Goal: Task Accomplishment & Management: Use online tool/utility

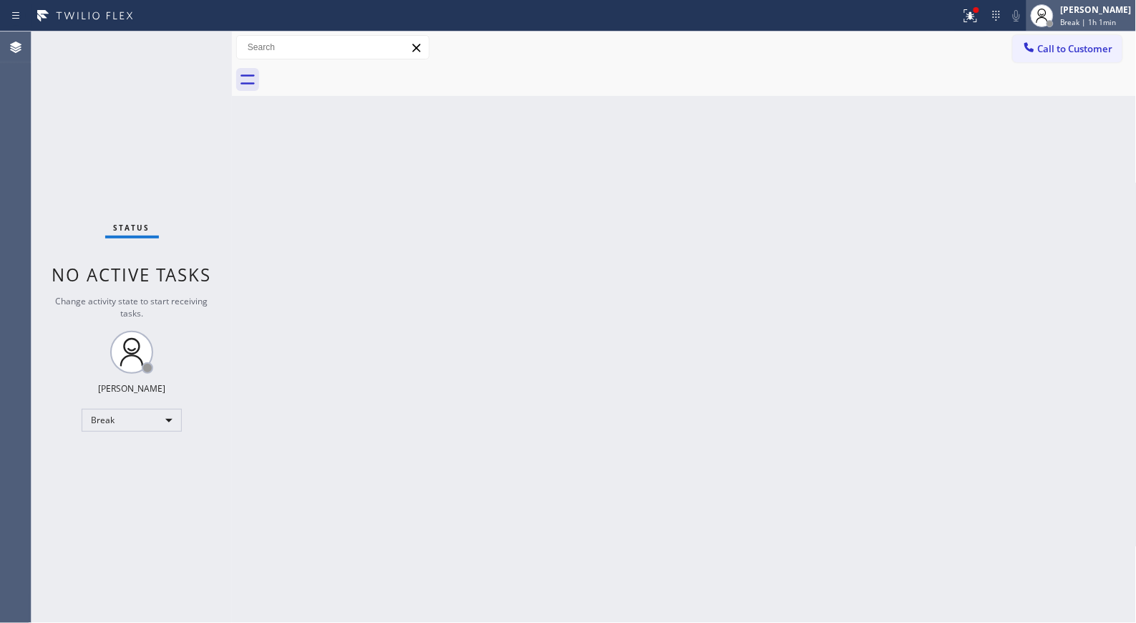
click at [1114, 19] on span "Break | 1h 1min" at bounding box center [1089, 22] width 56 height 10
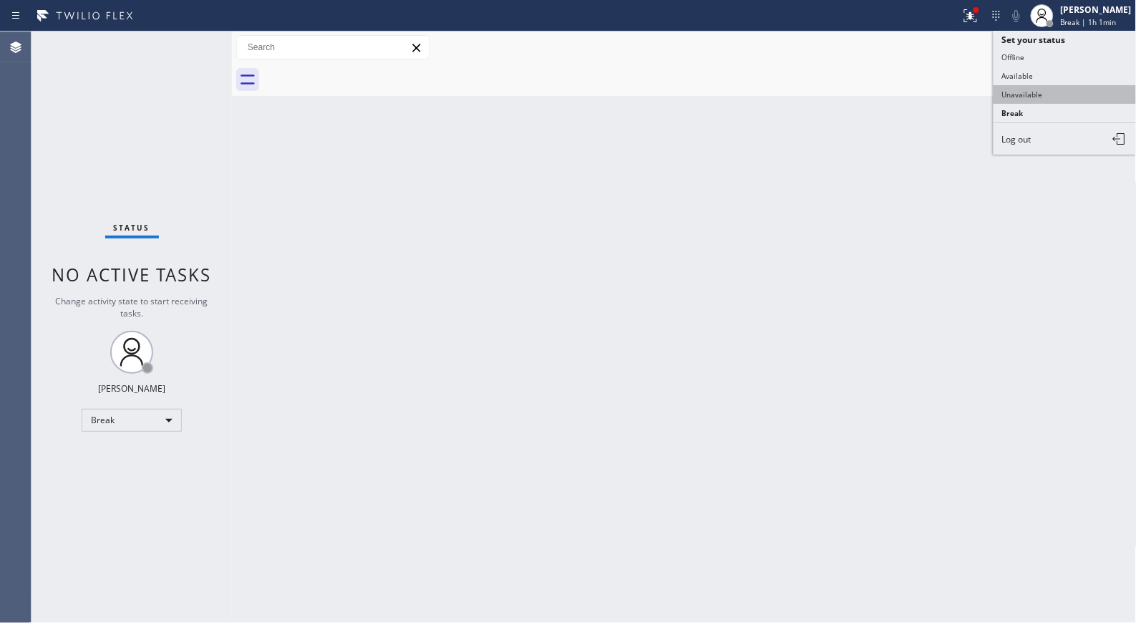
click at [1026, 94] on button "Unavailable" at bounding box center [1064, 94] width 143 height 19
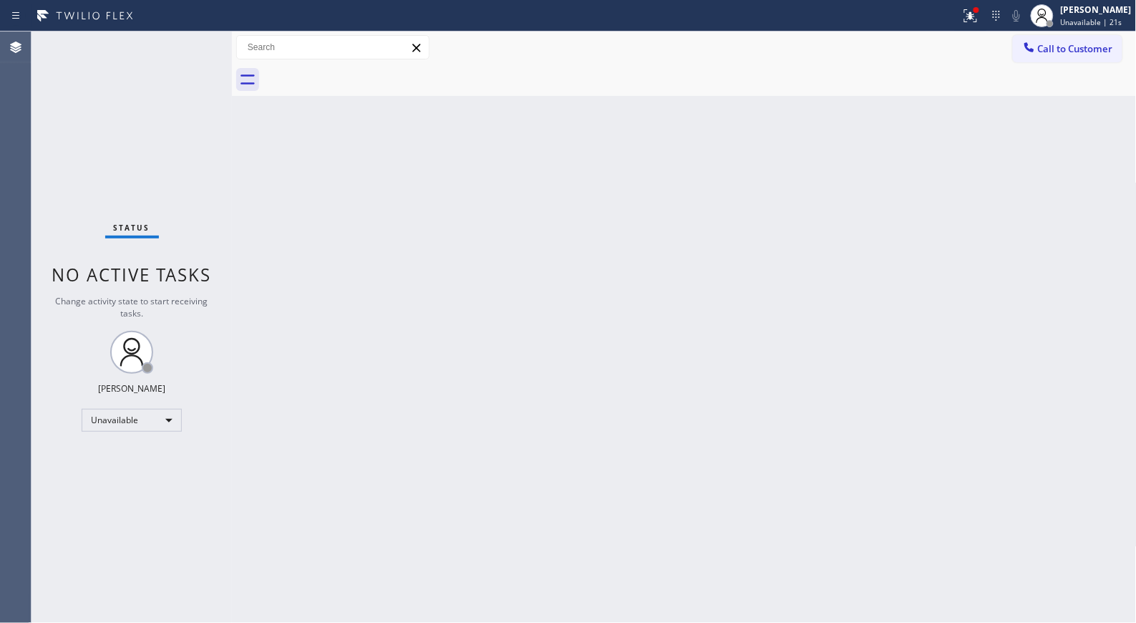
click at [676, 407] on div "Back to Dashboard Change Sender ID Customers Technicians Select a contact Outbo…" at bounding box center [684, 326] width 905 height 591
click at [1082, 43] on span "Call to Customer" at bounding box center [1075, 48] width 75 height 13
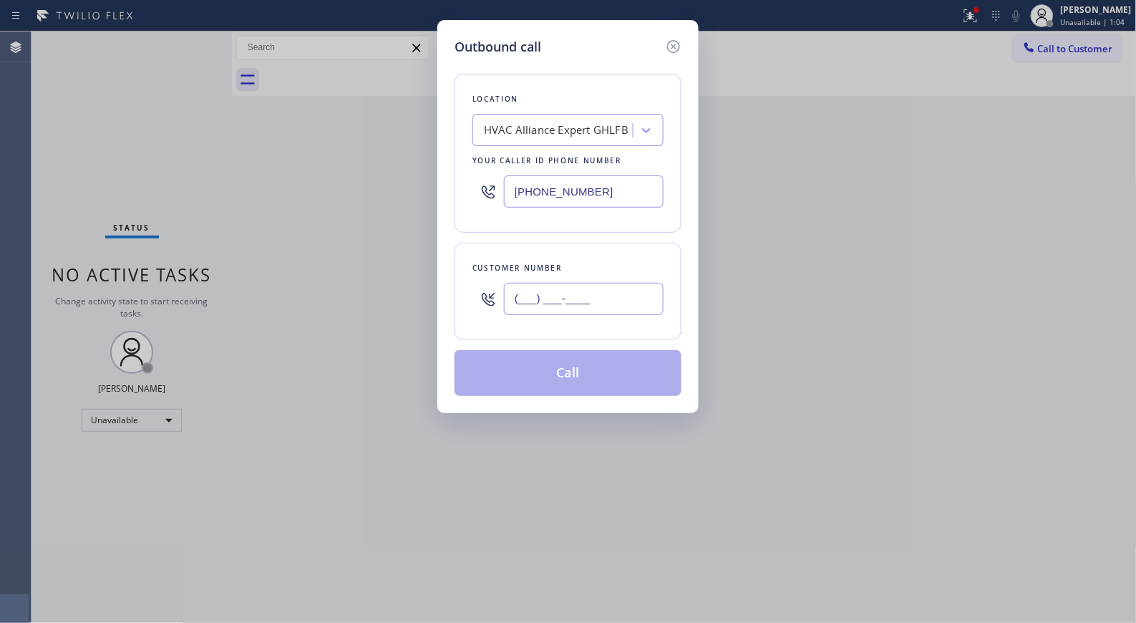
drag, startPoint x: 594, startPoint y: 299, endPoint x: 427, endPoint y: 267, distance: 169.9
click at [442, 279] on div "Outbound call Location HVAC Alliance Expert GHLFB Your caller id phone number […" at bounding box center [567, 216] width 261 height 393
paste input "661) 743-5522"
type input "[PHONE_NUMBER]"
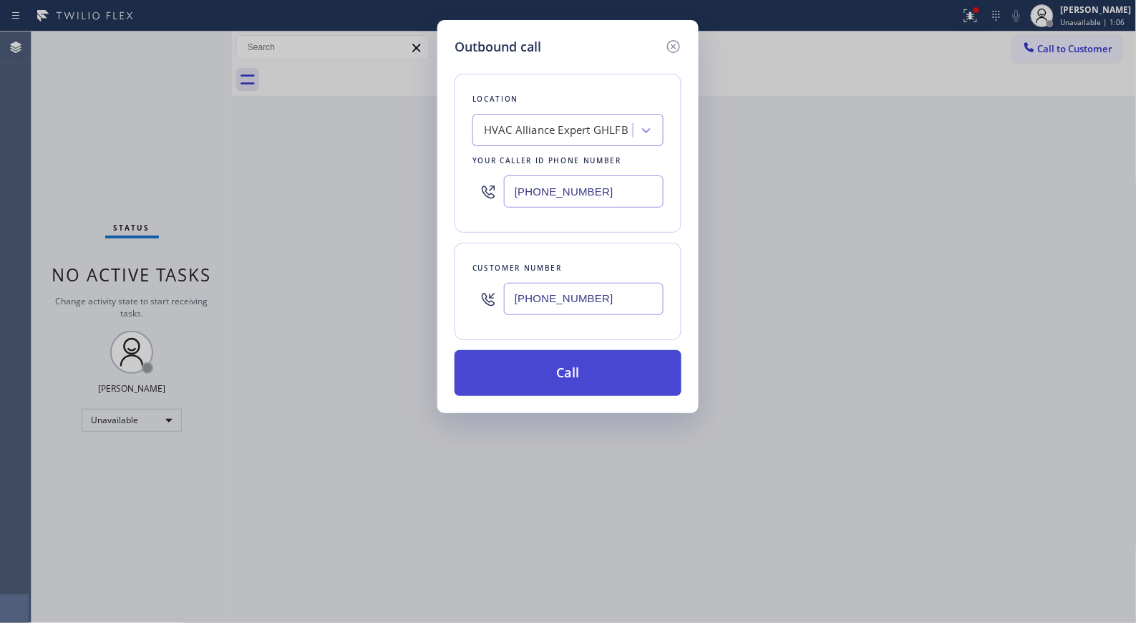
click at [584, 378] on button "Call" at bounding box center [567, 373] width 227 height 46
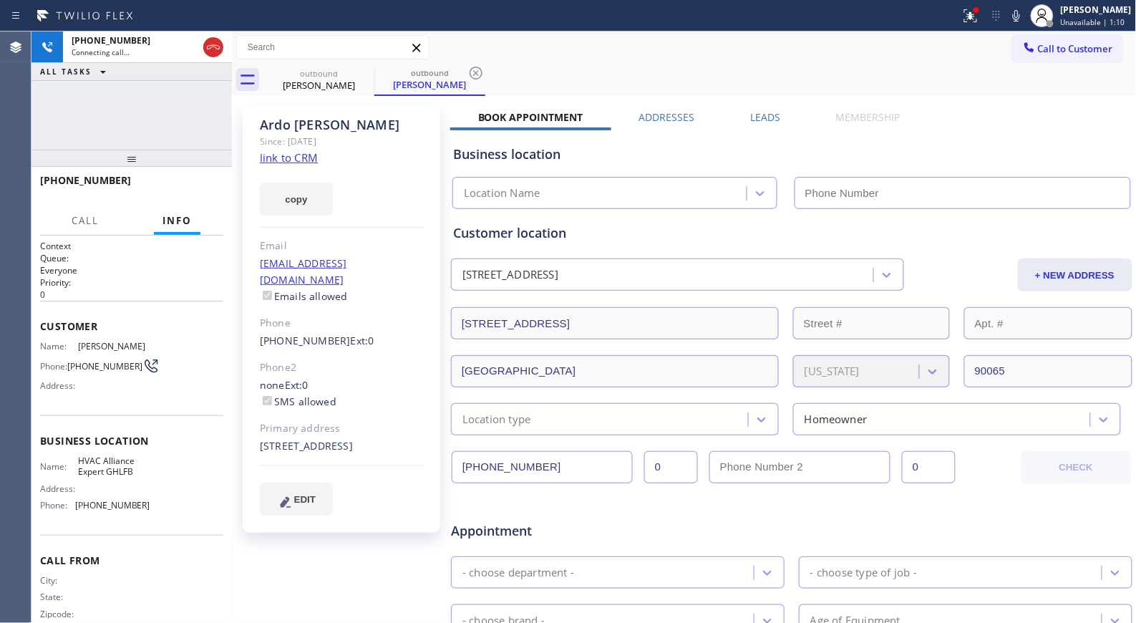
type input "[PHONE_NUMBER]"
drag, startPoint x: 480, startPoint y: 72, endPoint x: 481, endPoint y: 54, distance: 17.9
click at [480, 72] on icon at bounding box center [475, 72] width 17 height 17
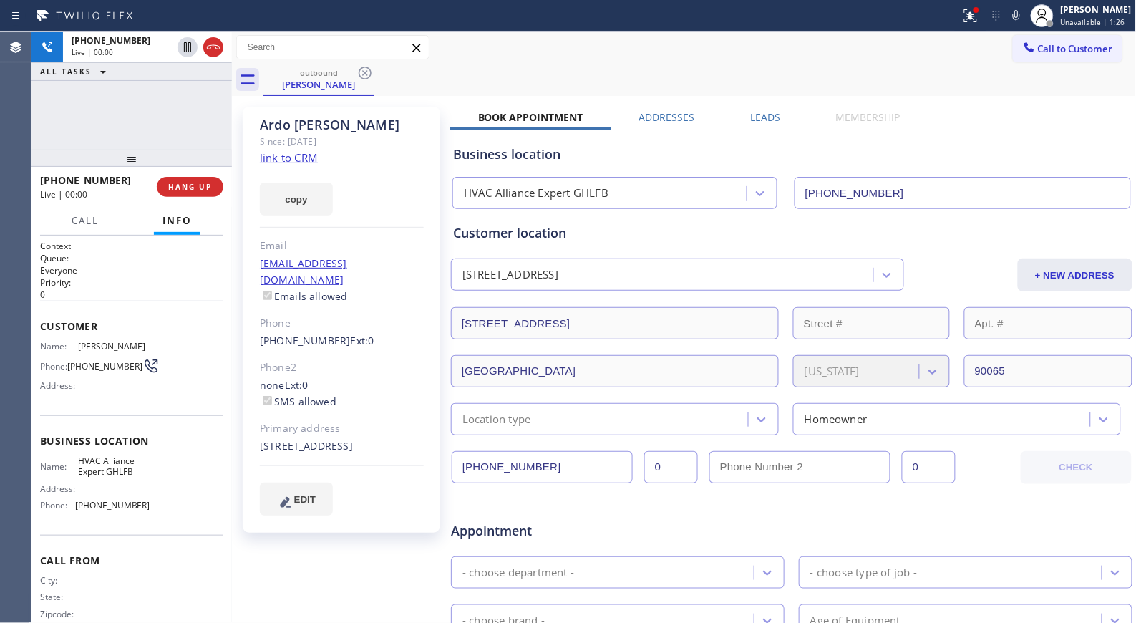
click at [523, 44] on div "Call to Customer Outbound call Location HVAC Alliance Expert GHLFB Your caller …" at bounding box center [684, 47] width 905 height 25
click at [213, 132] on div "[PHONE_NUMBER] Live | 00:04 ALL TASKS ALL TASKS ACTIVE TASKS TASKS IN WRAP UP" at bounding box center [131, 90] width 200 height 118
click at [1025, 13] on icon at bounding box center [1016, 15] width 17 height 17
click at [1025, 19] on icon at bounding box center [1016, 15] width 17 height 17
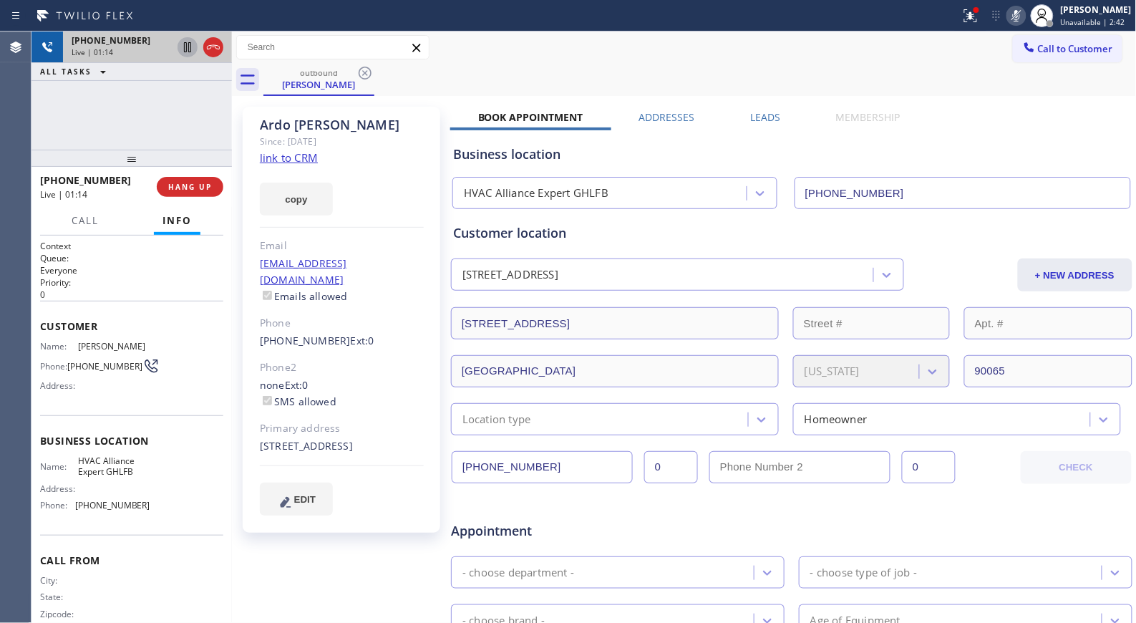
click at [188, 49] on icon at bounding box center [187, 47] width 7 height 10
drag, startPoint x: 607, startPoint y: 55, endPoint x: 389, endPoint y: 72, distance: 218.9
click at [605, 56] on div "Call to Customer Outbound call Location HVAC Alliance Expert GHLFB Your caller …" at bounding box center [684, 47] width 905 height 25
click at [194, 50] on icon at bounding box center [187, 47] width 17 height 17
click at [1018, 20] on icon at bounding box center [1016, 15] width 17 height 17
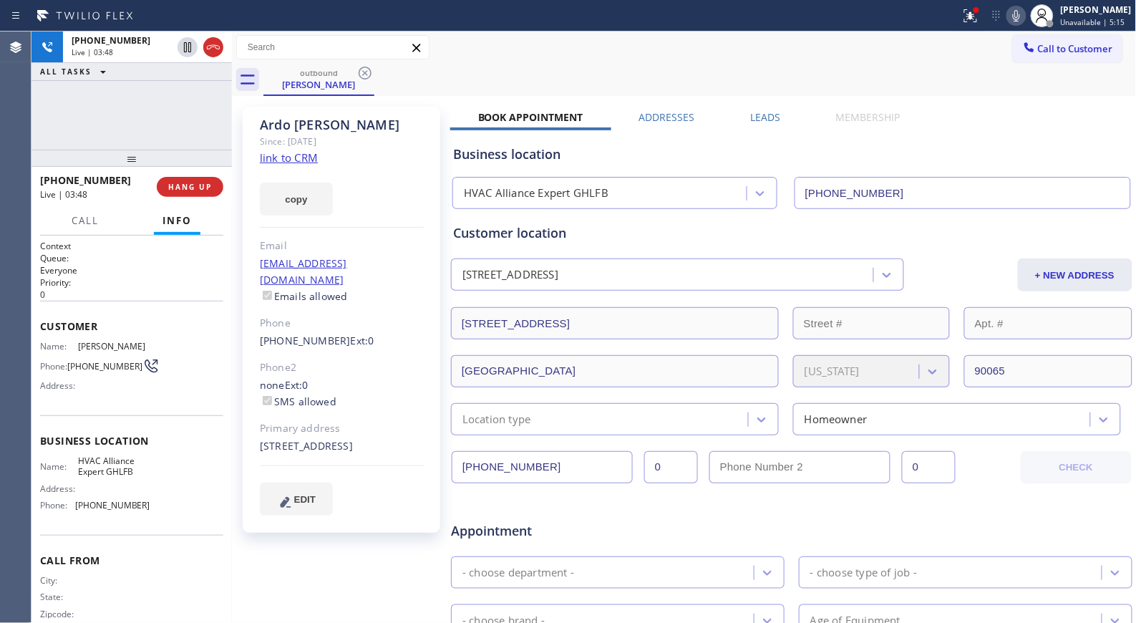
click at [511, 68] on div "outbound [PERSON_NAME]" at bounding box center [699, 80] width 873 height 32
click at [478, 64] on div "outbound [PERSON_NAME]" at bounding box center [699, 80] width 873 height 32
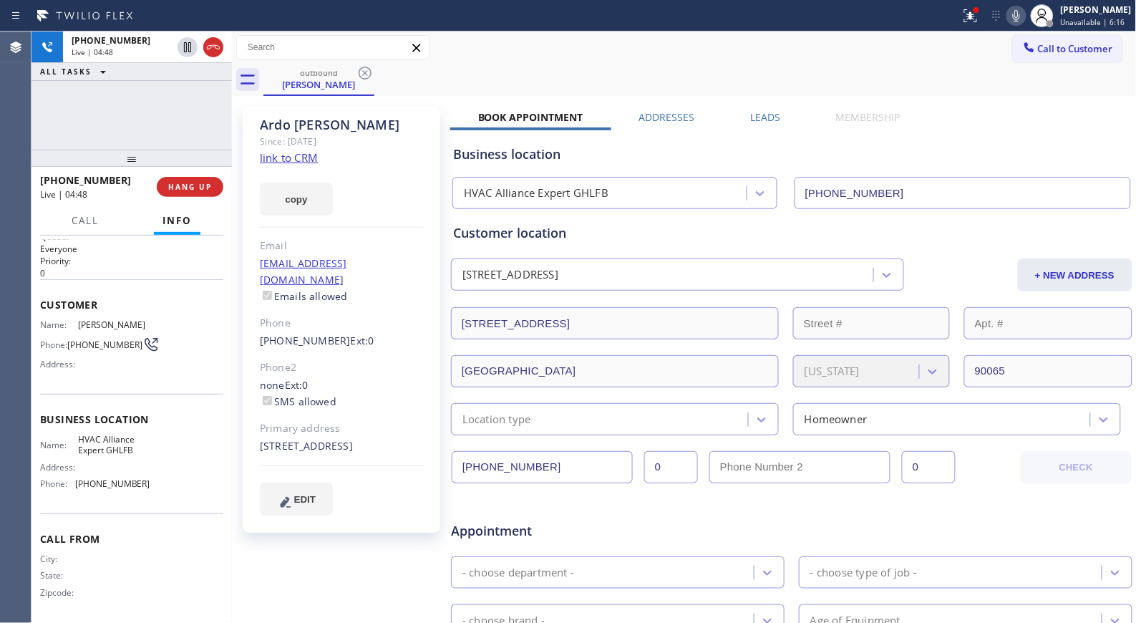
scroll to position [27, 0]
click at [621, 59] on div "Call to Customer Outbound call Location HVAC Alliance Expert GHLFB Your caller …" at bounding box center [684, 47] width 905 height 25
click at [1038, 47] on span "Call to Customer" at bounding box center [1075, 48] width 75 height 13
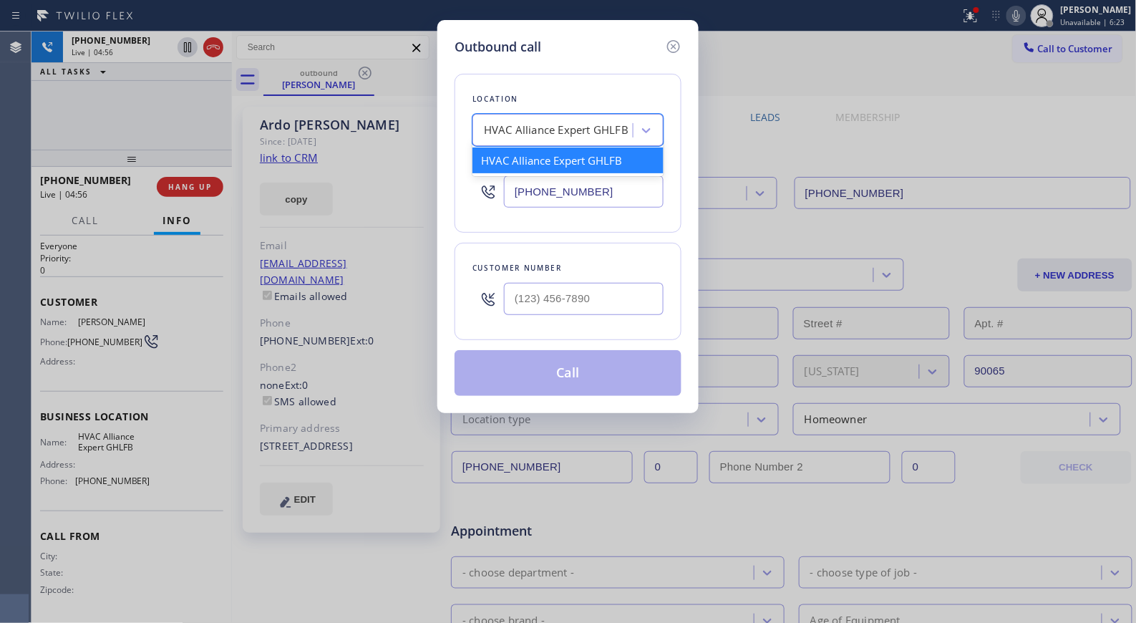
click at [578, 132] on div "HVAC Alliance Expert GHLFB" at bounding box center [556, 130] width 145 height 16
type input "hvac all"
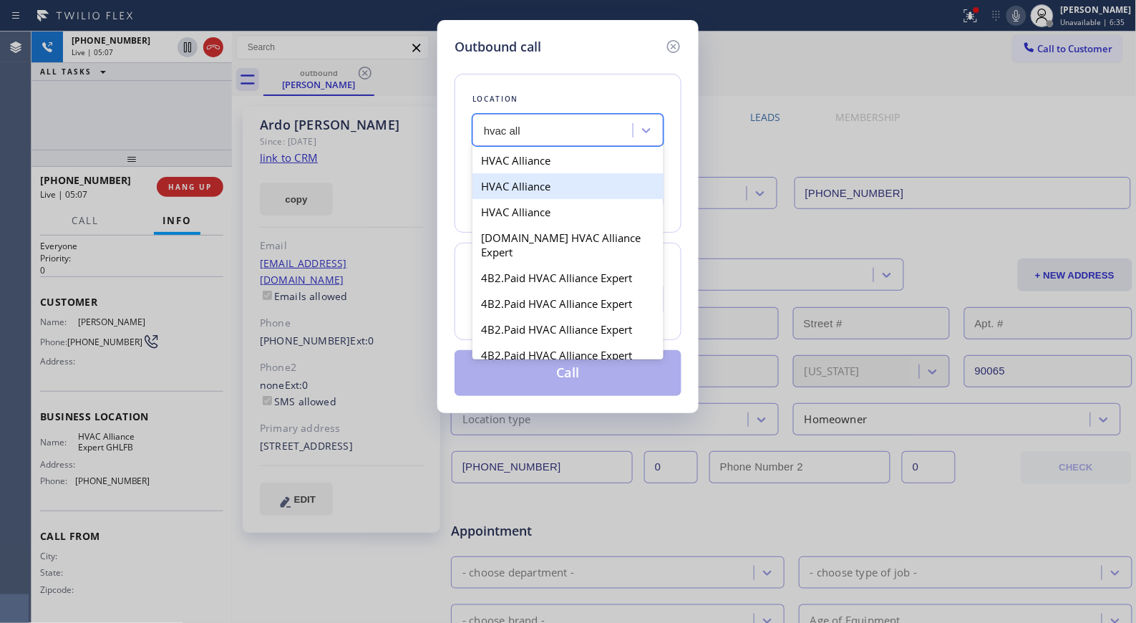
click at [556, 187] on div "HVAC Alliance" at bounding box center [567, 186] width 191 height 26
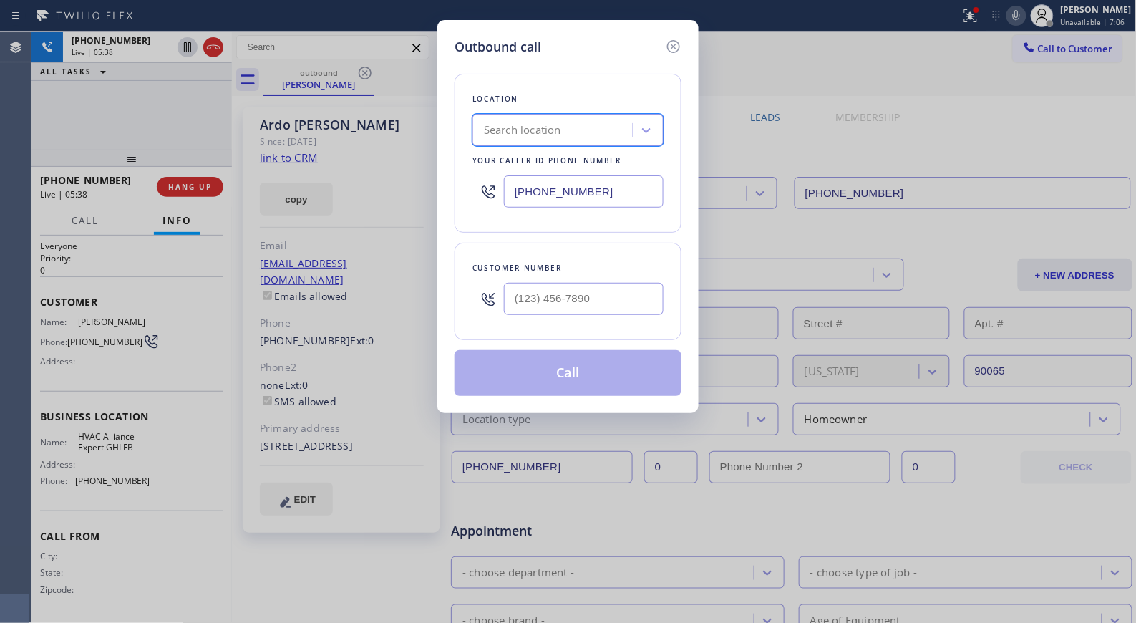
drag, startPoint x: 676, startPoint y: 45, endPoint x: 646, endPoint y: 46, distance: 30.1
click at [669, 45] on icon at bounding box center [673, 46] width 17 height 17
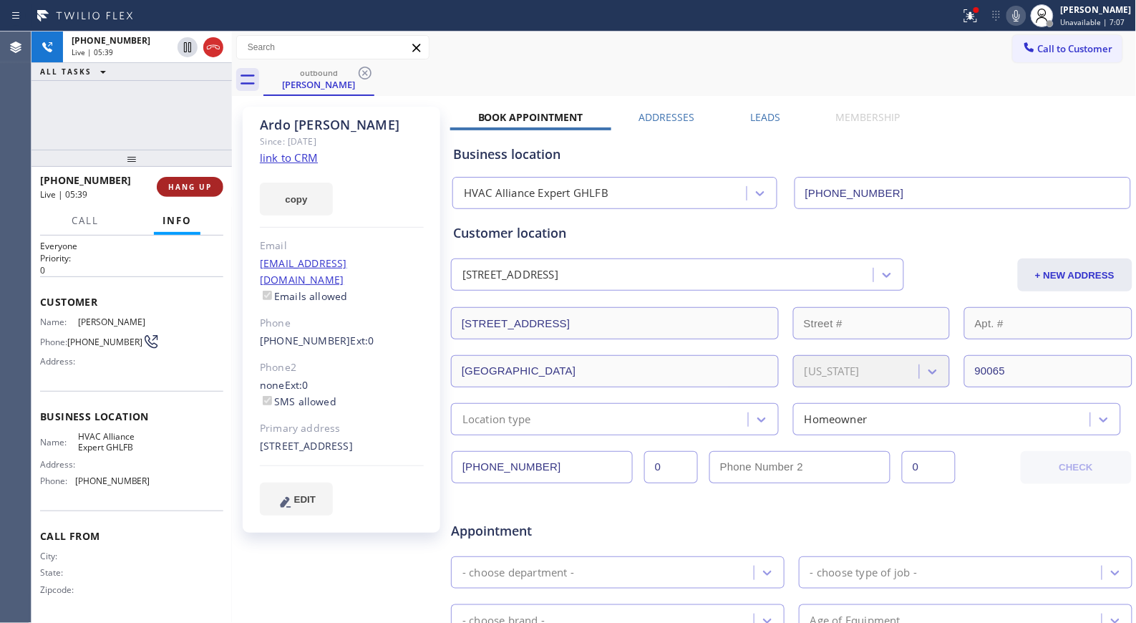
click at [195, 184] on span "HANG UP" at bounding box center [190, 187] width 44 height 10
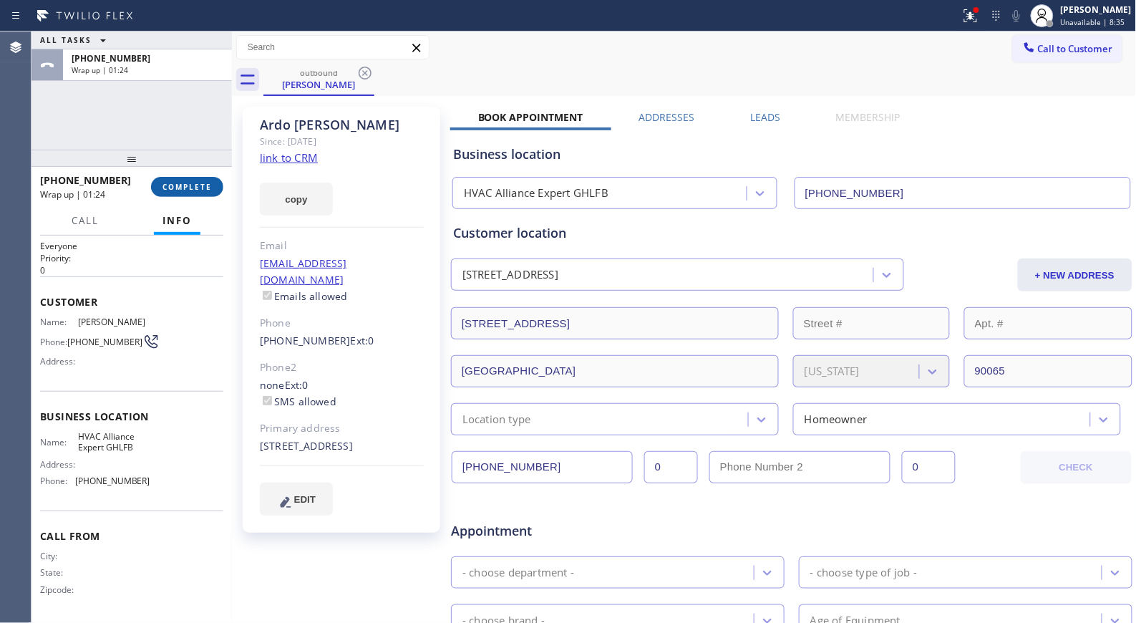
click at [191, 192] on button "COMPLETE" at bounding box center [187, 187] width 72 height 20
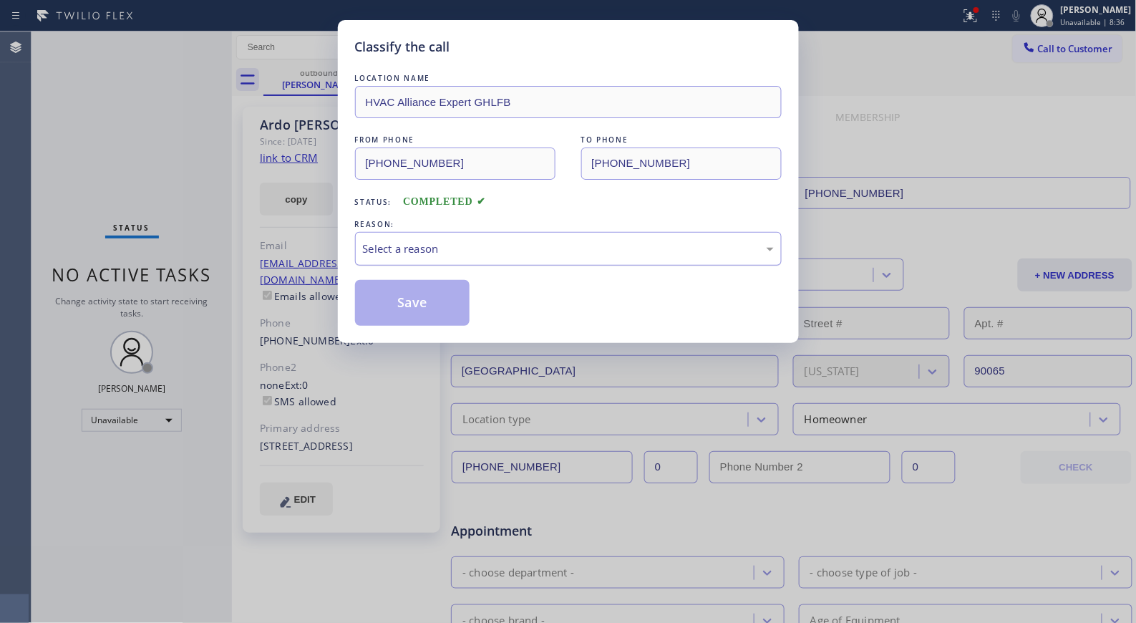
click at [519, 249] on div "Select a reason" at bounding box center [568, 248] width 411 height 16
click at [411, 306] on button "Save" at bounding box center [412, 303] width 115 height 46
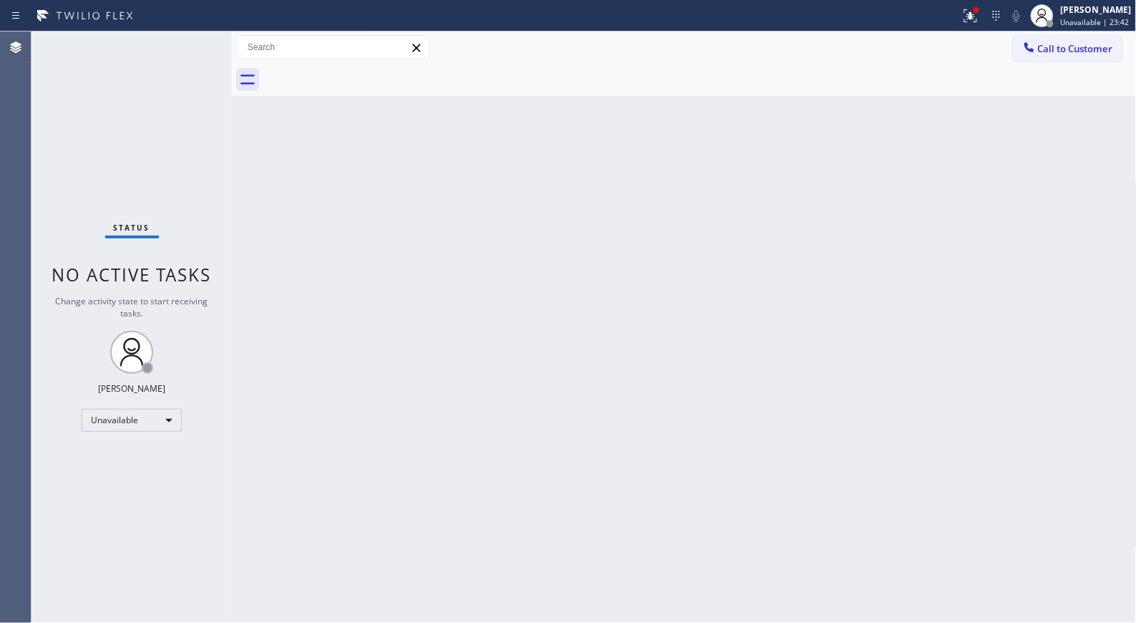
drag, startPoint x: 1050, startPoint y: 52, endPoint x: 771, endPoint y: 135, distance: 291.2
click at [1045, 52] on span "Call to Customer" at bounding box center [1075, 48] width 75 height 13
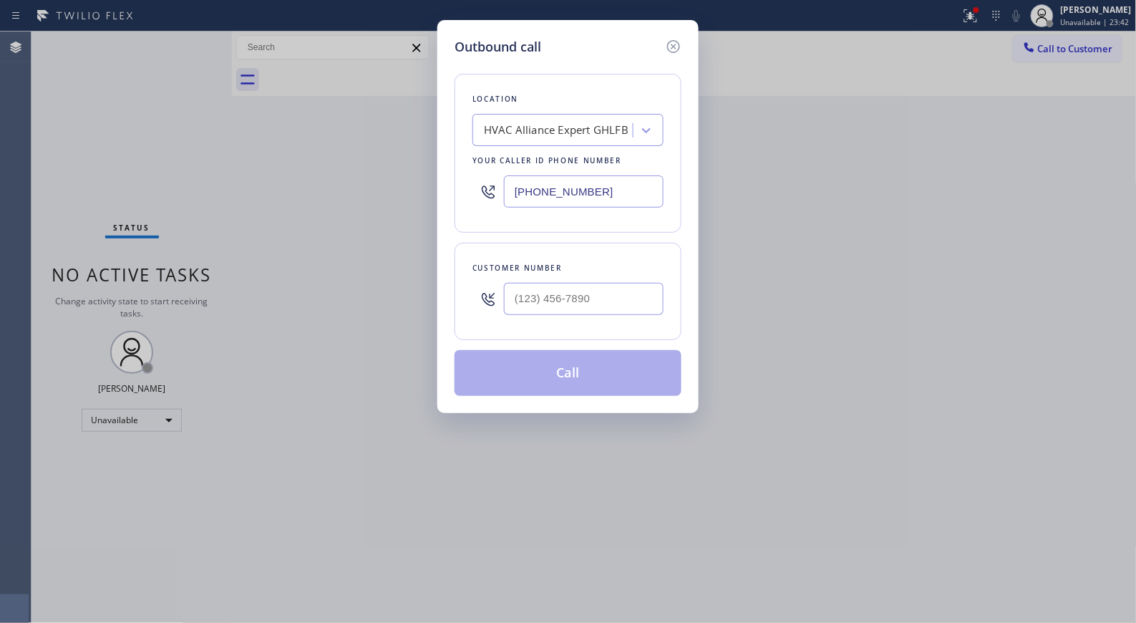
drag, startPoint x: 653, startPoint y: 178, endPoint x: 438, endPoint y: 137, distance: 219.3
click at [470, 183] on div "Location HVAC Alliance Expert GHLFB Your caller id phone number [PHONE_NUMBER]" at bounding box center [567, 153] width 227 height 159
paste input "855) 731-4952"
type input "[PHONE_NUMBER]"
click at [553, 283] on input "(___) ___-____" at bounding box center [584, 299] width 160 height 32
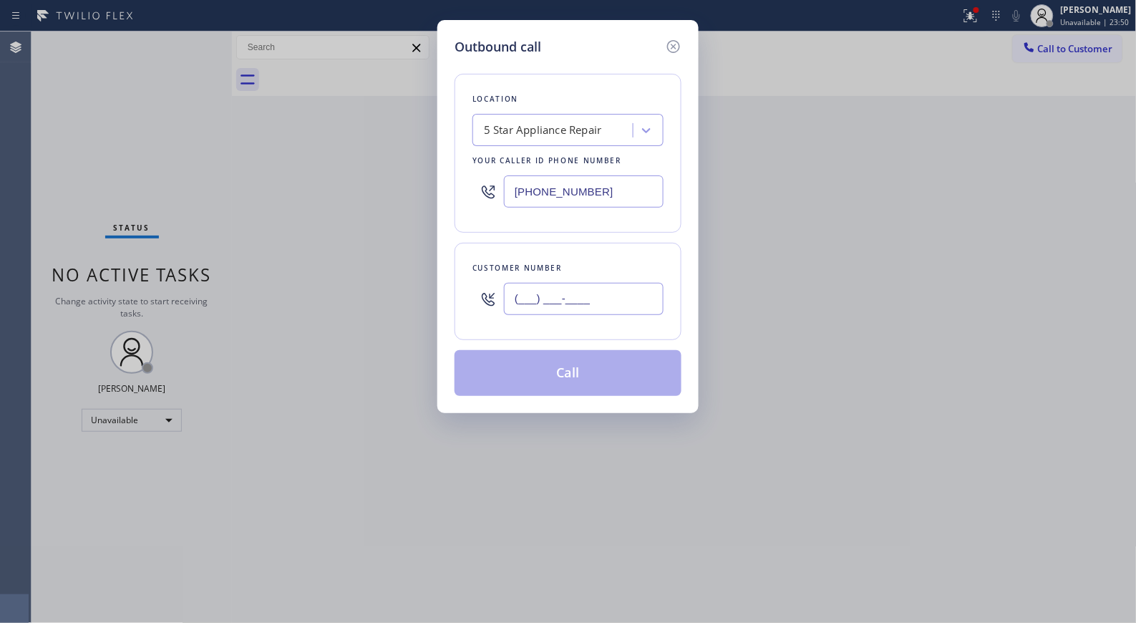
paste input "818) 943-4808"
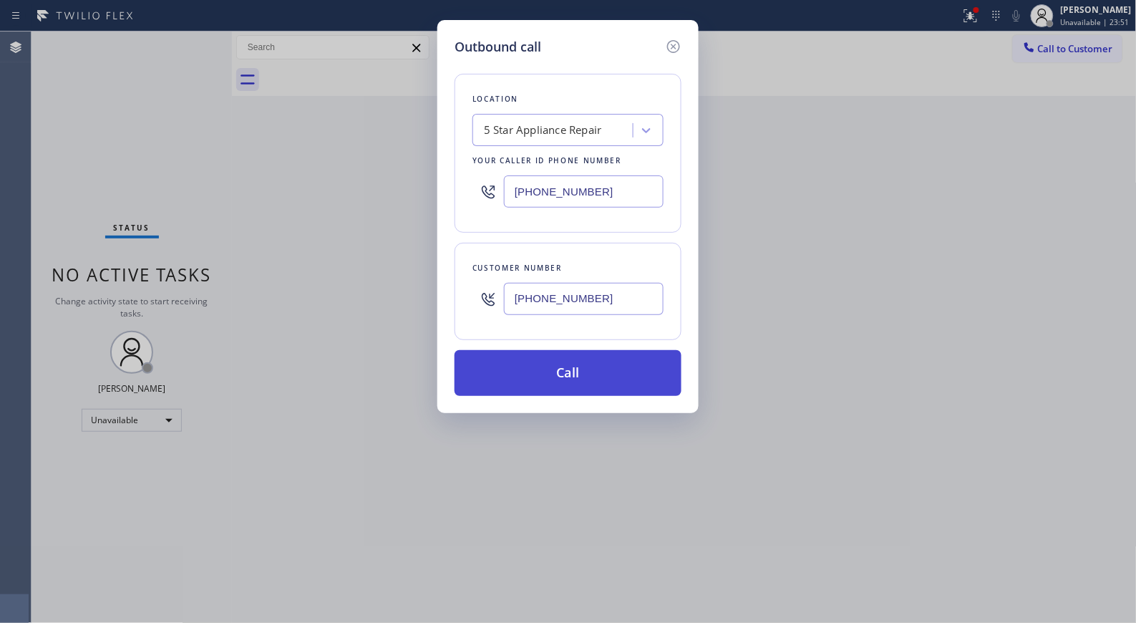
type input "[PHONE_NUMBER]"
click at [637, 375] on button "Call" at bounding box center [567, 373] width 227 height 46
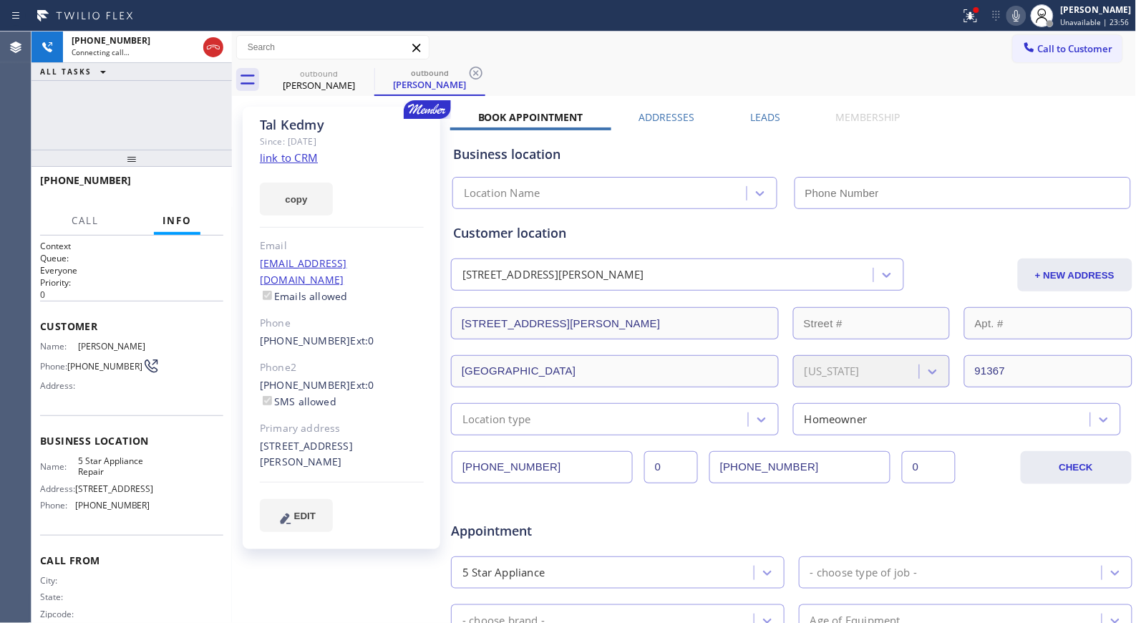
type input "[PHONE_NUMBER]"
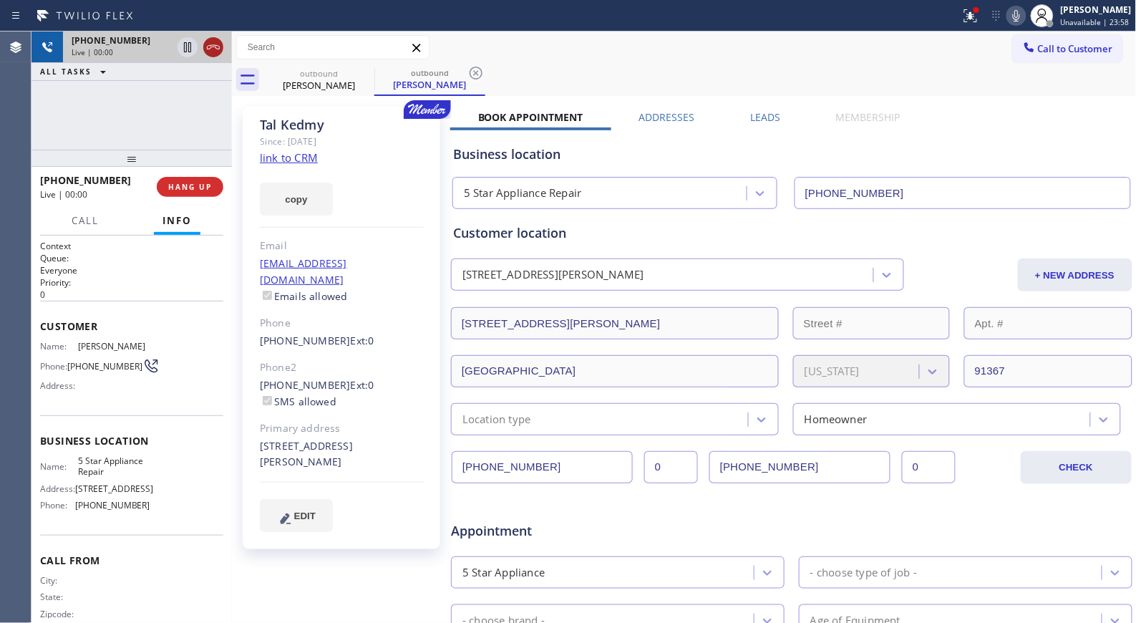
click at [210, 52] on icon at bounding box center [213, 47] width 17 height 17
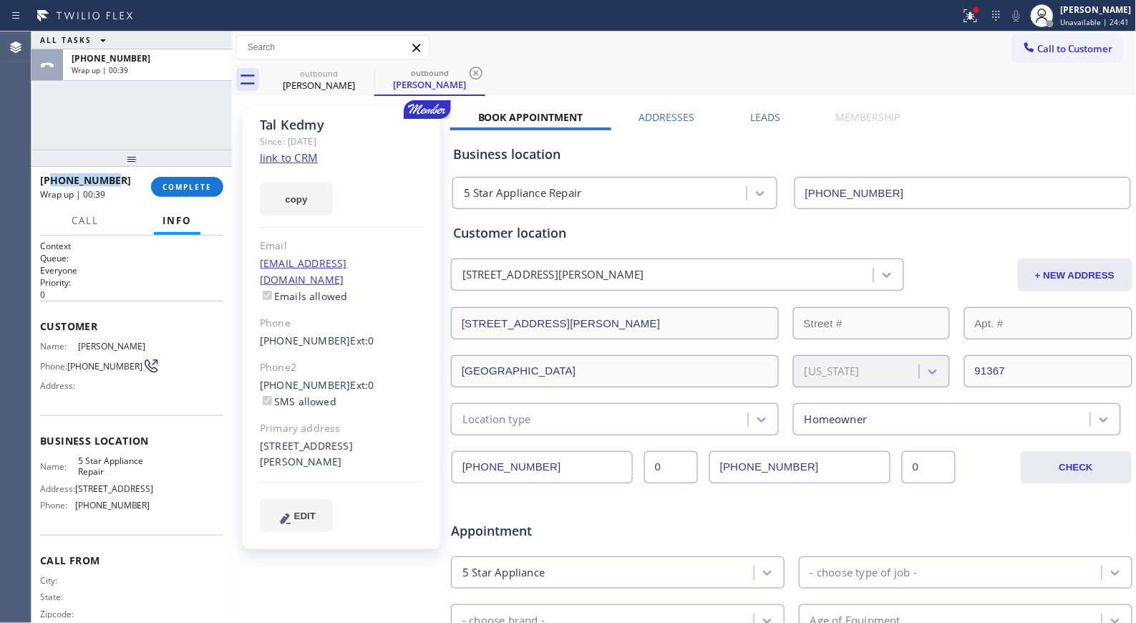
drag, startPoint x: 36, startPoint y: 180, endPoint x: 50, endPoint y: 177, distance: 14.6
click at [50, 177] on div "[PHONE_NUMBER]" at bounding box center [90, 180] width 101 height 14
click at [175, 189] on span "COMPLETE" at bounding box center [186, 187] width 49 height 10
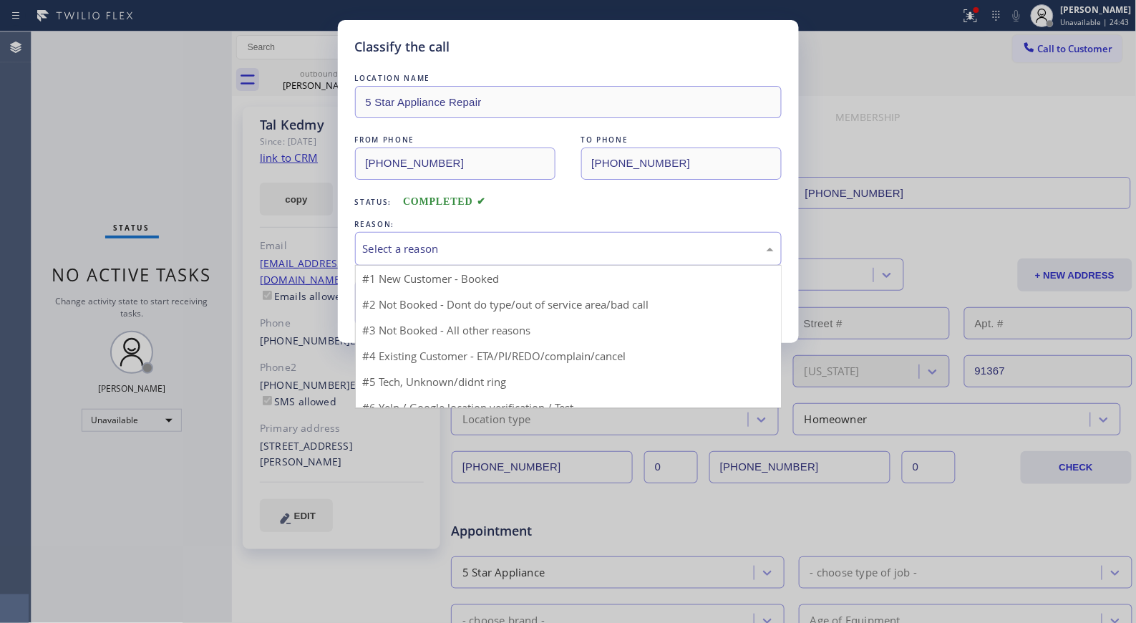
drag, startPoint x: 642, startPoint y: 247, endPoint x: 606, endPoint y: 253, distance: 36.2
click at [640, 248] on div "Select a reason" at bounding box center [568, 248] width 411 height 16
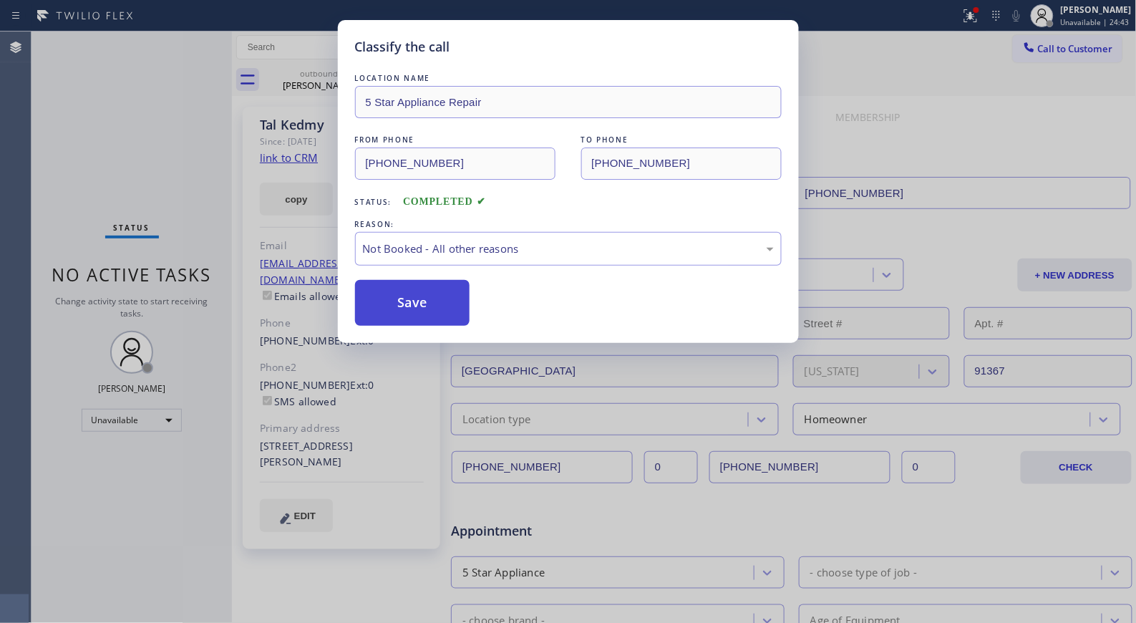
click at [432, 296] on button "Save" at bounding box center [412, 303] width 115 height 46
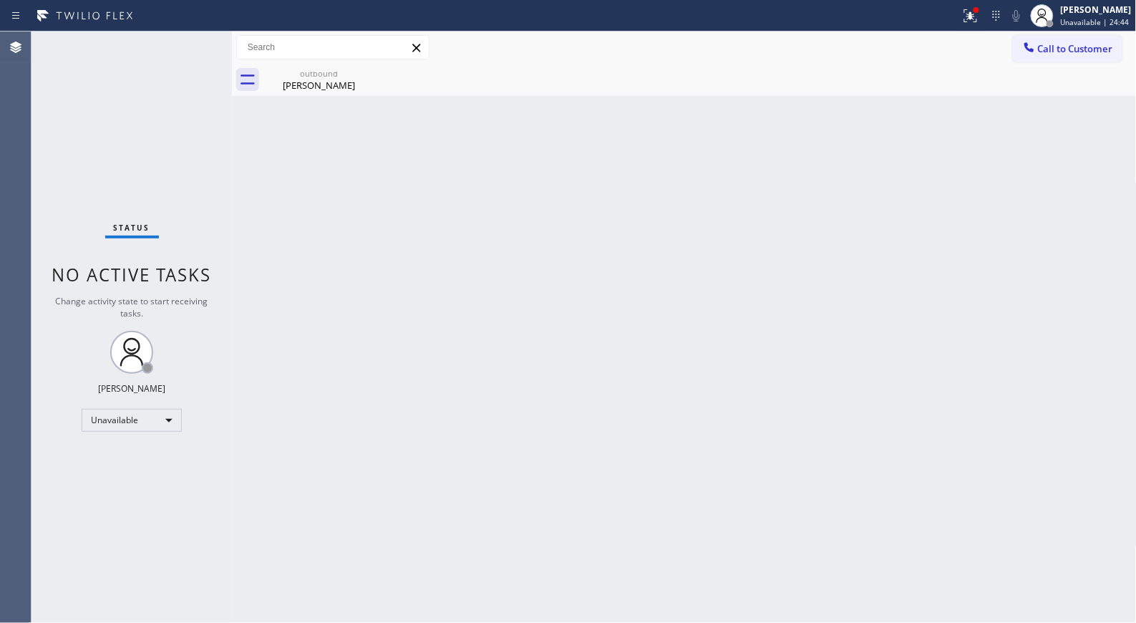
click at [1081, 62] on button "Call to Customer" at bounding box center [1068, 48] width 110 height 27
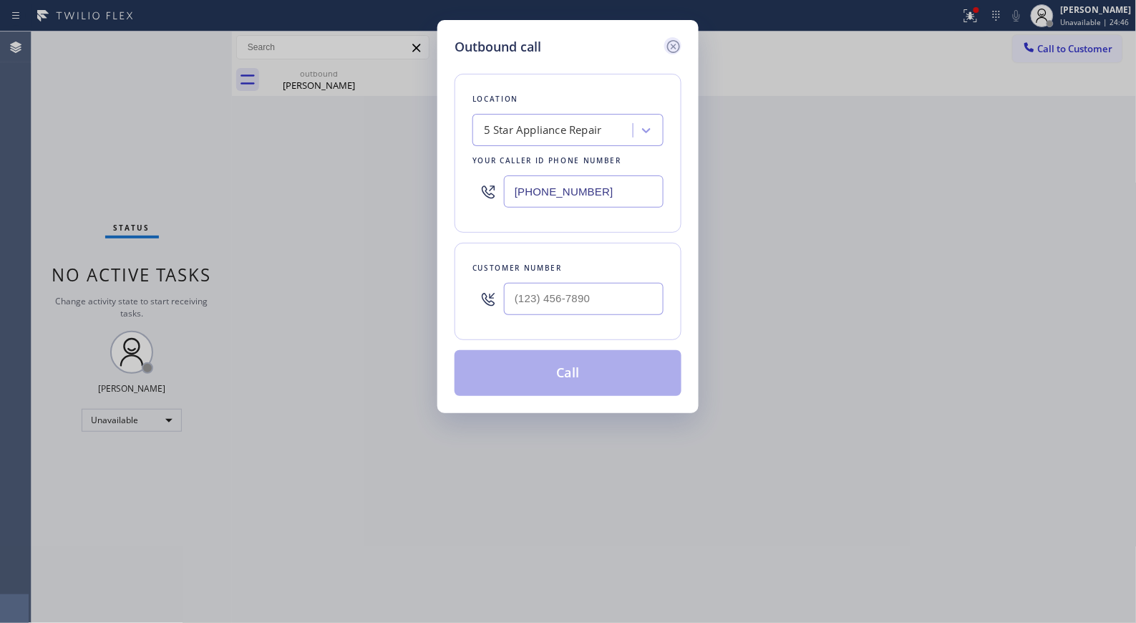
click at [677, 40] on icon at bounding box center [673, 46] width 17 height 17
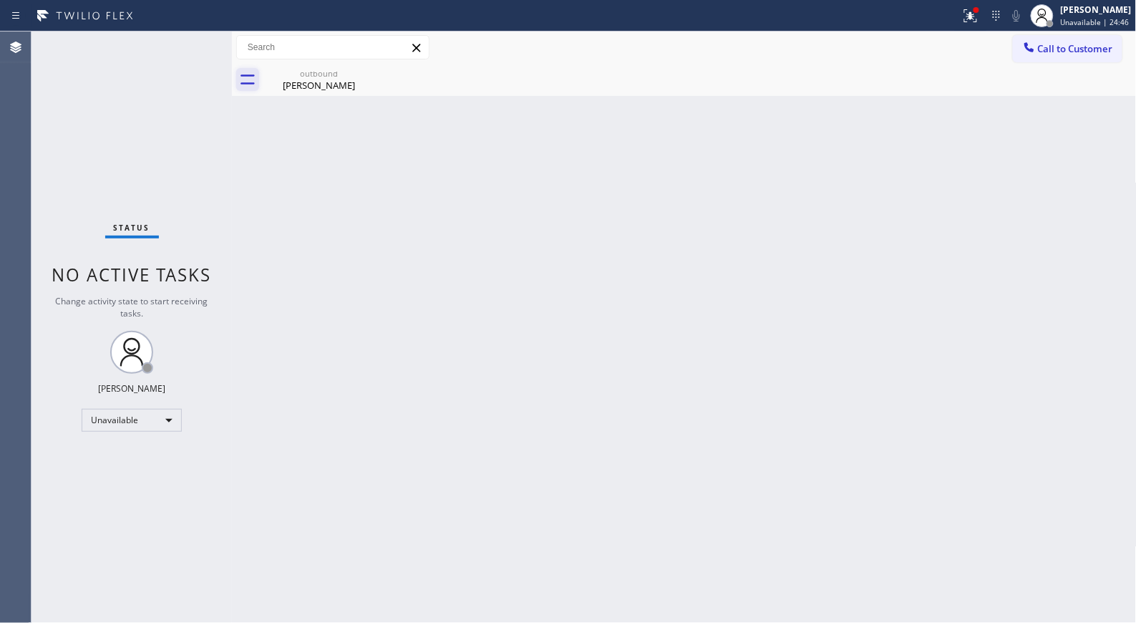
click at [253, 75] on icon at bounding box center [247, 79] width 14 height 10
type input "[PHONE_NUMBER]"
click at [315, 75] on div "outbound" at bounding box center [319, 73] width 108 height 11
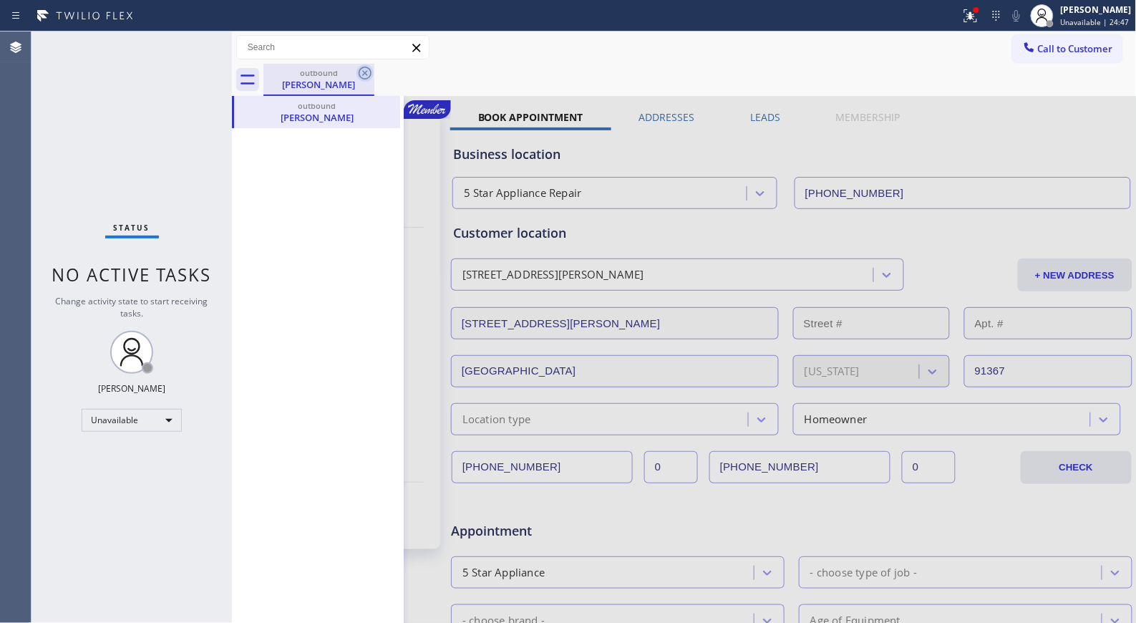
click at [360, 75] on icon at bounding box center [365, 73] width 13 height 13
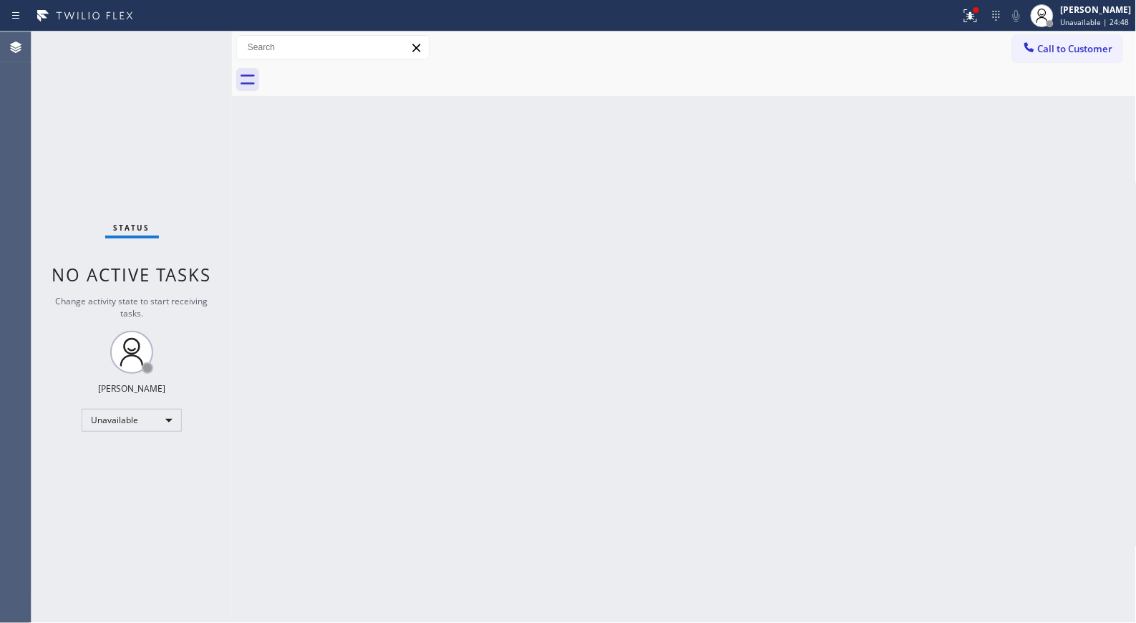
click at [1051, 53] on span "Call to Customer" at bounding box center [1075, 48] width 75 height 13
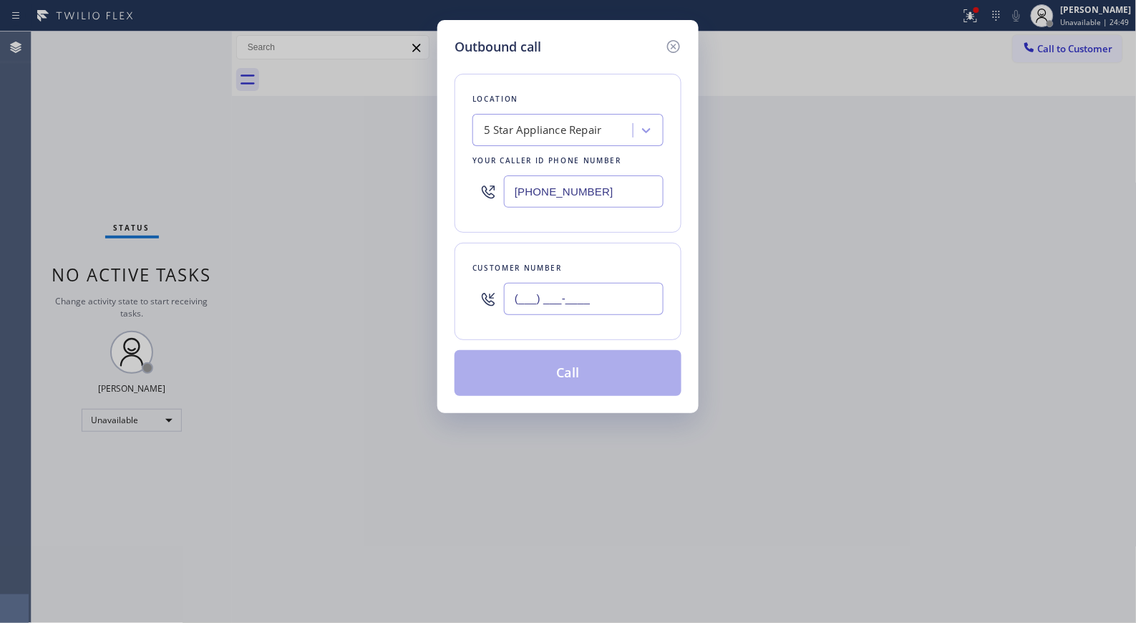
drag, startPoint x: 607, startPoint y: 308, endPoint x: 448, endPoint y: 238, distance: 173.4
click at [465, 271] on div "Customer number (___) ___-____" at bounding box center [567, 291] width 227 height 97
paste input "818) 943-4808"
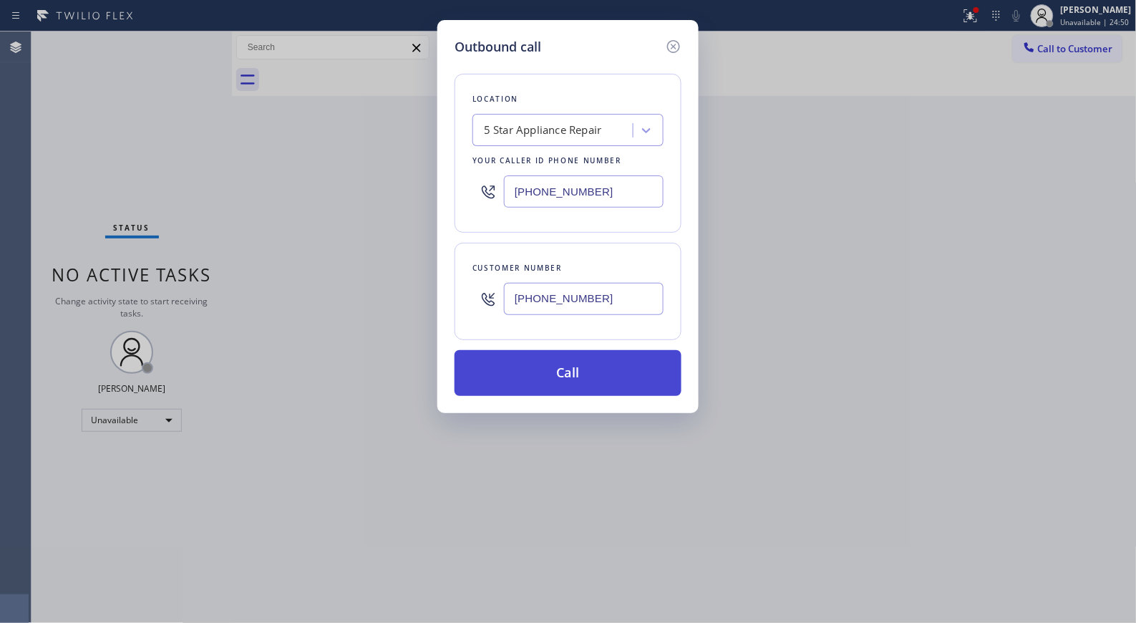
type input "[PHONE_NUMBER]"
click at [591, 373] on button "Call" at bounding box center [567, 373] width 227 height 46
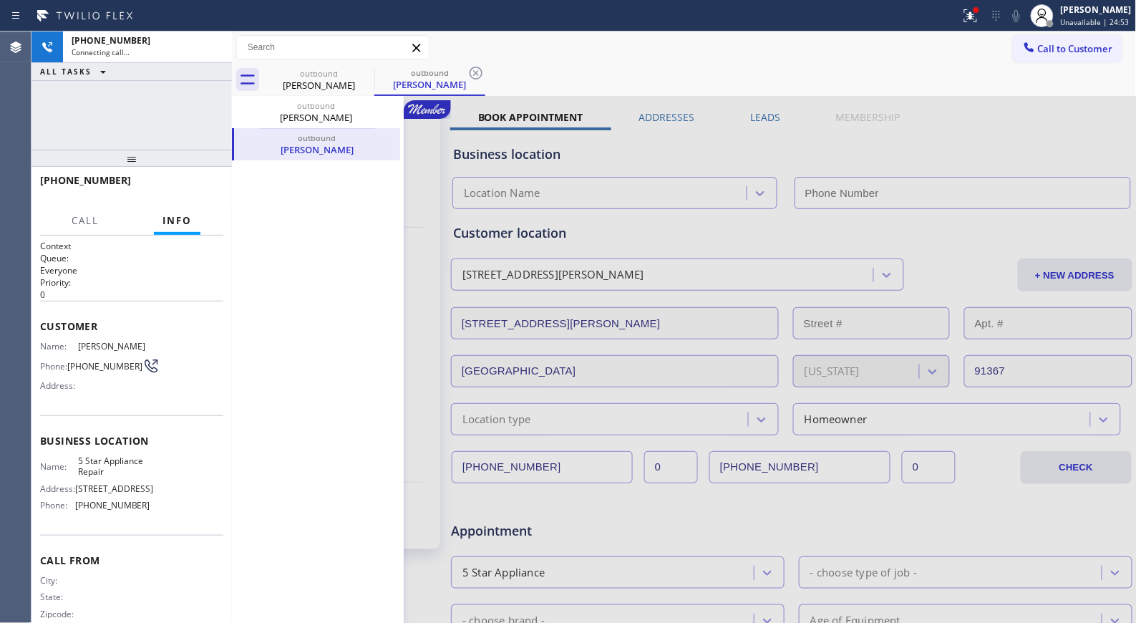
type input "[PHONE_NUMBER]"
click at [463, 76] on div "outbound" at bounding box center [430, 72] width 108 height 11
click at [539, 56] on div "Call to Customer Outbound call Location 5 Star Appliance Repair Your caller id …" at bounding box center [684, 47] width 905 height 25
click at [399, 147] on div "outbound [PERSON_NAME]" at bounding box center [316, 144] width 168 height 32
click at [391, 143] on icon at bounding box center [387, 144] width 17 height 17
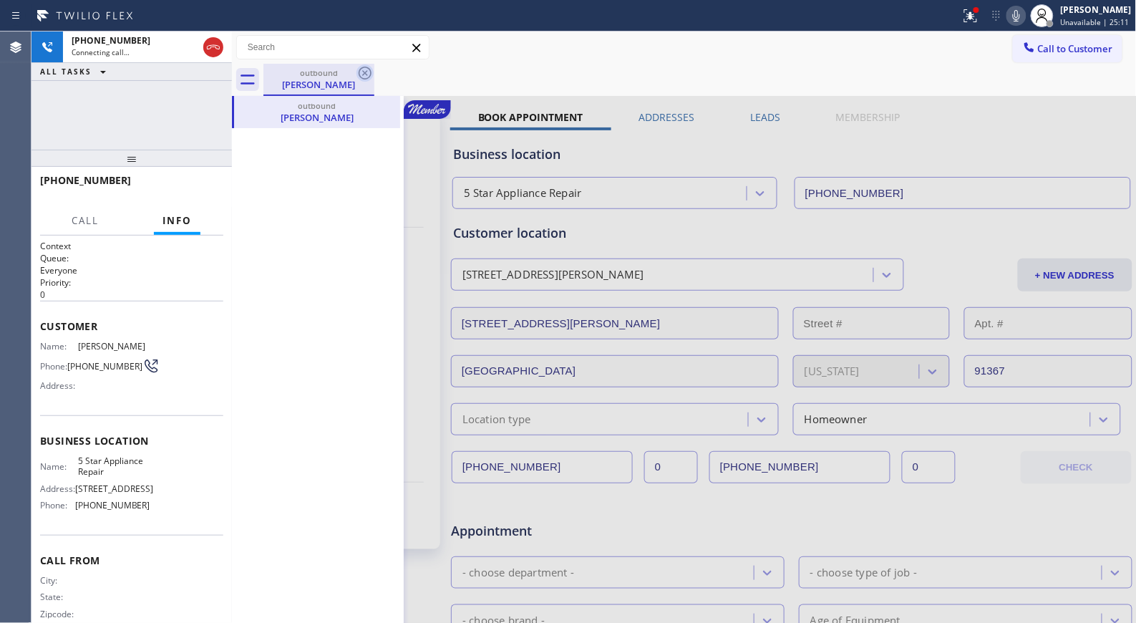
click at [362, 68] on icon at bounding box center [364, 72] width 17 height 17
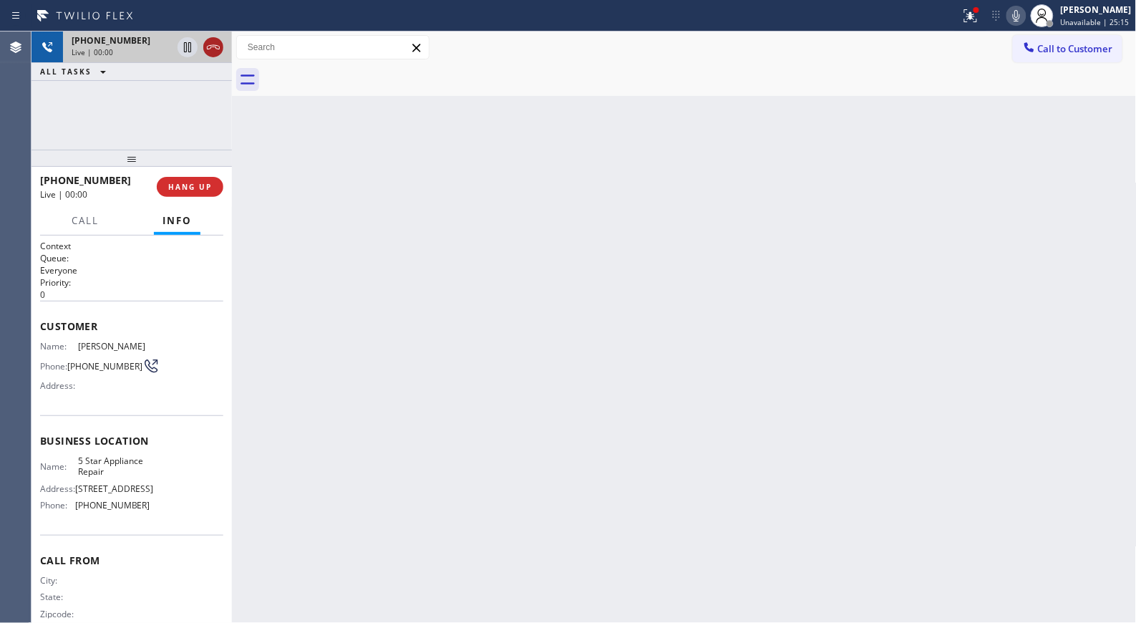
click at [211, 47] on icon at bounding box center [213, 47] width 13 height 4
click at [200, 191] on span "HANG UP" at bounding box center [190, 187] width 44 height 10
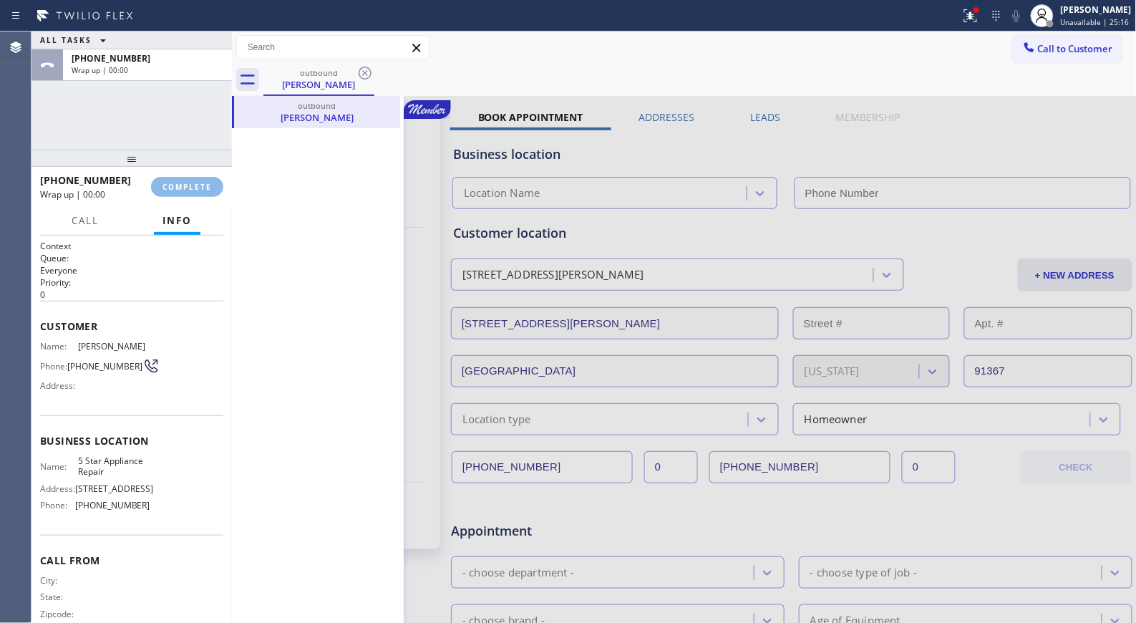
type input "[PHONE_NUMBER]"
click at [197, 193] on button "COMPLETE" at bounding box center [187, 187] width 72 height 20
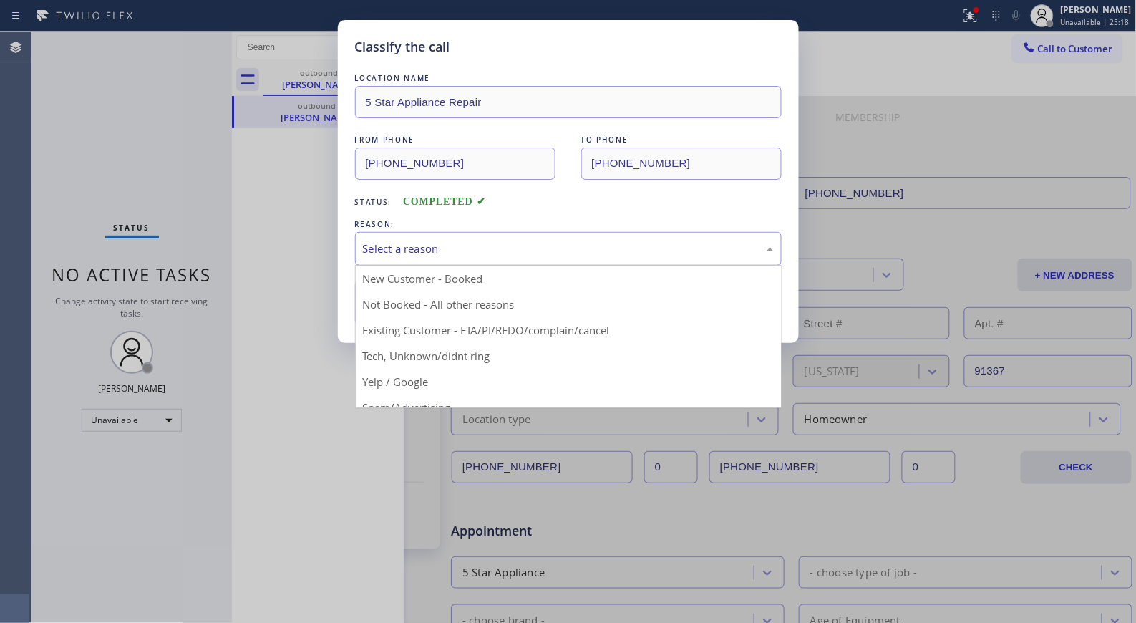
click at [535, 251] on div "Select a reason" at bounding box center [568, 248] width 411 height 16
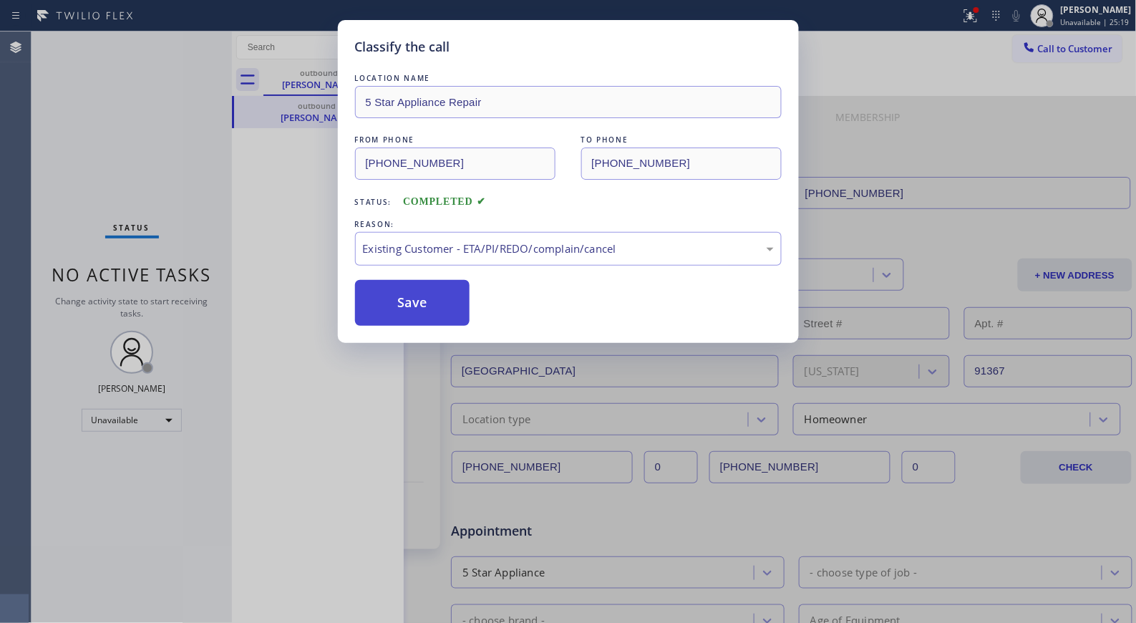
drag, startPoint x: 548, startPoint y: 326, endPoint x: 425, endPoint y: 308, distance: 123.8
click at [424, 308] on button "Save" at bounding box center [412, 303] width 115 height 46
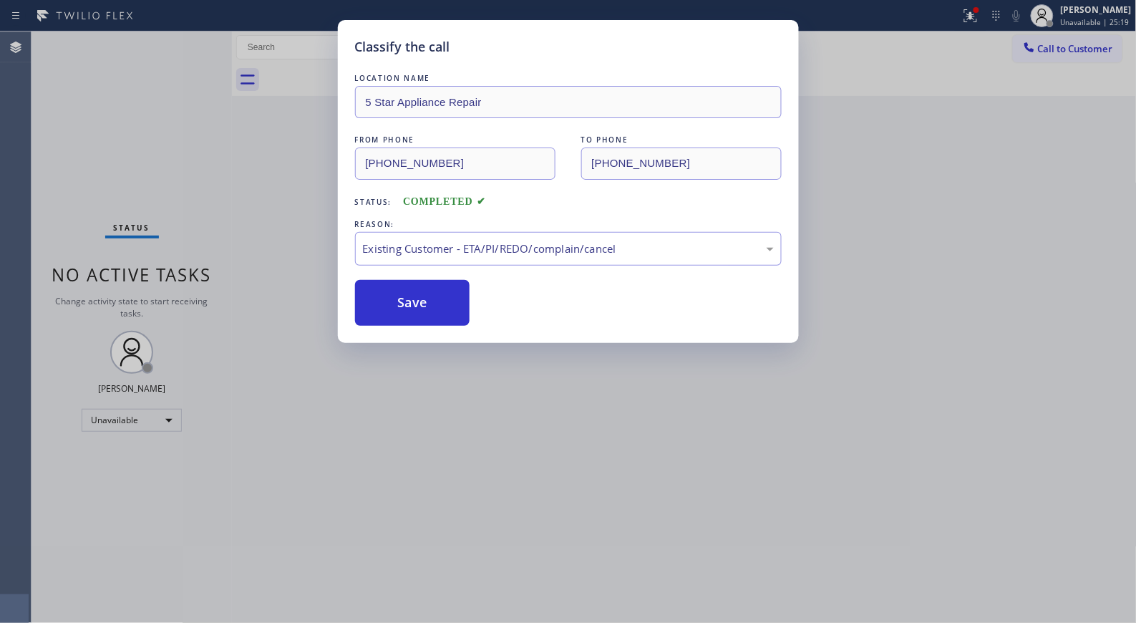
drag, startPoint x: 268, startPoint y: 178, endPoint x: 261, endPoint y: 126, distance: 52.1
click at [268, 178] on div "Classify the call LOCATION NAME 5 Star Appliance Repair FROM PHONE [PHONE_NUMBE…" at bounding box center [568, 311] width 1136 height 623
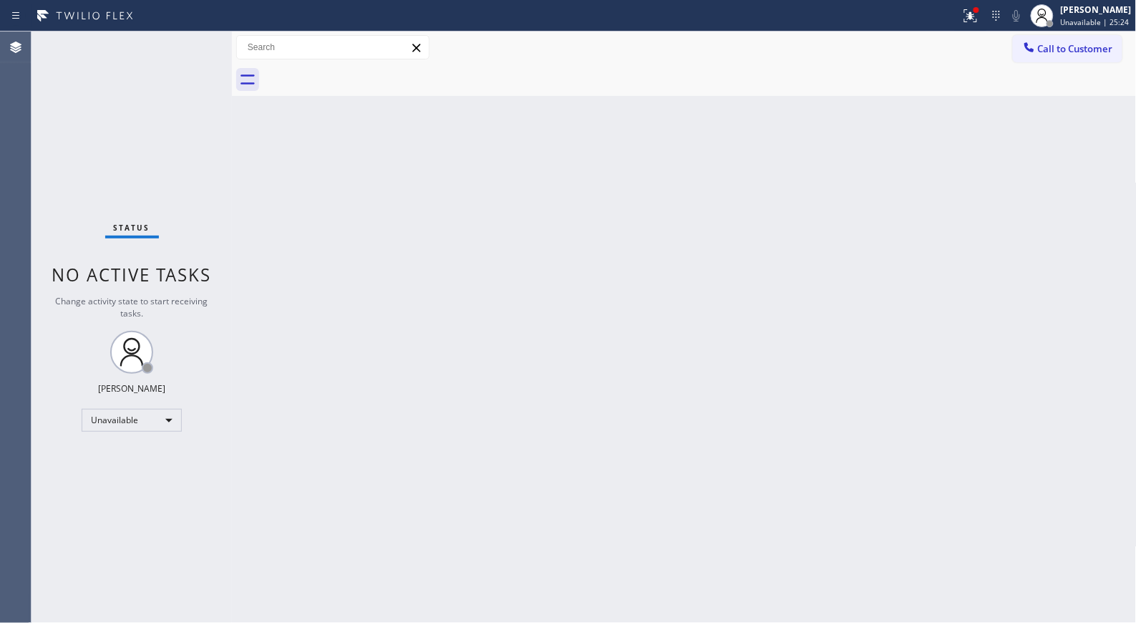
click at [525, 369] on div "Back to Dashboard Change Sender ID Customers Technicians Select a contact Outbo…" at bounding box center [684, 326] width 905 height 591
drag, startPoint x: 1064, startPoint y: 51, endPoint x: 553, endPoint y: 131, distance: 518.0
click at [1052, 51] on span "Call to Customer" at bounding box center [1075, 48] width 75 height 13
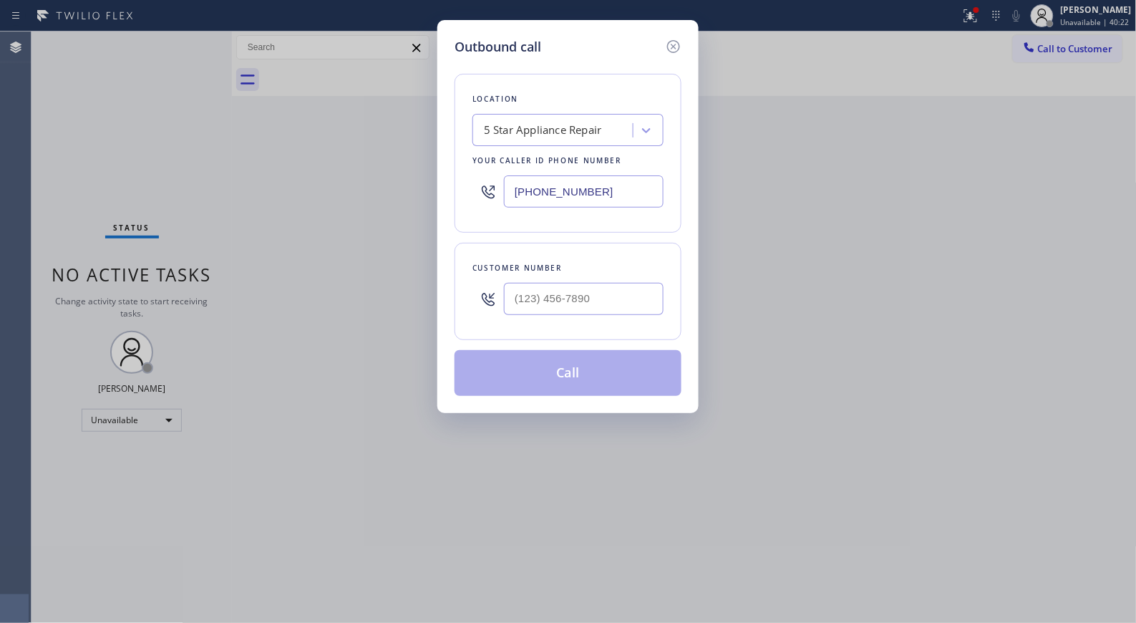
drag, startPoint x: 618, startPoint y: 187, endPoint x: 432, endPoint y: 142, distance: 191.5
click at [439, 160] on div "Outbound call Location 5 Star Appliance Repair Your caller id phone number [PHO…" at bounding box center [567, 216] width 261 height 393
paste input "00) 568-8664"
type input "[PHONE_NUMBER]"
drag, startPoint x: 626, startPoint y: 294, endPoint x: 375, endPoint y: 260, distance: 253.6
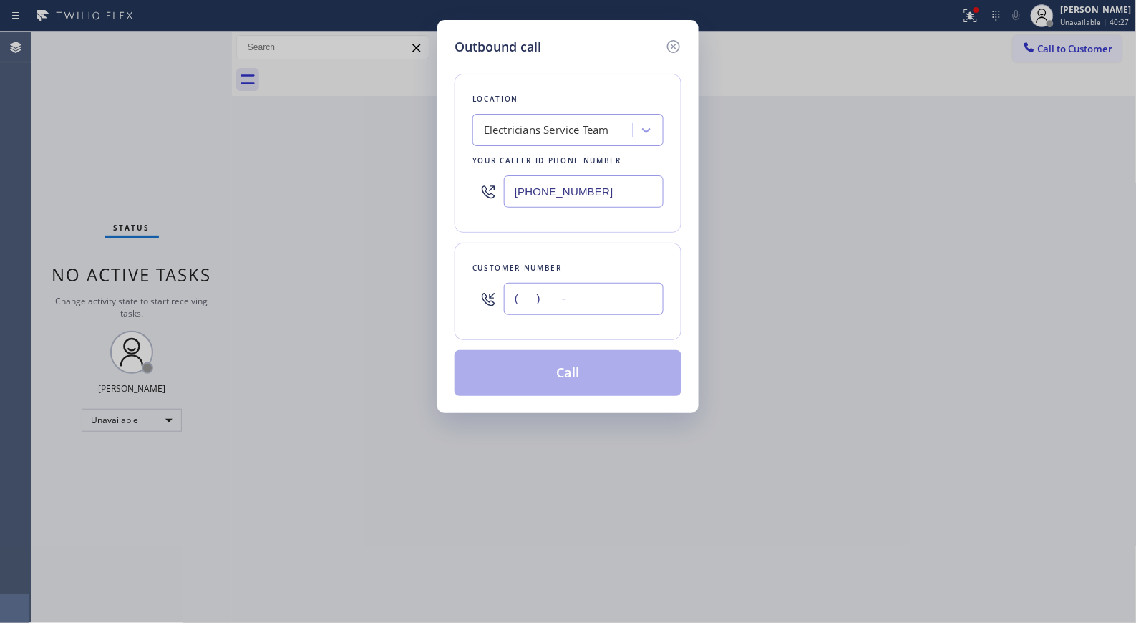
click at [375, 260] on div "Outbound call Location Electricians Service Team Your caller id phone number [P…" at bounding box center [568, 311] width 1136 height 623
paste input "714) 975-4761"
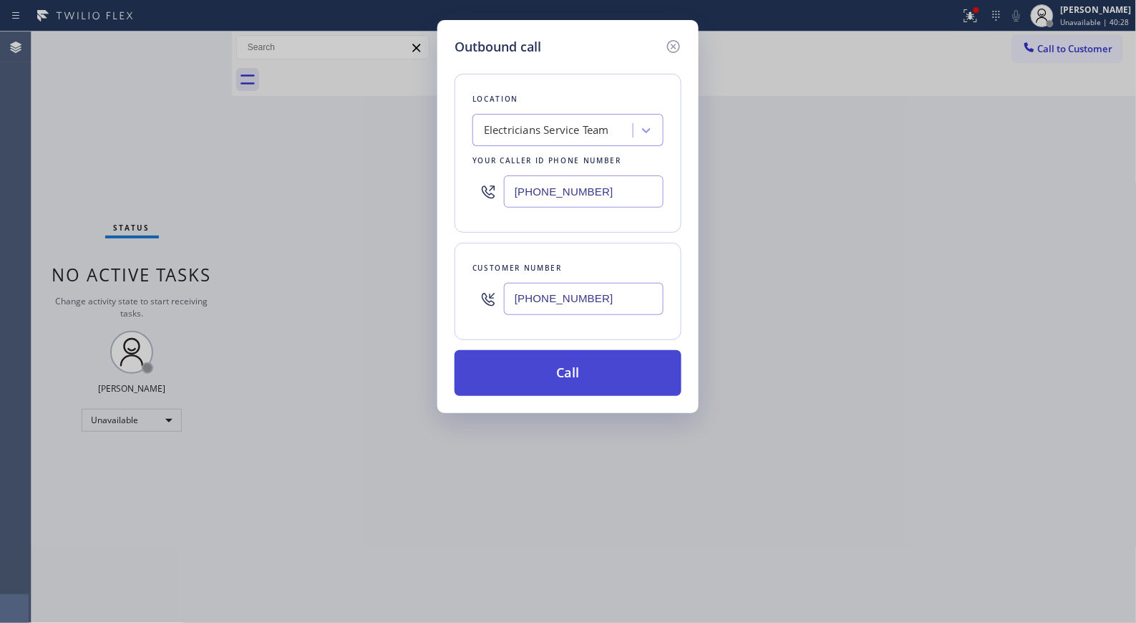
type input "[PHONE_NUMBER]"
click at [555, 353] on button "Call" at bounding box center [567, 373] width 227 height 46
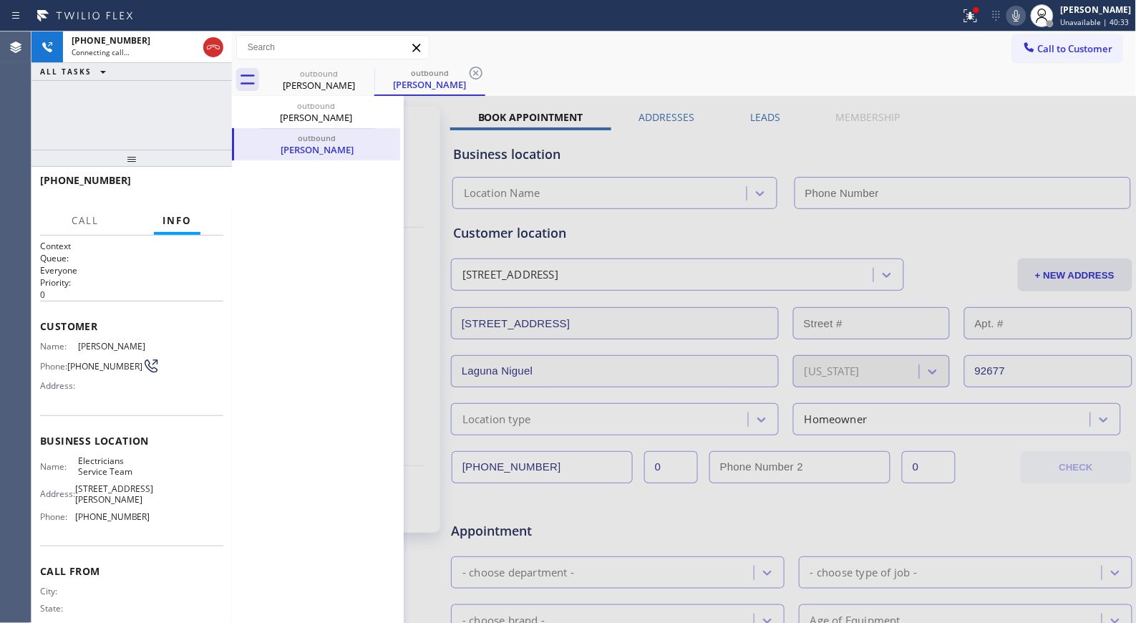
type input "[PHONE_NUMBER]"
click at [475, 73] on icon at bounding box center [475, 72] width 17 height 17
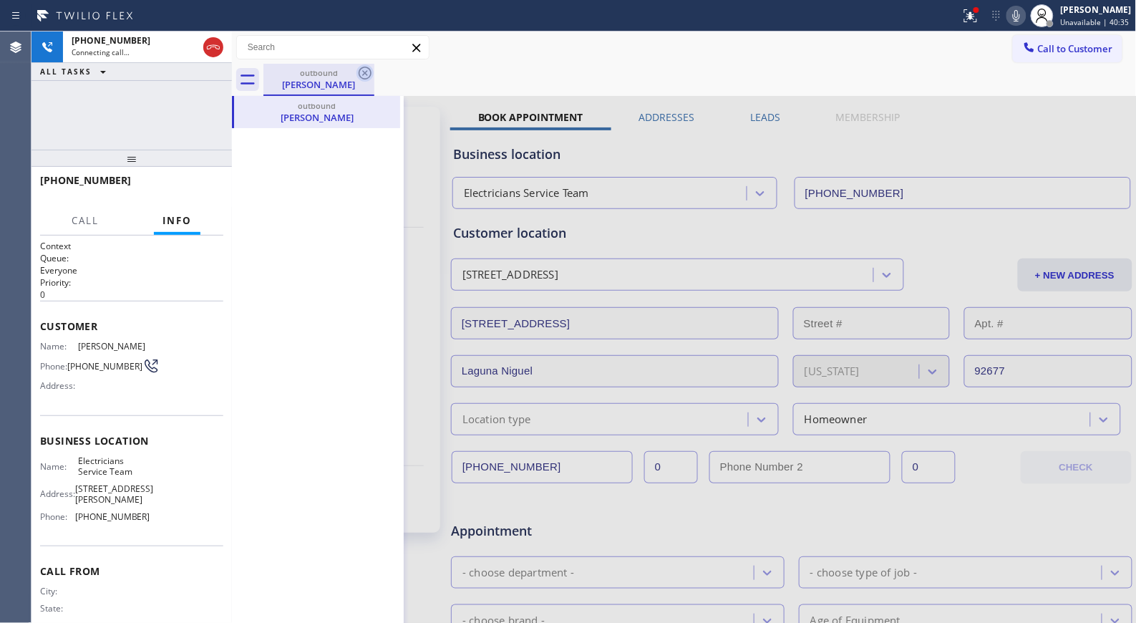
click at [361, 73] on icon at bounding box center [364, 72] width 17 height 17
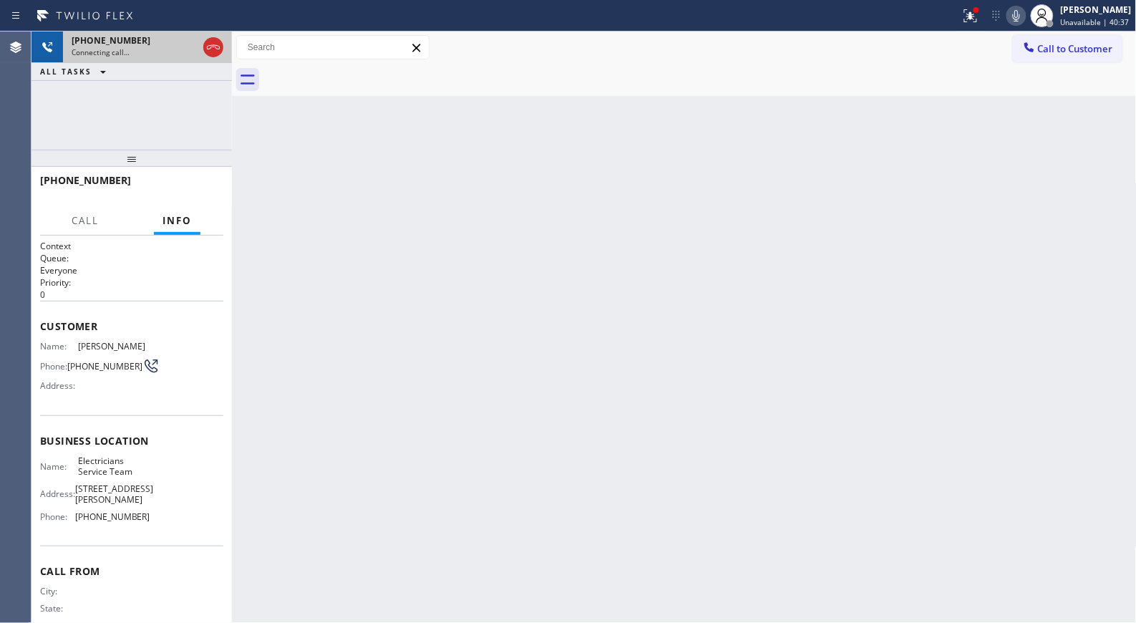
click at [162, 56] on div "Connecting call…" at bounding box center [135, 52] width 126 height 10
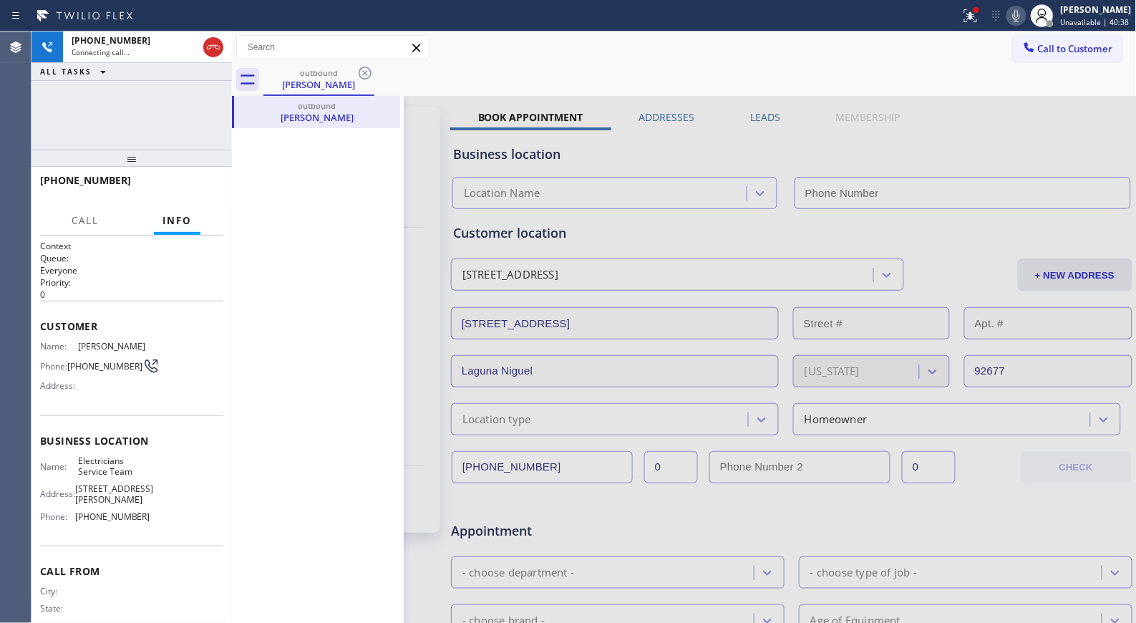
type input "[PHONE_NUMBER]"
click at [381, 110] on icon at bounding box center [387, 112] width 17 height 17
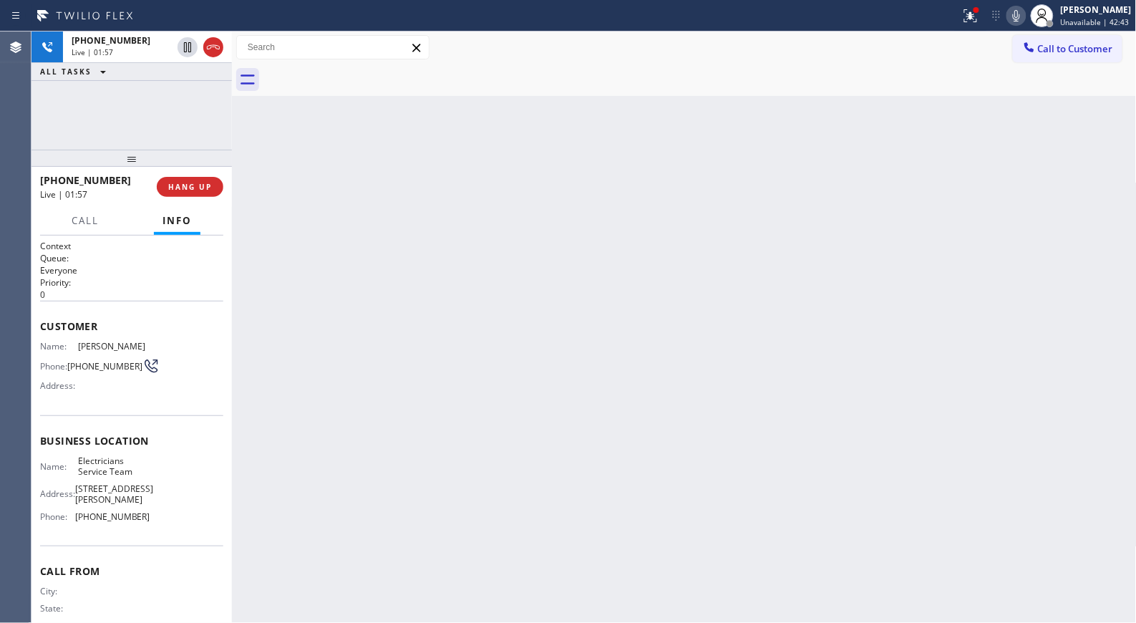
click at [1020, 19] on icon at bounding box center [1016, 15] width 17 height 17
click at [191, 47] on icon at bounding box center [187, 47] width 17 height 17
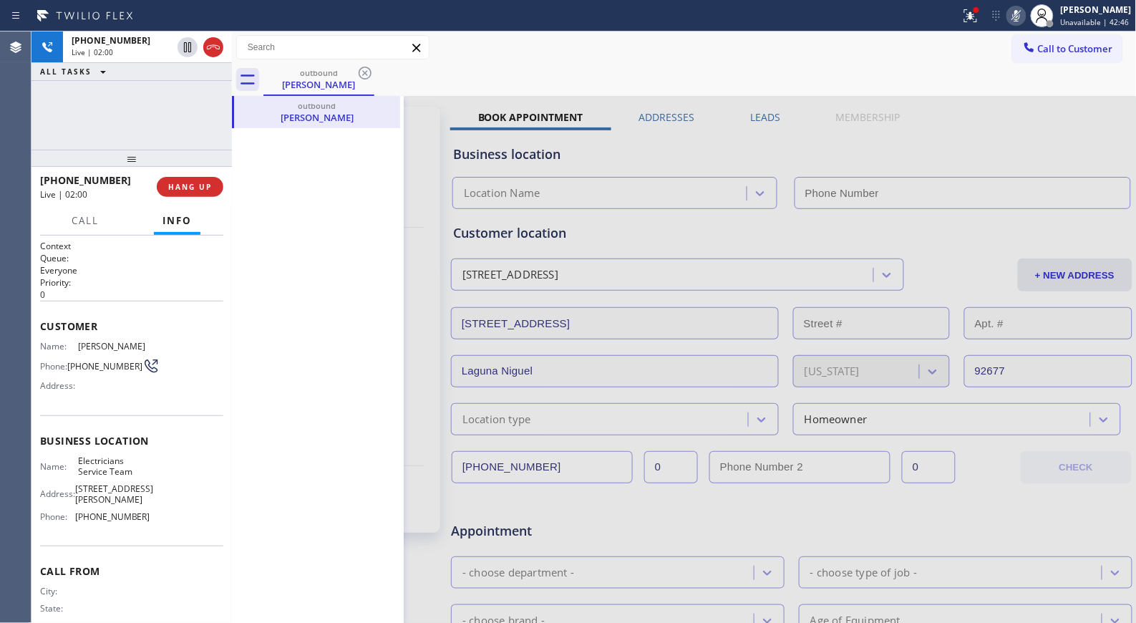
type input "[PHONE_NUMBER]"
click at [381, 108] on icon at bounding box center [387, 112] width 17 height 17
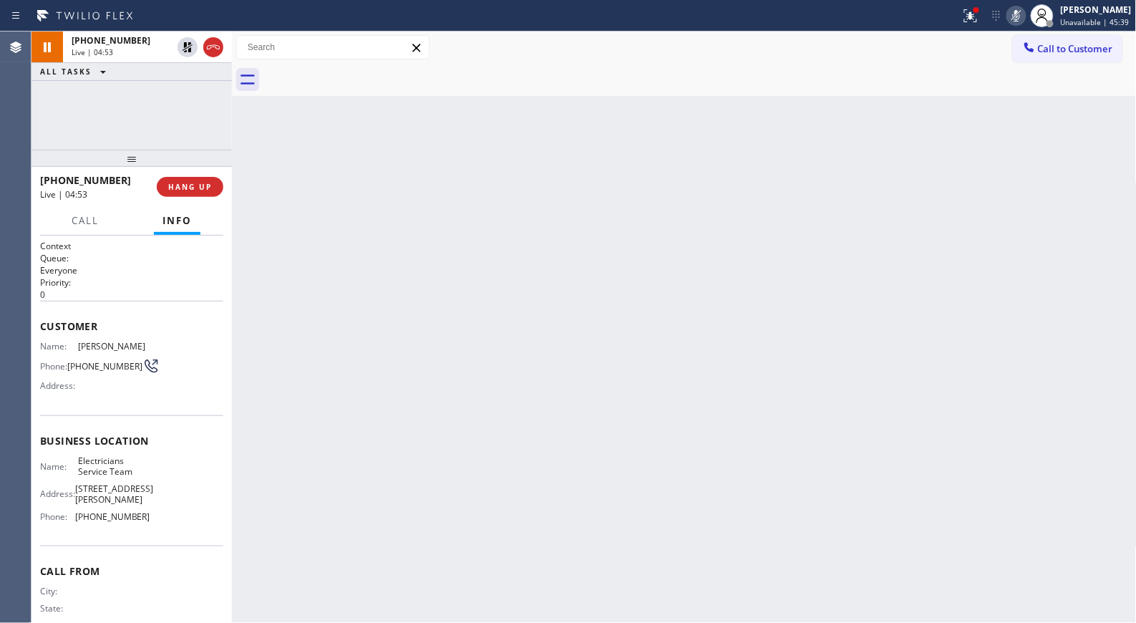
click at [495, 266] on div "Back to Dashboard Change Sender ID Customers Technicians Select a contact Outbo…" at bounding box center [684, 326] width 905 height 591
drag, startPoint x: 516, startPoint y: 364, endPoint x: 508, endPoint y: 346, distance: 19.5
click at [516, 364] on div "Back to Dashboard Change Sender ID Customers Technicians Select a contact Outbo…" at bounding box center [684, 326] width 905 height 591
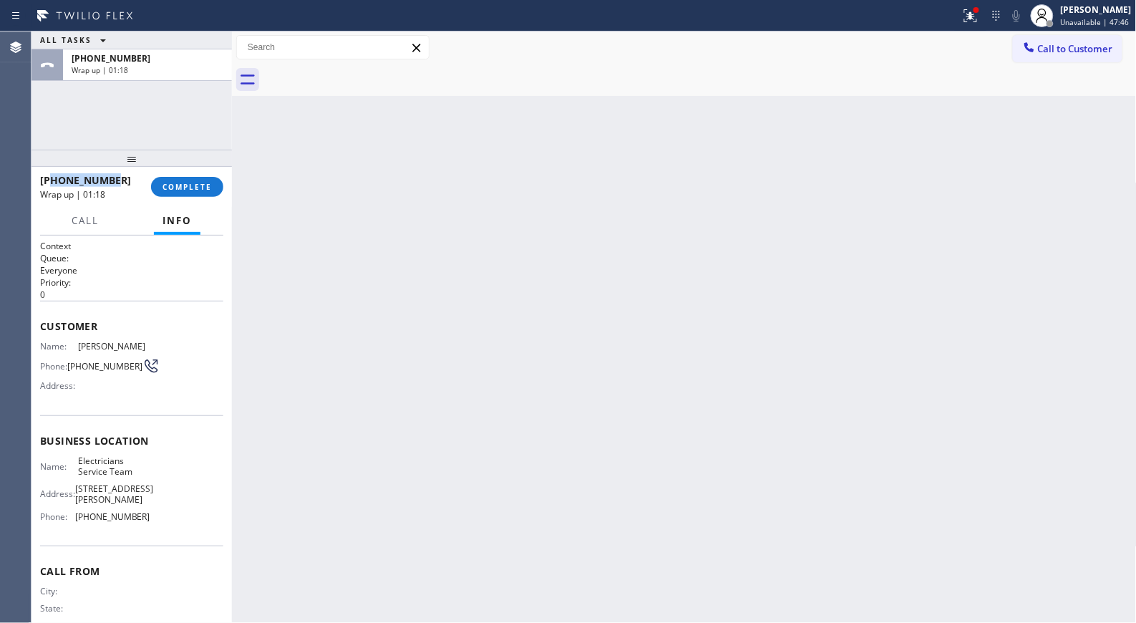
drag, startPoint x: 117, startPoint y: 185, endPoint x: 52, endPoint y: 172, distance: 65.7
click at [52, 172] on div "[PHONE_NUMBER] Wrap up | 01:18" at bounding box center [95, 186] width 111 height 37
copy span "7149754761"
click at [190, 187] on span "COMPLETE" at bounding box center [186, 187] width 49 height 10
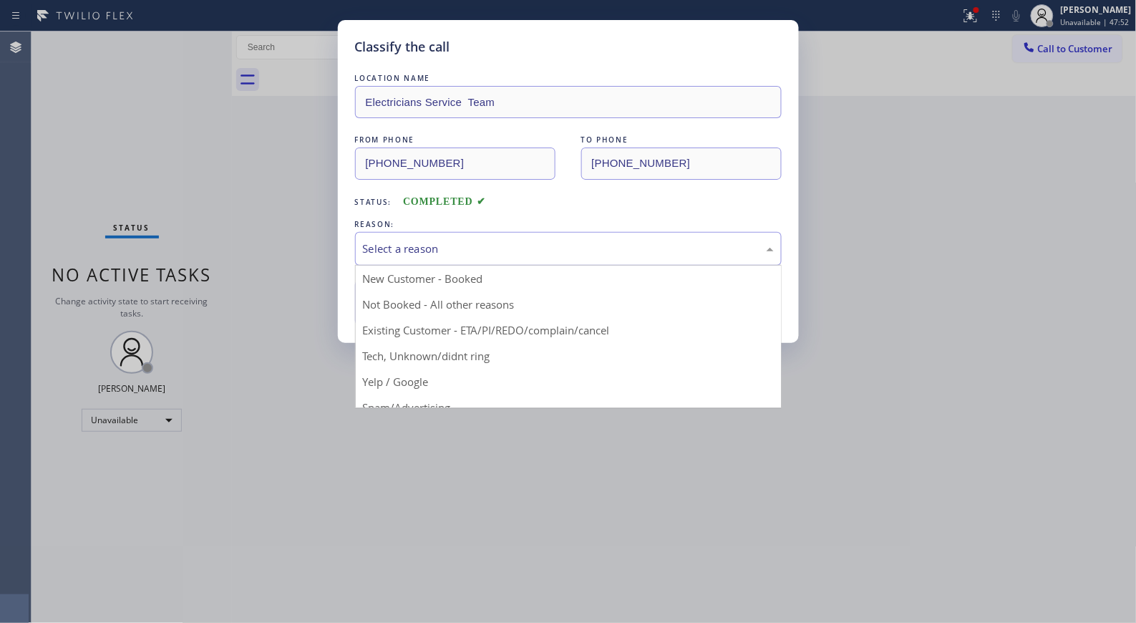
click at [641, 255] on div "Select a reason" at bounding box center [568, 248] width 411 height 16
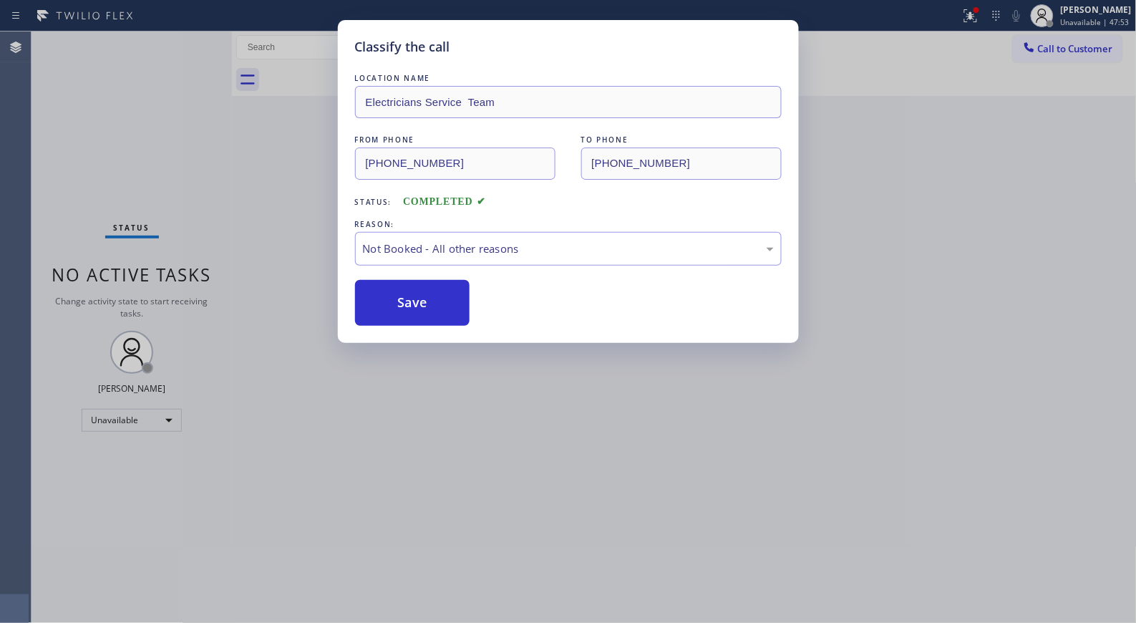
click at [426, 299] on button "Save" at bounding box center [412, 303] width 115 height 46
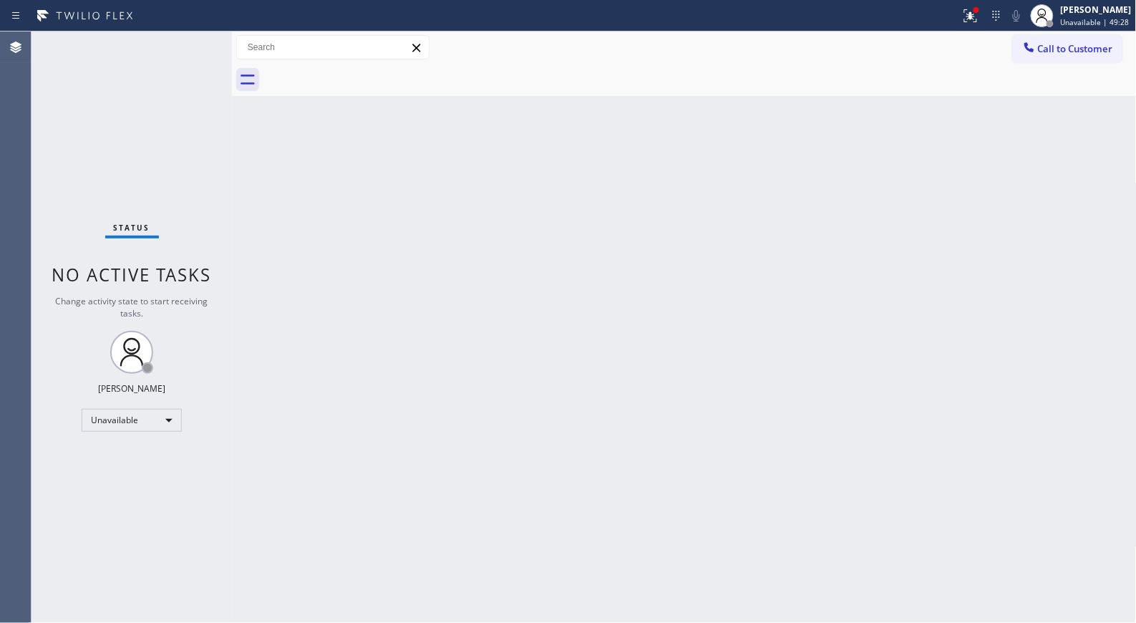
click at [972, 185] on div "Back to Dashboard Change Sender ID Customers Technicians Select a contact Outbo…" at bounding box center [684, 326] width 905 height 591
click at [1052, 51] on span "Call to Customer" at bounding box center [1075, 48] width 75 height 13
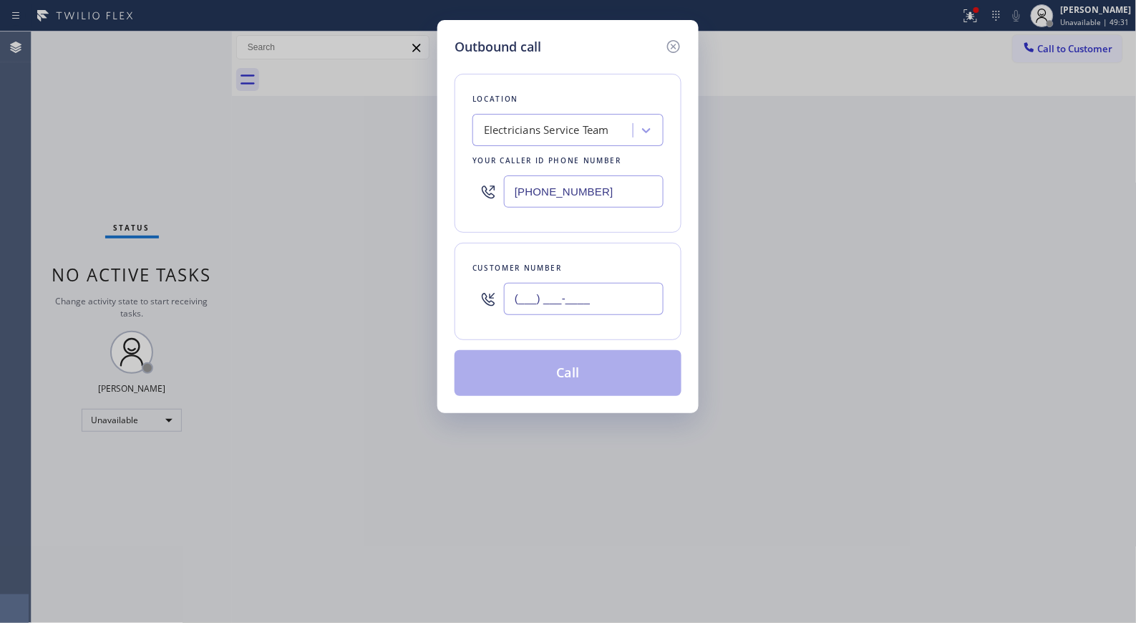
drag, startPoint x: 611, startPoint y: 301, endPoint x: 464, endPoint y: 289, distance: 147.2
click at [469, 295] on div "Customer number (___) ___-____" at bounding box center [567, 291] width 227 height 97
paste input "714) 975-4761"
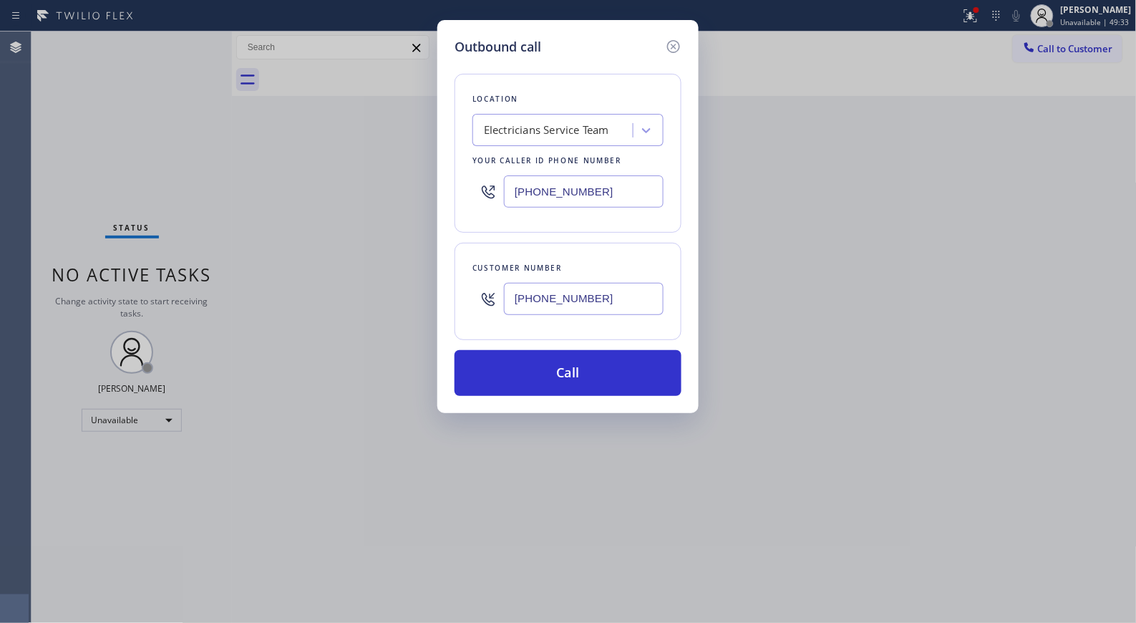
type input "[PHONE_NUMBER]"
drag, startPoint x: 578, startPoint y: 370, endPoint x: 578, endPoint y: 326, distance: 43.7
click at [577, 362] on button "Call" at bounding box center [567, 373] width 227 height 46
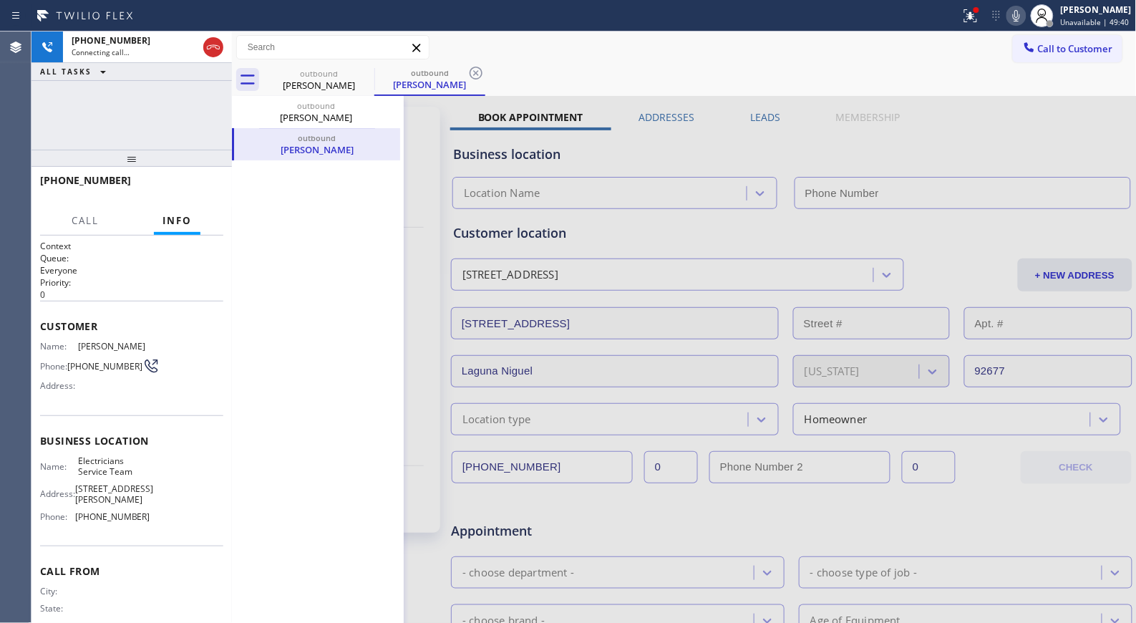
drag, startPoint x: 478, startPoint y: 74, endPoint x: 487, endPoint y: 59, distance: 17.7
click at [478, 74] on icon at bounding box center [475, 72] width 17 height 17
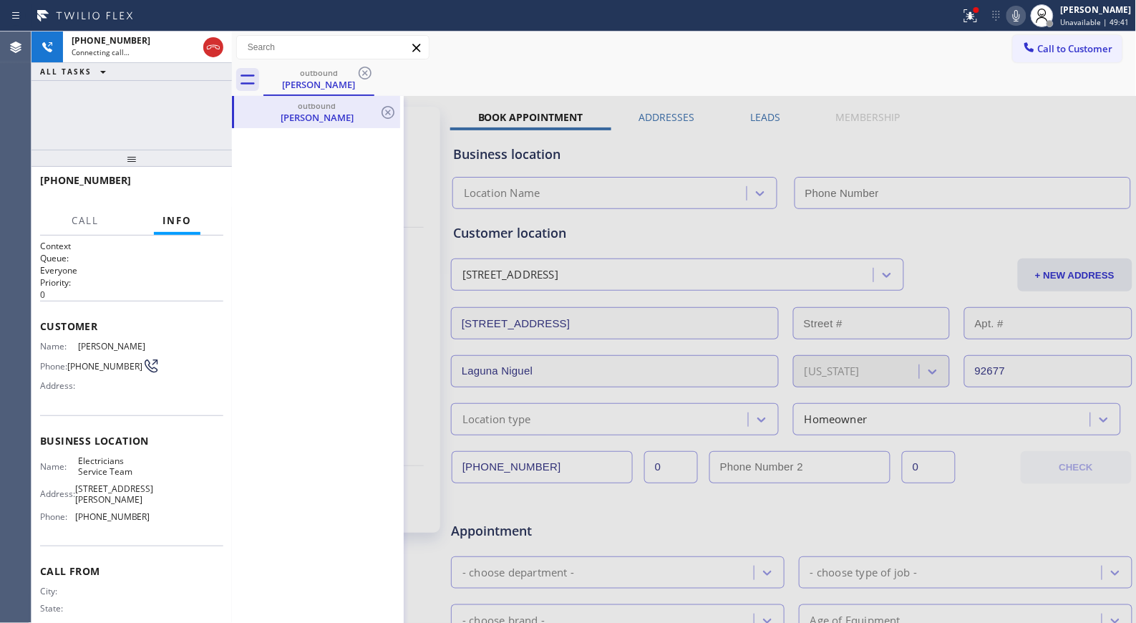
type input "[PHONE_NUMBER]"
click at [387, 109] on icon at bounding box center [387, 112] width 17 height 17
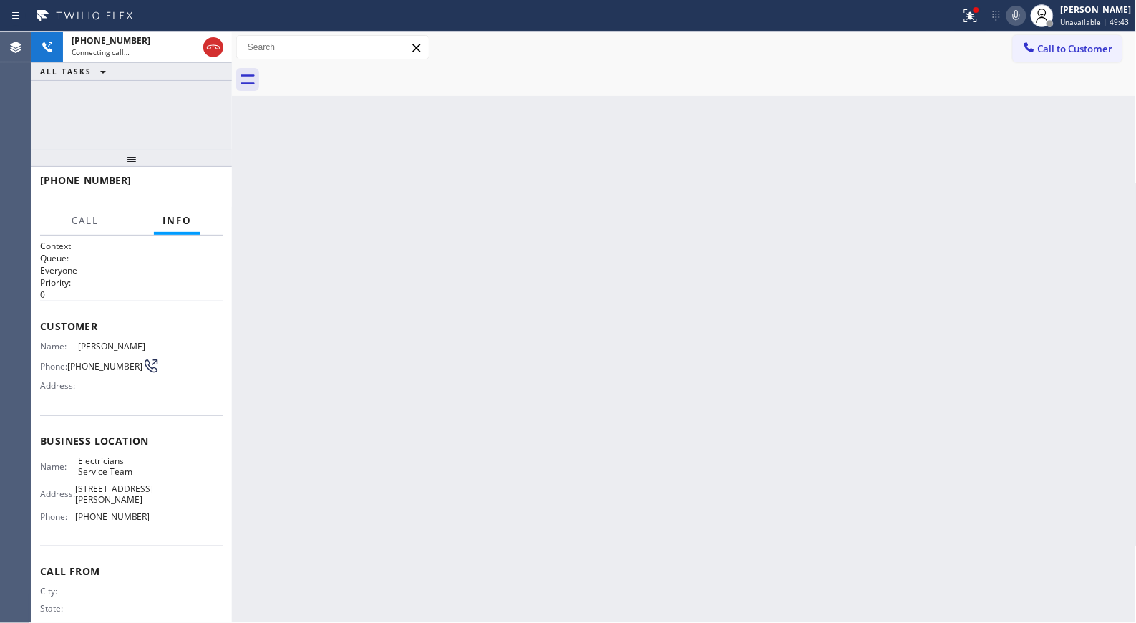
drag, startPoint x: 137, startPoint y: 167, endPoint x: 130, endPoint y: 79, distance: 87.6
click at [130, 79] on div "[PHONE_NUMBER] Connecting call… ALL TASKS ALL TASKS ACTIVE TASKS TASKS IN WRAP …" at bounding box center [131, 326] width 200 height 591
drag, startPoint x: 131, startPoint y: 165, endPoint x: 139, endPoint y: 109, distance: 57.1
click at [139, 109] on div "[PHONE_NUMBER] Live | 00:07 ALL TASKS ALL TASKS ACTIVE TASKS TASKS IN WRAP UP […" at bounding box center [131, 326] width 200 height 591
click at [694, 360] on div "Back to Dashboard Change Sender ID Customers Technicians Select a contact Outbo…" at bounding box center [684, 326] width 905 height 591
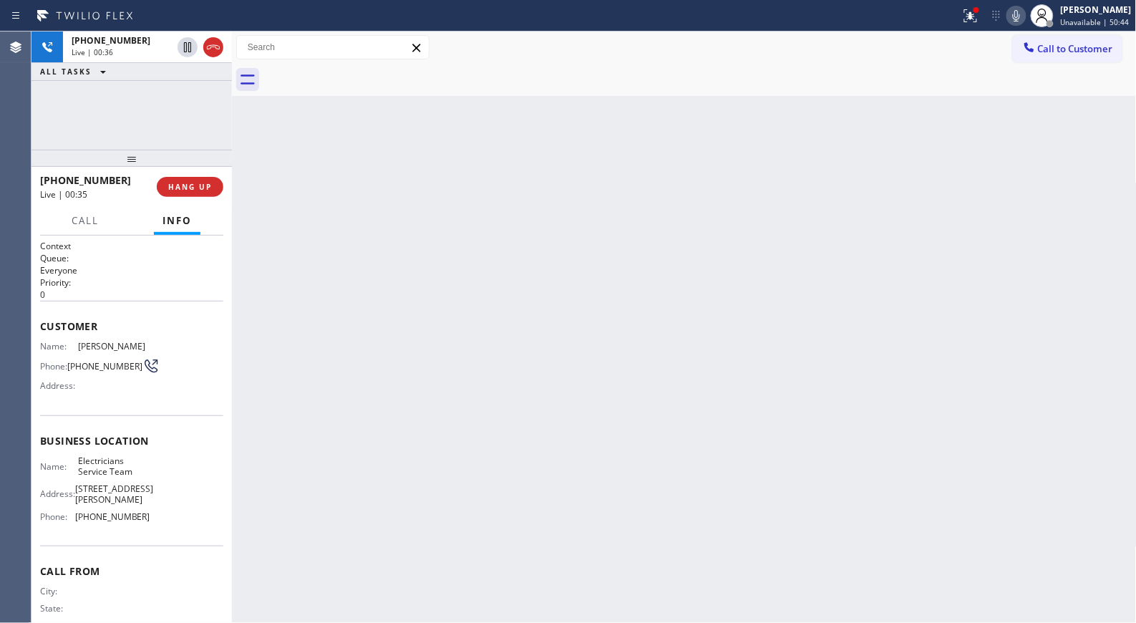
click at [425, 384] on div "Back to Dashboard Change Sender ID Customers Technicians Select a contact Outbo…" at bounding box center [684, 326] width 905 height 591
click at [1025, 11] on icon at bounding box center [1016, 15] width 17 height 17
click at [201, 188] on span "HANG UP" at bounding box center [190, 187] width 44 height 10
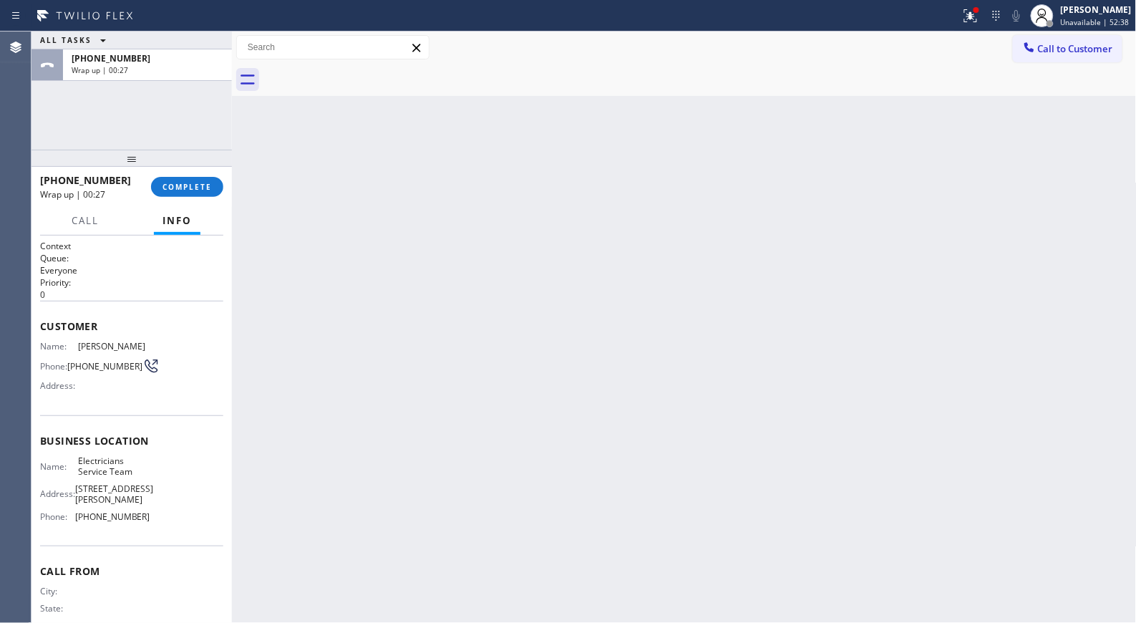
click at [583, 466] on div "Back to Dashboard Change Sender ID Customers Technicians Select a contact Outbo…" at bounding box center [684, 326] width 905 height 591
click at [179, 185] on span "COMPLETE" at bounding box center [186, 187] width 49 height 10
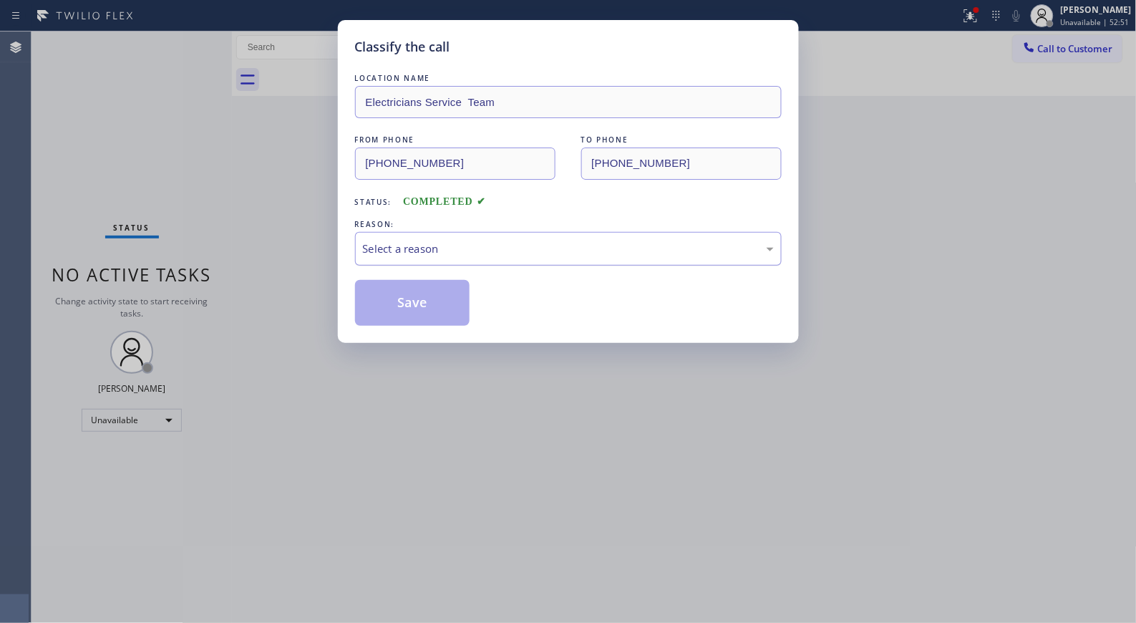
drag, startPoint x: 502, startPoint y: 255, endPoint x: 480, endPoint y: 261, distance: 23.1
click at [495, 256] on div "Select a reason" at bounding box center [568, 248] width 411 height 16
click at [424, 304] on button "Save" at bounding box center [412, 303] width 115 height 46
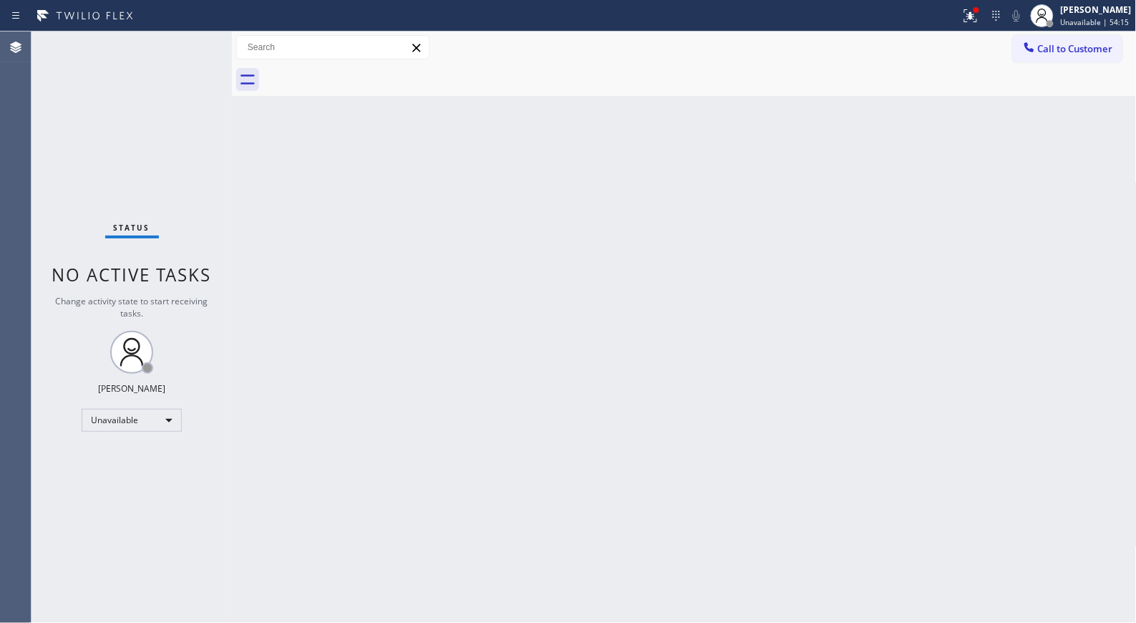
click at [555, 402] on div "Back to Dashboard Change Sender ID Customers Technicians Select a contact Outbo…" at bounding box center [684, 326] width 905 height 591
drag, startPoint x: 580, startPoint y: 256, endPoint x: 587, endPoint y: 218, distance: 39.2
click at [580, 256] on div "Back to Dashboard Change Sender ID Customers Technicians Select a contact Outbo…" at bounding box center [684, 326] width 905 height 591
drag, startPoint x: 734, startPoint y: 305, endPoint x: 729, endPoint y: 299, distance: 8.1
click at [734, 305] on div "Back to Dashboard Change Sender ID Customers Technicians Select a contact Outbo…" at bounding box center [684, 326] width 905 height 591
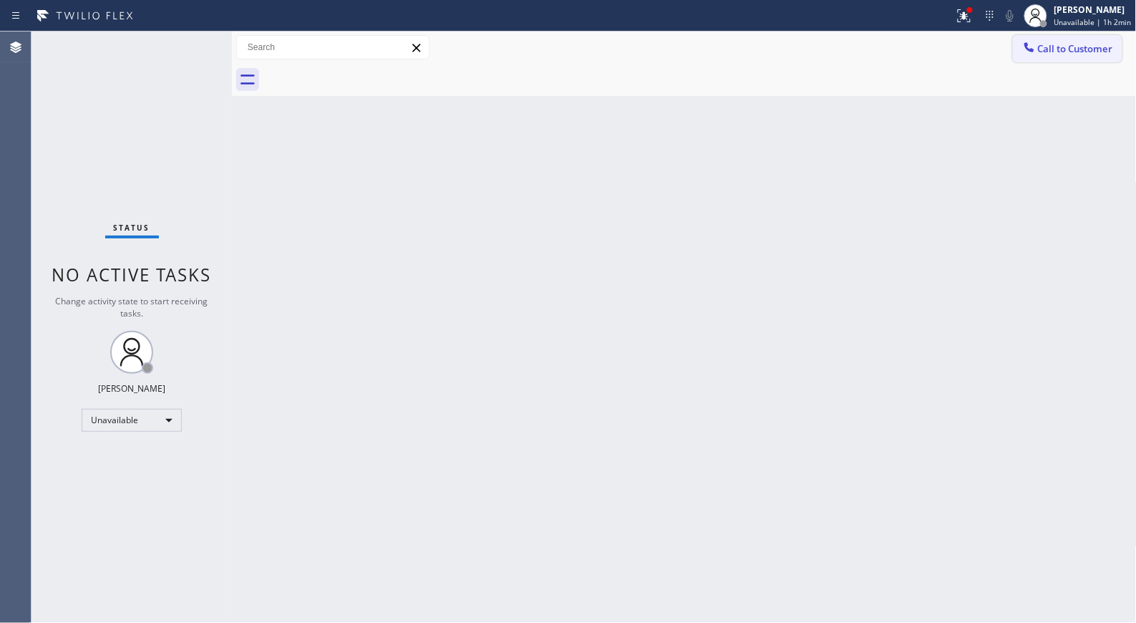
click at [1065, 62] on button "Call to Customer" at bounding box center [1068, 48] width 110 height 27
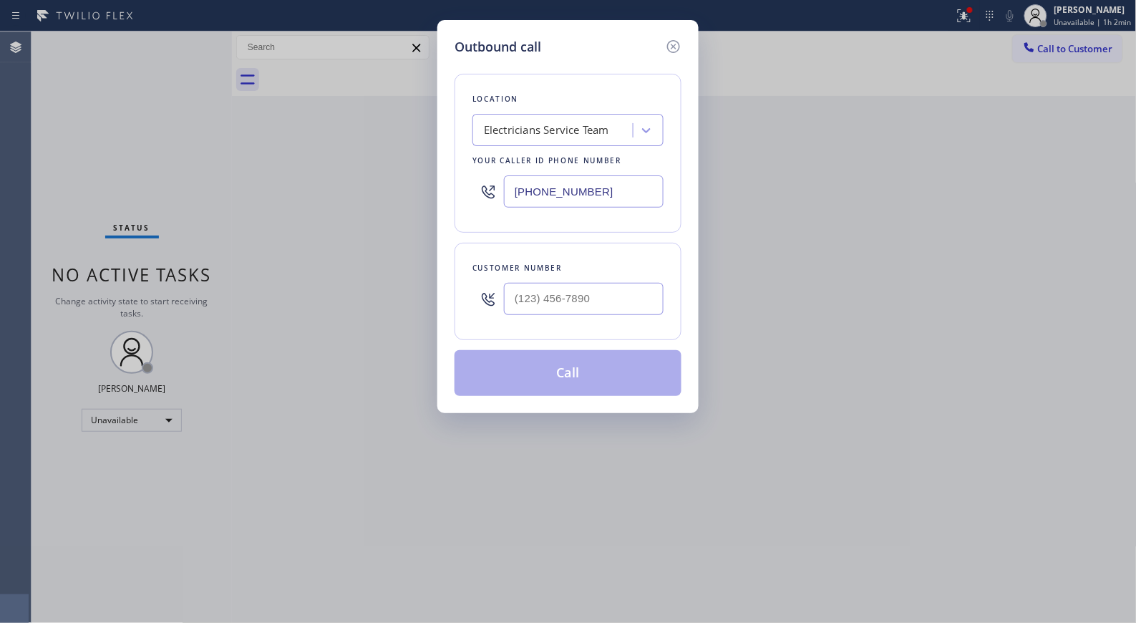
drag, startPoint x: 574, startPoint y: 189, endPoint x: 416, endPoint y: 155, distance: 161.7
click at [431, 168] on div "Outbound call Location Electricians Service Team Your caller id phone number [P…" at bounding box center [568, 311] width 1136 height 623
paste input "213) 319-5475"
type input "[PHONE_NUMBER]"
paste input "818) 264-5320"
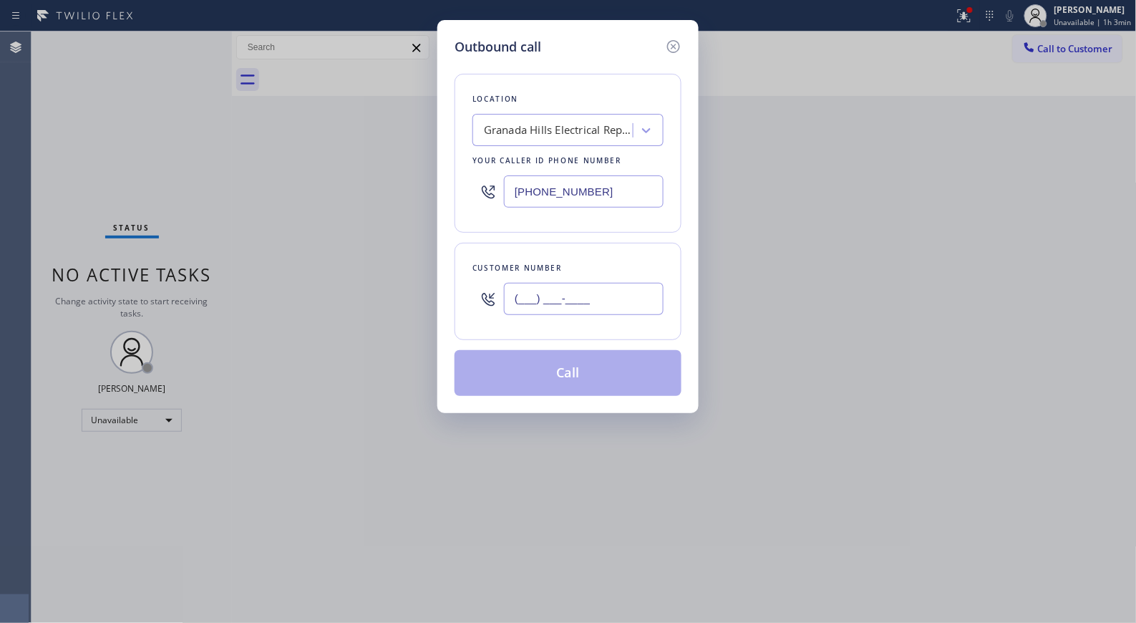
drag, startPoint x: 621, startPoint y: 306, endPoint x: 461, endPoint y: 261, distance: 166.1
click at [478, 291] on div "(___) ___-____" at bounding box center [567, 299] width 191 height 47
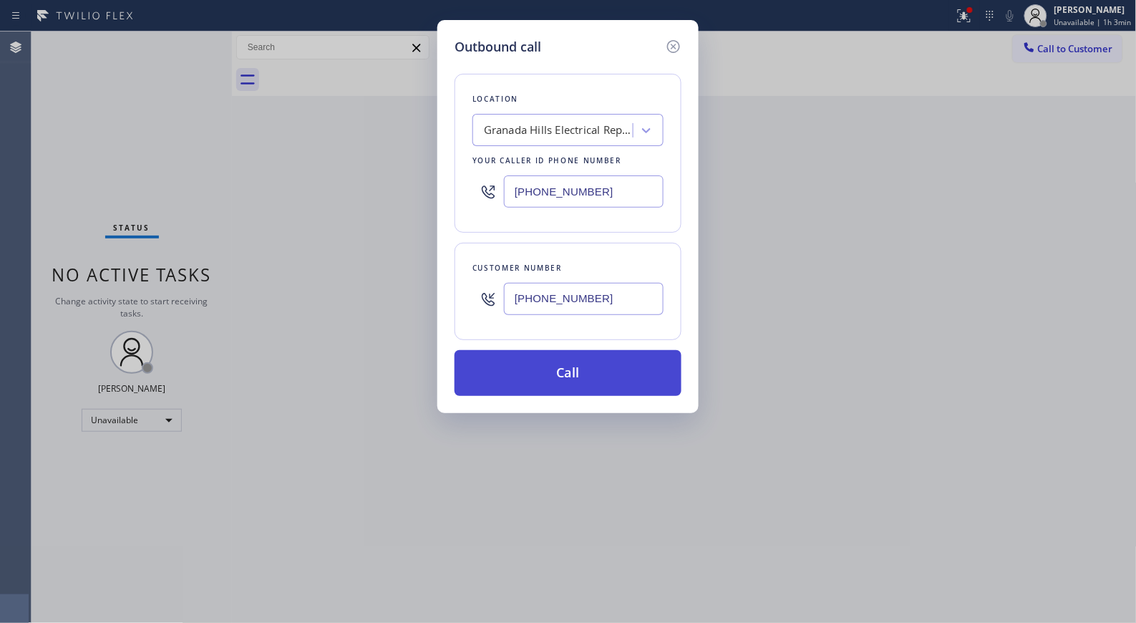
type input "[PHONE_NUMBER]"
click at [578, 377] on button "Call" at bounding box center [567, 373] width 227 height 46
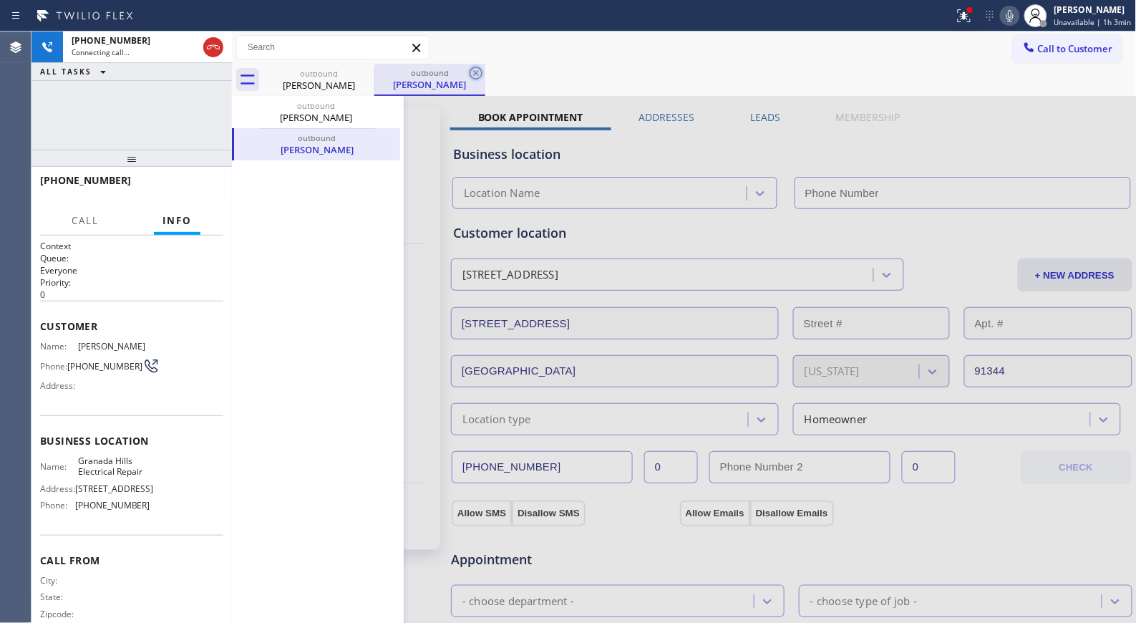
click at [467, 72] on icon at bounding box center [475, 72] width 17 height 17
type input "[PHONE_NUMBER]"
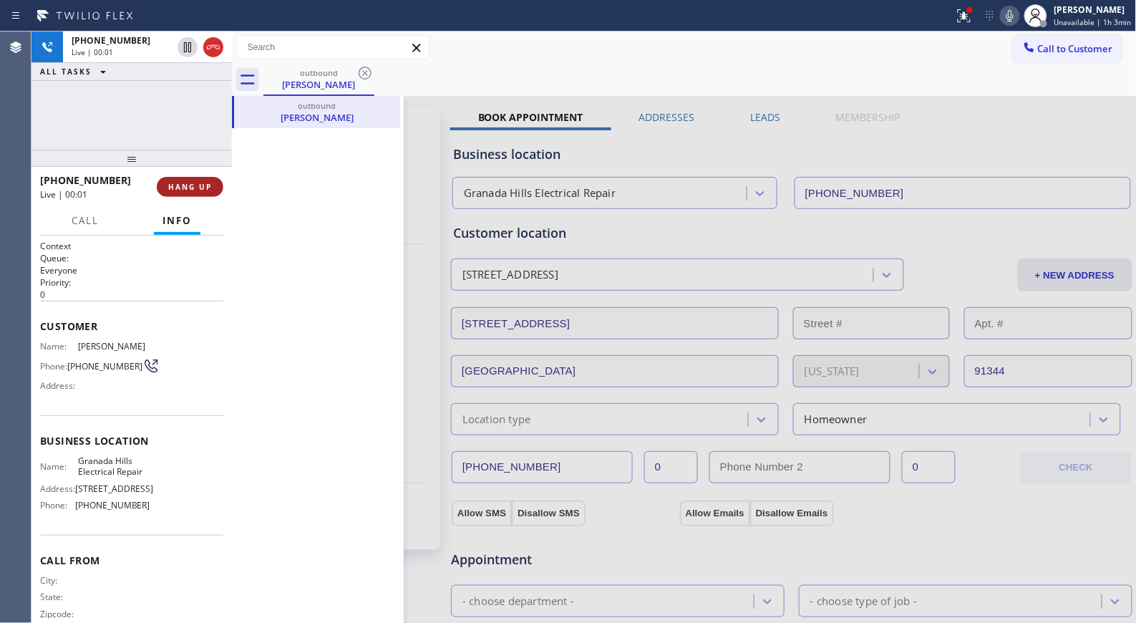
click at [190, 187] on span "HANG UP" at bounding box center [190, 187] width 44 height 10
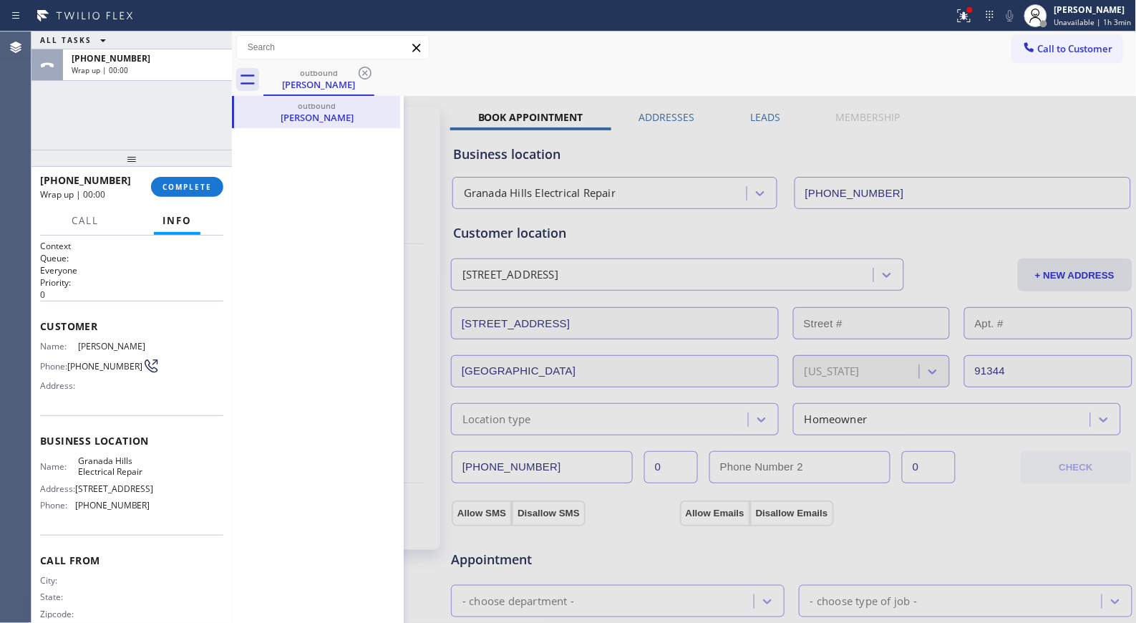
click at [107, 112] on div "ALL TASKS ALL TASKS ACTIVE TASKS TASKS IN WRAP UP [PHONE_NUMBER] Wrap up | 00:00" at bounding box center [131, 90] width 200 height 118
drag, startPoint x: 120, startPoint y: 184, endPoint x: 52, endPoint y: 181, distance: 67.3
click at [52, 181] on div "[PHONE_NUMBER]" at bounding box center [90, 180] width 101 height 14
copy span "8182645320"
click at [183, 188] on span "COMPLETE" at bounding box center [186, 187] width 49 height 10
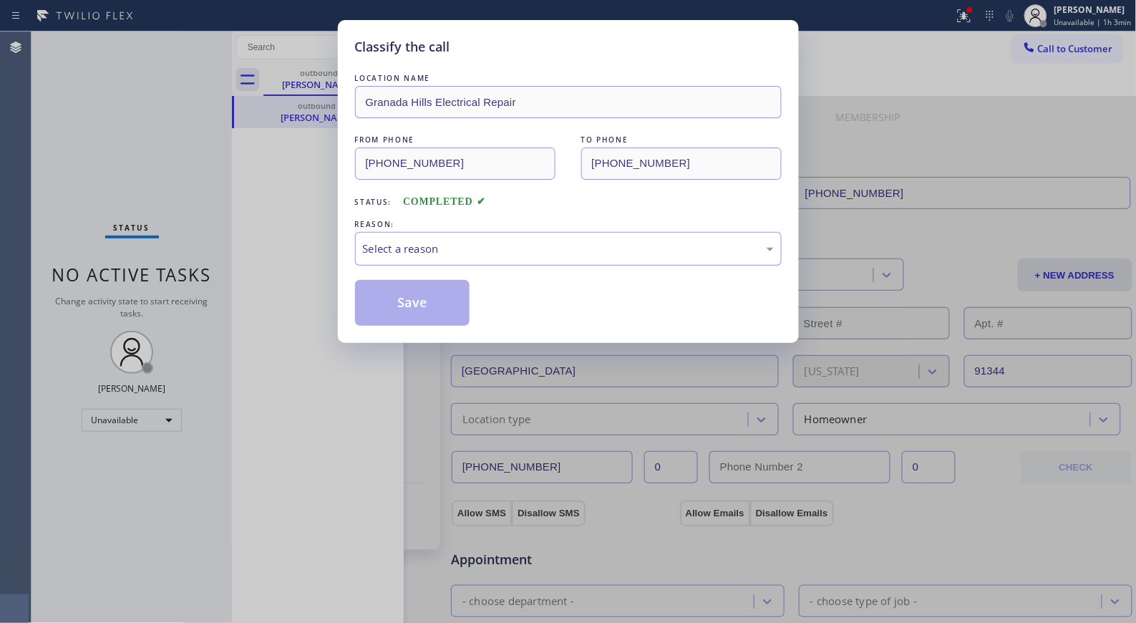
drag, startPoint x: 510, startPoint y: 246, endPoint x: 477, endPoint y: 263, distance: 36.5
click at [508, 248] on div "Select a reason" at bounding box center [568, 248] width 411 height 16
click at [408, 297] on button "Save" at bounding box center [412, 303] width 115 height 46
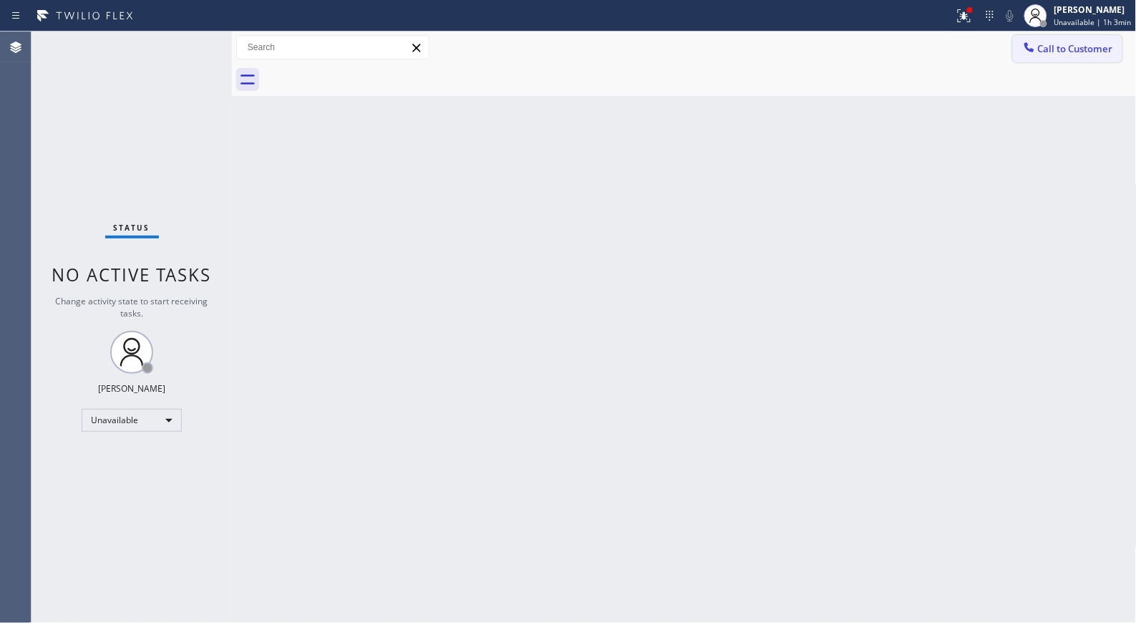
drag, startPoint x: 1051, startPoint y: 54, endPoint x: 691, endPoint y: 269, distance: 419.2
click at [1050, 54] on span "Call to Customer" at bounding box center [1075, 48] width 75 height 13
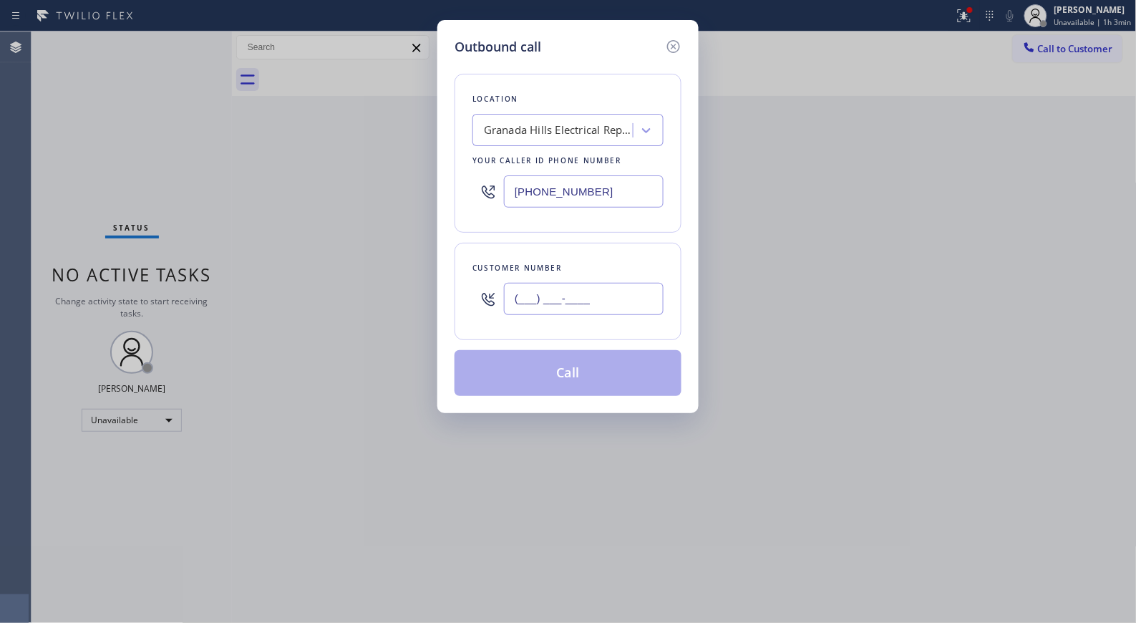
drag, startPoint x: 642, startPoint y: 308, endPoint x: 495, endPoint y: 308, distance: 147.4
click at [495, 308] on div "(___) ___-____" at bounding box center [567, 299] width 191 height 47
paste input "818) 264-5320"
type input "[PHONE_NUMBER]"
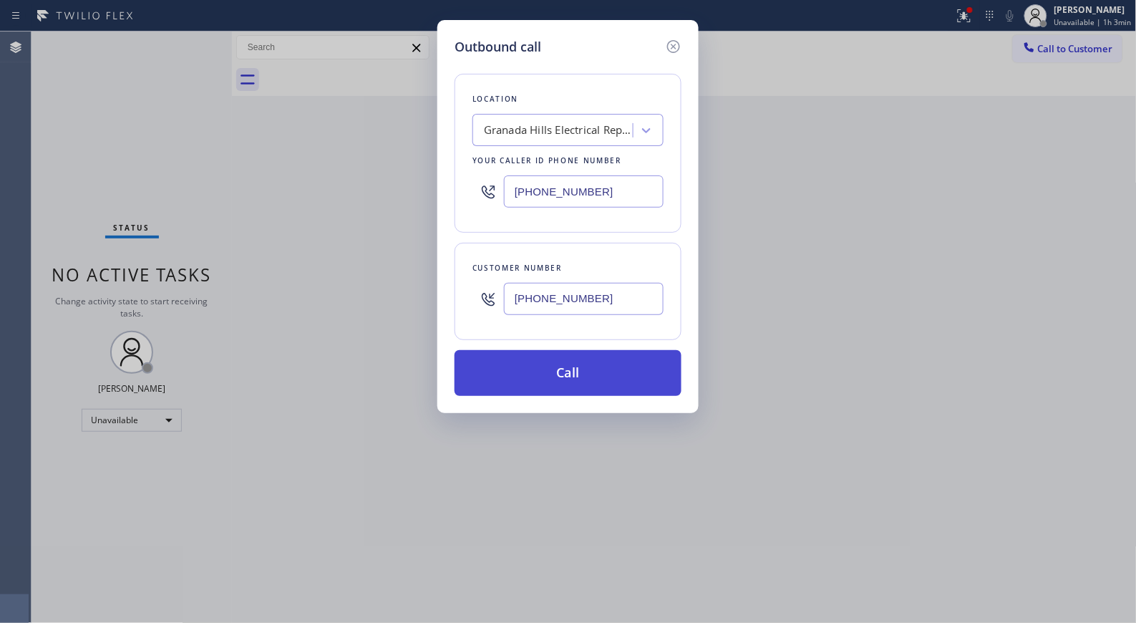
click at [555, 392] on button "Call" at bounding box center [567, 373] width 227 height 46
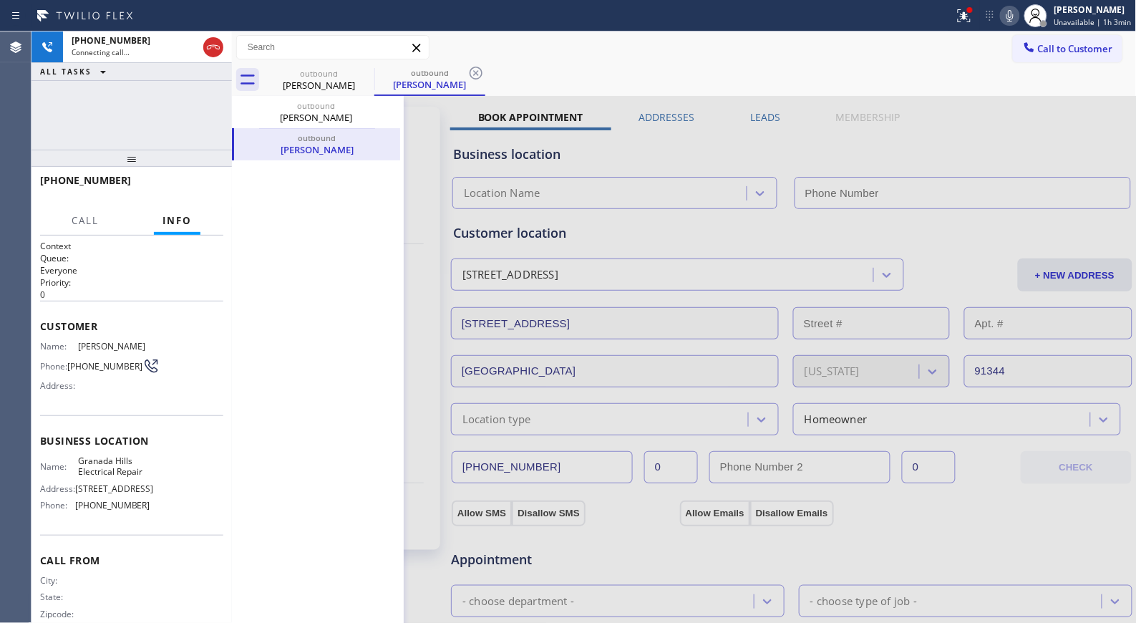
type input "[PHONE_NUMBER]"
click at [480, 74] on icon at bounding box center [475, 72] width 17 height 17
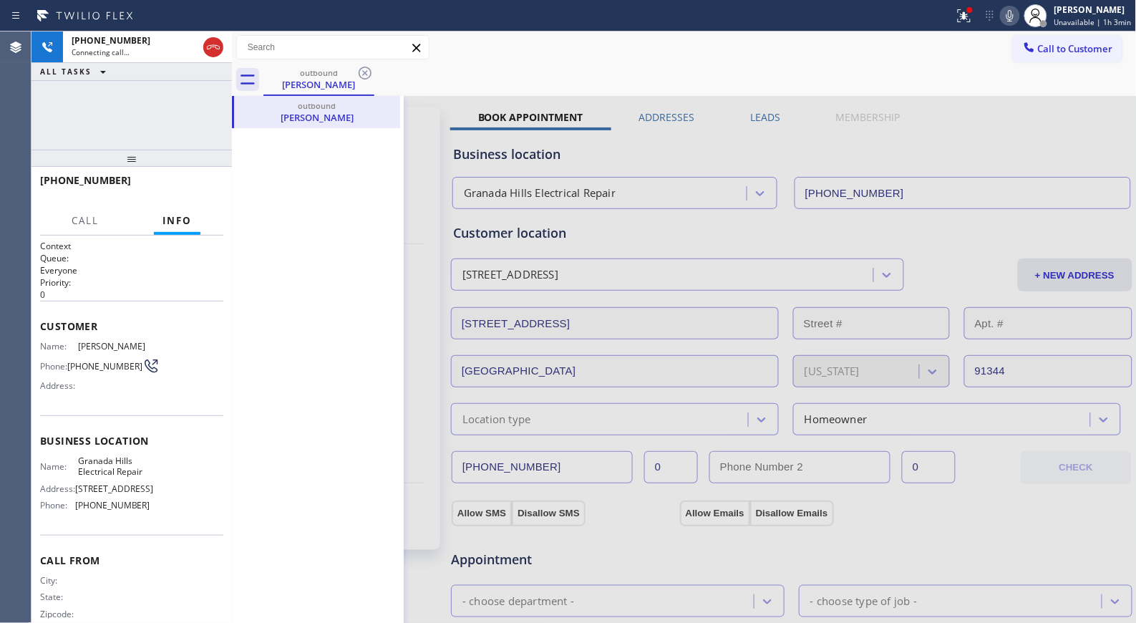
drag, startPoint x: 127, startPoint y: 155, endPoint x: 1, endPoint y: 120, distance: 130.8
click at [125, 137] on div "[PHONE_NUMBER] Connecting call… ALL TASKS ALL TASKS ACTIVE TASKS TASKS IN WRAP …" at bounding box center [131, 326] width 200 height 591
click at [489, 57] on div "Call to Customer Outbound call Location [GEOGRAPHIC_DATA] Electrical Repair You…" at bounding box center [684, 47] width 905 height 25
click at [212, 52] on icon at bounding box center [213, 47] width 17 height 17
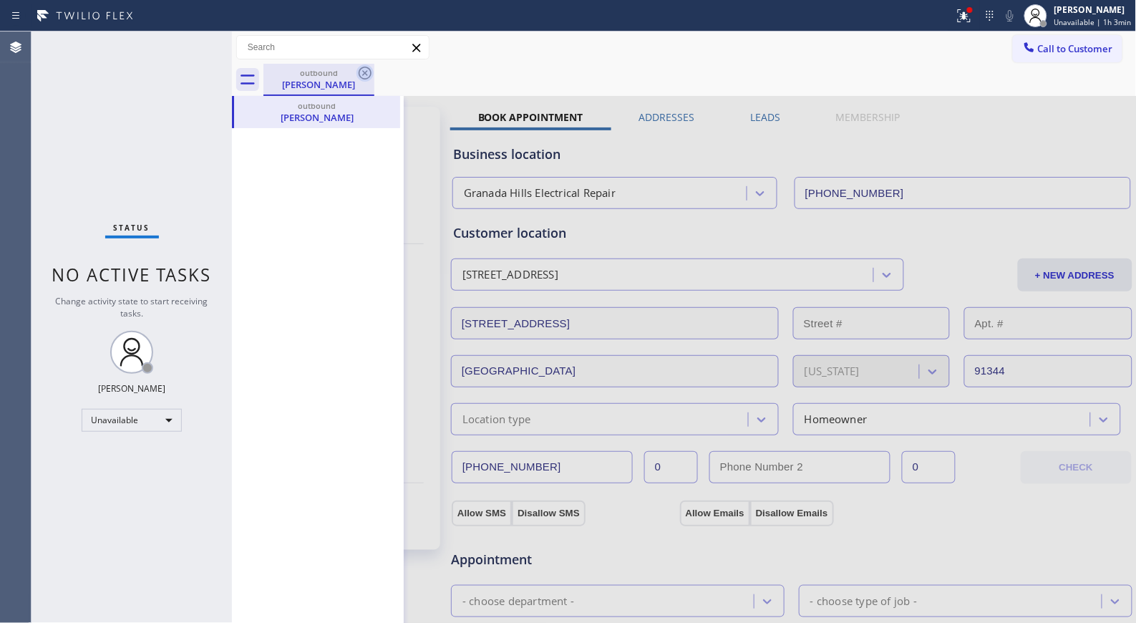
click at [366, 74] on icon at bounding box center [365, 73] width 13 height 13
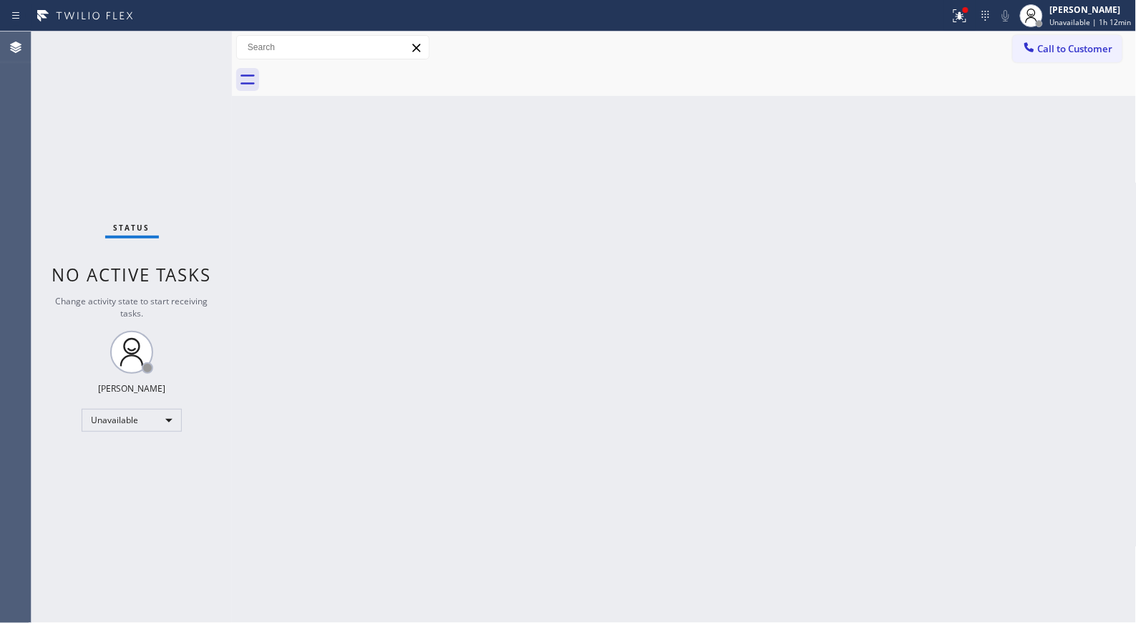
drag, startPoint x: 1060, startPoint y: 54, endPoint x: 742, endPoint y: 120, distance: 324.5
click at [1054, 54] on span "Call to Customer" at bounding box center [1075, 48] width 75 height 13
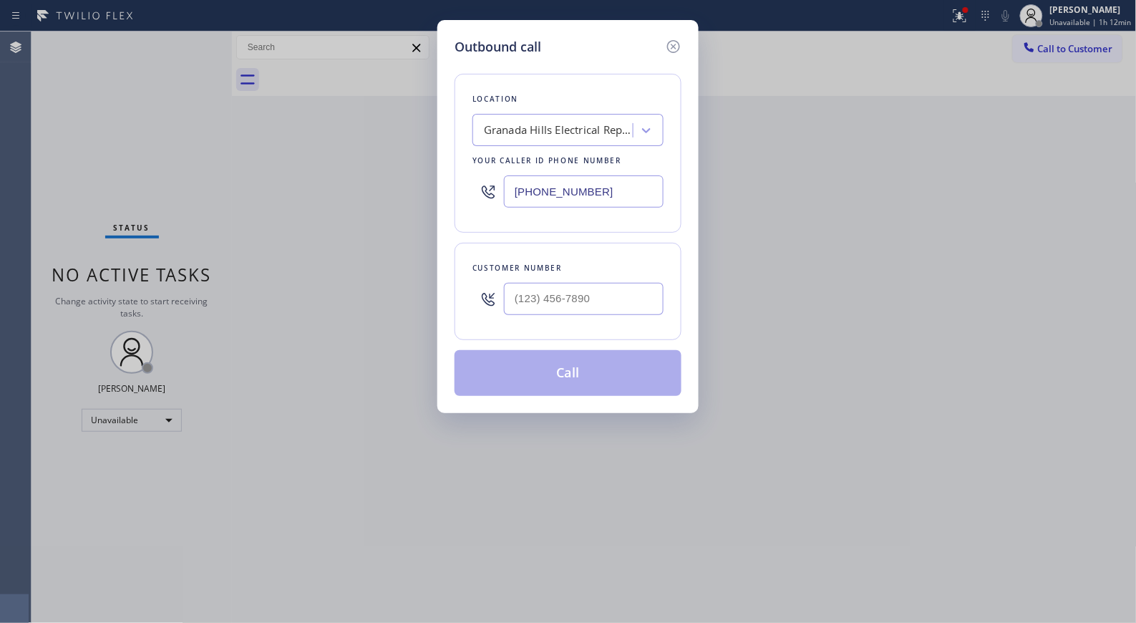
drag, startPoint x: 623, startPoint y: 195, endPoint x: 394, endPoint y: 134, distance: 237.2
click at [398, 144] on div "Outbound call Location [GEOGRAPHIC_DATA] Electrical Repair Your caller id phone…" at bounding box center [568, 311] width 1136 height 623
paste input "323) 419-8067"
type input "[PHONE_NUMBER]"
drag, startPoint x: 482, startPoint y: 295, endPoint x: 414, endPoint y: 268, distance: 73.6
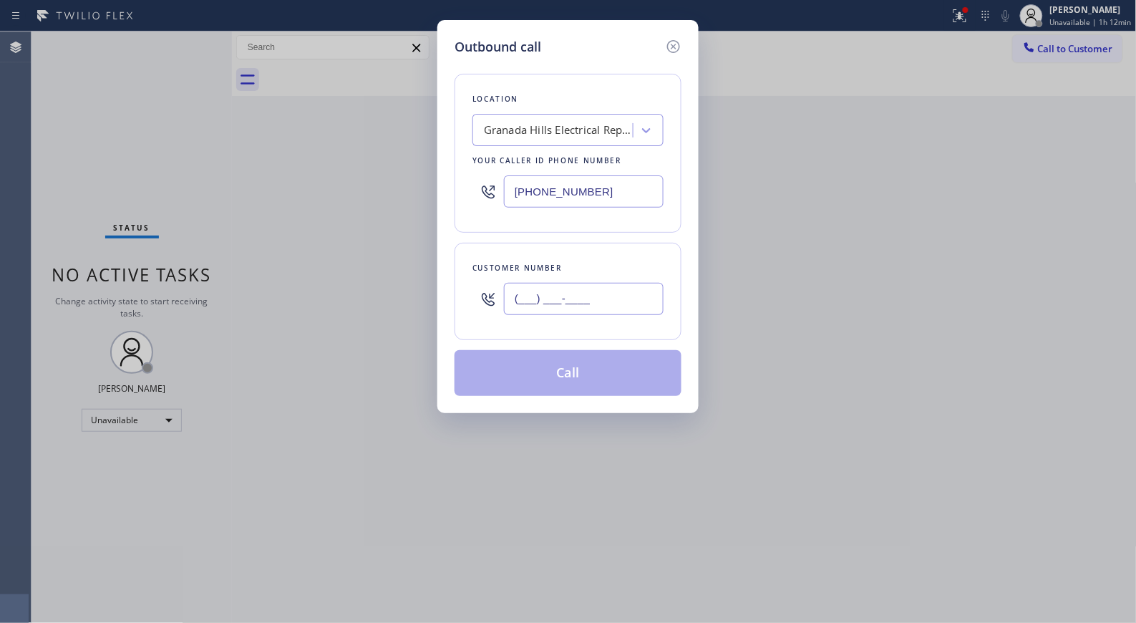
click at [418, 277] on div "Outbound call Location [GEOGRAPHIC_DATA] Electrical Repair Your caller id phone…" at bounding box center [568, 311] width 1136 height 623
paste input "323) 419-8067"
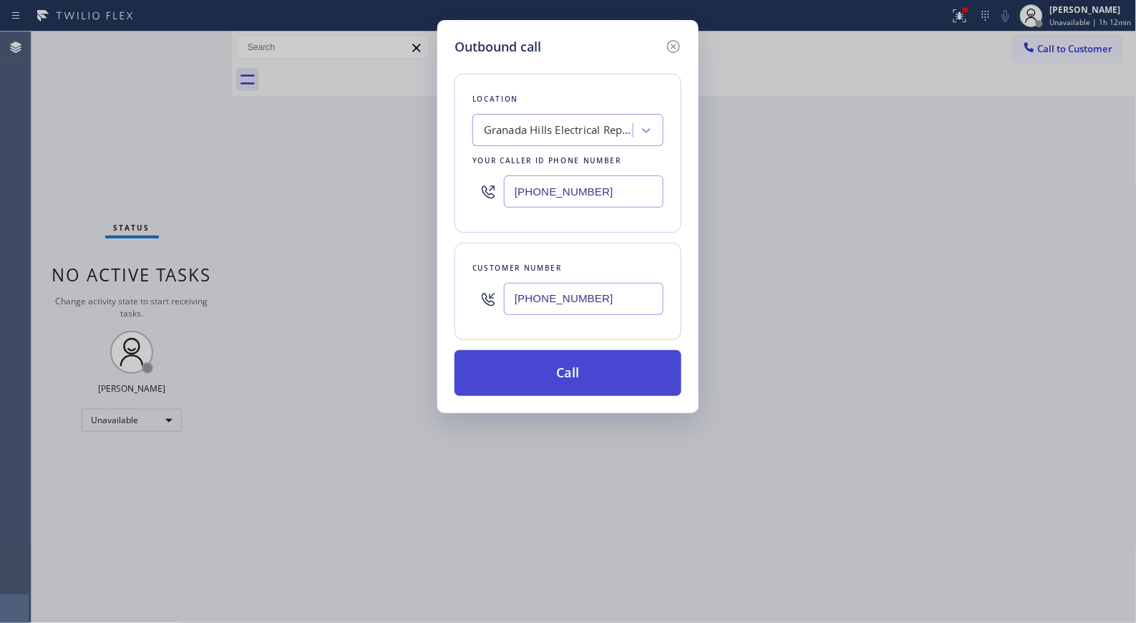
type input "[PHONE_NUMBER]"
click at [600, 375] on button "Call" at bounding box center [567, 373] width 227 height 46
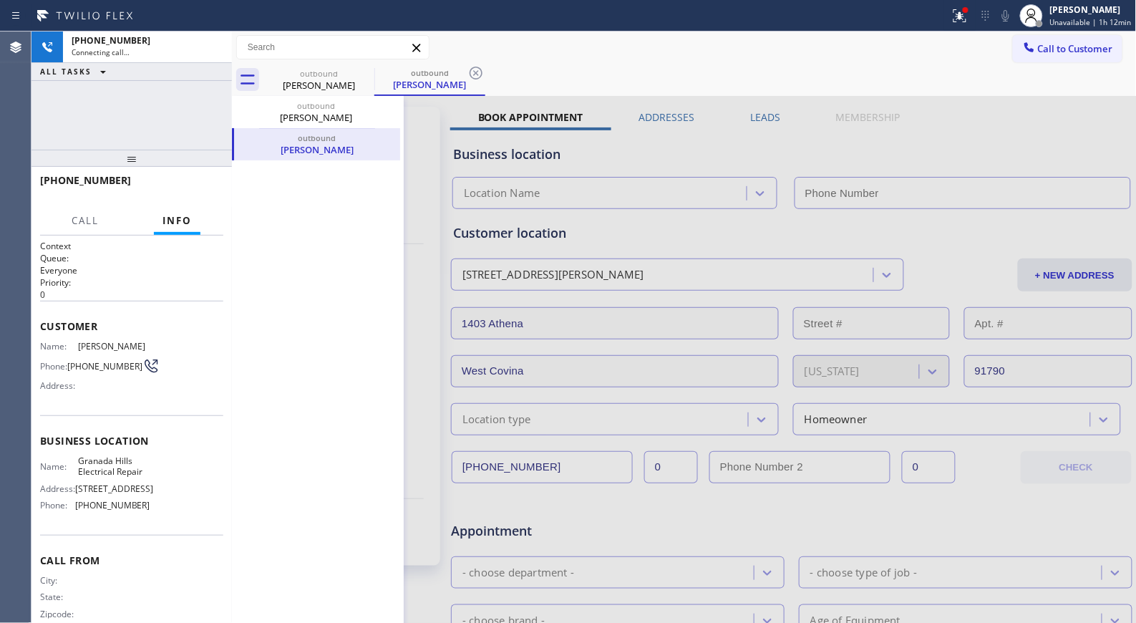
type input "[PHONE_NUMBER]"
click at [477, 75] on icon at bounding box center [475, 72] width 17 height 17
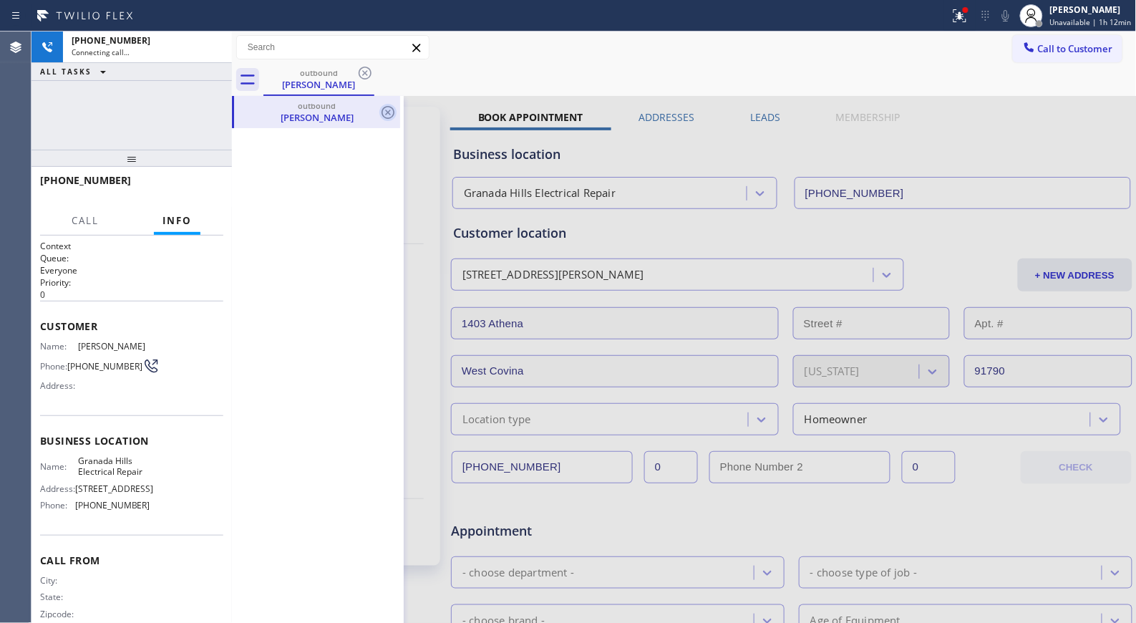
click at [387, 113] on icon at bounding box center [387, 112] width 13 height 13
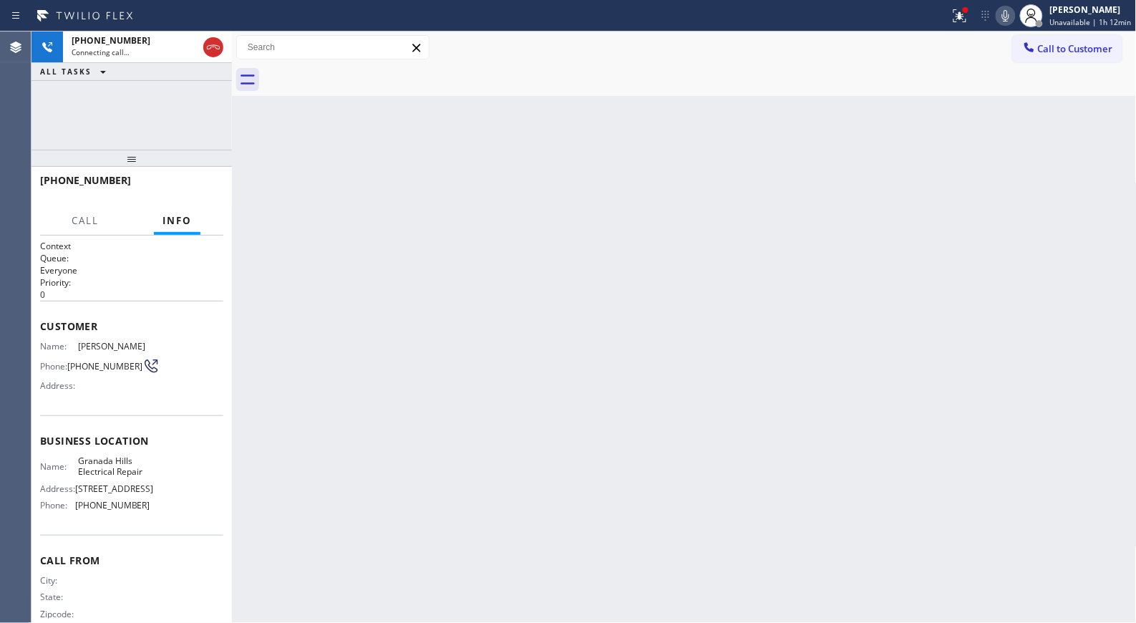
drag, startPoint x: 125, startPoint y: 167, endPoint x: 125, endPoint y: 141, distance: 26.5
click at [125, 141] on div "[PHONE_NUMBER] Connecting call… ALL TASKS ALL TASKS ACTIVE TASKS TASKS IN WRAP …" at bounding box center [131, 326] width 200 height 591
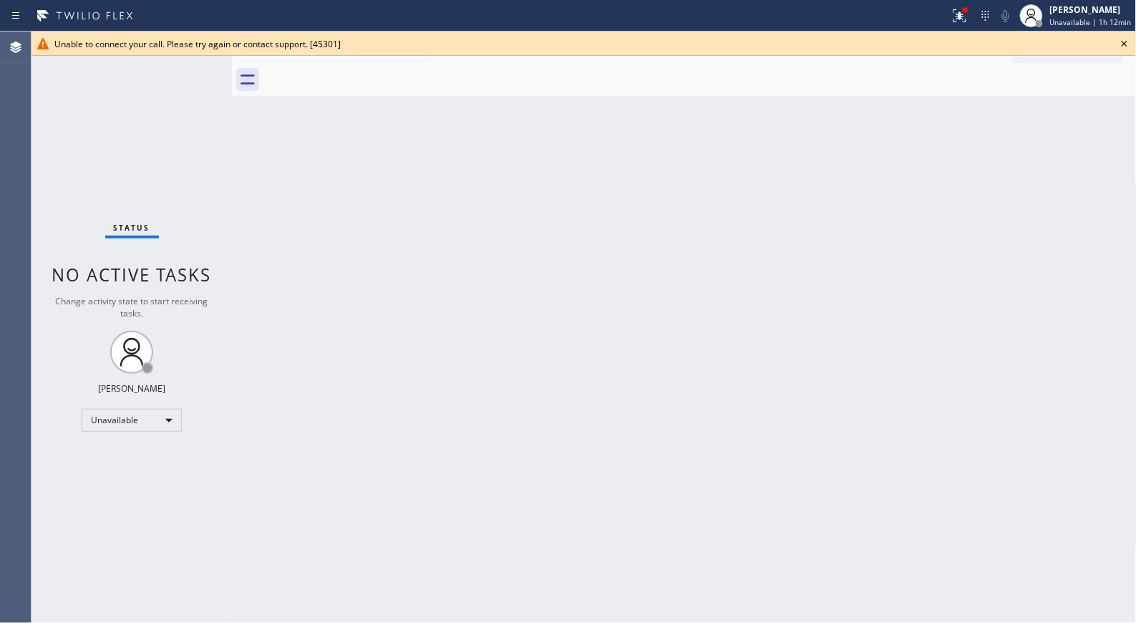
click at [1122, 40] on icon at bounding box center [1124, 43] width 17 height 17
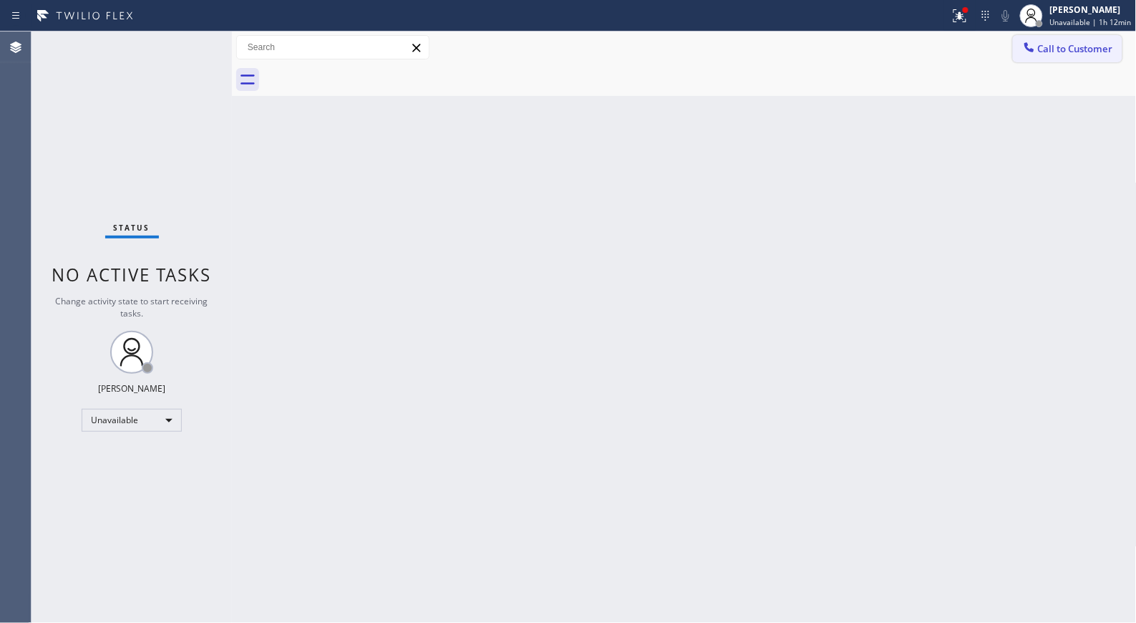
click at [1079, 53] on span "Call to Customer" at bounding box center [1075, 48] width 75 height 13
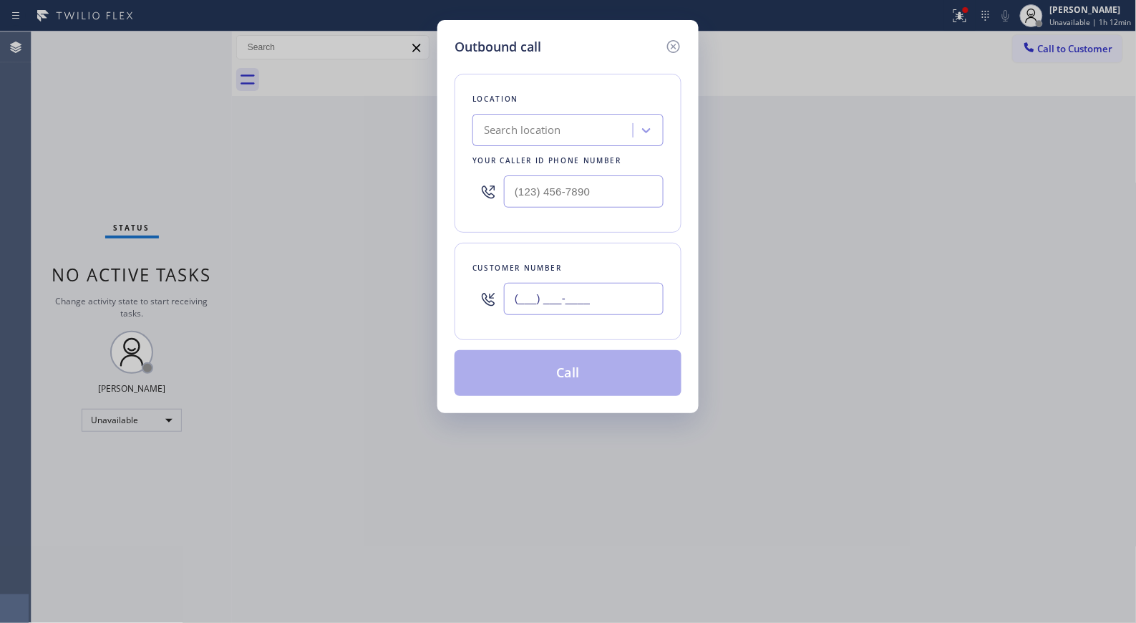
drag, startPoint x: 626, startPoint y: 296, endPoint x: 523, endPoint y: 302, distance: 102.5
click at [523, 302] on input "(___) ___-____" at bounding box center [584, 299] width 160 height 32
paste input "32) 341-9806"
drag, startPoint x: 636, startPoint y: 301, endPoint x: 429, endPoint y: 278, distance: 207.5
click at [431, 278] on div "Outbound call Location Search location Your caller id phone number Customer num…" at bounding box center [568, 311] width 1136 height 623
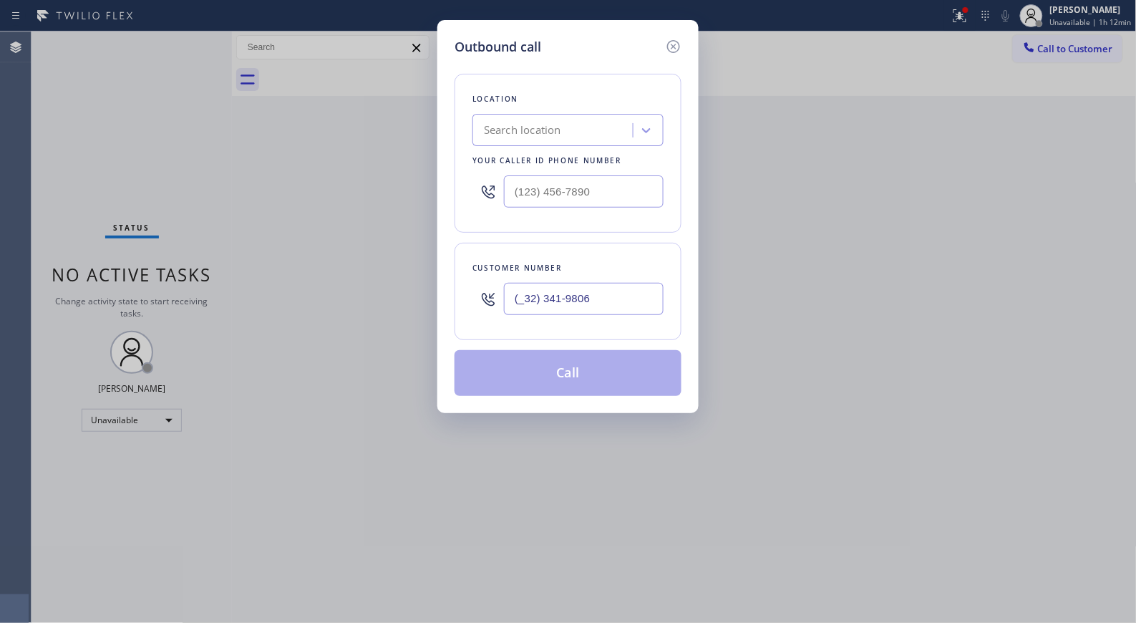
paste input "323) 419-8067"
type input "[PHONE_NUMBER]"
paste input "562) 309-4505"
drag, startPoint x: 598, startPoint y: 188, endPoint x: 409, endPoint y: 112, distance: 203.6
click at [458, 183] on div "Location Search location Your caller id phone number (___) ___-____" at bounding box center [567, 153] width 227 height 159
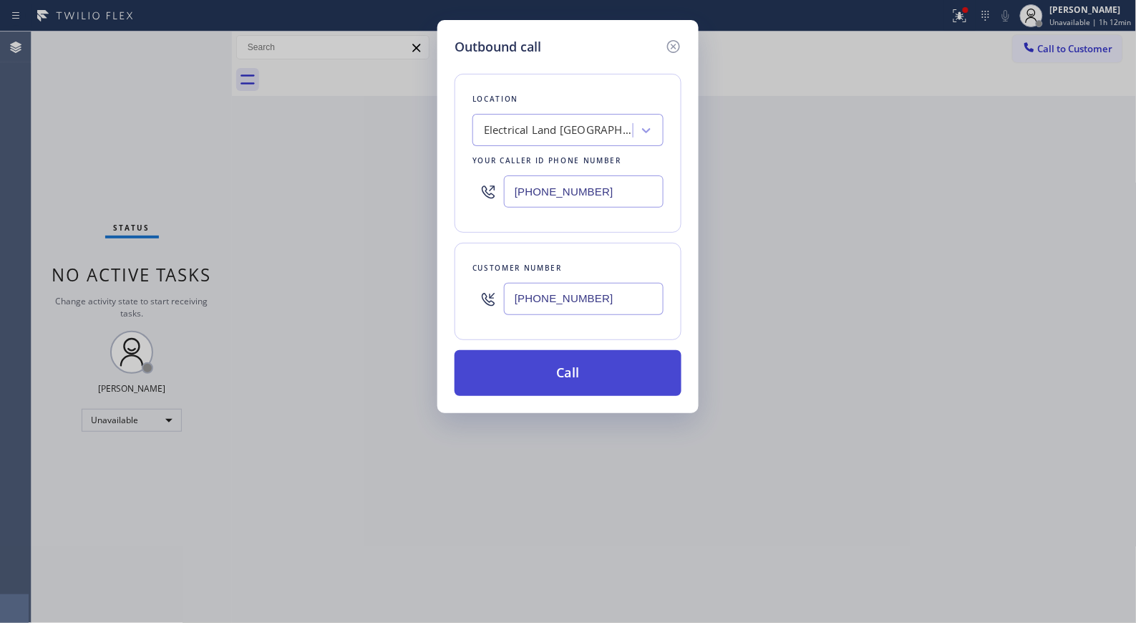
type input "[PHONE_NUMBER]"
click at [614, 371] on button "Call" at bounding box center [567, 373] width 227 height 46
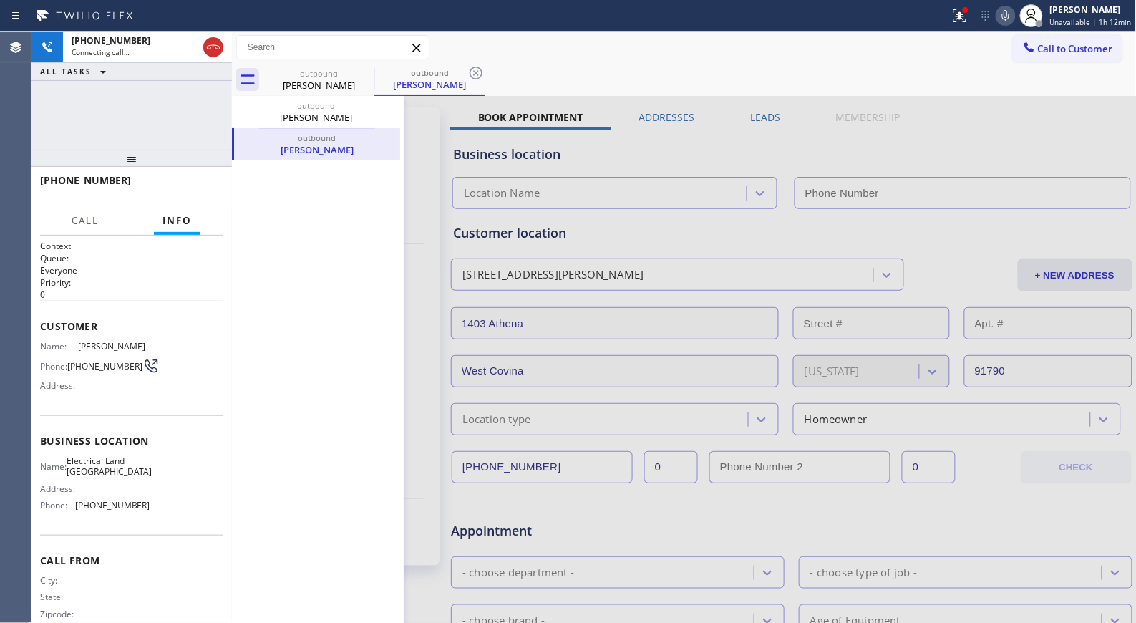
type input "[PHONE_NUMBER]"
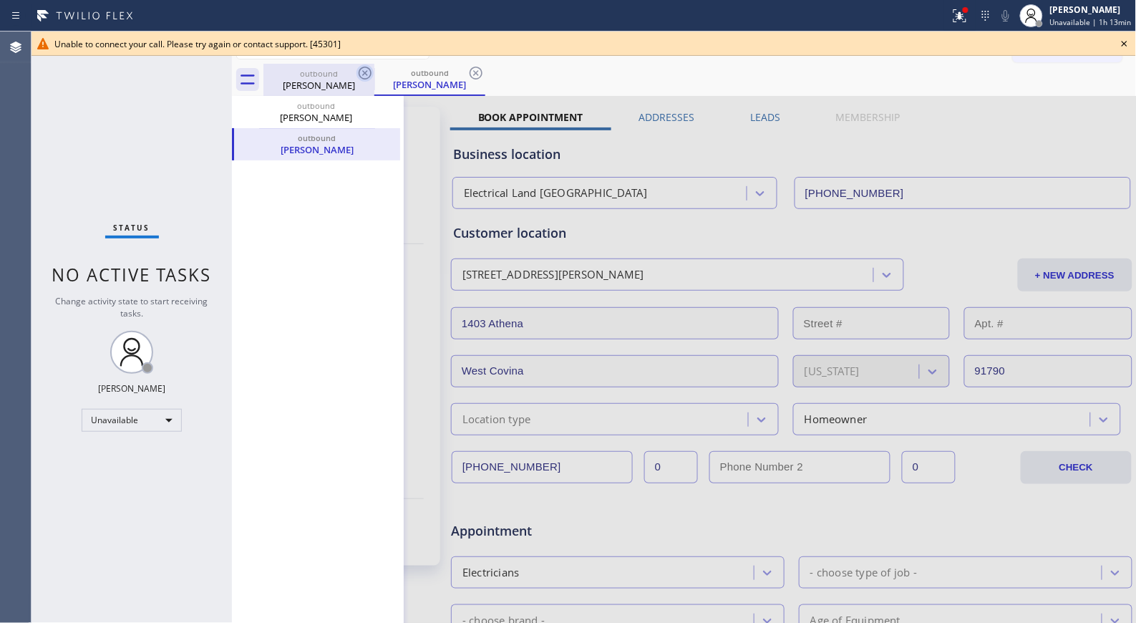
click at [360, 76] on icon at bounding box center [365, 73] width 13 height 13
click at [360, 73] on icon at bounding box center [364, 72] width 17 height 17
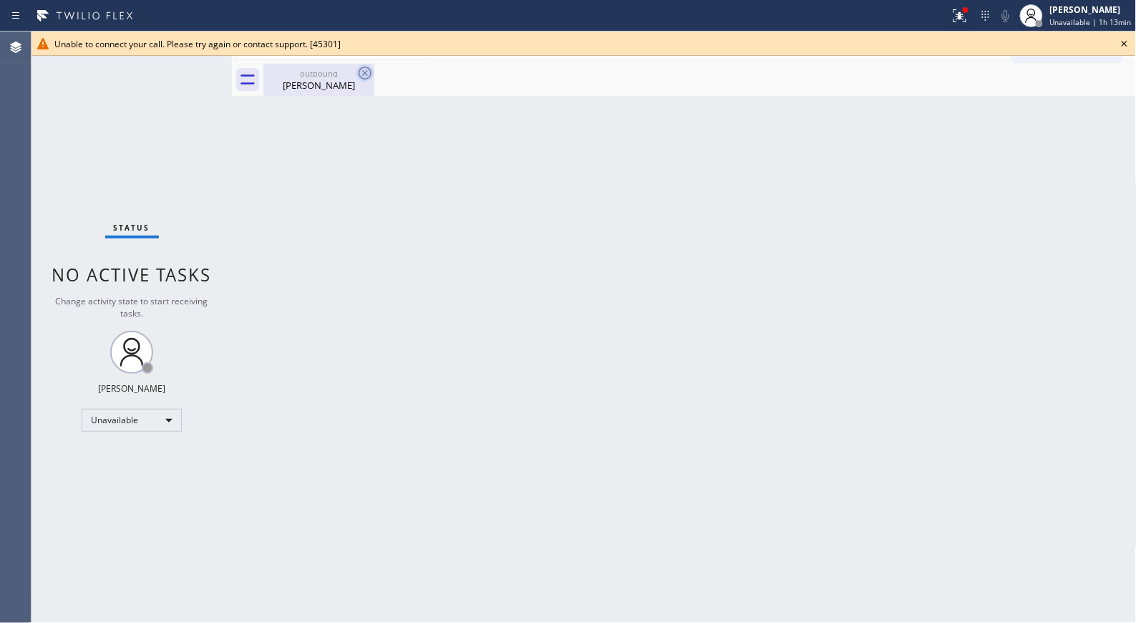
click at [361, 77] on icon at bounding box center [365, 73] width 13 height 13
click at [334, 75] on div "outbound" at bounding box center [319, 73] width 108 height 11
click at [1124, 39] on icon at bounding box center [1124, 43] width 17 height 17
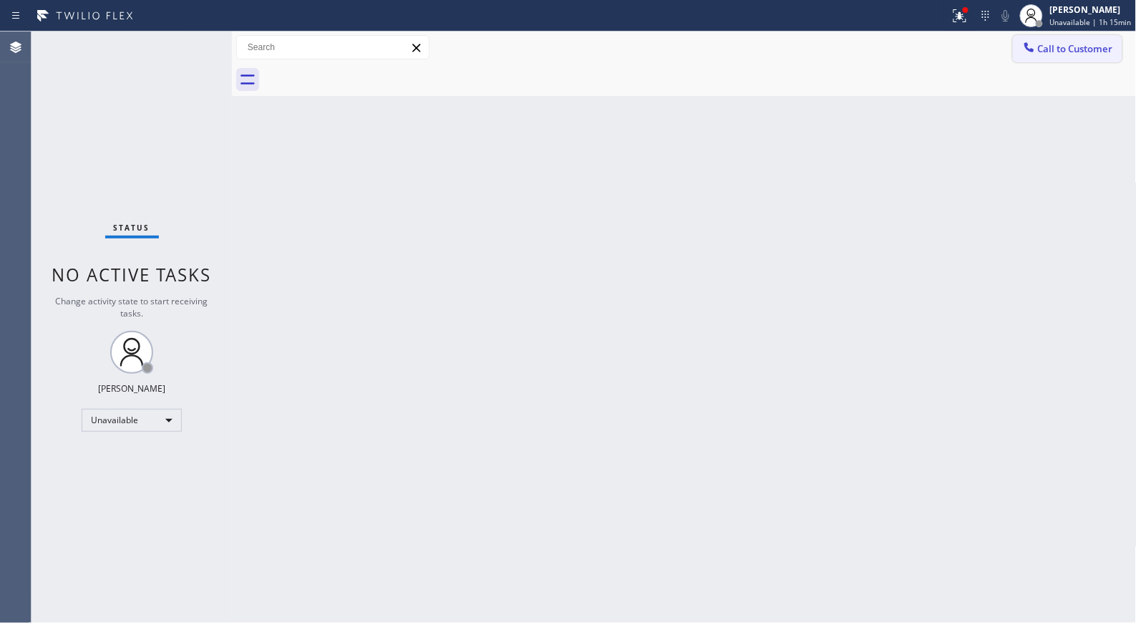
click at [1096, 52] on span "Call to Customer" at bounding box center [1075, 48] width 75 height 13
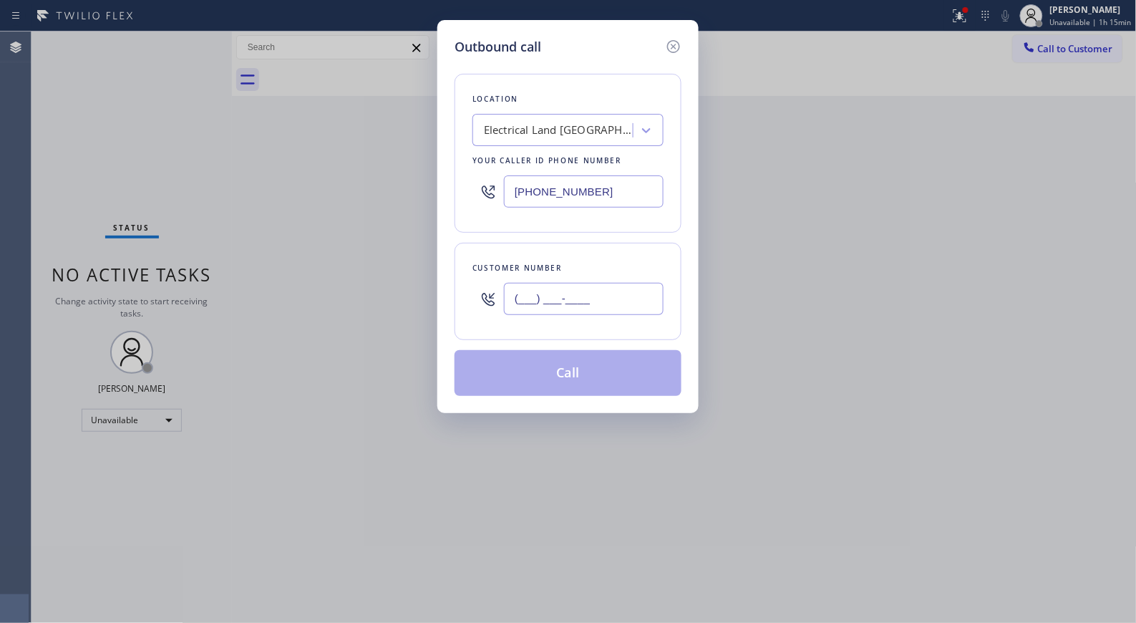
paste input "323) 419-8067"
drag, startPoint x: 551, startPoint y: 301, endPoint x: 455, endPoint y: 304, distance: 96.0
click at [455, 304] on div "Customer number [PHONE_NUMBER]" at bounding box center [567, 291] width 227 height 97
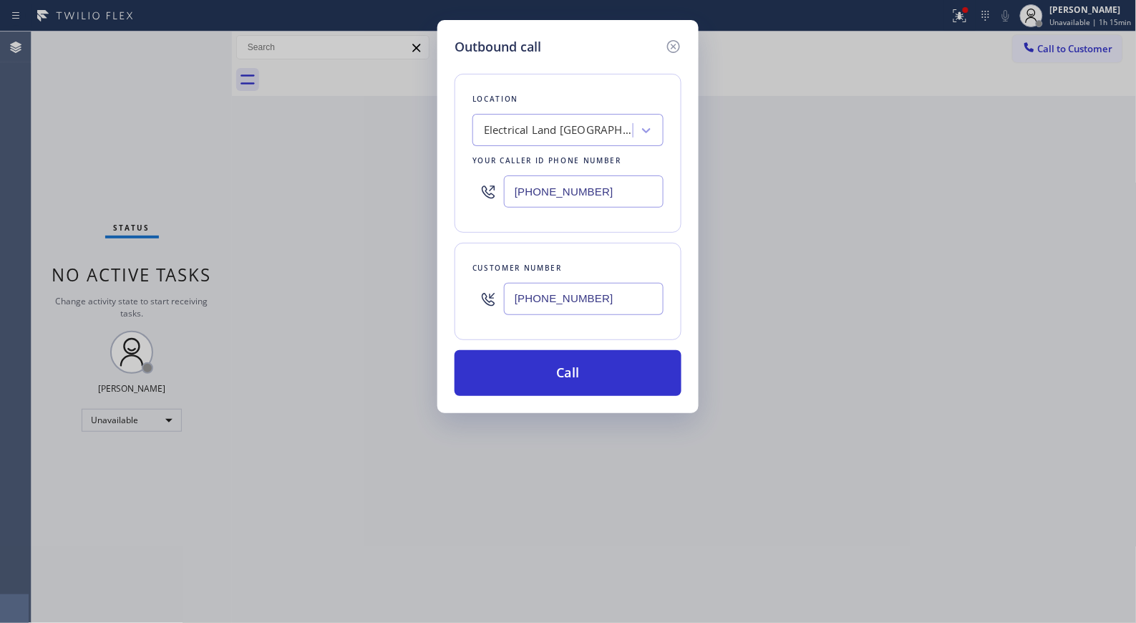
type input "[PHONE_NUMBER]"
click at [567, 130] on div "Electrical Land [GEOGRAPHIC_DATA]" at bounding box center [559, 130] width 150 height 16
drag, startPoint x: 548, startPoint y: 125, endPoint x: 507, endPoint y: 120, distance: 41.8
click at [507, 120] on div "Electrical Land [GEOGRAPHIC_DATA]" at bounding box center [555, 130] width 156 height 25
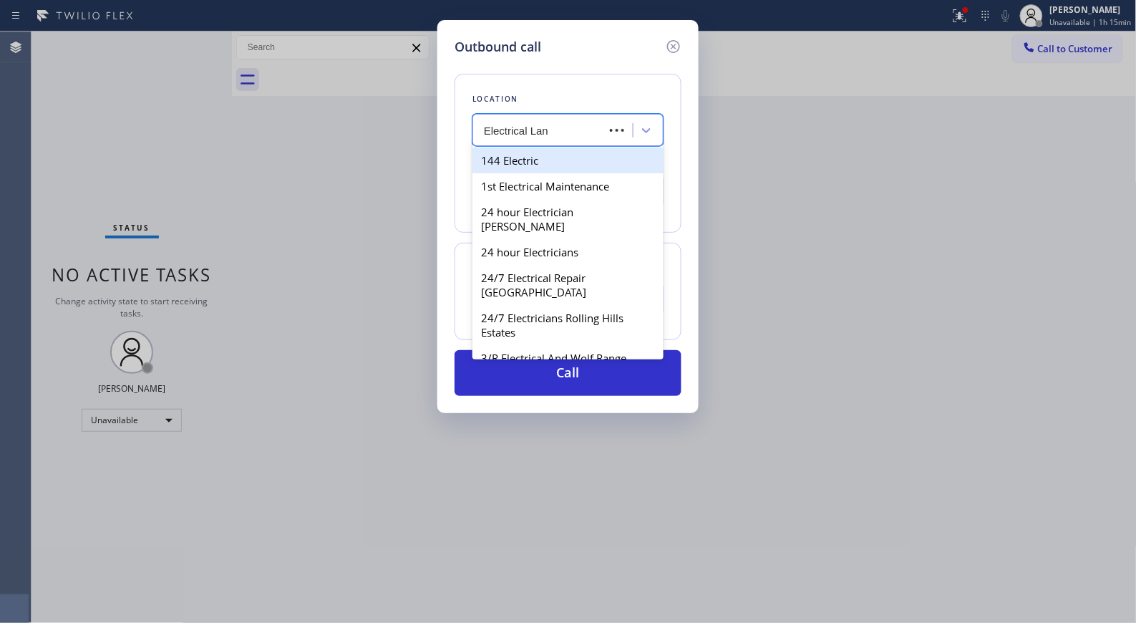
type input "Electrical Land"
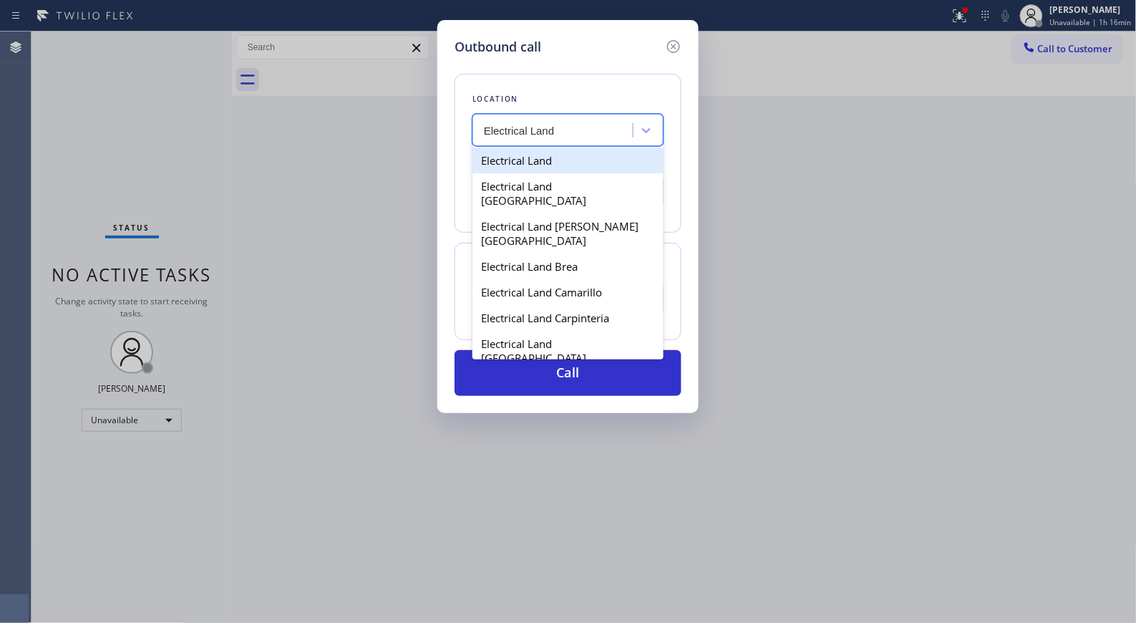
click at [560, 168] on div "Electrical Land" at bounding box center [567, 160] width 191 height 26
click at [573, 125] on div "Electrical Land" at bounding box center [555, 130] width 156 height 25
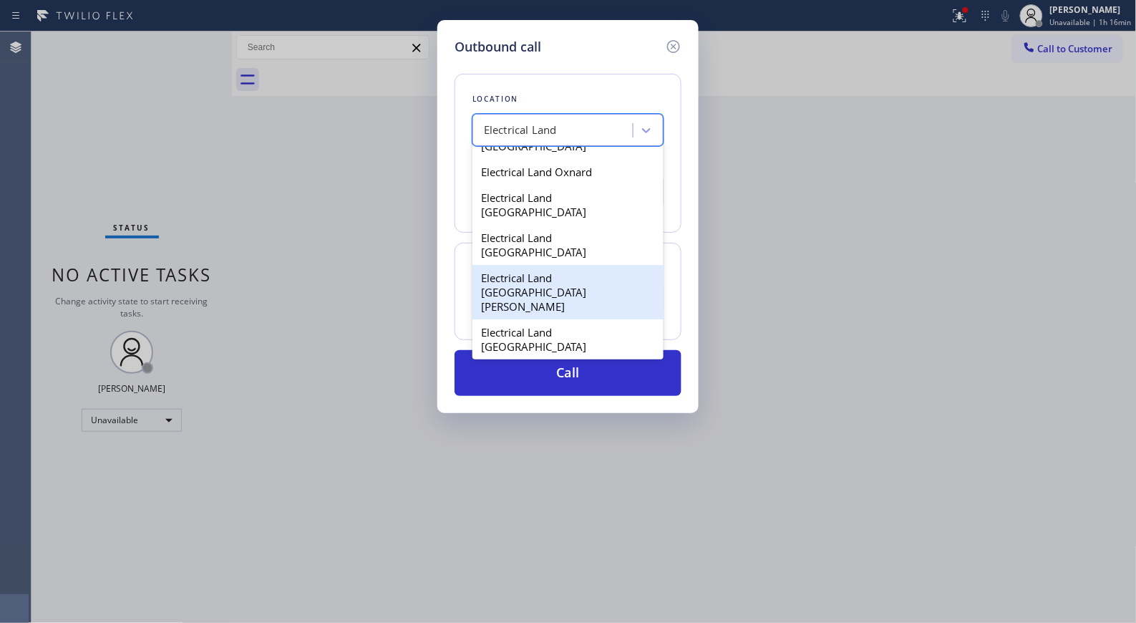
scroll to position [1187, 0]
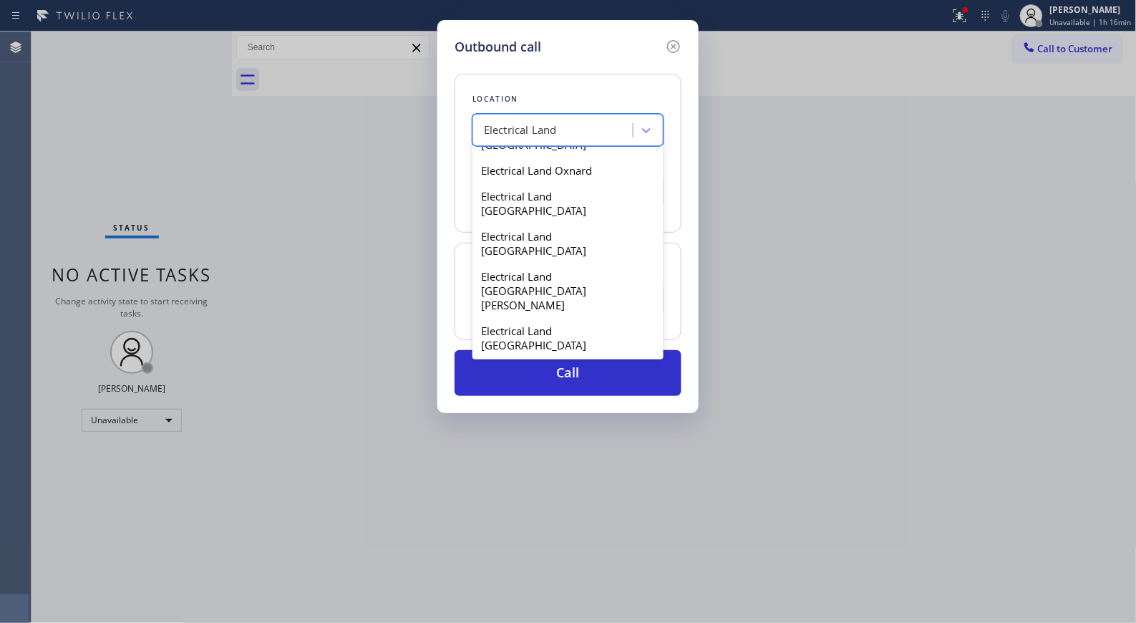
type input "[PHONE_NUMBER]"
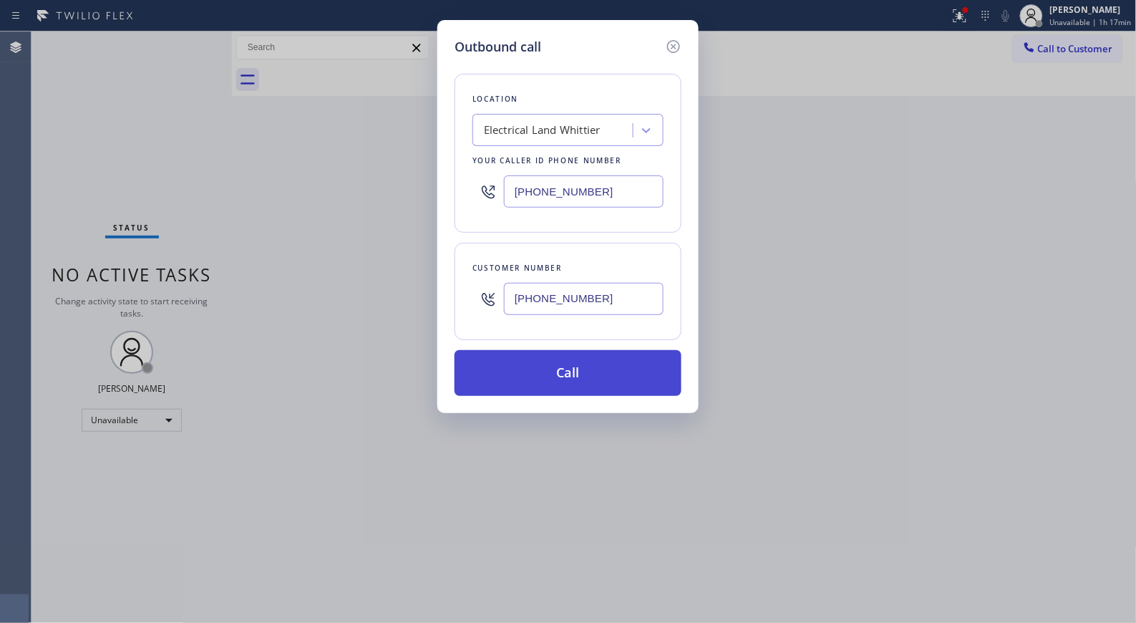
click at [575, 374] on button "Call" at bounding box center [567, 373] width 227 height 46
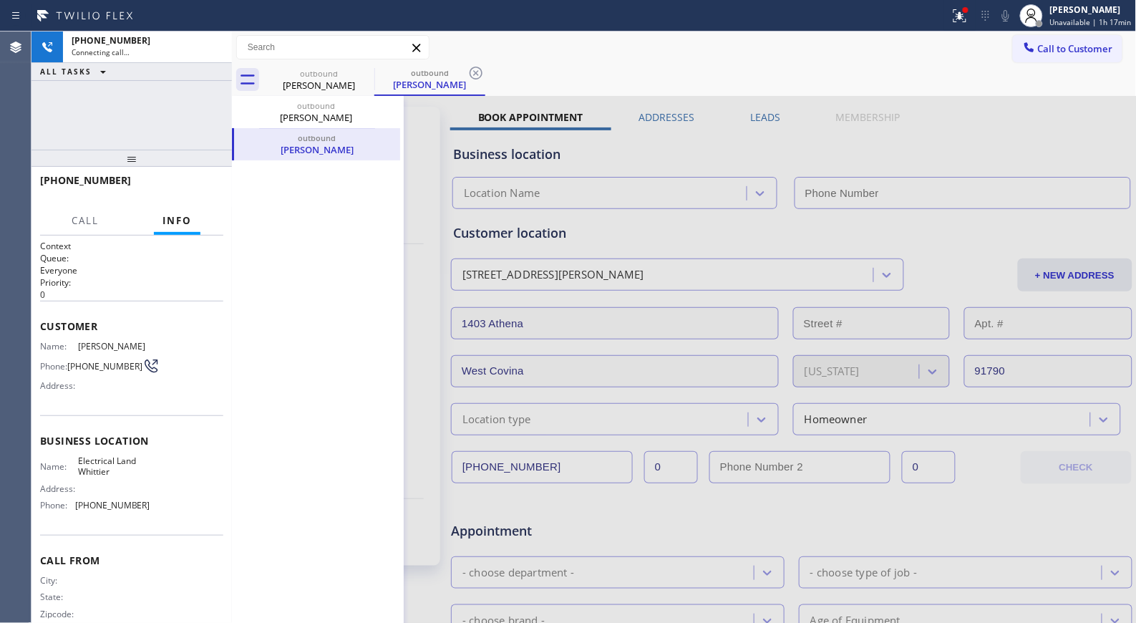
type input "[PHONE_NUMBER]"
drag, startPoint x: 474, startPoint y: 70, endPoint x: 470, endPoint y: 59, distance: 11.3
click at [474, 70] on icon at bounding box center [476, 73] width 13 height 13
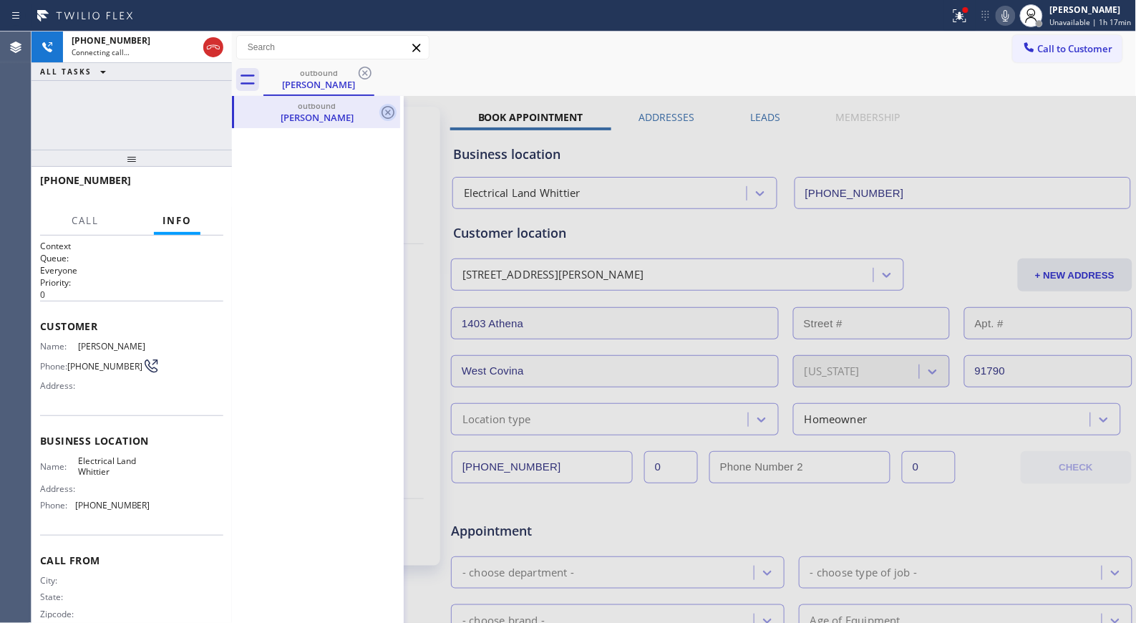
click at [383, 109] on icon at bounding box center [387, 112] width 13 height 13
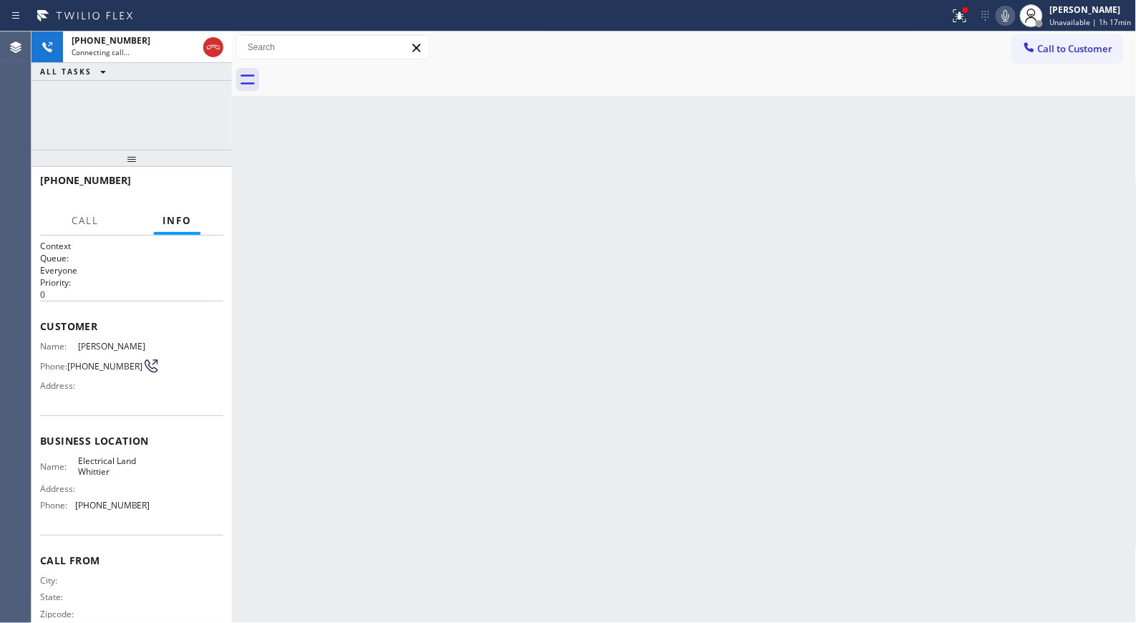
drag, startPoint x: 147, startPoint y: 163, endPoint x: 152, endPoint y: 72, distance: 91.8
click at [152, 72] on div "[PHONE_NUMBER] Connecting call… ALL TASKS ALL TASKS ACTIVE TASKS TASKS IN WRAP …" at bounding box center [131, 326] width 200 height 591
click at [512, 260] on div "Back to Dashboard Change Sender ID Customers Technicians Select a contact Outbo…" at bounding box center [684, 326] width 905 height 591
click at [209, 44] on icon at bounding box center [213, 47] width 17 height 17
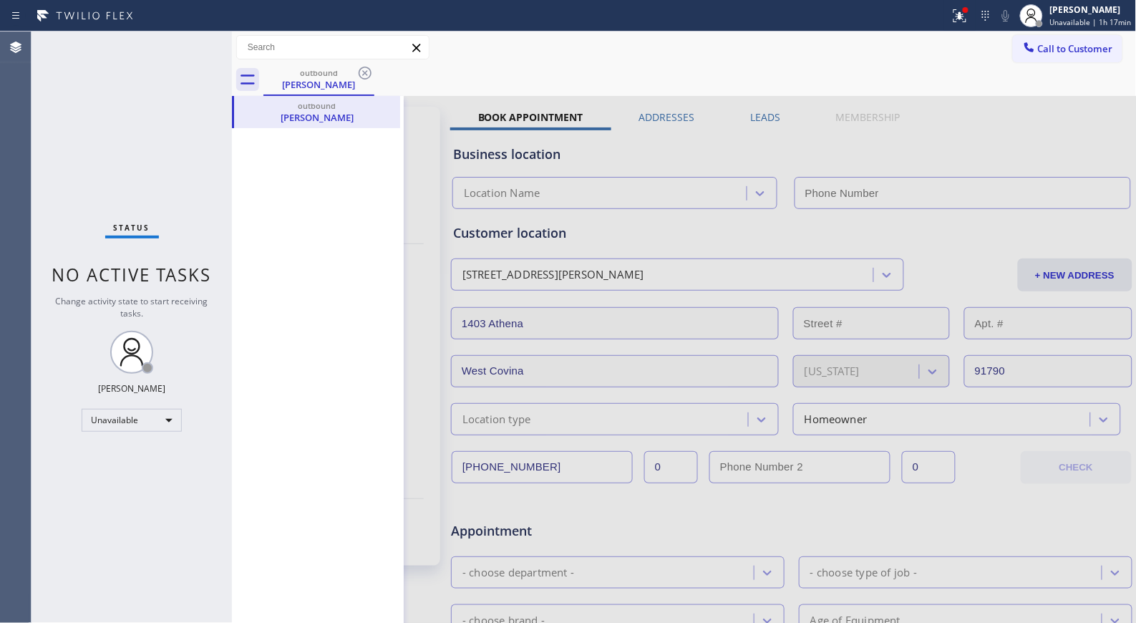
type input "[PHONE_NUMBER]"
click at [369, 77] on icon at bounding box center [364, 72] width 17 height 17
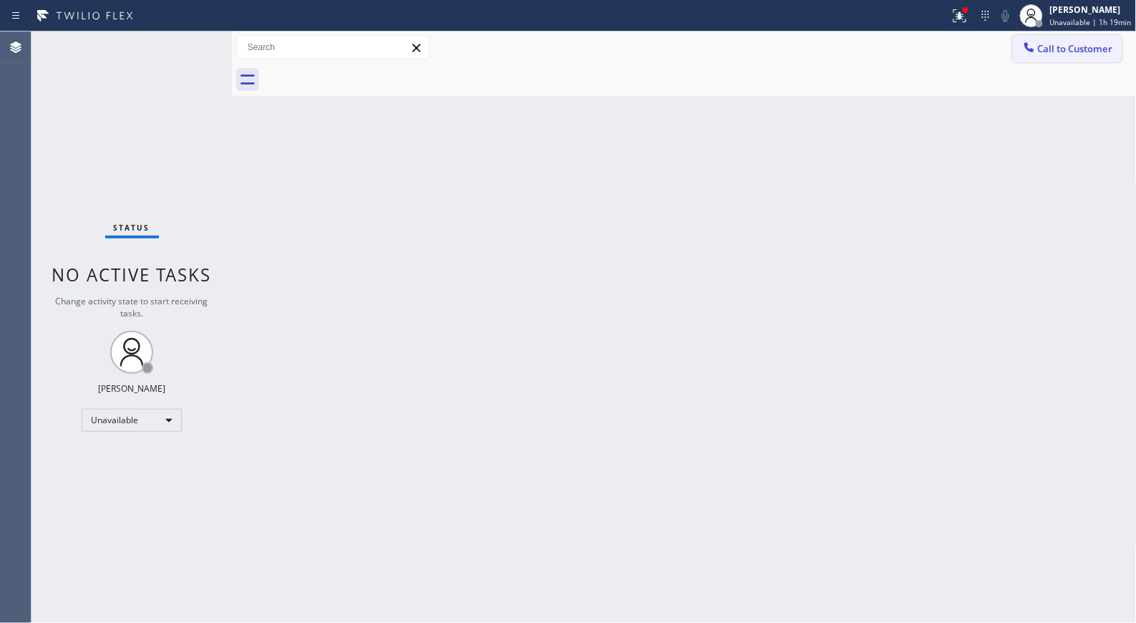
drag, startPoint x: 1055, startPoint y: 45, endPoint x: 676, endPoint y: 126, distance: 387.2
click at [1024, 45] on button "Call to Customer" at bounding box center [1068, 48] width 110 height 27
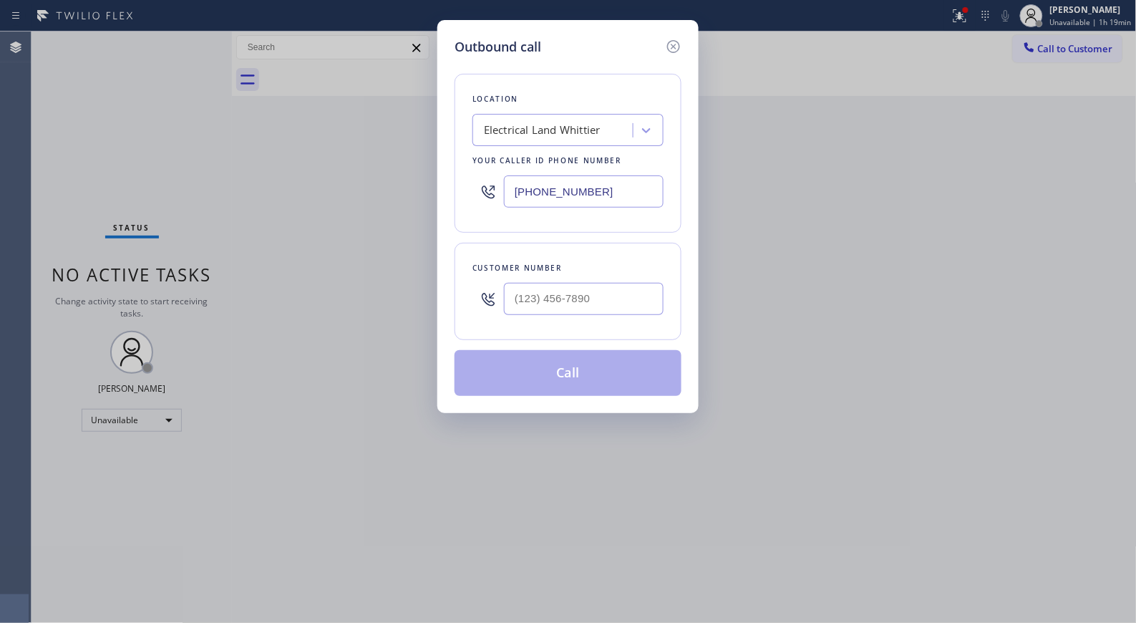
drag, startPoint x: 626, startPoint y: 197, endPoint x: 419, endPoint y: 157, distance: 210.6
click at [444, 185] on div "Outbound call Location Electrical Land Whittier Your caller id phone number [PH…" at bounding box center [567, 216] width 261 height 393
paste input "206) 203-8787"
type input "[PHONE_NUMBER]"
drag, startPoint x: 573, startPoint y: 295, endPoint x: 438, endPoint y: 291, distance: 134.6
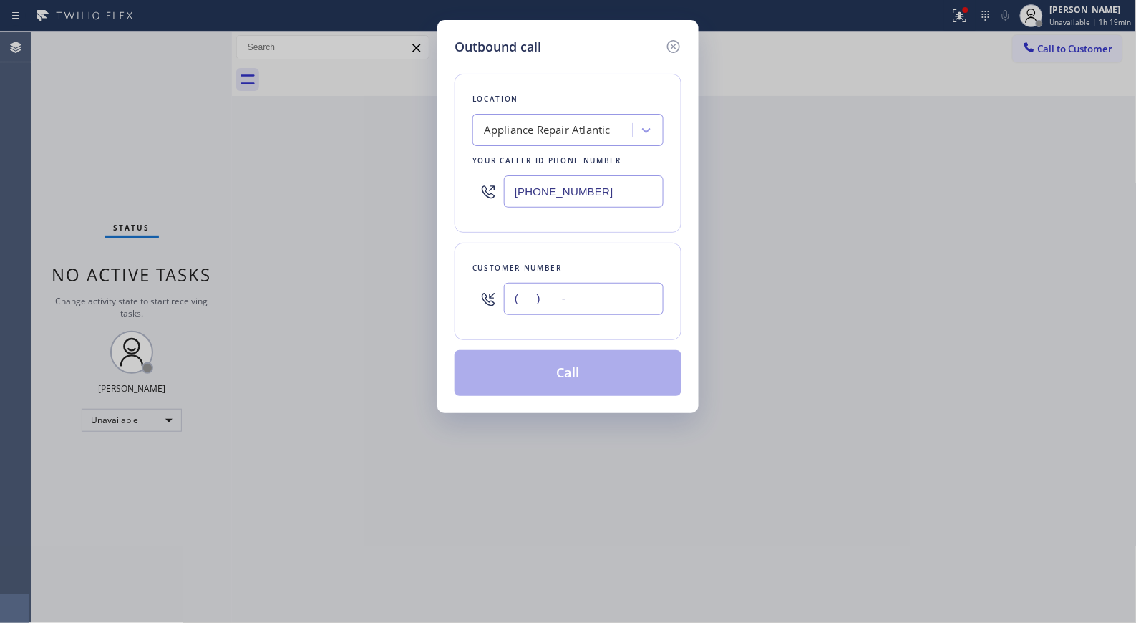
click at [438, 291] on div "Outbound call Location Appliance Repair Atlantic Your caller id phone number [P…" at bounding box center [567, 216] width 261 height 393
paste input "716) 322-9367"
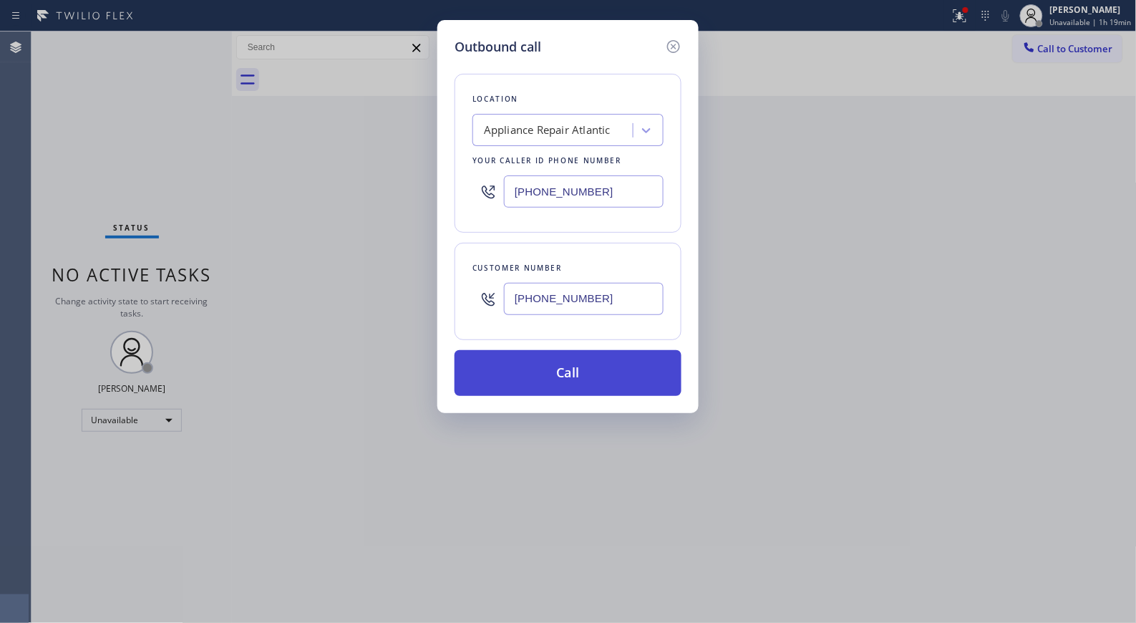
type input "[PHONE_NUMBER]"
click at [599, 359] on button "Call" at bounding box center [567, 373] width 227 height 46
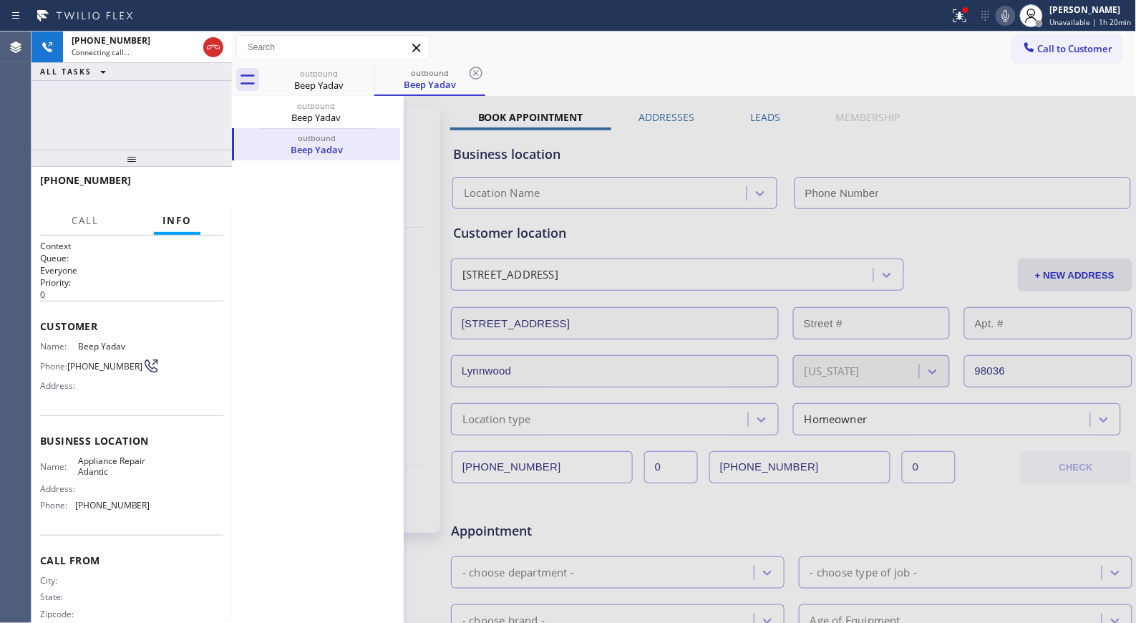
drag, startPoint x: 468, startPoint y: 74, endPoint x: 428, endPoint y: 0, distance: 83.9
click at [468, 74] on icon at bounding box center [475, 72] width 17 height 17
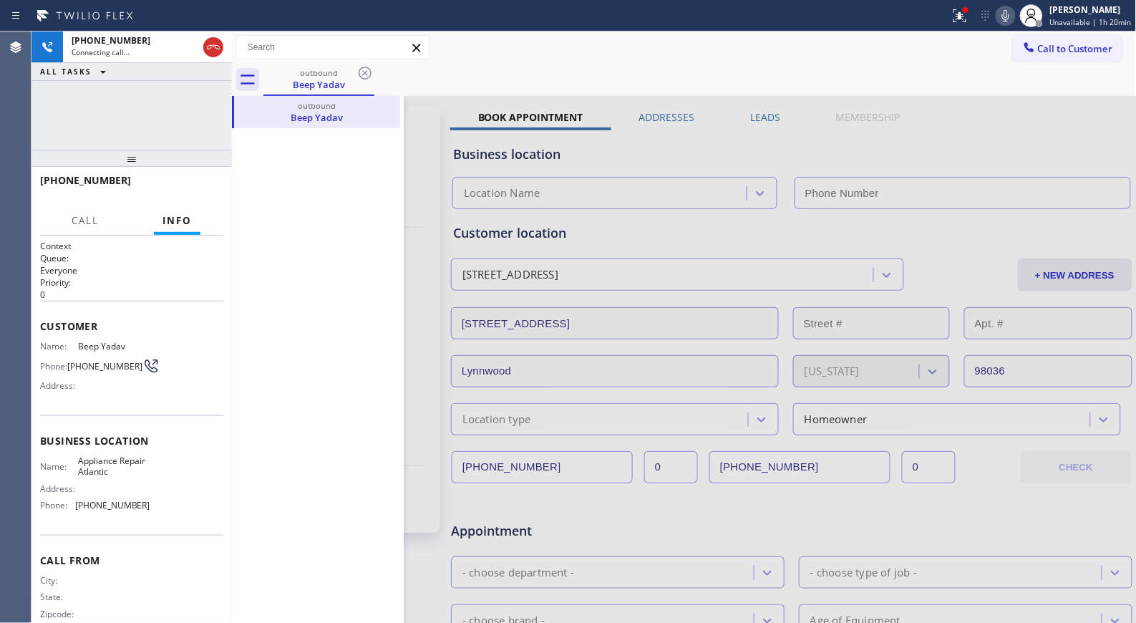
type input "[PHONE_NUMBER]"
drag, startPoint x: 147, startPoint y: 167, endPoint x: 133, endPoint y: 127, distance: 43.0
click at [133, 127] on div "[PHONE_NUMBER] Connecting call… ALL TASKS ALL TASKS ACTIVE TASKS TASKS IN WRAP …" at bounding box center [131, 326] width 200 height 591
drag, startPoint x: 130, startPoint y: 161, endPoint x: 123, endPoint y: 97, distance: 64.0
click at [123, 97] on div "[PHONE_NUMBER] Connecting call… ALL TASKS ALL TASKS ACTIVE TASKS TASKS IN WRAP …" at bounding box center [131, 326] width 200 height 591
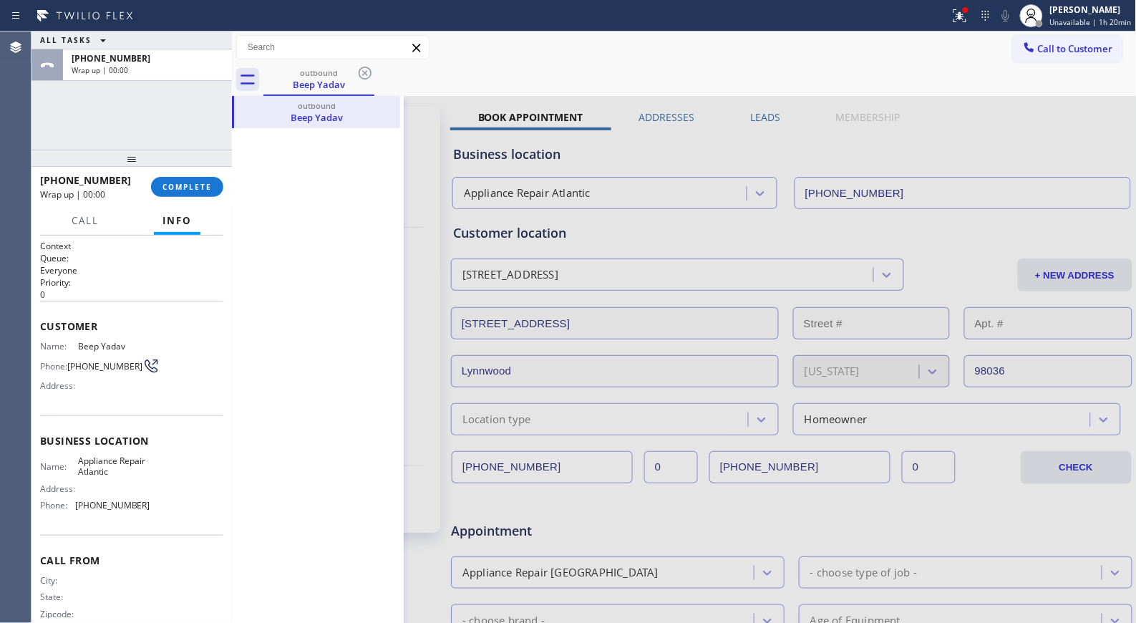
click at [196, 183] on span "COMPLETE" at bounding box center [186, 187] width 49 height 10
click at [197, 195] on div "Classify the call LOCATION NAME Electricians Service Team FROM PHONE [PHONE_NUM…" at bounding box center [583, 326] width 1104 height 591
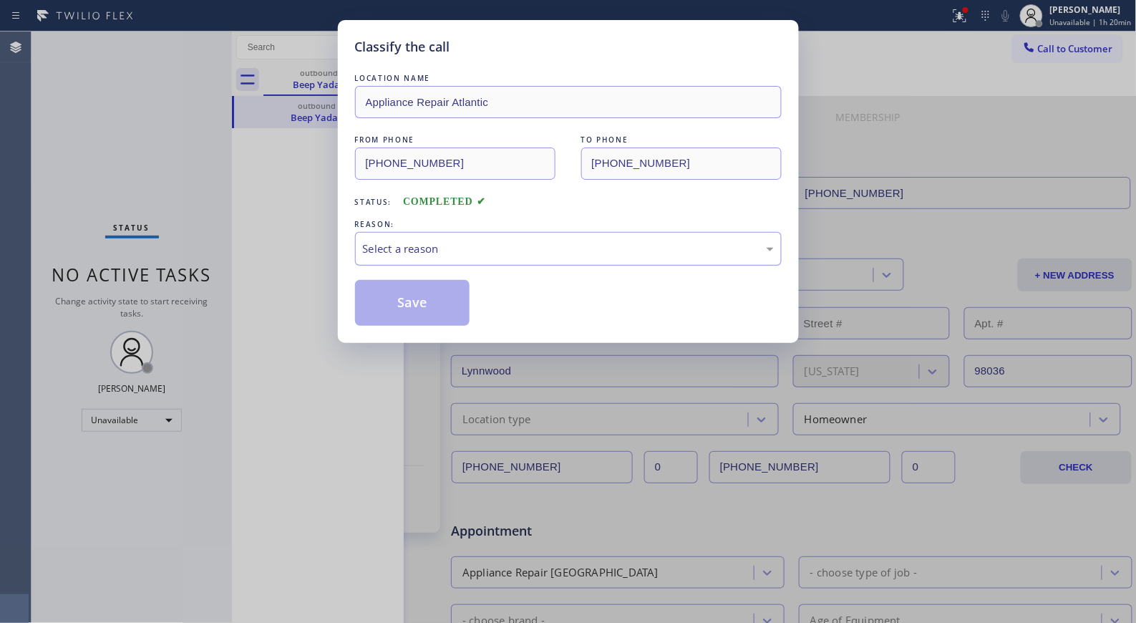
click at [535, 260] on div "Select a reason" at bounding box center [568, 249] width 427 height 34
click at [424, 310] on button "Save" at bounding box center [412, 303] width 115 height 46
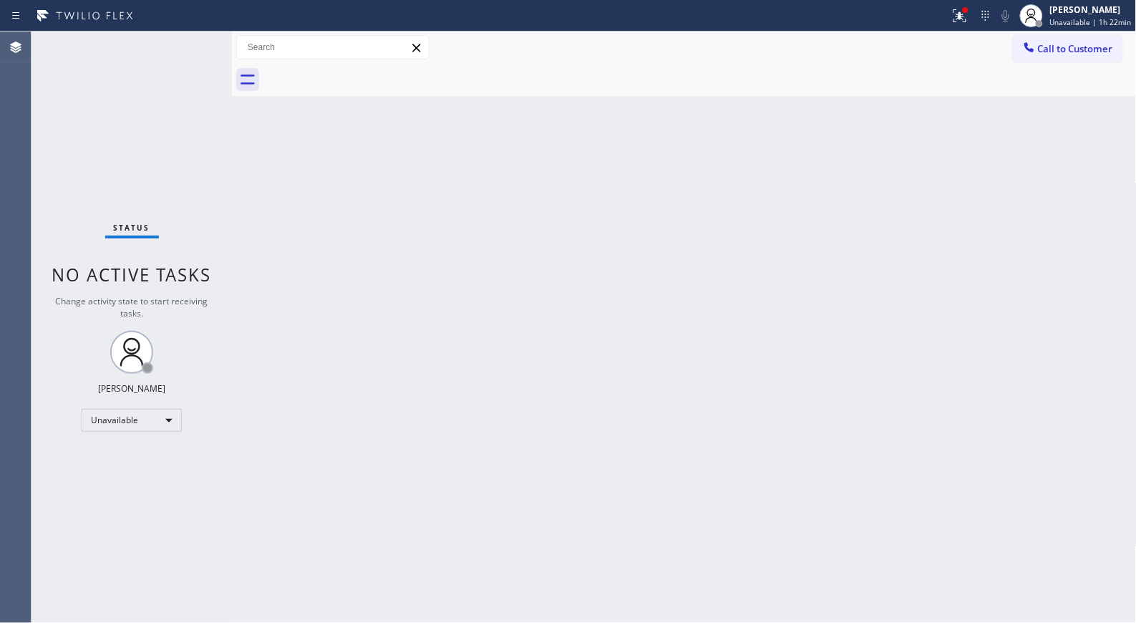
click at [590, 331] on div "Back to Dashboard Change Sender ID Customers Technicians Select a contact Outbo…" at bounding box center [684, 326] width 905 height 591
drag, startPoint x: 1038, startPoint y: 39, endPoint x: 1003, endPoint y: 47, distance: 35.1
click at [1038, 40] on button "Call to Customer" at bounding box center [1068, 48] width 110 height 27
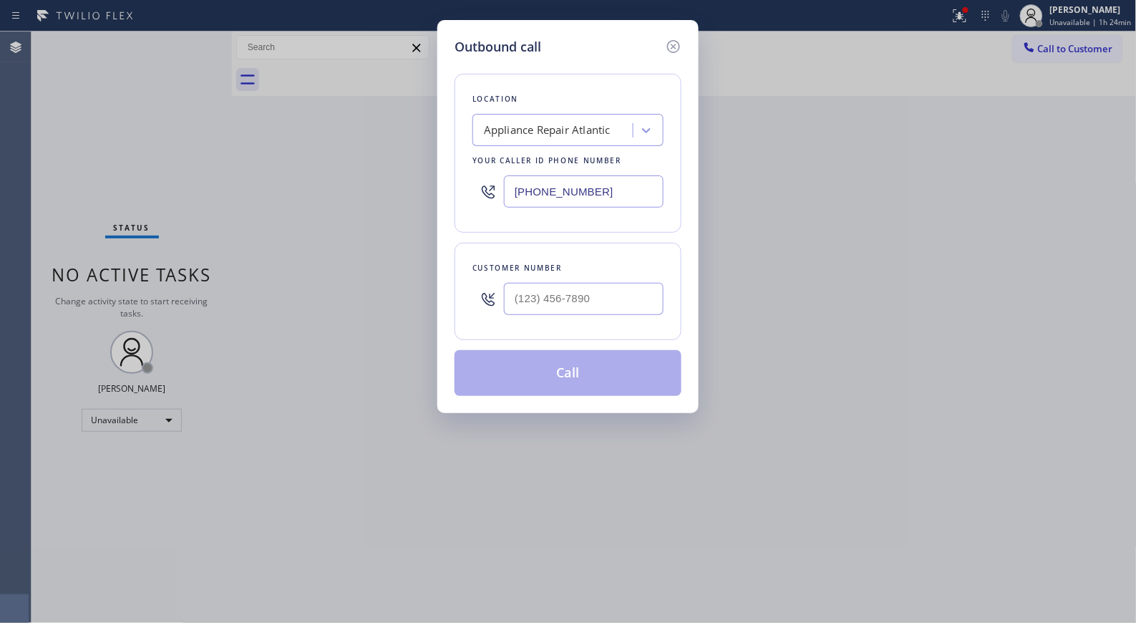
drag, startPoint x: 612, startPoint y: 183, endPoint x: 359, endPoint y: 4, distance: 310.6
click at [424, 155] on div "Outbound call Location Appliance Repair Atlantic Your caller id phone number [P…" at bounding box center [568, 311] width 1136 height 623
paste input "323) 405-8799"
type input "[PHONE_NUMBER]"
click at [561, 290] on input "(___) ___-____" at bounding box center [584, 299] width 160 height 32
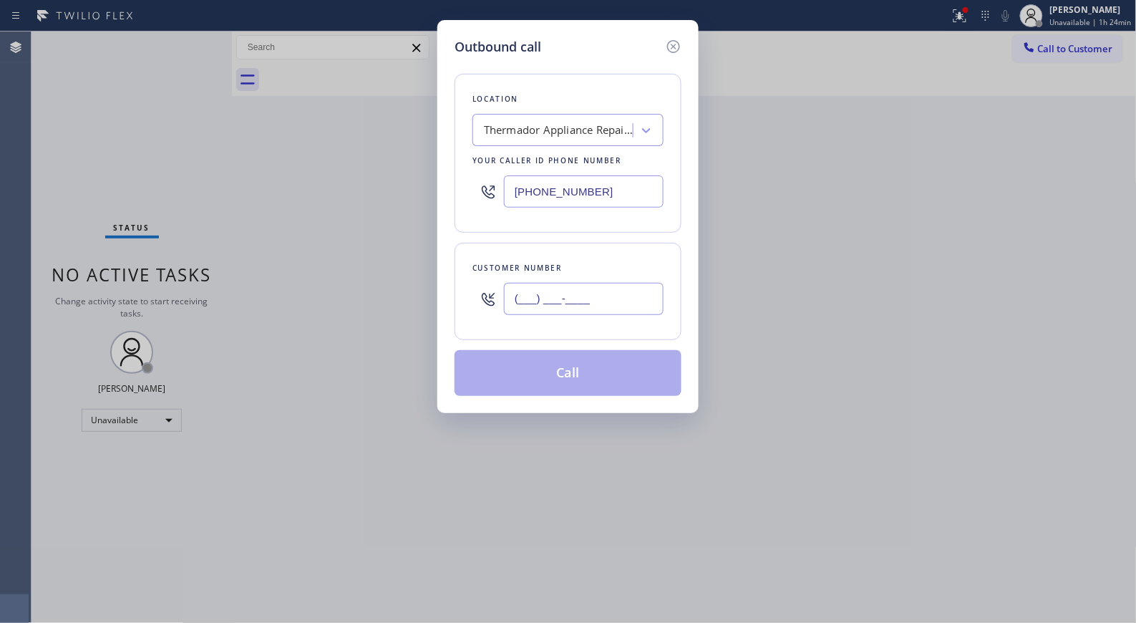
paste input "562) 418-0038"
type input "[PHONE_NUMBER]"
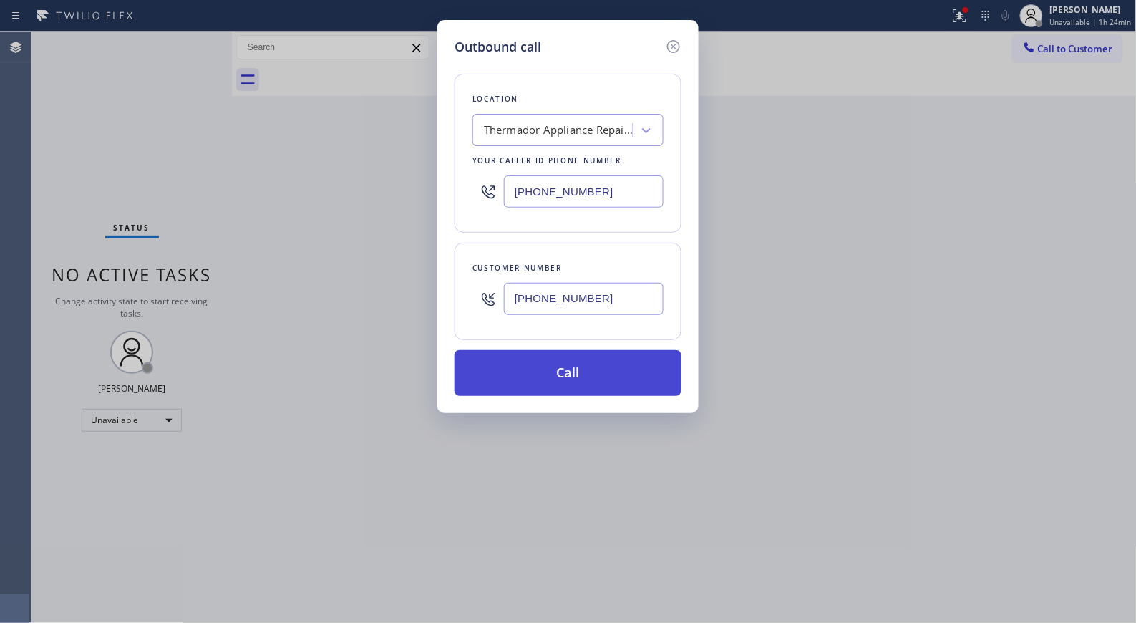
click at [621, 384] on button "Call" at bounding box center [567, 373] width 227 height 46
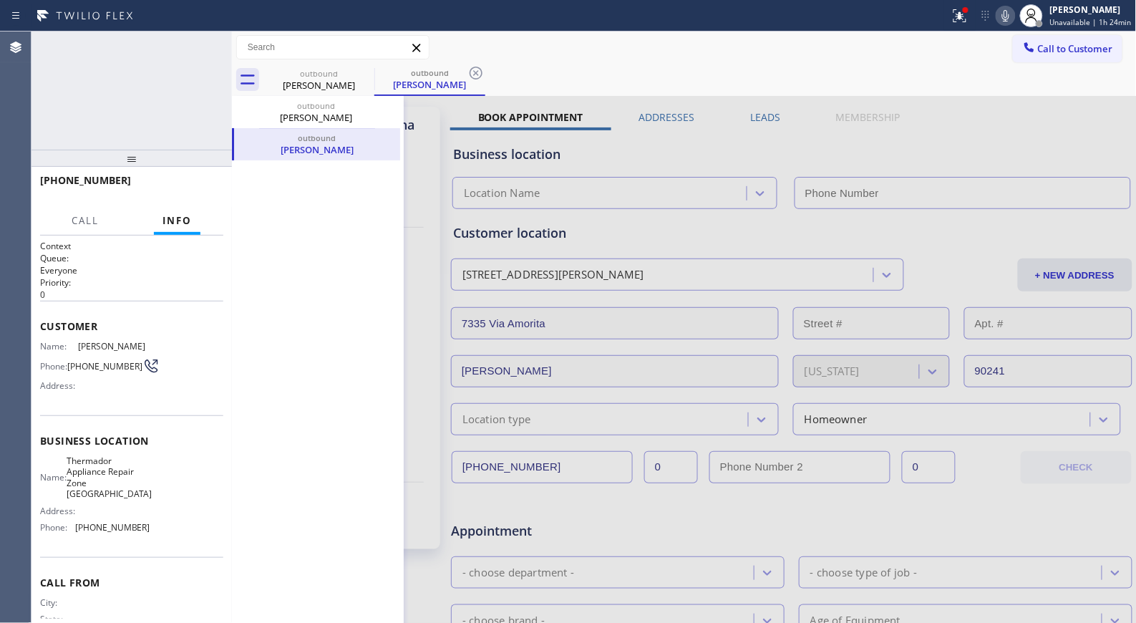
type input "[PHONE_NUMBER]"
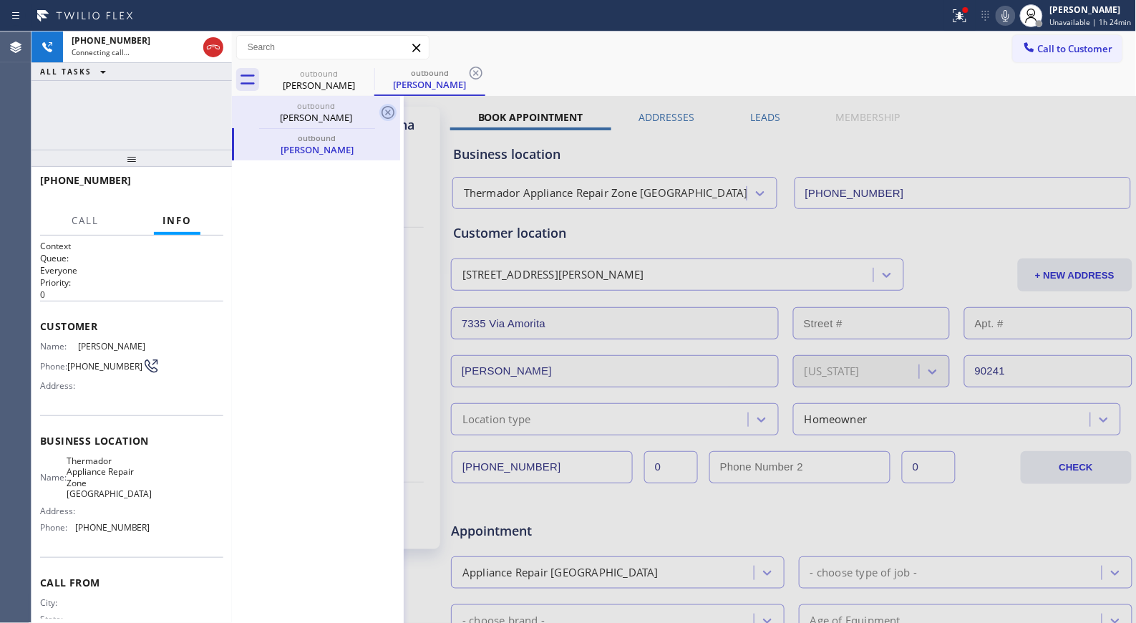
click at [389, 110] on icon at bounding box center [387, 112] width 17 height 17
click at [310, 82] on div "[PERSON_NAME]" at bounding box center [319, 85] width 108 height 13
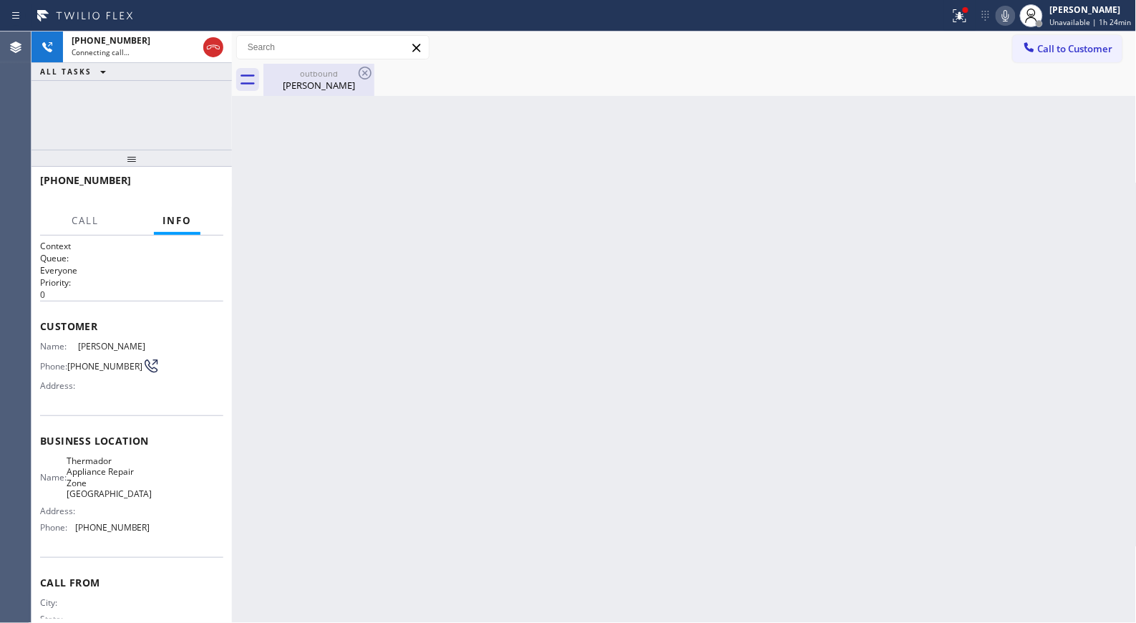
click at [311, 83] on div "[PERSON_NAME]" at bounding box center [319, 85] width 108 height 13
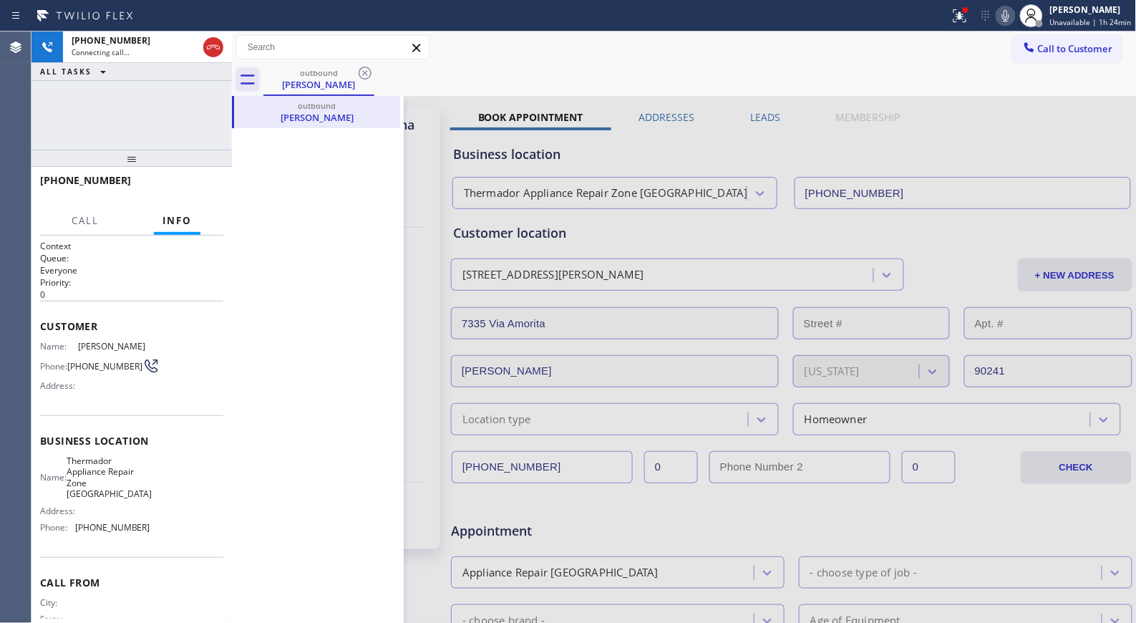
click at [256, 76] on icon at bounding box center [247, 79] width 23 height 23
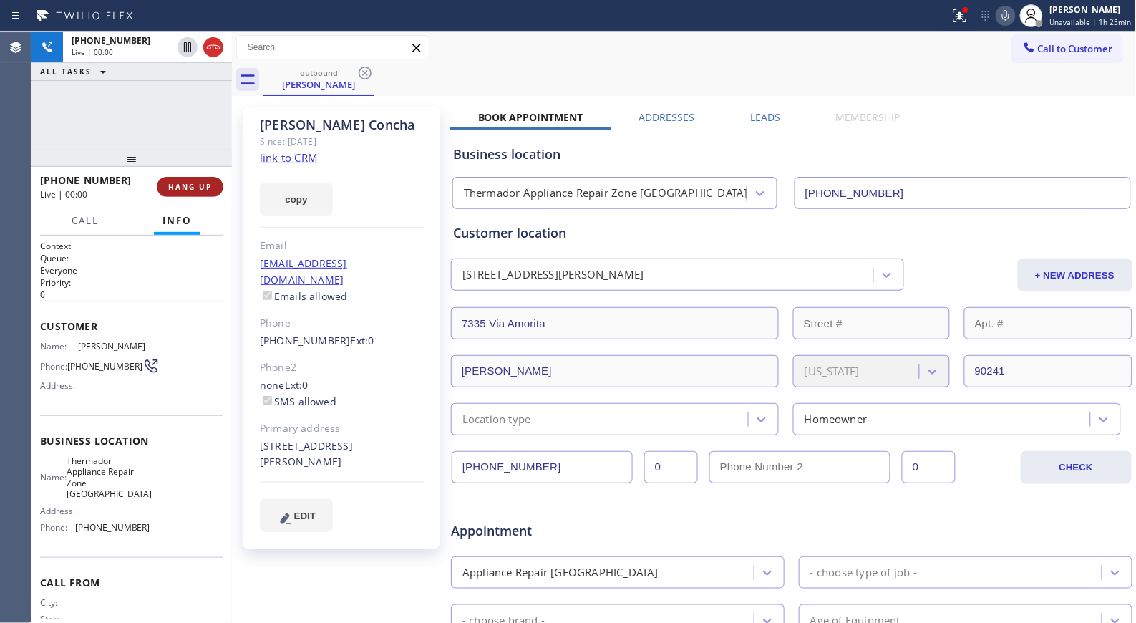
click at [188, 186] on span "HANG UP" at bounding box center [190, 187] width 44 height 10
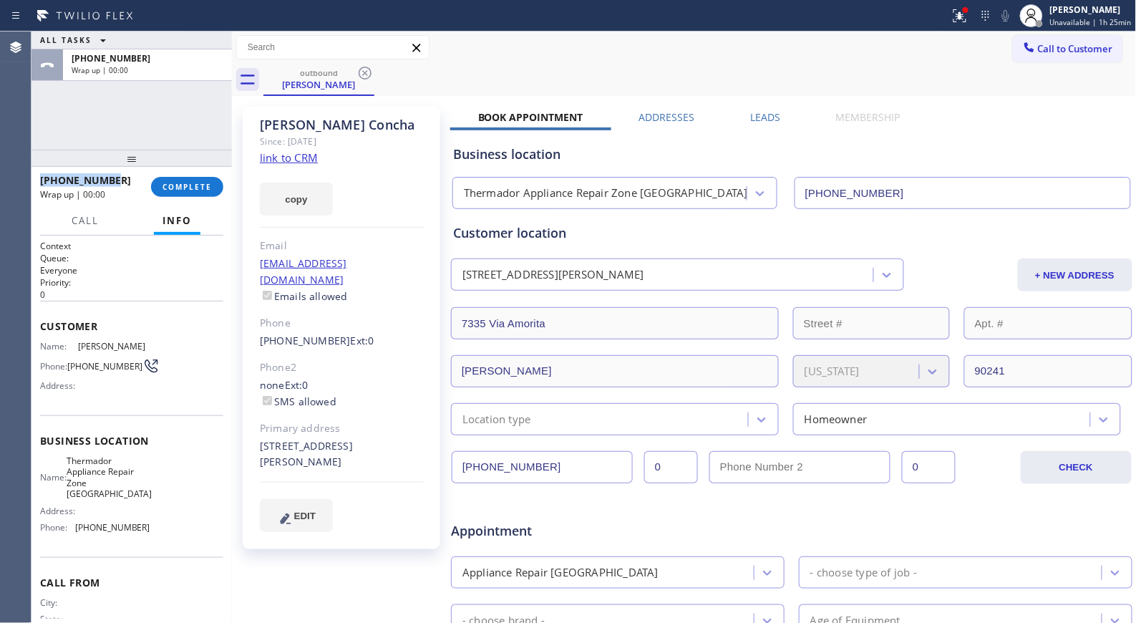
drag, startPoint x: 107, startPoint y: 178, endPoint x: 38, endPoint y: 184, distance: 69.7
click at [38, 184] on div "[PHONE_NUMBER] Wrap up | 00:00 COMPLETE" at bounding box center [131, 187] width 200 height 40
copy span "[PHONE_NUMBER]"
click at [125, 183] on div "[PHONE_NUMBER]" at bounding box center [90, 180] width 101 height 14
drag, startPoint x: 127, startPoint y: 180, endPoint x: 52, endPoint y: 179, distance: 75.2
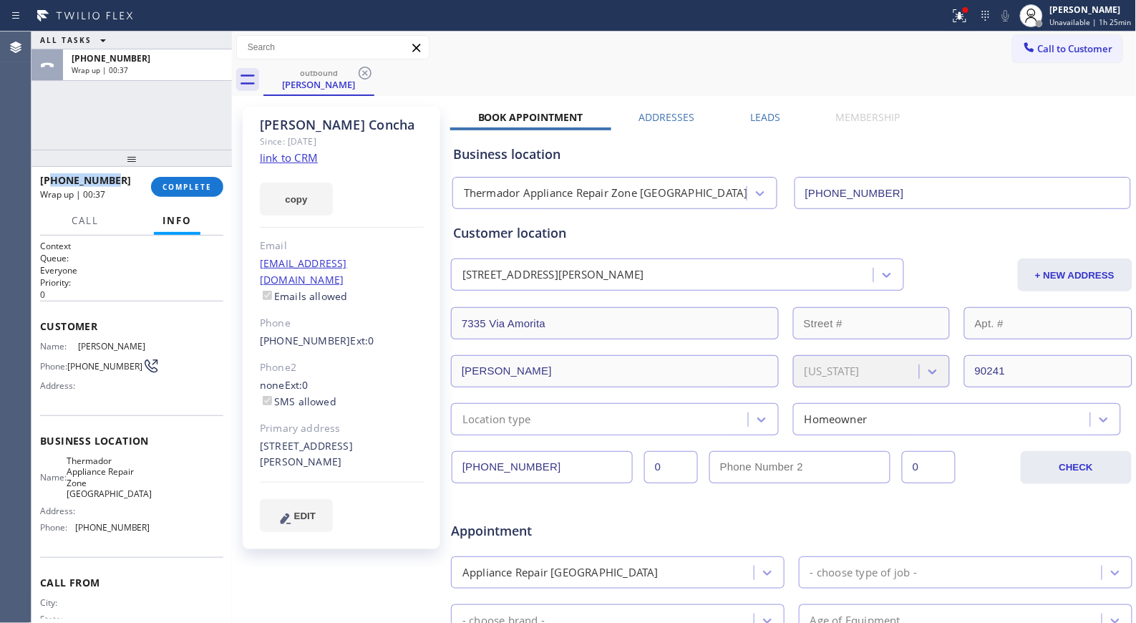
click at [52, 179] on div "[PHONE_NUMBER]" at bounding box center [90, 180] width 101 height 14
copy span "5624180038"
click at [179, 189] on span "COMPLETE" at bounding box center [186, 187] width 49 height 10
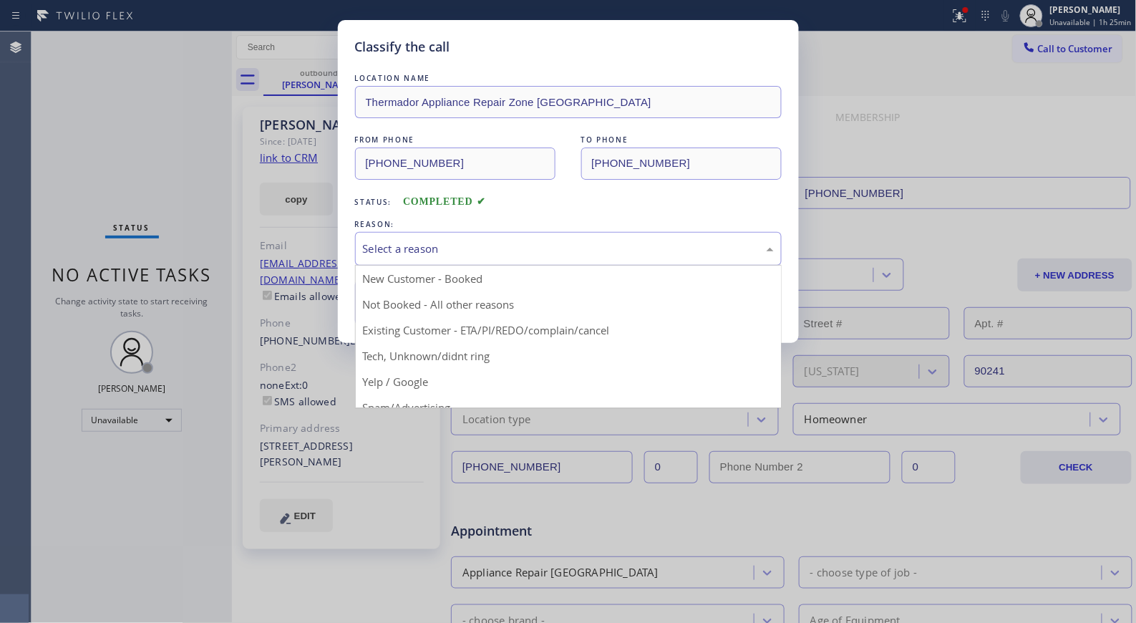
click at [558, 246] on div "Select a reason" at bounding box center [568, 248] width 411 height 16
drag, startPoint x: 408, startPoint y: 293, endPoint x: 415, endPoint y: 309, distance: 17.3
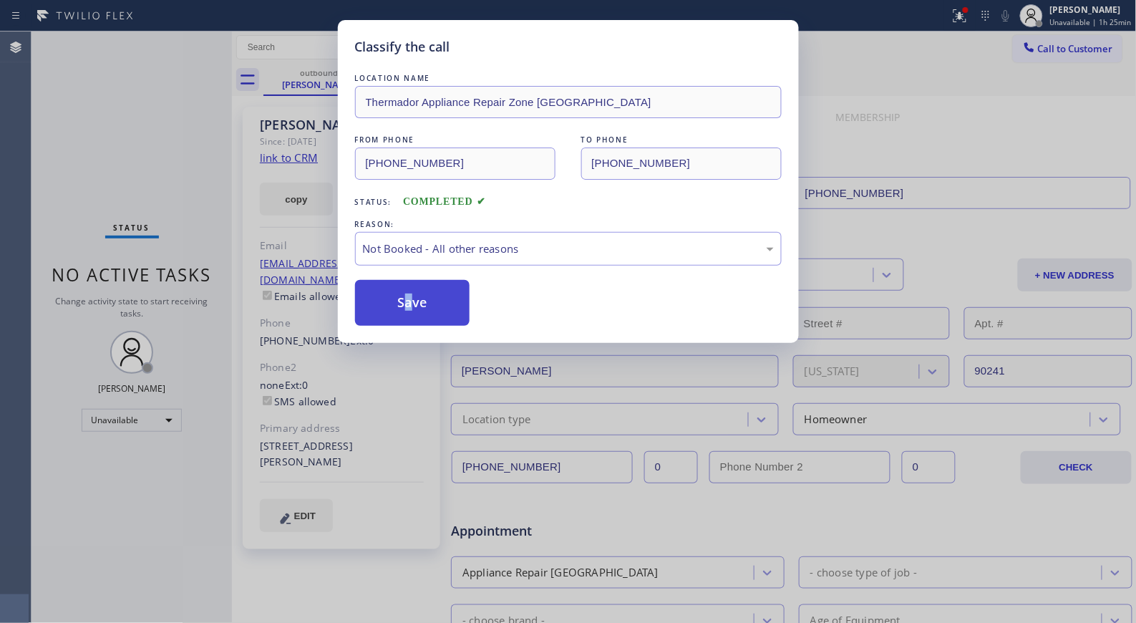
click at [415, 309] on button "Save" at bounding box center [412, 303] width 115 height 46
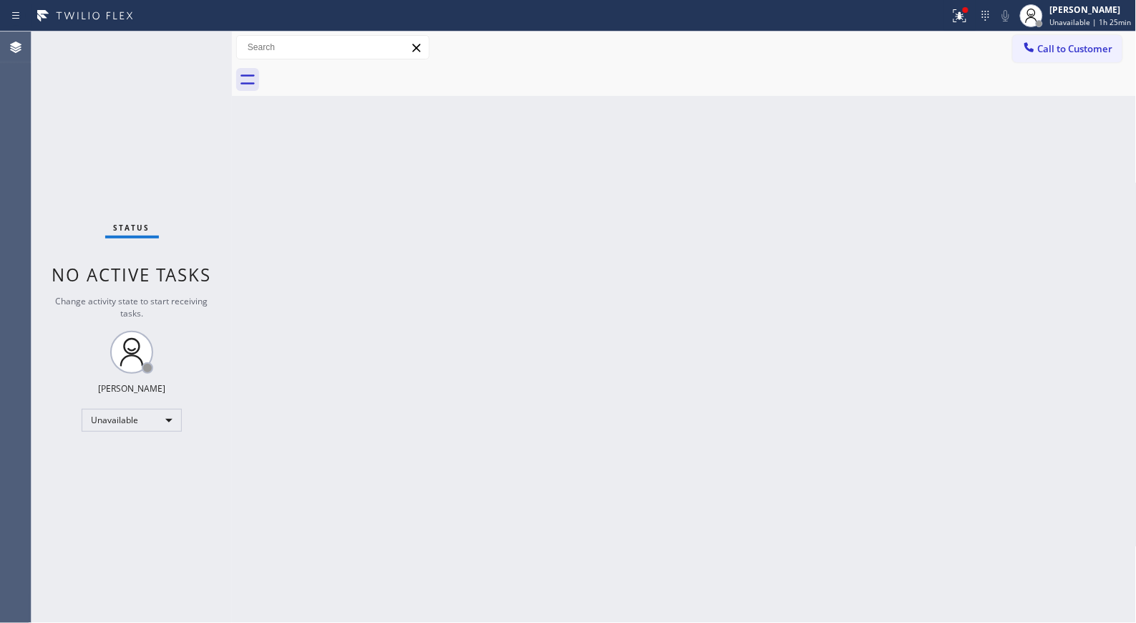
click at [1058, 54] on span "Call to Customer" at bounding box center [1075, 48] width 75 height 13
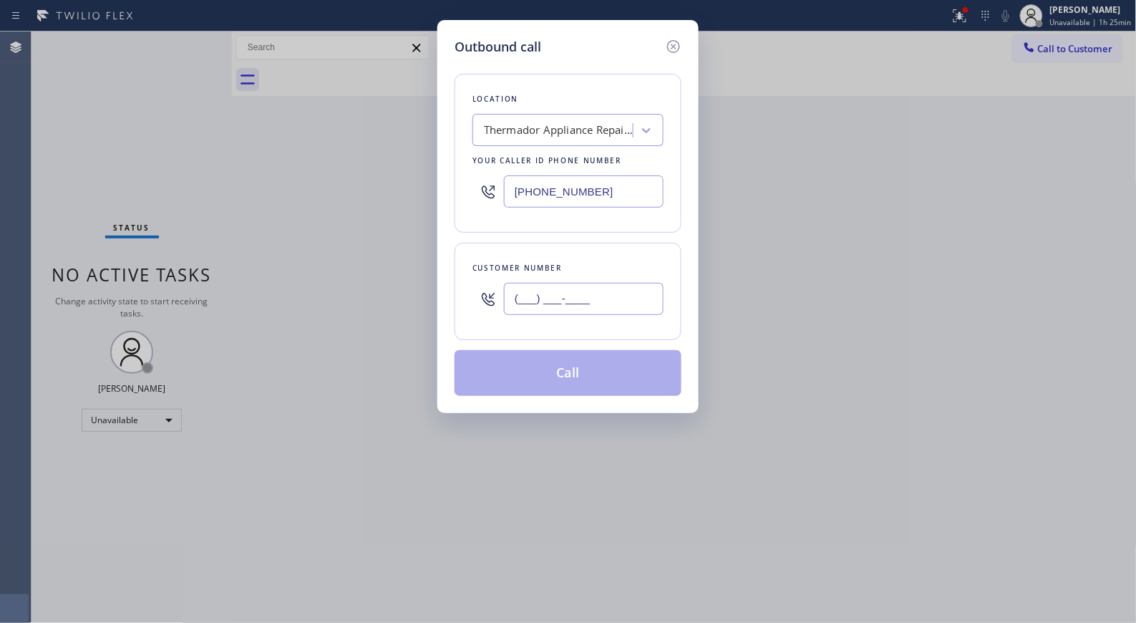
drag, startPoint x: 621, startPoint y: 301, endPoint x: 454, endPoint y: 303, distance: 166.8
click at [454, 303] on div "Customer number (___) ___-____" at bounding box center [567, 291] width 227 height 97
paste input "562) 418-0038"
type input "[PHONE_NUMBER]"
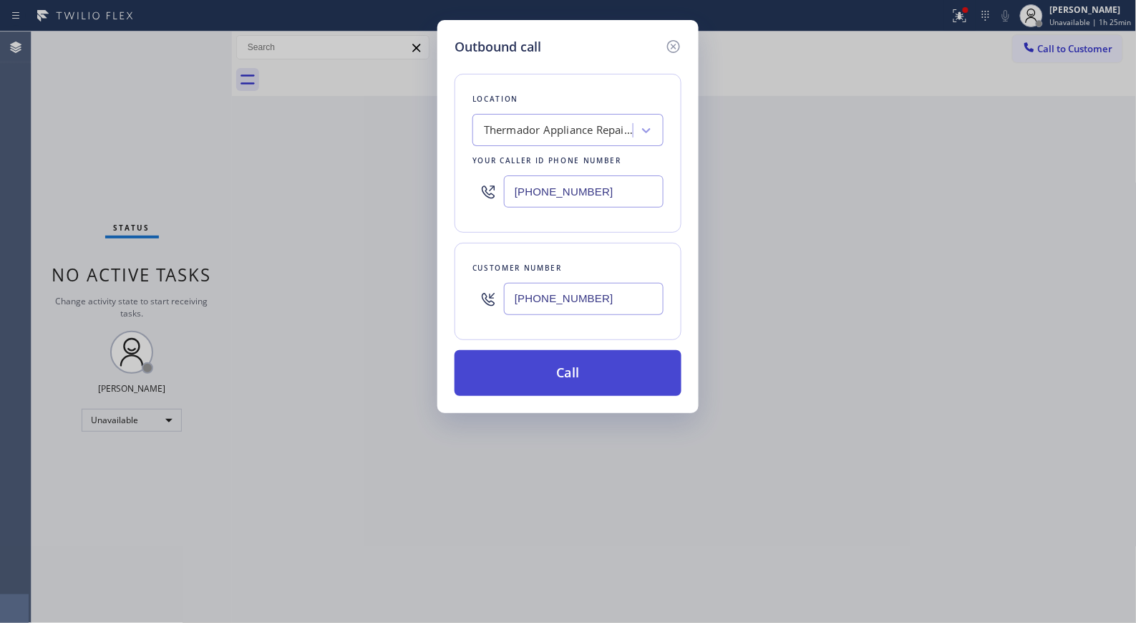
click at [603, 376] on button "Call" at bounding box center [567, 373] width 227 height 46
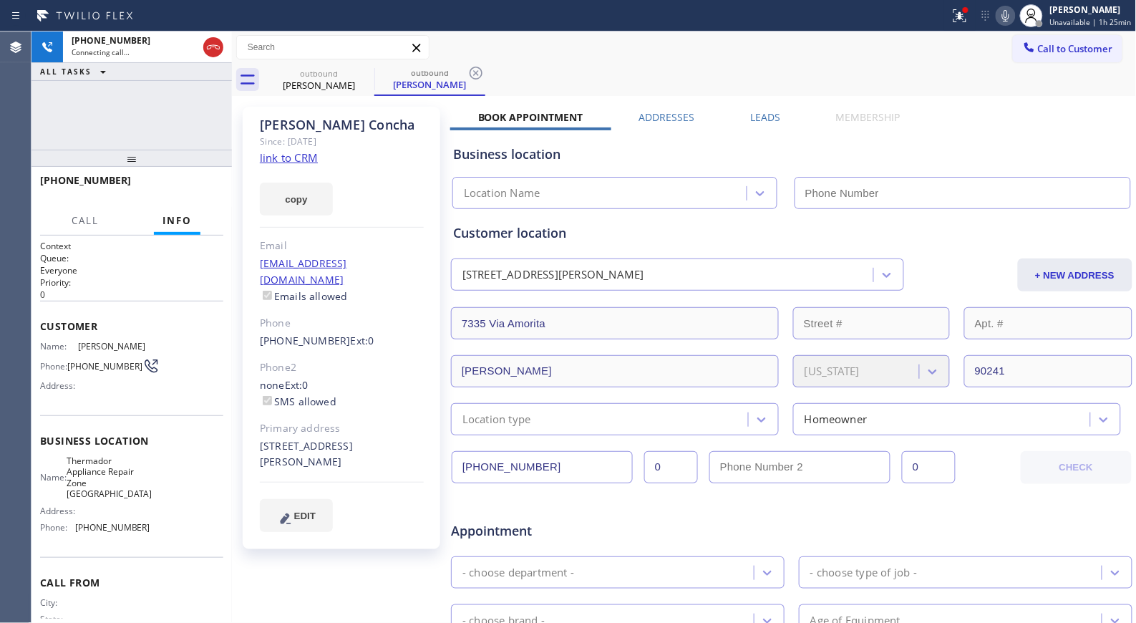
type input "[PHONE_NUMBER]"
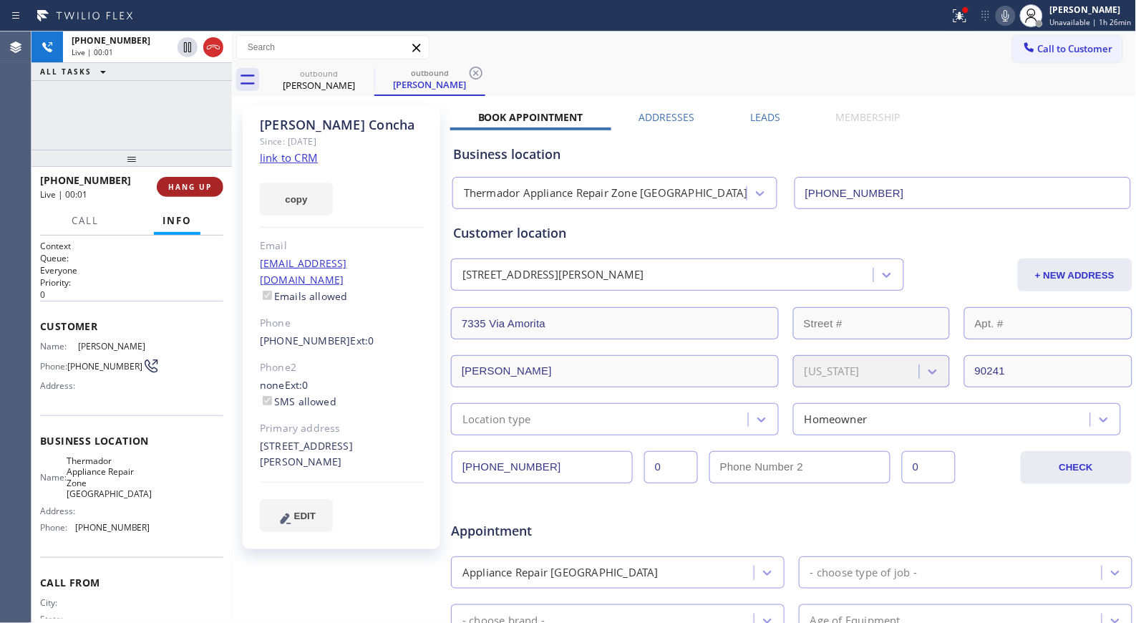
click at [202, 187] on span "HANG UP" at bounding box center [190, 187] width 44 height 10
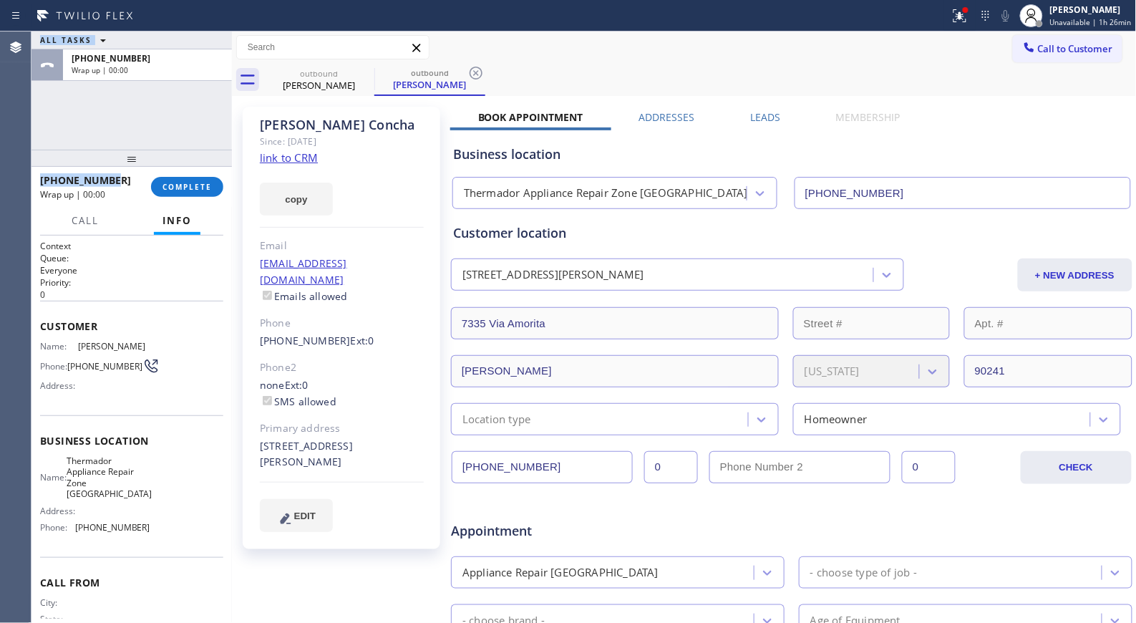
drag, startPoint x: 125, startPoint y: 177, endPoint x: -65, endPoint y: 180, distance: 189.7
click at [0, 180] on html "Status report Issues detected These issues could affect your workflow. Please c…" at bounding box center [568, 311] width 1136 height 623
click at [163, 140] on div "ALL TASKS ALL TASKS ACTIVE TASKS TASKS IN WRAP UP [PHONE_NUMBER] Wrap up | 00:00" at bounding box center [131, 90] width 200 height 118
drag, startPoint x: 77, startPoint y: 177, endPoint x: 33, endPoint y: 182, distance: 43.9
click at [33, 182] on div "[PHONE_NUMBER] Wrap up | 00:01 COMPLETE" at bounding box center [131, 187] width 200 height 40
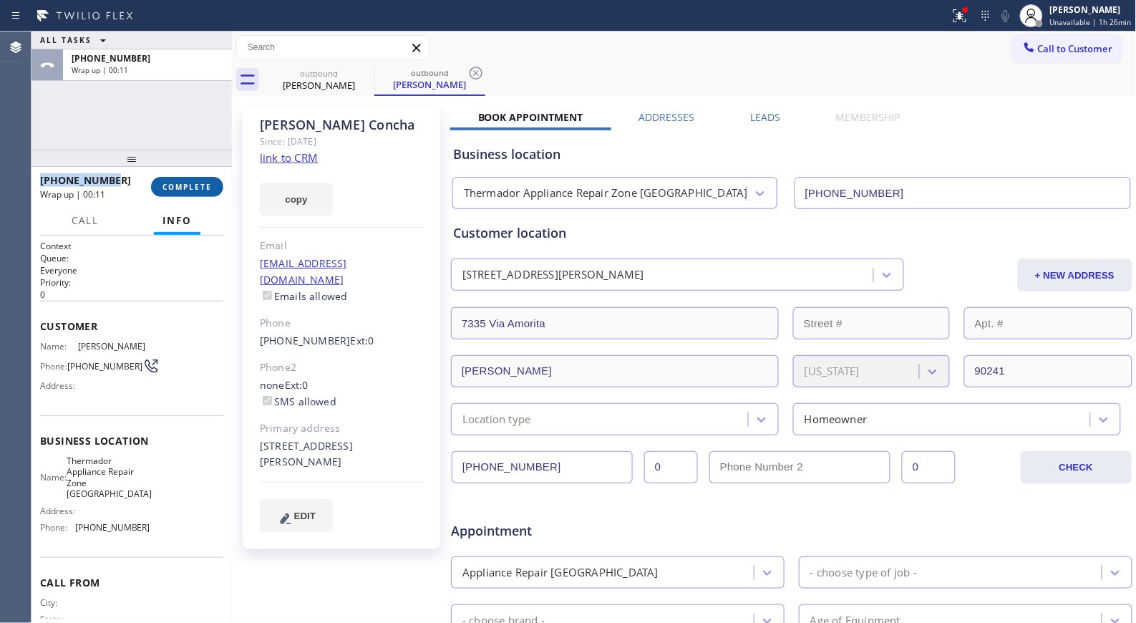
click at [196, 185] on span "COMPLETE" at bounding box center [186, 187] width 49 height 10
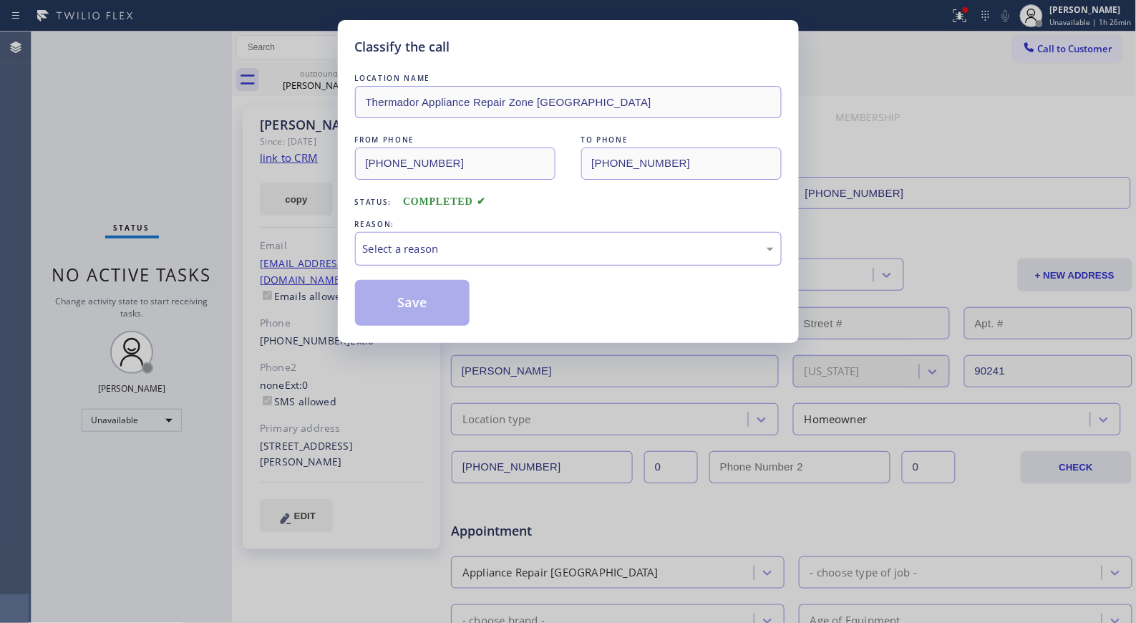
click at [505, 256] on div "Select a reason" at bounding box center [568, 248] width 411 height 16
click at [403, 303] on button "Save" at bounding box center [412, 303] width 115 height 46
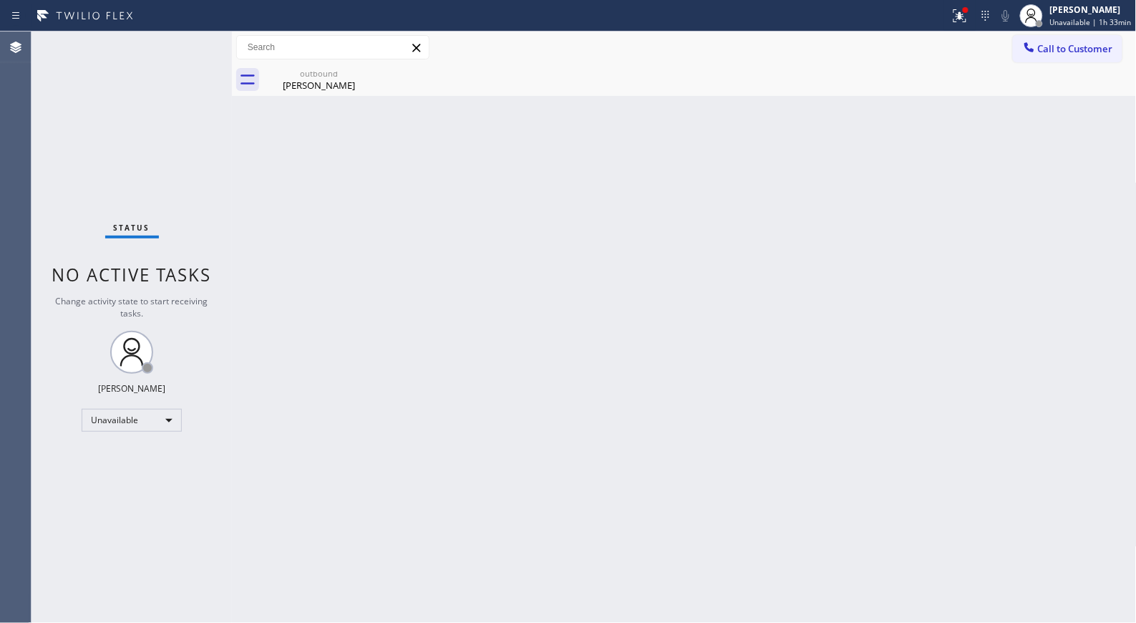
drag, startPoint x: 271, startPoint y: 87, endPoint x: 394, endPoint y: 81, distance: 124.0
click at [281, 88] on div "[PERSON_NAME]" at bounding box center [319, 85] width 108 height 13
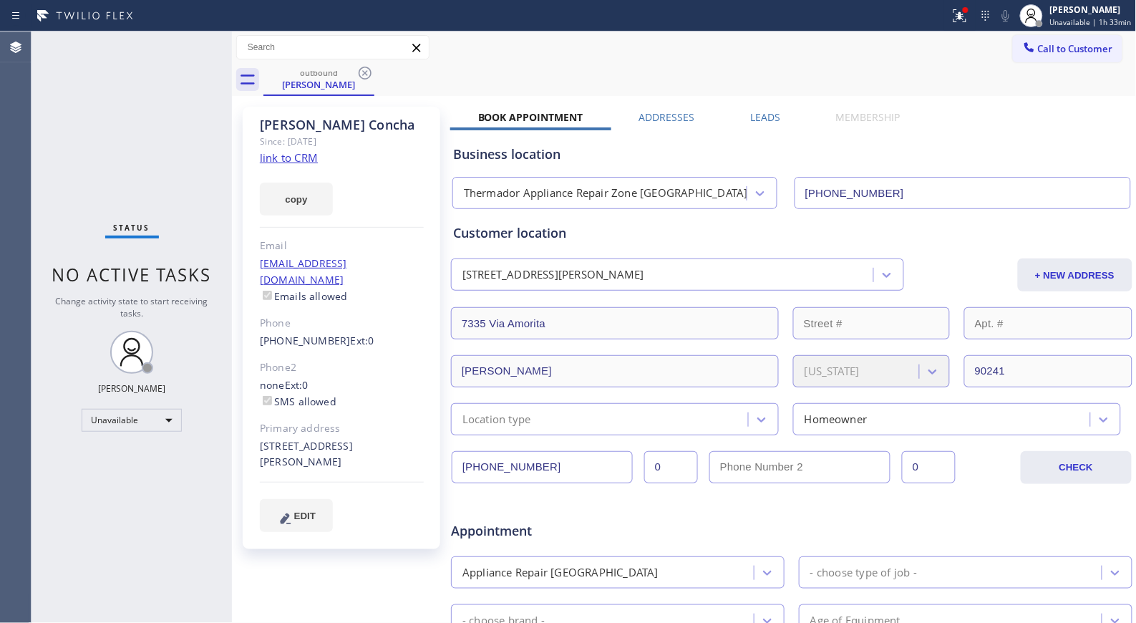
drag, startPoint x: 360, startPoint y: 69, endPoint x: 346, endPoint y: 49, distance: 24.6
click at [361, 69] on icon at bounding box center [365, 73] width 13 height 13
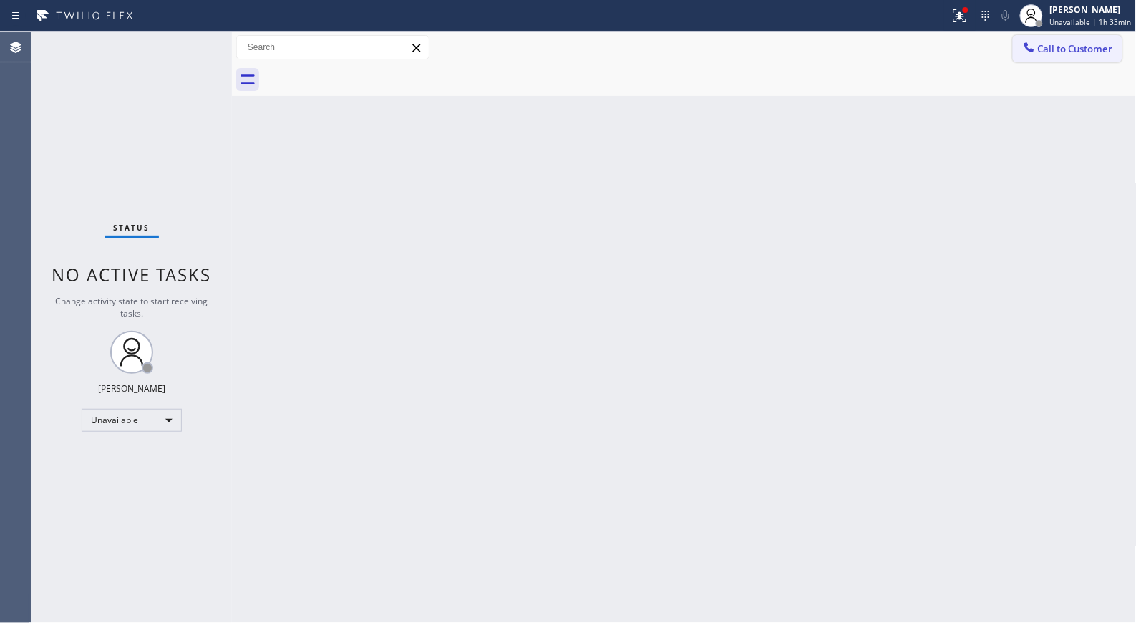
click at [1053, 52] on span "Call to Customer" at bounding box center [1075, 48] width 75 height 13
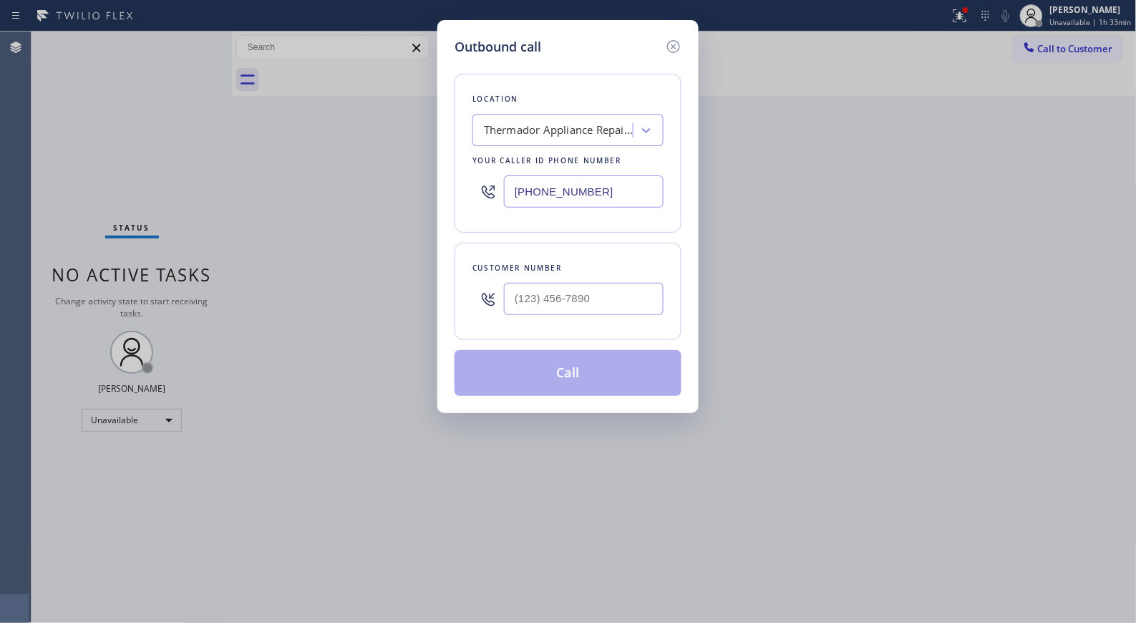
drag, startPoint x: 628, startPoint y: 185, endPoint x: 478, endPoint y: 0, distance: 237.7
click at [431, 137] on div "Outbound call Location Thermador Appliance Repair Zone [GEOGRAPHIC_DATA] Your c…" at bounding box center [568, 311] width 1136 height 623
paste input "833) 558-1241"
type input "[PHONE_NUMBER]"
drag, startPoint x: 565, startPoint y: 302, endPoint x: 473, endPoint y: 299, distance: 92.4
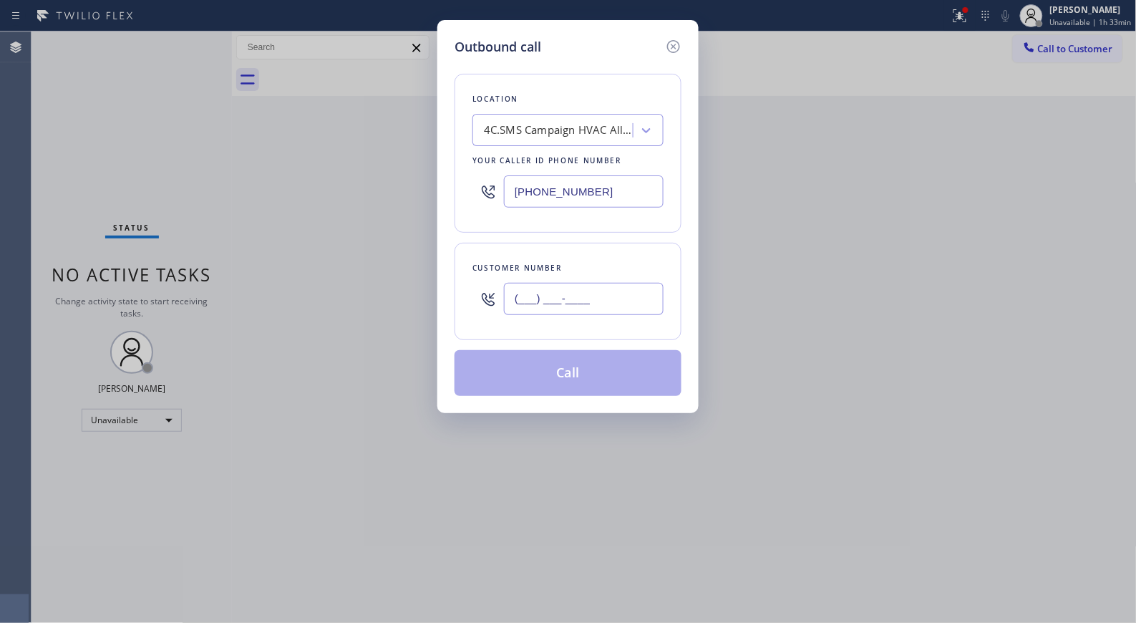
click at [473, 299] on div "(___) ___-____" at bounding box center [567, 299] width 191 height 47
paste input "714) 767-5344"
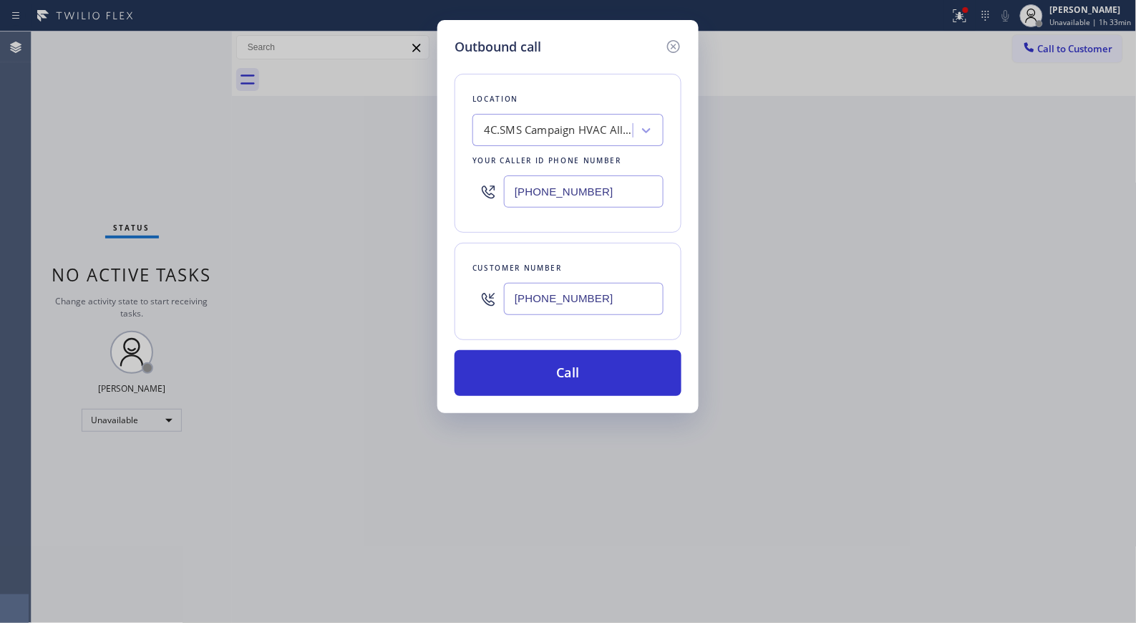
type input "[PHONE_NUMBER]"
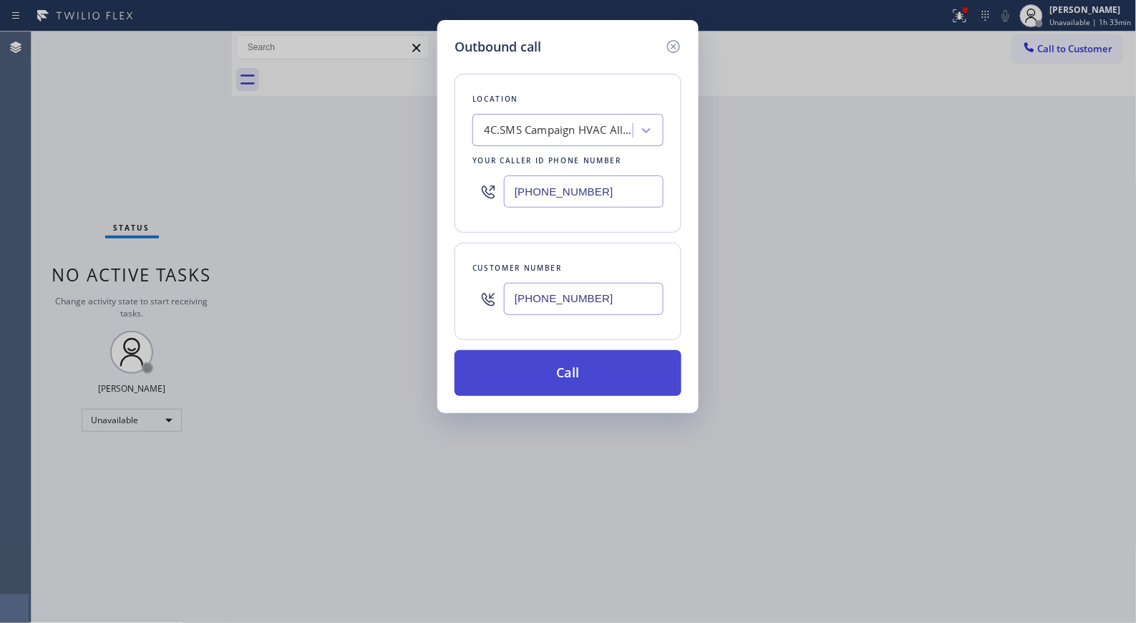
drag, startPoint x: 587, startPoint y: 351, endPoint x: 583, endPoint y: 366, distance: 15.5
click at [583, 366] on button "Call" at bounding box center [567, 373] width 227 height 46
click at [588, 391] on button "Call" at bounding box center [567, 373] width 227 height 46
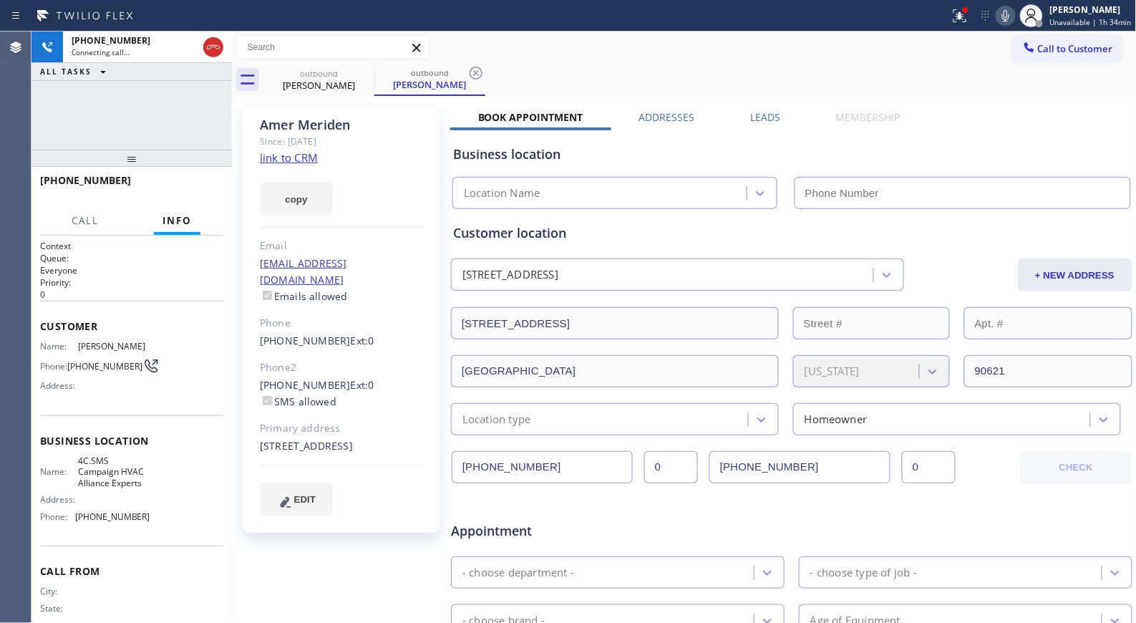
type input "[PHONE_NUMBER]"
click at [183, 192] on button "HANG UP" at bounding box center [190, 187] width 67 height 20
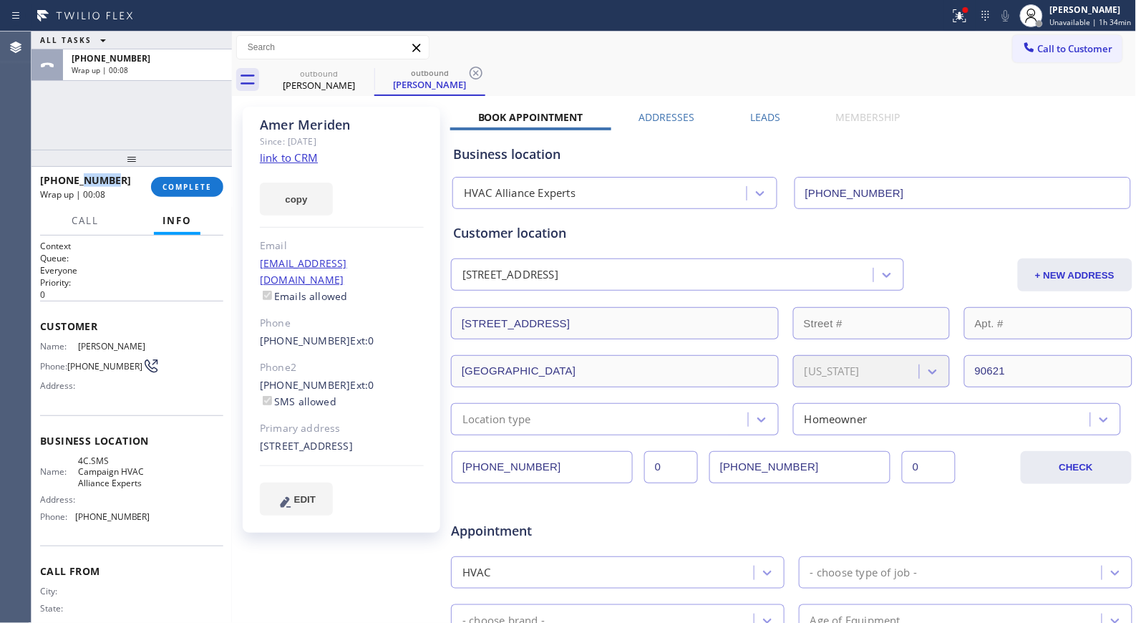
drag, startPoint x: 118, startPoint y: 174, endPoint x: 82, endPoint y: 174, distance: 35.8
click at [82, 174] on div "[PHONE_NUMBER]" at bounding box center [90, 180] width 101 height 14
click at [209, 184] on span "COMPLETE" at bounding box center [186, 187] width 49 height 10
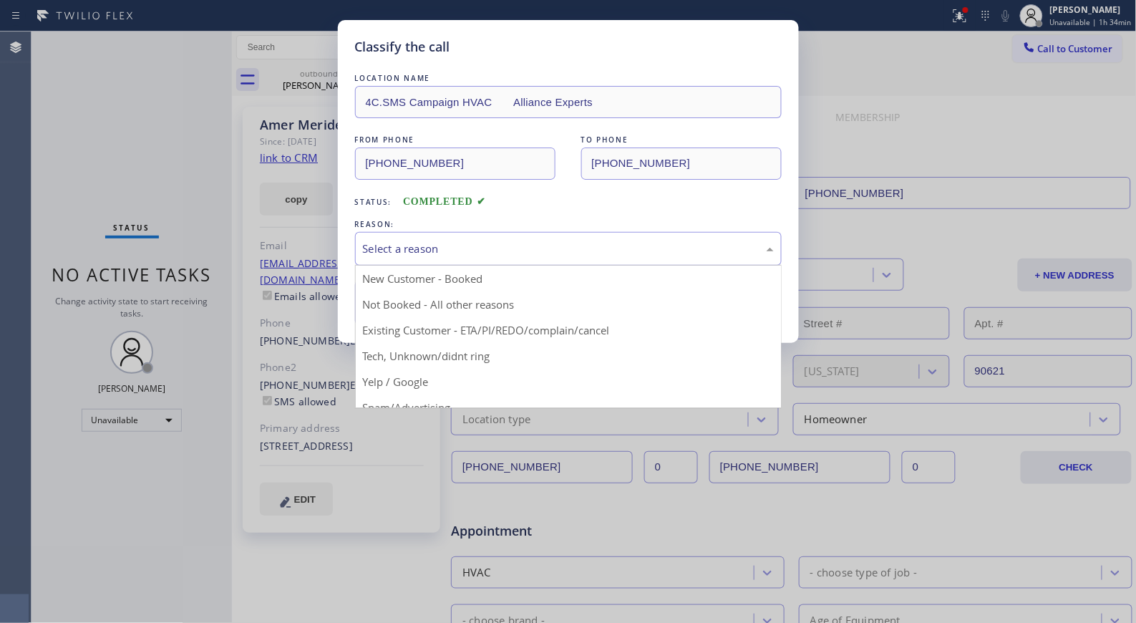
click at [602, 259] on div "Select a reason" at bounding box center [568, 249] width 427 height 34
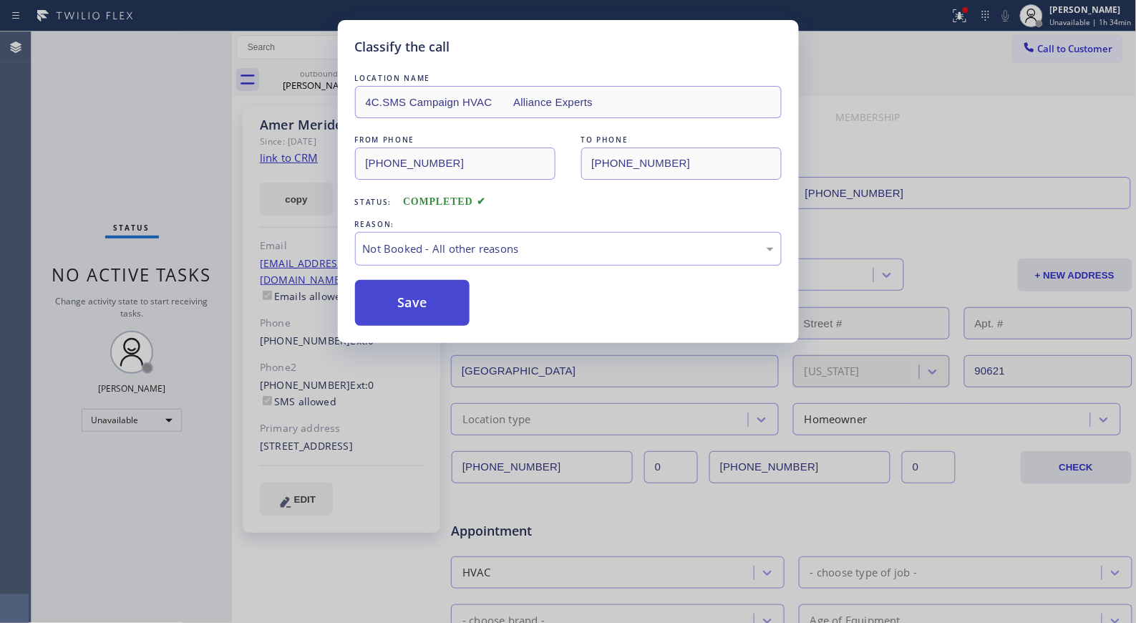
click at [440, 303] on button "Save" at bounding box center [412, 303] width 115 height 46
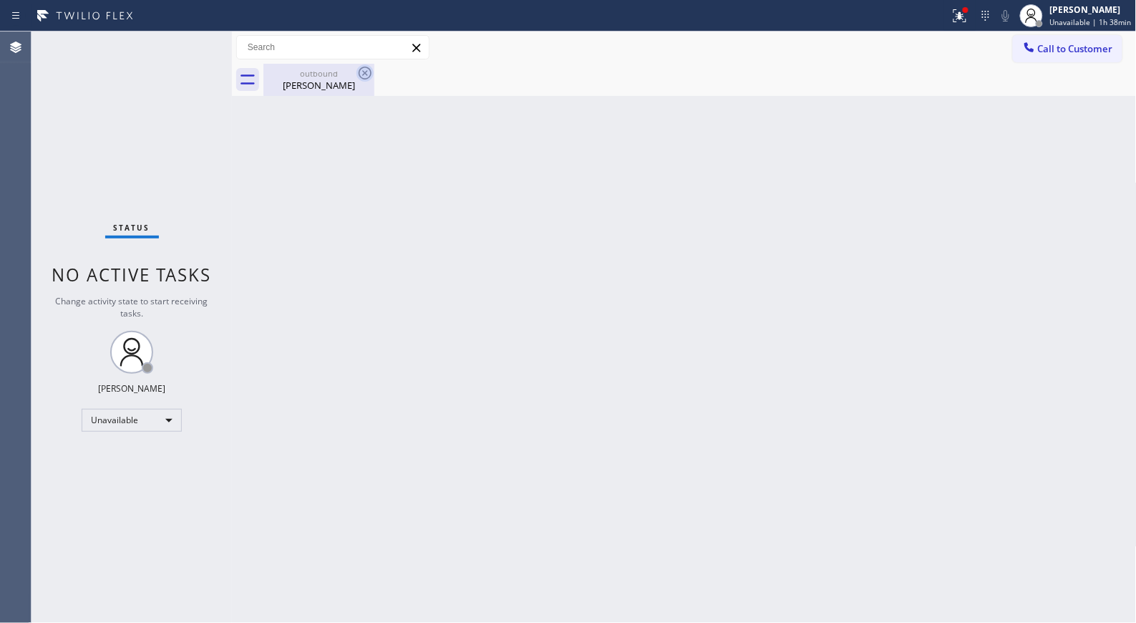
click at [365, 79] on icon at bounding box center [364, 72] width 17 height 17
click at [1079, 11] on div "[PERSON_NAME]" at bounding box center [1091, 10] width 82 height 12
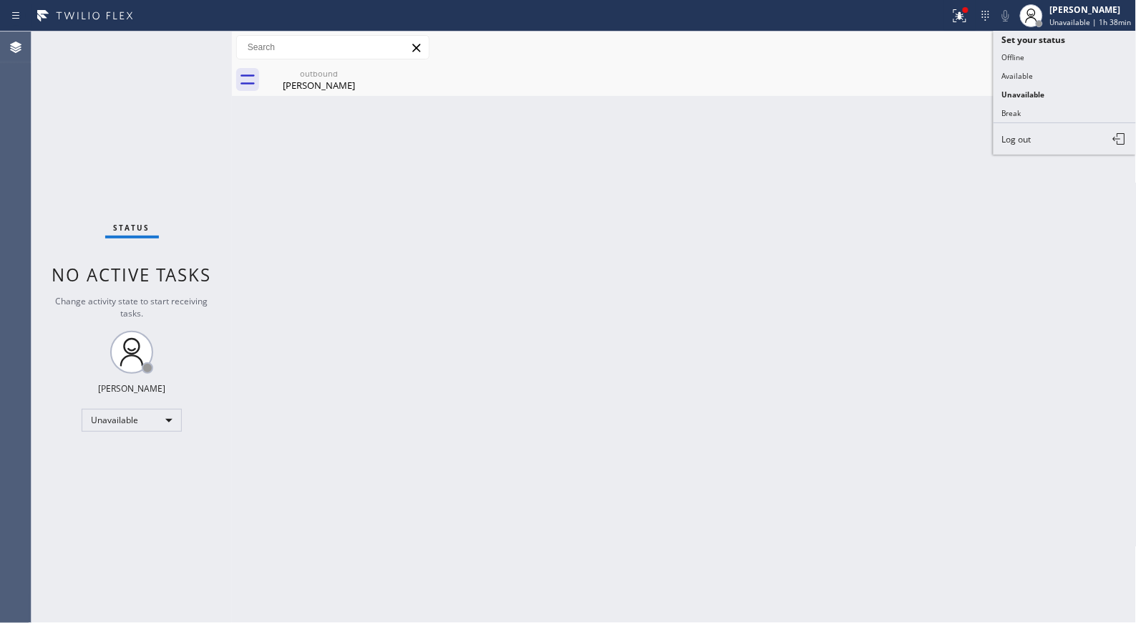
drag, startPoint x: 1011, startPoint y: 115, endPoint x: 122, endPoint y: 215, distance: 894.0
click at [1009, 115] on button "Break" at bounding box center [1064, 113] width 143 height 19
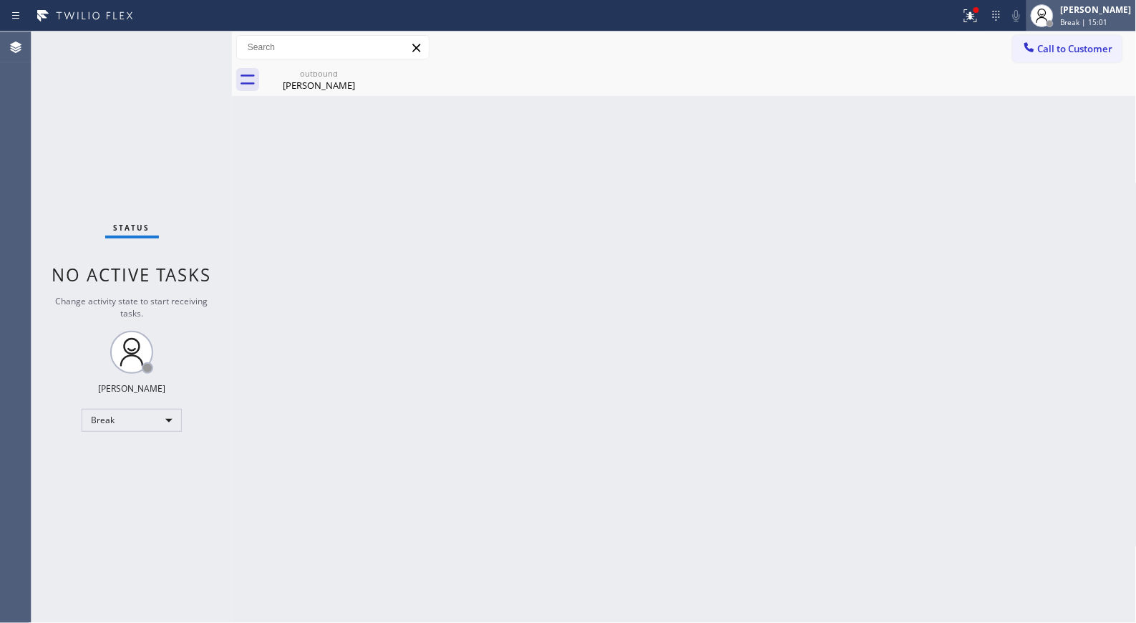
click at [1085, 23] on span "Break | 15:01" at bounding box center [1084, 22] width 47 height 10
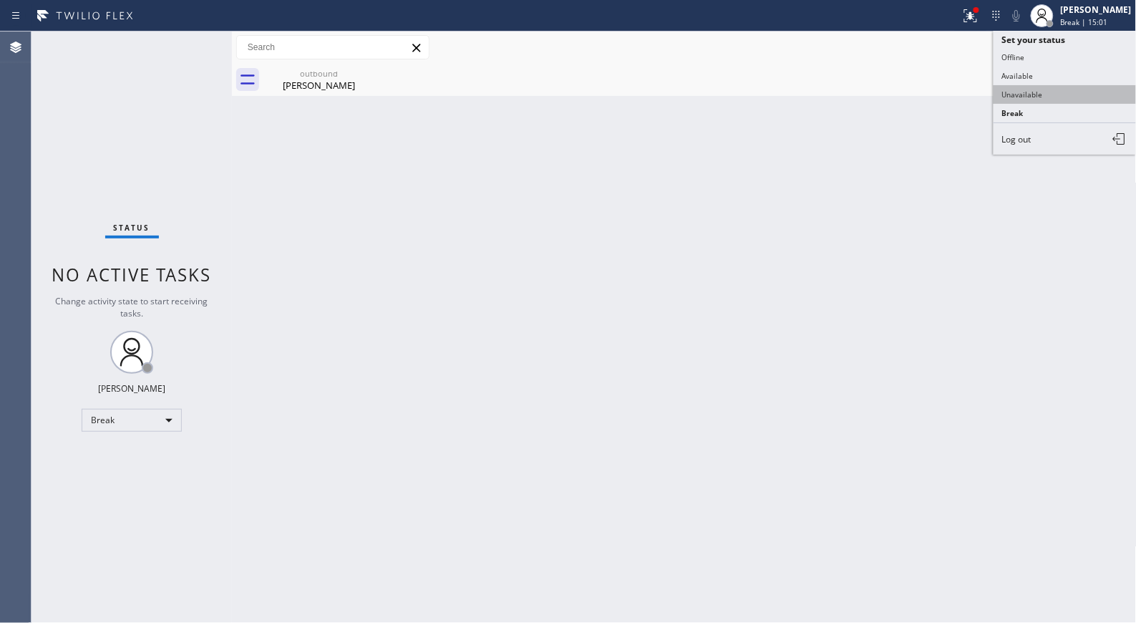
click at [1049, 97] on button "Unavailable" at bounding box center [1064, 94] width 143 height 19
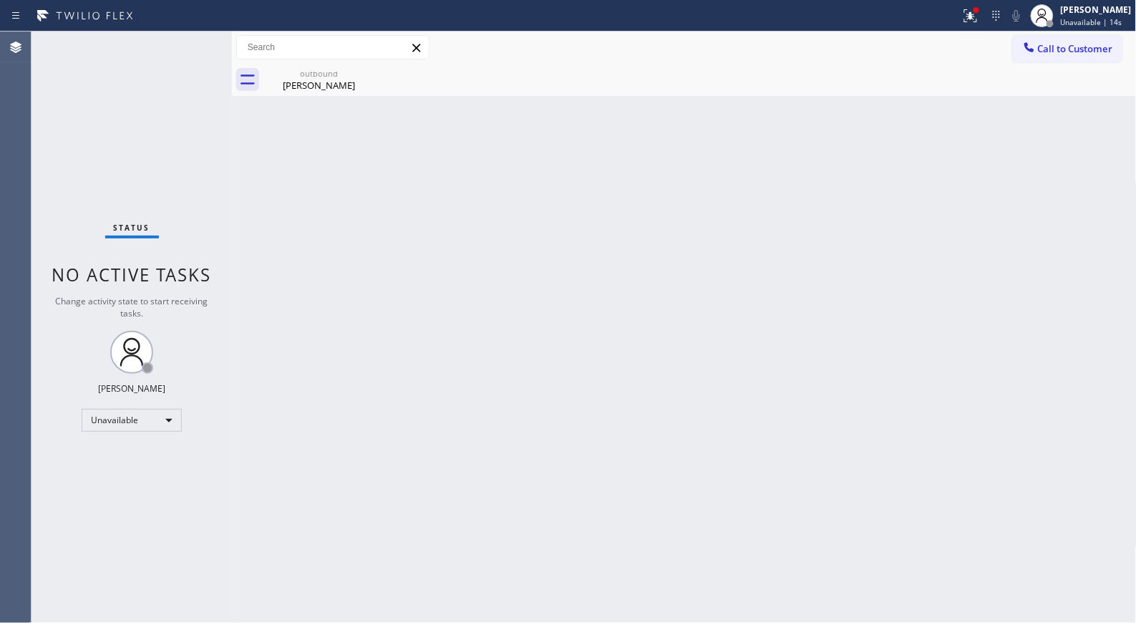
click at [547, 368] on div "Back to Dashboard Change Sender ID Customers Technicians Select a contact Outbo…" at bounding box center [684, 326] width 905 height 591
click at [333, 88] on div "[PERSON_NAME]" at bounding box center [319, 85] width 108 height 13
click at [1039, 56] on button "Call to Customer" at bounding box center [1068, 48] width 110 height 27
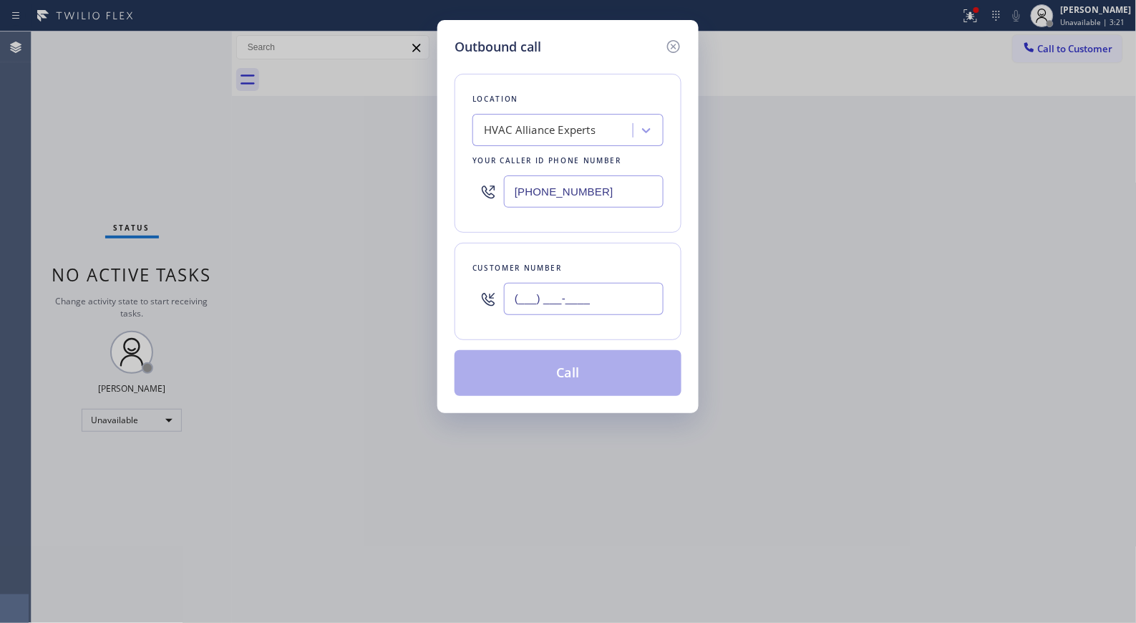
drag, startPoint x: 523, startPoint y: 303, endPoint x: 442, endPoint y: 215, distance: 119.5
click at [451, 276] on div "Outbound call Location HVAC Alliance Experts Your caller id phone number [PHONE…" at bounding box center [567, 216] width 261 height 393
paste input "714) 872-1191"
type input "[PHONE_NUMBER]"
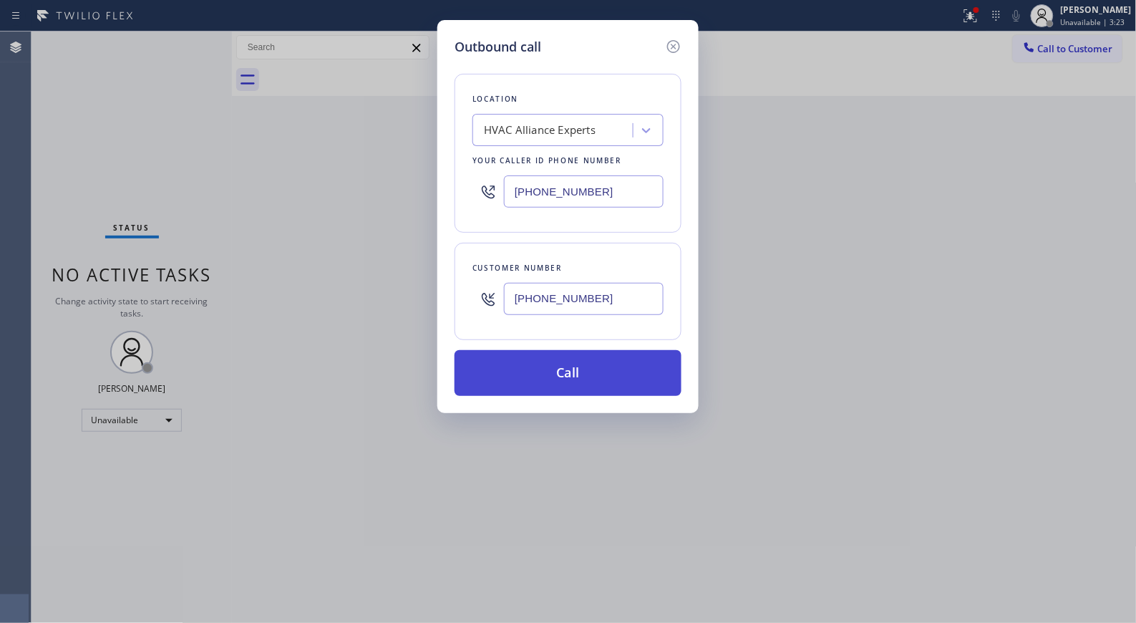
click at [599, 381] on button "Call" at bounding box center [567, 373] width 227 height 46
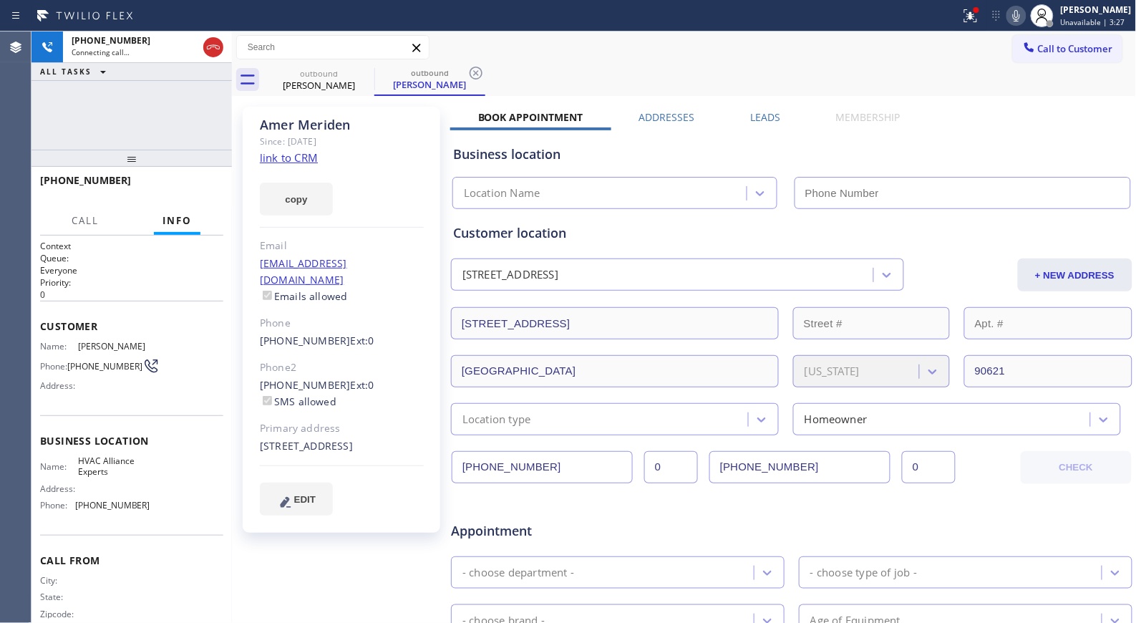
type input "[PHONE_NUMBER]"
click at [474, 79] on icon at bounding box center [476, 73] width 13 height 13
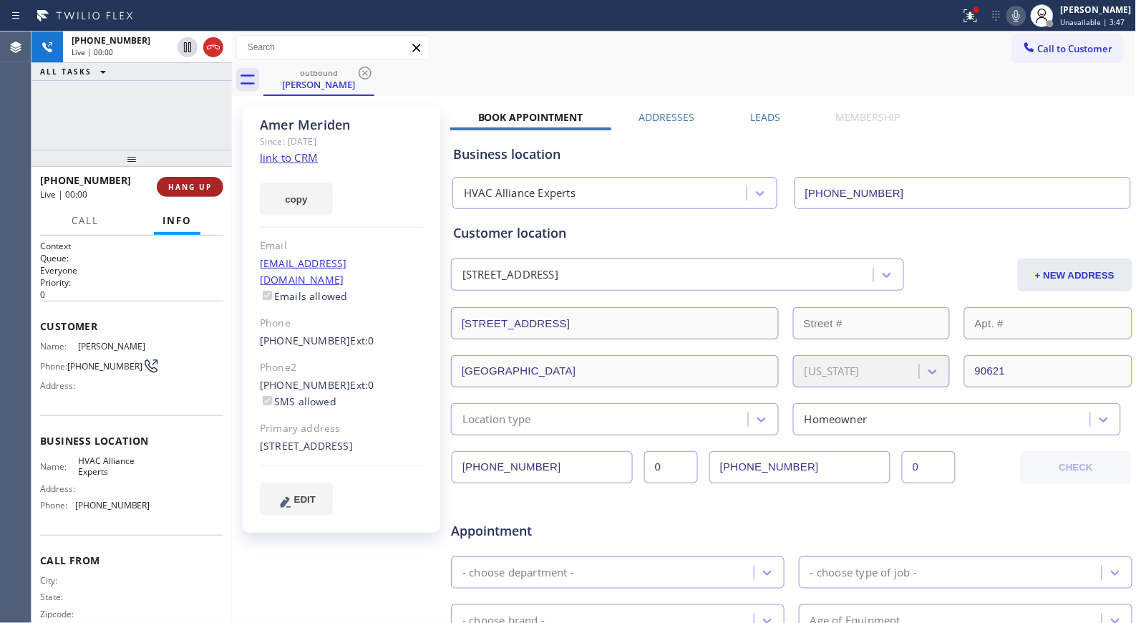
click at [180, 193] on button "HANG UP" at bounding box center [190, 187] width 67 height 20
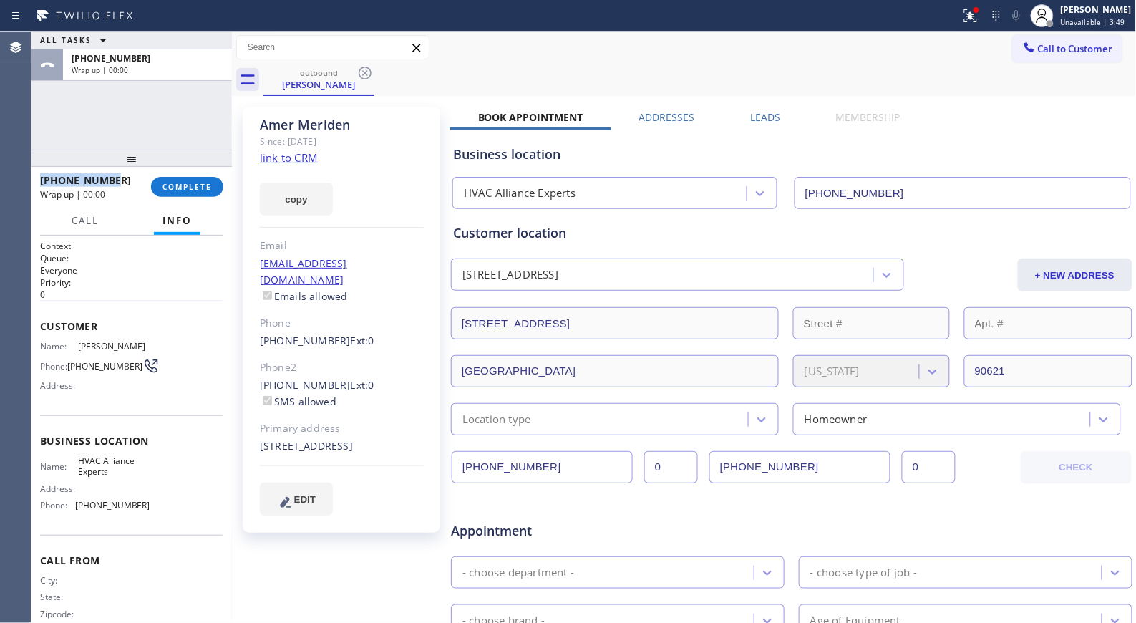
drag, startPoint x: 116, startPoint y: 181, endPoint x: 34, endPoint y: 184, distance: 81.6
click at [34, 184] on div "[PHONE_NUMBER] Wrap up | 00:00 COMPLETE" at bounding box center [131, 187] width 200 height 40
copy span "[PHONE_NUMBER]"
click at [210, 187] on span "COMPLETE" at bounding box center [186, 187] width 49 height 10
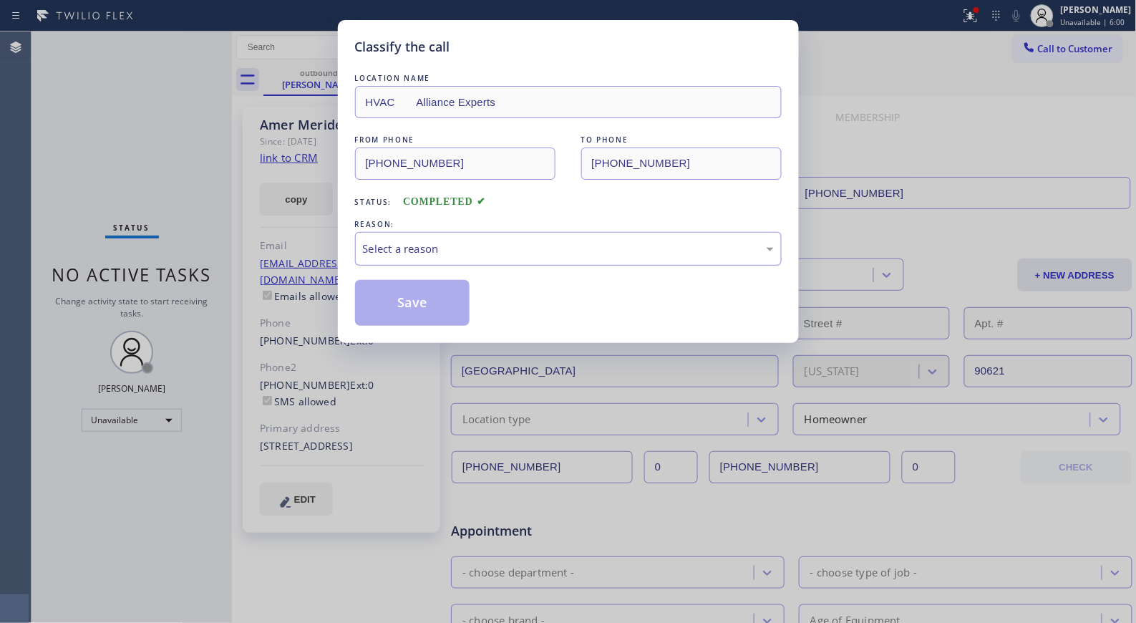
drag, startPoint x: 543, startPoint y: 253, endPoint x: 506, endPoint y: 258, distance: 36.8
click at [541, 251] on div "Select a reason" at bounding box center [568, 248] width 411 height 16
click at [426, 296] on button "Save" at bounding box center [412, 303] width 115 height 46
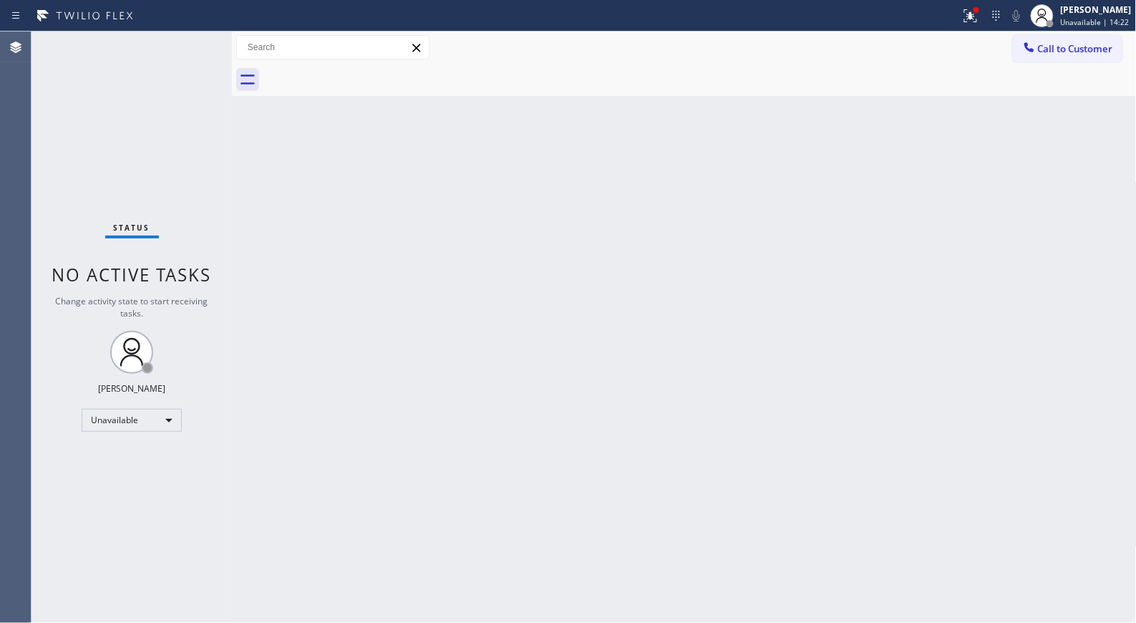
click at [590, 376] on div "Back to Dashboard Change Sender ID Customers Technicians Select a contact Outbo…" at bounding box center [684, 326] width 905 height 591
click at [552, 334] on div "Back to Dashboard Change Sender ID Customers Technicians Select a contact Outbo…" at bounding box center [684, 326] width 905 height 591
drag, startPoint x: 1068, startPoint y: 47, endPoint x: 983, endPoint y: 53, distance: 85.4
click at [1061, 46] on span "Call to Customer" at bounding box center [1075, 48] width 75 height 13
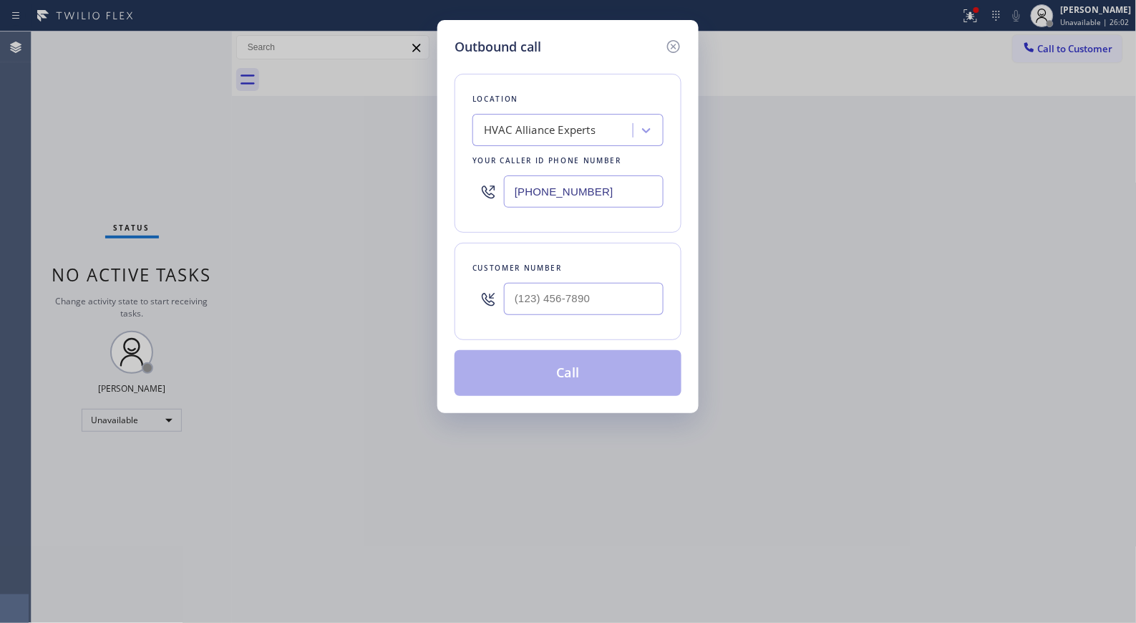
drag, startPoint x: 494, startPoint y: 182, endPoint x: 387, endPoint y: 115, distance: 126.7
click at [389, 122] on div "Outbound call Location HVAC Alliance Experts Your caller id phone number [PHONE…" at bounding box center [568, 311] width 1136 height 623
paste input "58) 943-4889"
type input "[PHONE_NUMBER]"
paste input "832) 423-6593"
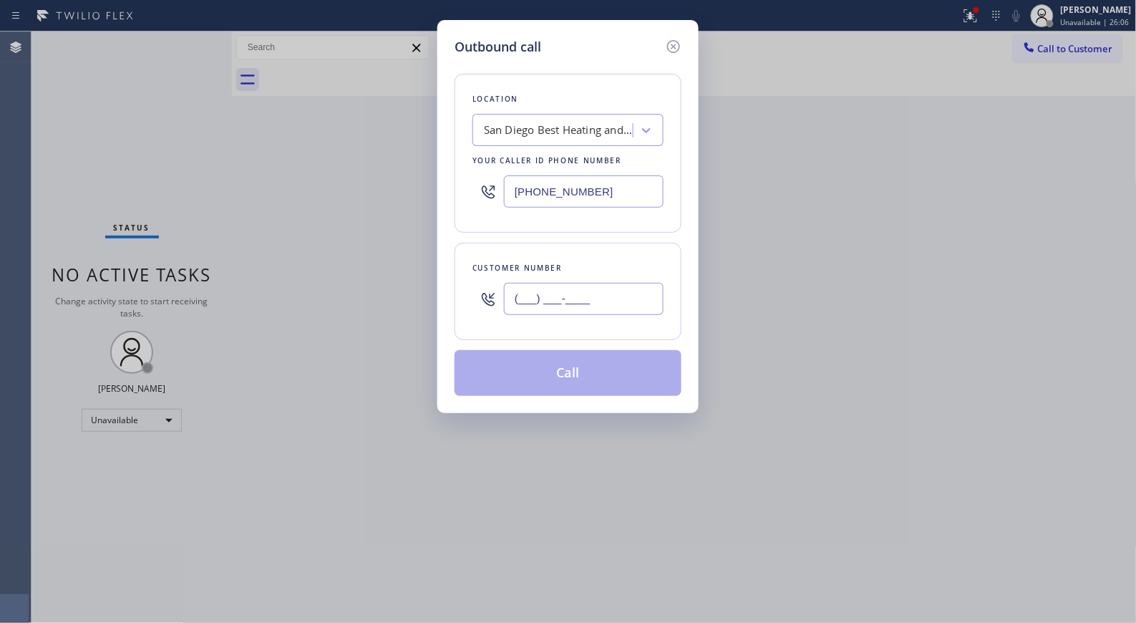
drag, startPoint x: 552, startPoint y: 281, endPoint x: 468, endPoint y: 280, distance: 83.7
click at [469, 281] on div "Customer number (___) ___-____" at bounding box center [567, 291] width 227 height 97
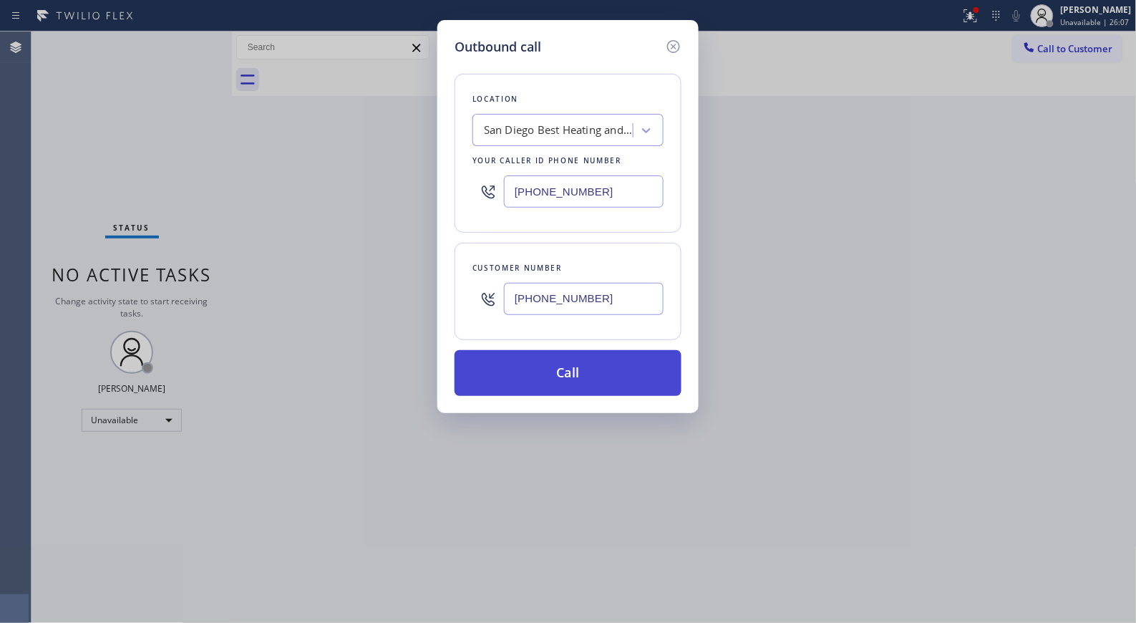
type input "[PHONE_NUMBER]"
click at [585, 374] on button "Call" at bounding box center [567, 373] width 227 height 46
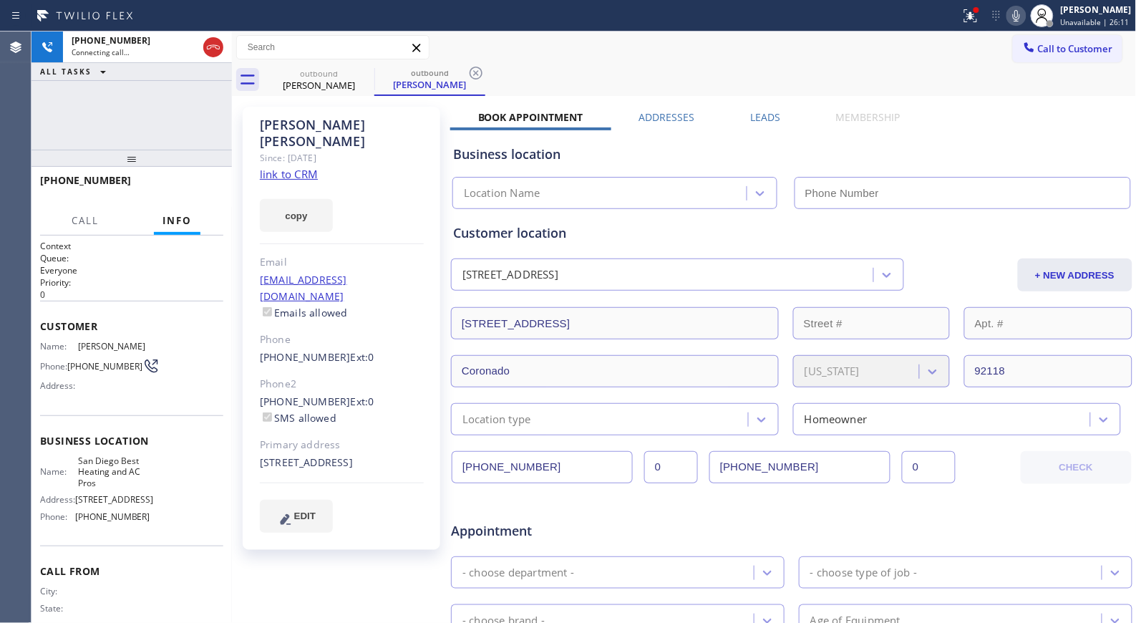
type input "[PHONE_NUMBER]"
click at [475, 77] on icon at bounding box center [475, 72] width 17 height 17
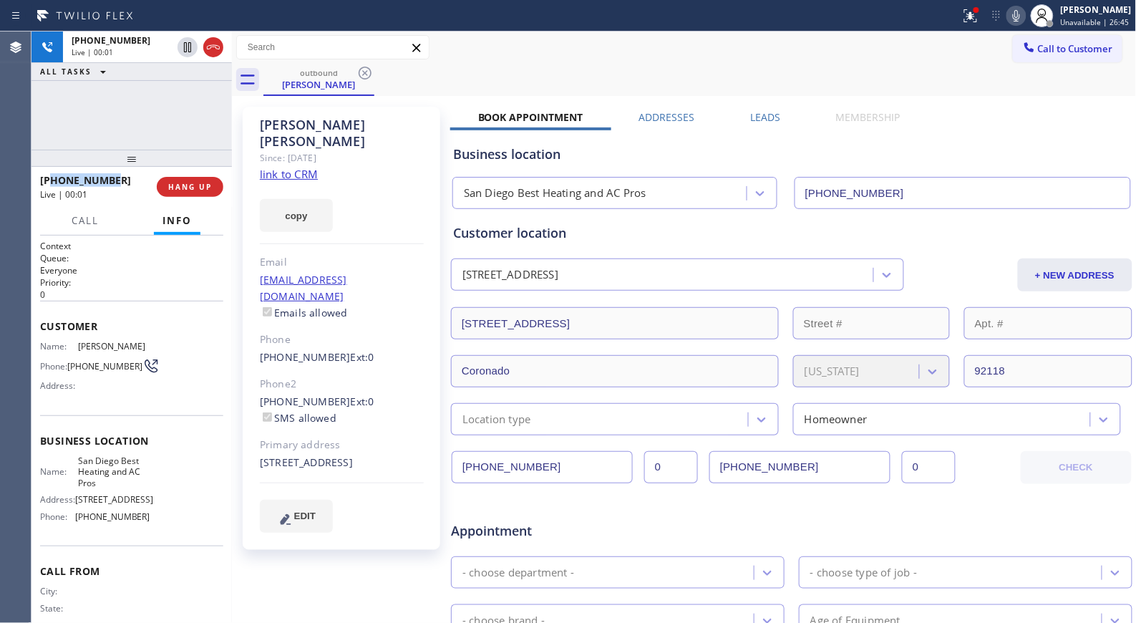
copy span "8324236593"
drag, startPoint x: 117, startPoint y: 180, endPoint x: 50, endPoint y: 183, distance: 66.6
click at [50, 183] on div "[PHONE_NUMBER]" at bounding box center [93, 180] width 107 height 14
drag, startPoint x: 187, startPoint y: 191, endPoint x: 179, endPoint y: 168, distance: 24.2
click at [187, 190] on span "HANG UP" at bounding box center [190, 187] width 44 height 10
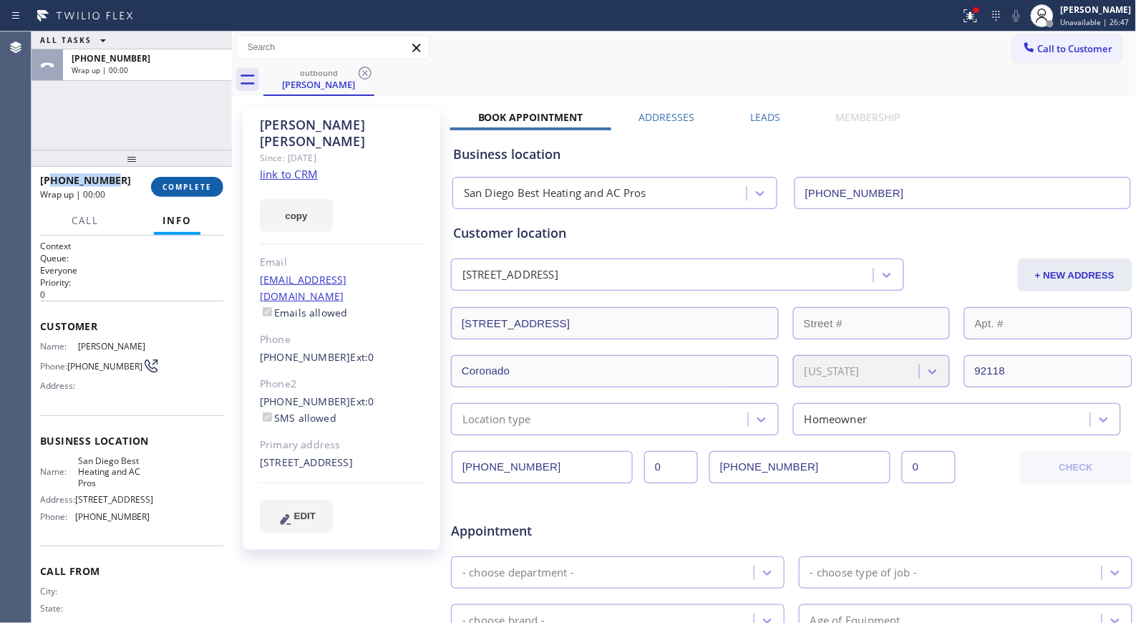
click at [173, 182] on span "COMPLETE" at bounding box center [186, 187] width 49 height 10
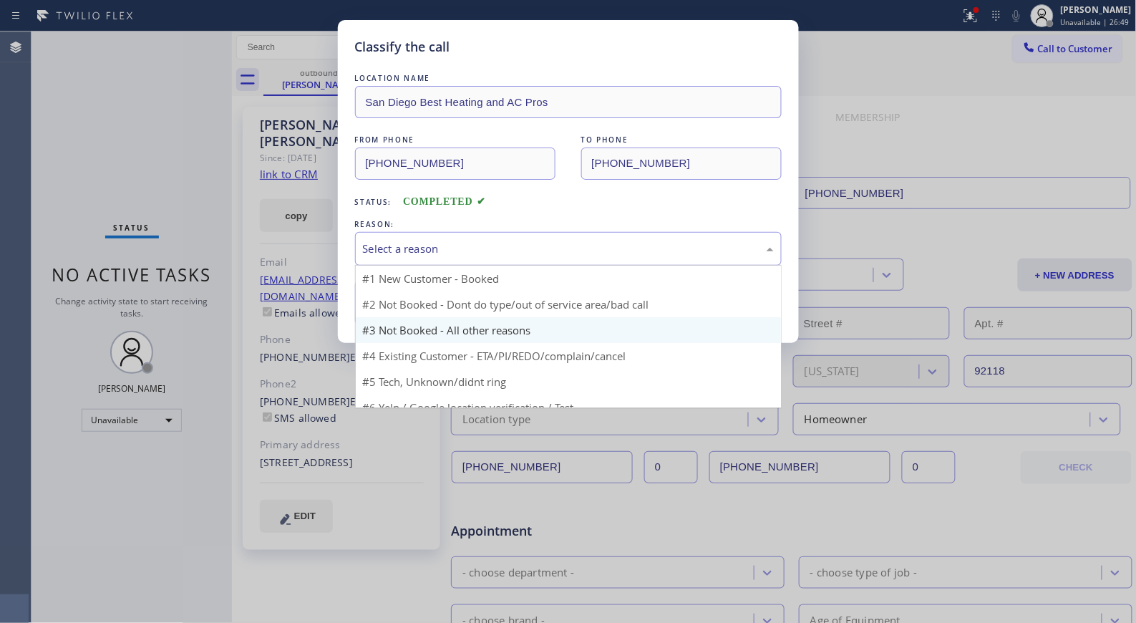
drag, startPoint x: 568, startPoint y: 247, endPoint x: 452, endPoint y: 299, distance: 127.2
click at [567, 247] on div "Select a reason" at bounding box center [568, 248] width 411 height 16
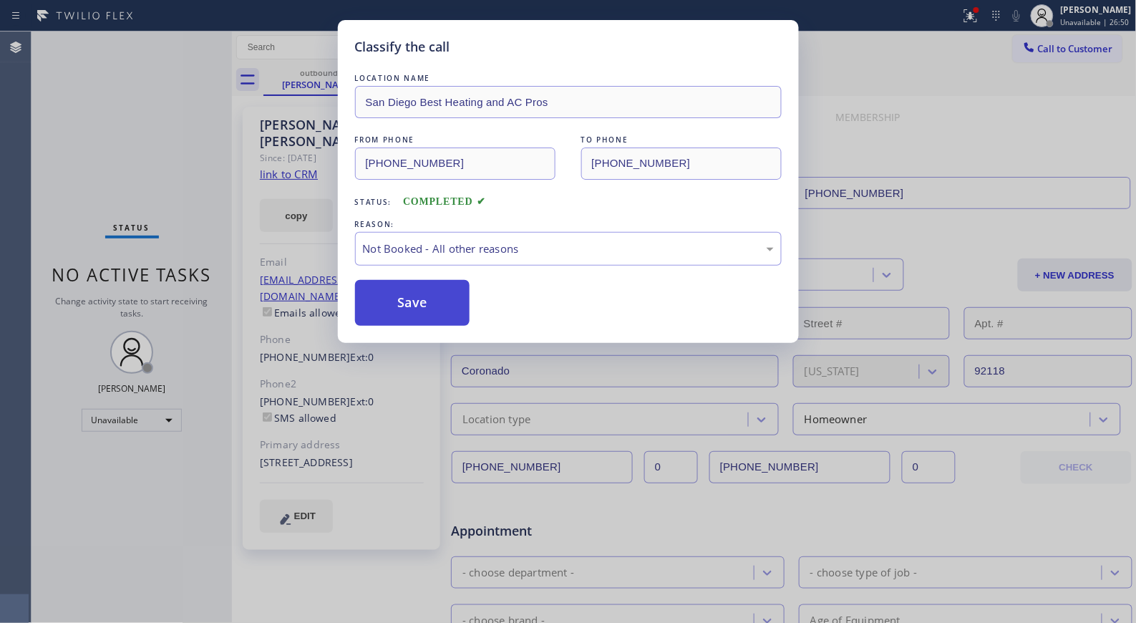
click at [418, 306] on button "Save" at bounding box center [412, 303] width 115 height 46
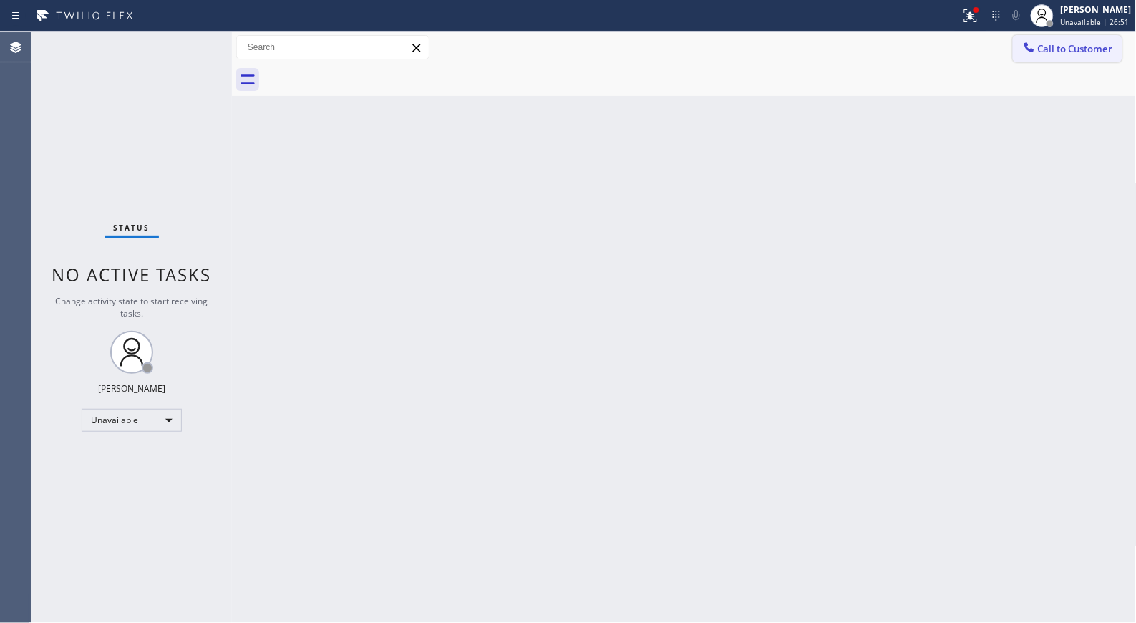
click at [1064, 54] on span "Call to Customer" at bounding box center [1075, 48] width 75 height 13
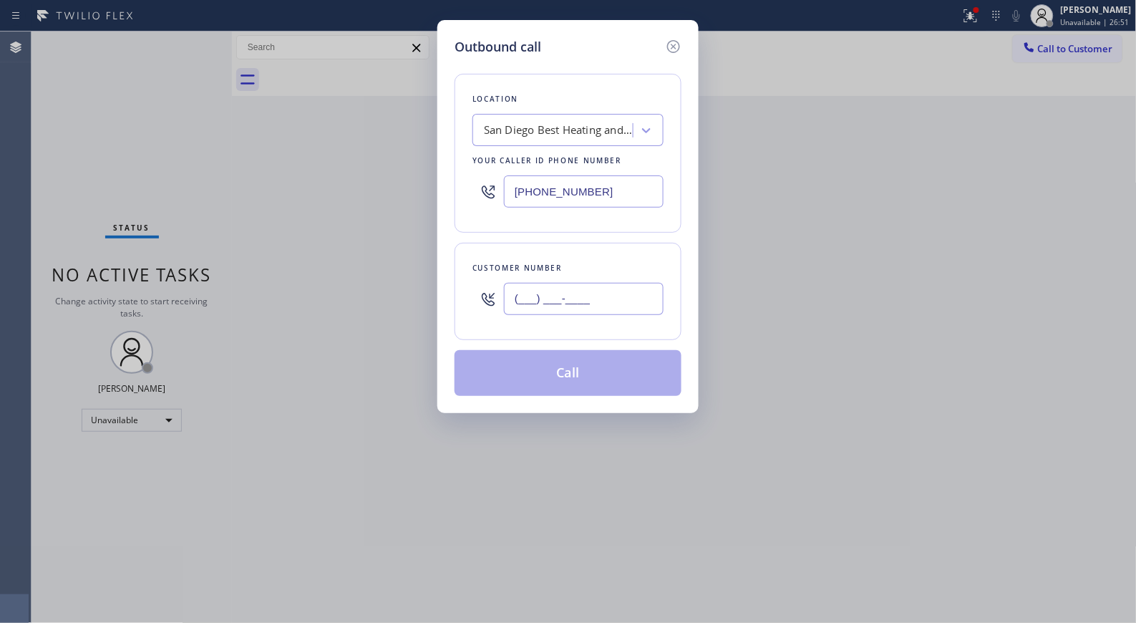
drag, startPoint x: 626, startPoint y: 303, endPoint x: 445, endPoint y: 268, distance: 184.4
click at [451, 271] on div "Outbound call Location [GEOGRAPHIC_DATA] Best Heating and AC Pros Your caller i…" at bounding box center [567, 216] width 261 height 393
paste input "832) 423-6593"
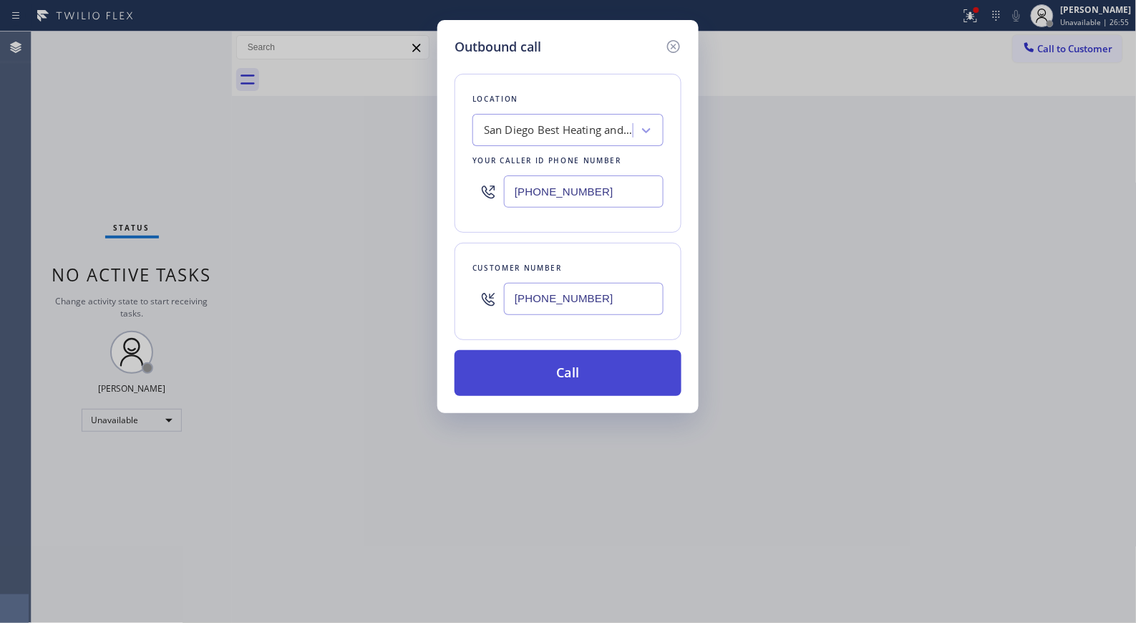
type input "[PHONE_NUMBER]"
click at [580, 379] on button "Call" at bounding box center [567, 373] width 227 height 46
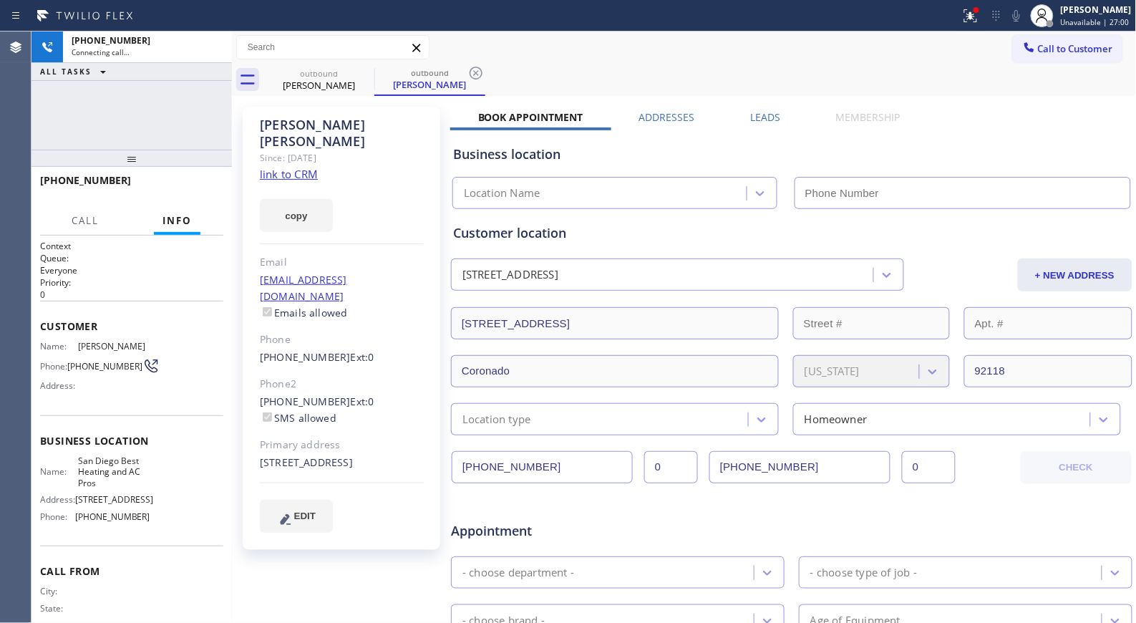
type input "[PHONE_NUMBER]"
click at [489, 81] on div "outbound [PERSON_NAME] outbound [PERSON_NAME]" at bounding box center [699, 80] width 873 height 32
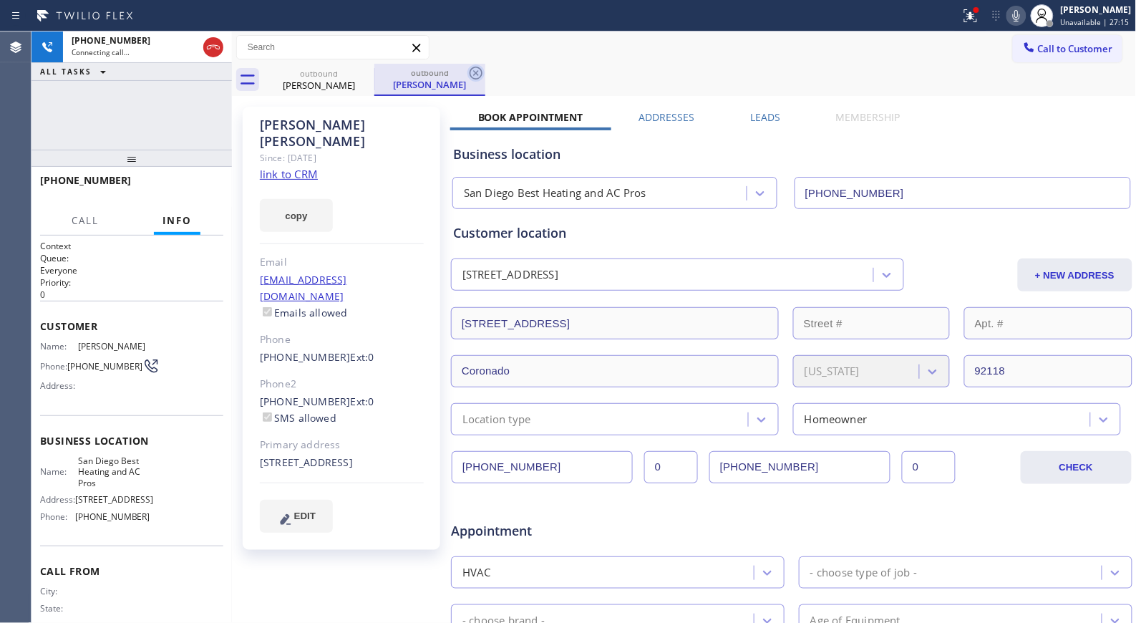
click at [480, 75] on icon at bounding box center [475, 72] width 17 height 17
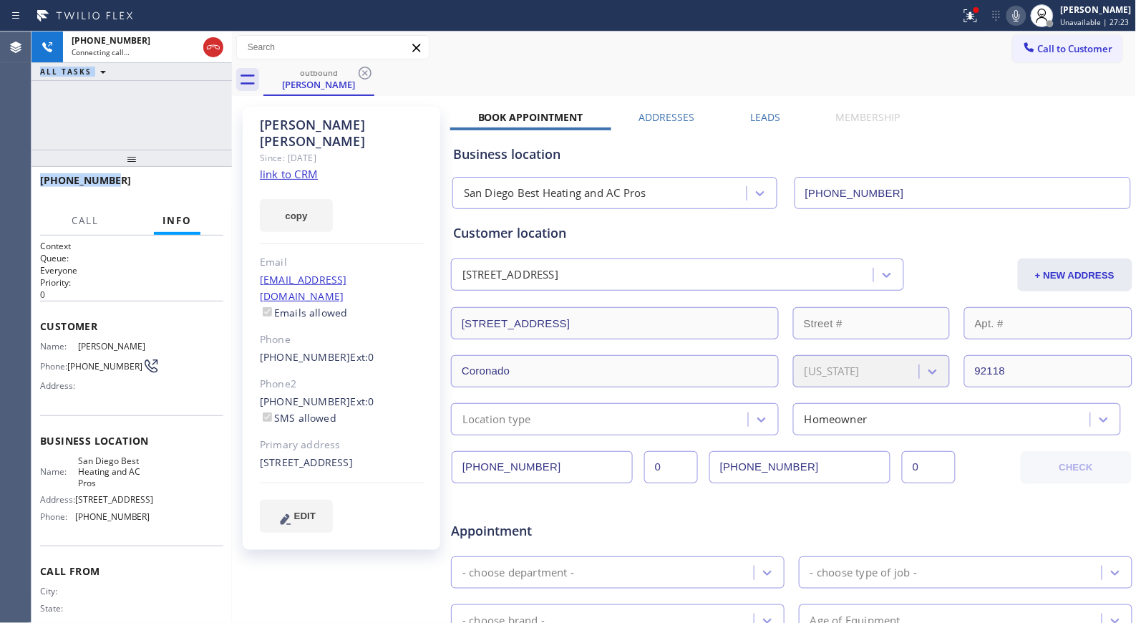
drag, startPoint x: 115, startPoint y: 183, endPoint x: 31, endPoint y: 180, distance: 83.8
click at [31, 180] on div "Agent Desktop Classify the call LOCATION NAME Electricians Service Team FROM PH…" at bounding box center [568, 326] width 1136 height 591
copy div "Classify the call LOCATION NAME FROM PHONE TO PHONE Status: COMPLETED REASON: N…"
click at [1025, 16] on icon at bounding box center [1016, 15] width 17 height 17
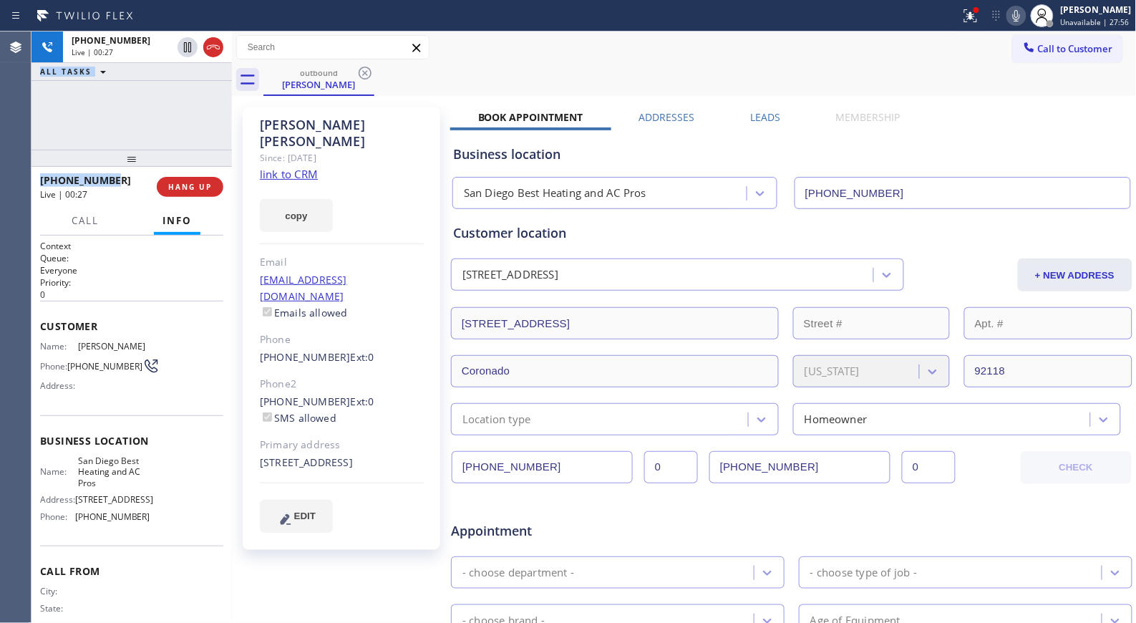
click at [1019, 19] on icon at bounding box center [1016, 15] width 17 height 17
click at [1017, 15] on icon at bounding box center [1016, 15] width 17 height 17
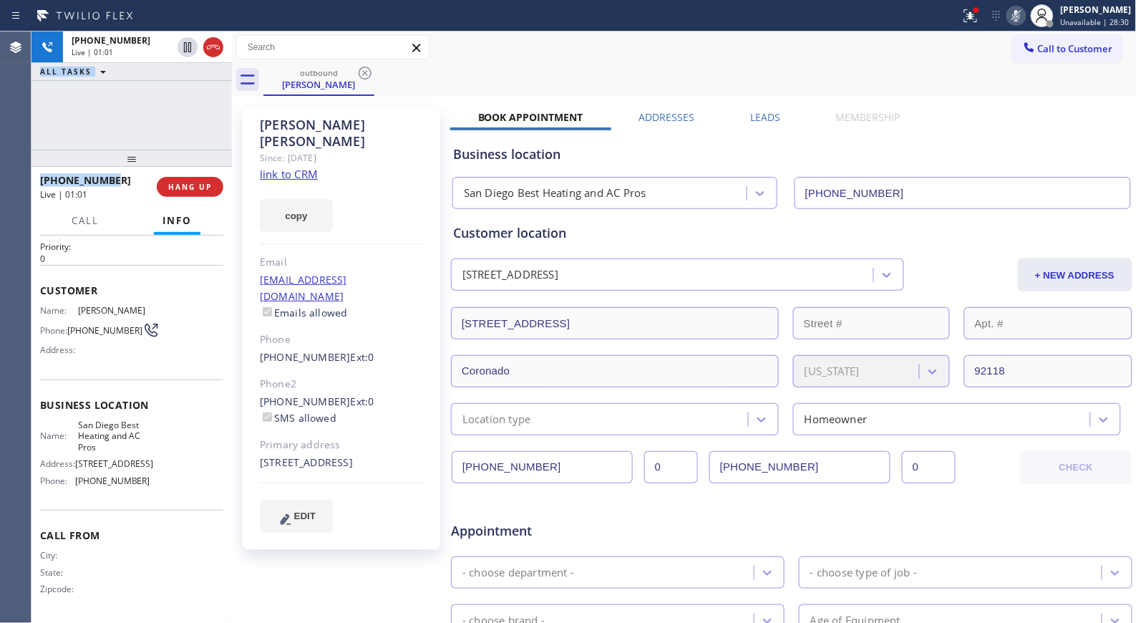
drag, startPoint x: 190, startPoint y: 179, endPoint x: 190, endPoint y: 348, distance: 168.9
click at [190, 348] on div "[PHONE_NUMBER] Live | 01:01 HANG UP Call Info [PHONE_NUMBER] Live Context Queue…" at bounding box center [131, 395] width 200 height 456
click at [195, 186] on span "HANG UP" at bounding box center [190, 187] width 44 height 10
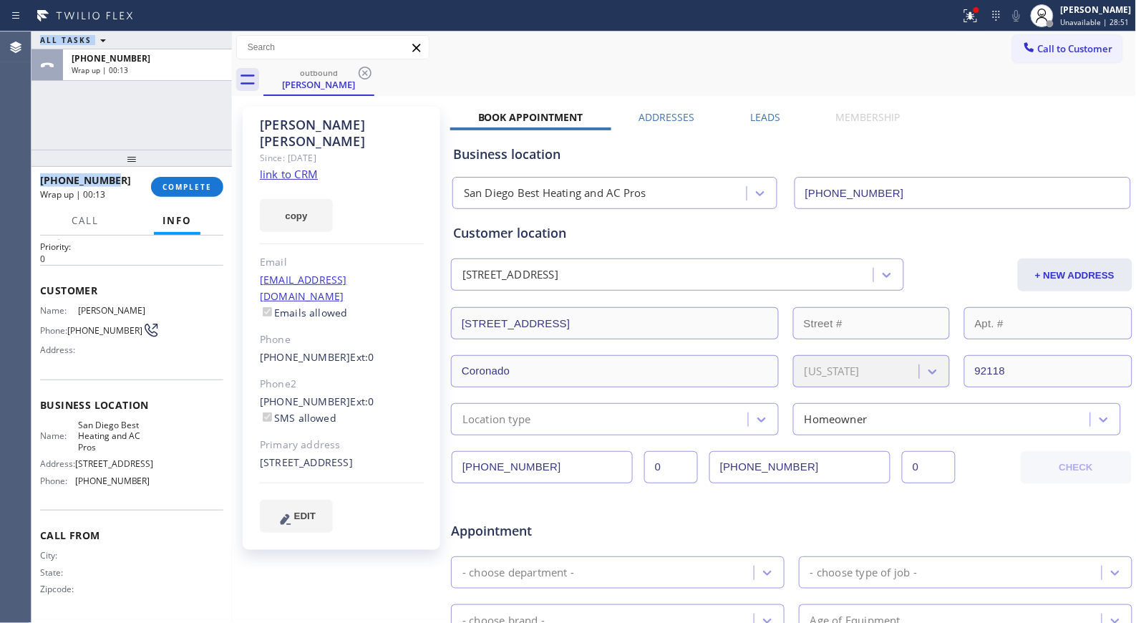
click at [122, 179] on div "[PHONE_NUMBER]" at bounding box center [90, 180] width 101 height 14
drag, startPoint x: 123, startPoint y: 180, endPoint x: 53, endPoint y: 182, distance: 70.2
click at [53, 182] on div "[PHONE_NUMBER]" at bounding box center [90, 180] width 101 height 14
copy span "8324236593"
click at [192, 183] on span "COMPLETE" at bounding box center [186, 187] width 49 height 10
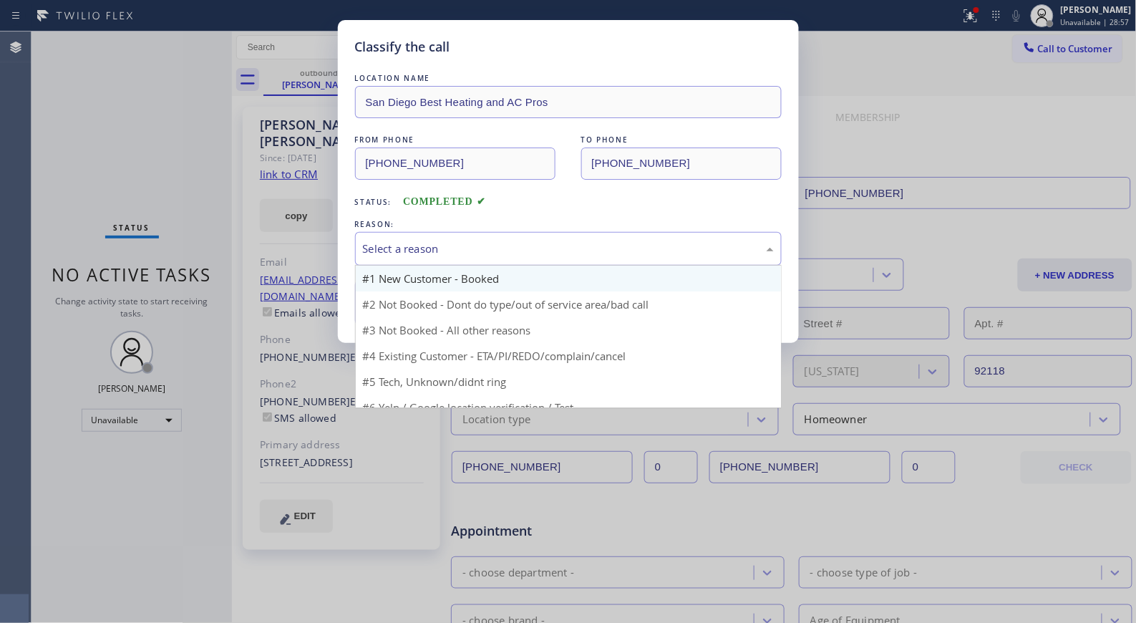
drag, startPoint x: 608, startPoint y: 244, endPoint x: 482, endPoint y: 288, distance: 133.6
click at [599, 247] on div "Select a reason" at bounding box center [568, 248] width 411 height 16
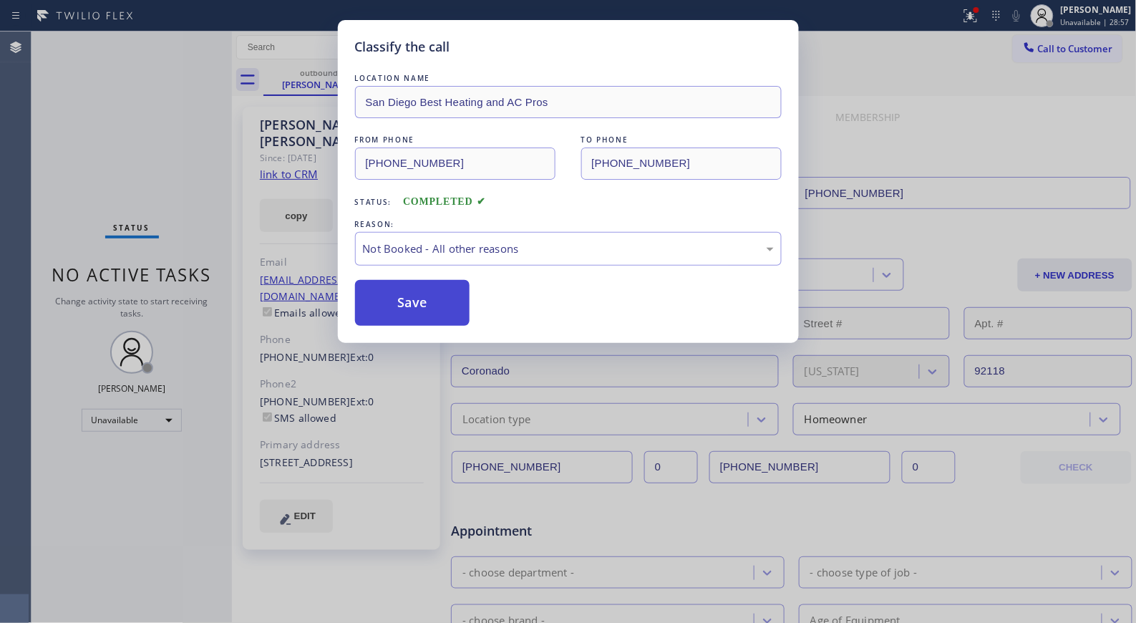
click at [449, 301] on button "Save" at bounding box center [412, 303] width 115 height 46
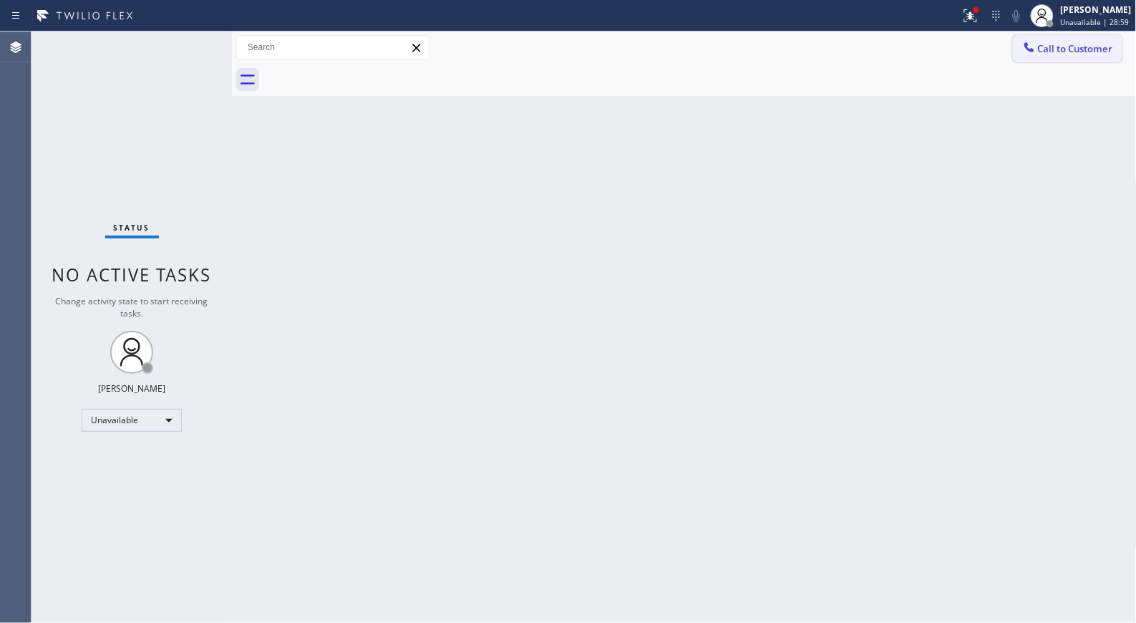
click at [1056, 50] on span "Call to Customer" at bounding box center [1075, 48] width 75 height 13
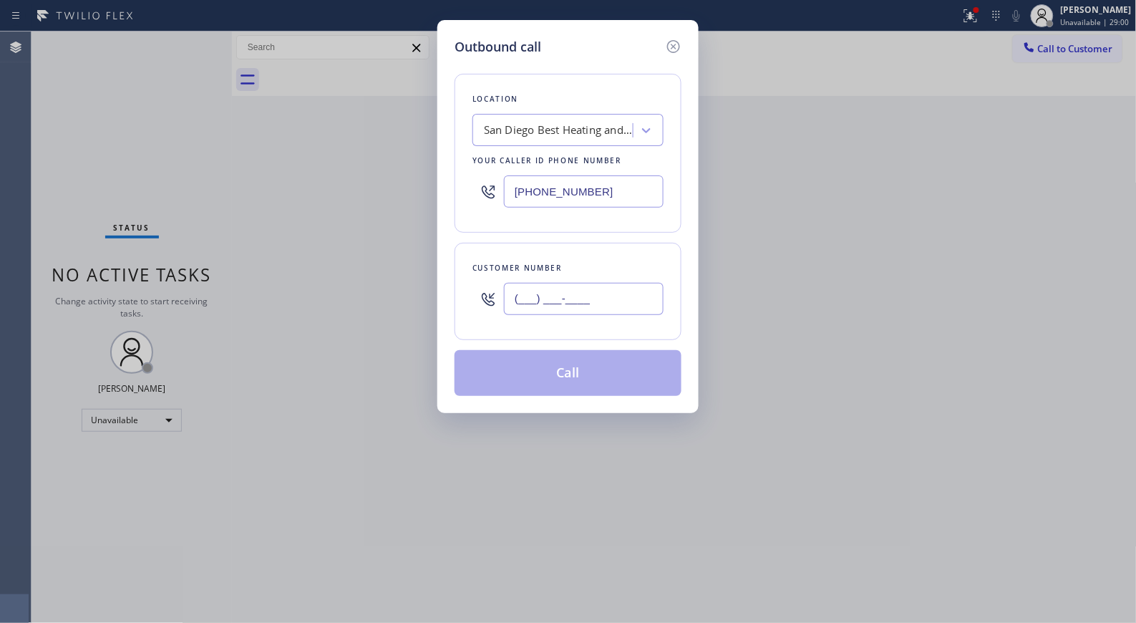
drag, startPoint x: 624, startPoint y: 309, endPoint x: 409, endPoint y: 258, distance: 221.5
click at [417, 276] on div "Outbound call Location [GEOGRAPHIC_DATA] Best Heating and AC Pros Your caller i…" at bounding box center [568, 311] width 1136 height 623
paste input "832) 423-6593"
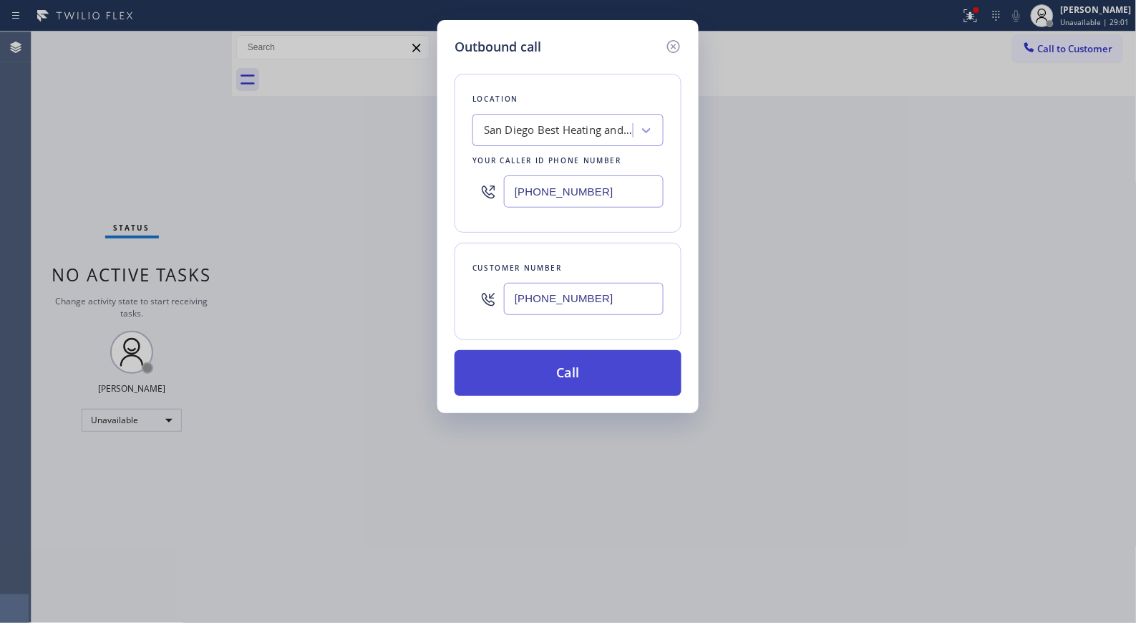
type input "[PHONE_NUMBER]"
click at [588, 379] on button "Call" at bounding box center [567, 373] width 227 height 46
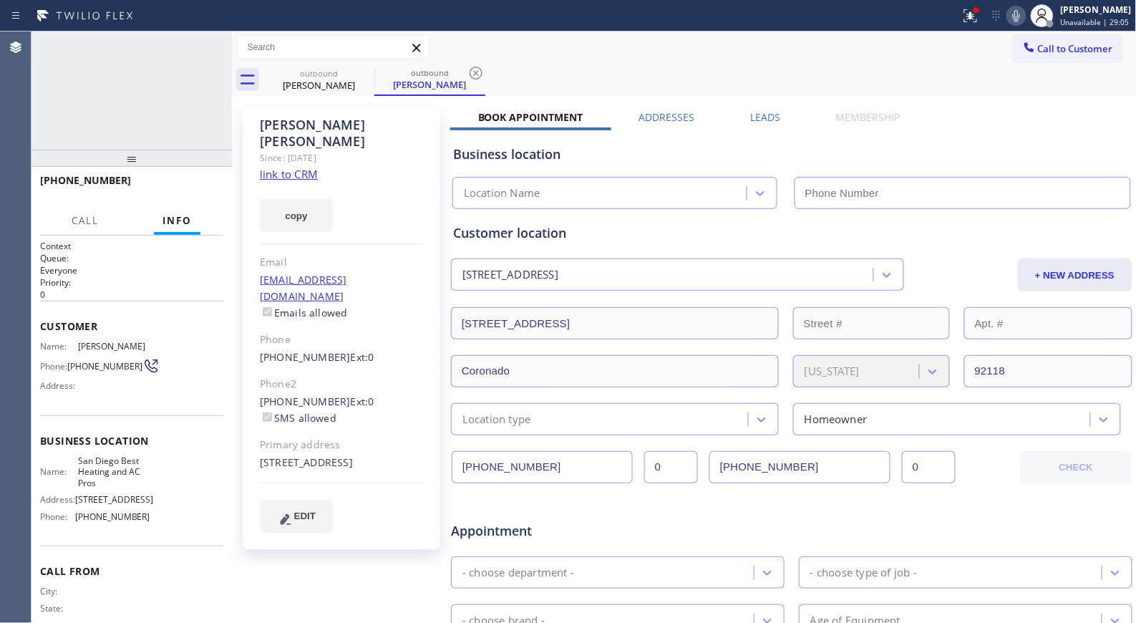
type input "[PHONE_NUMBER]"
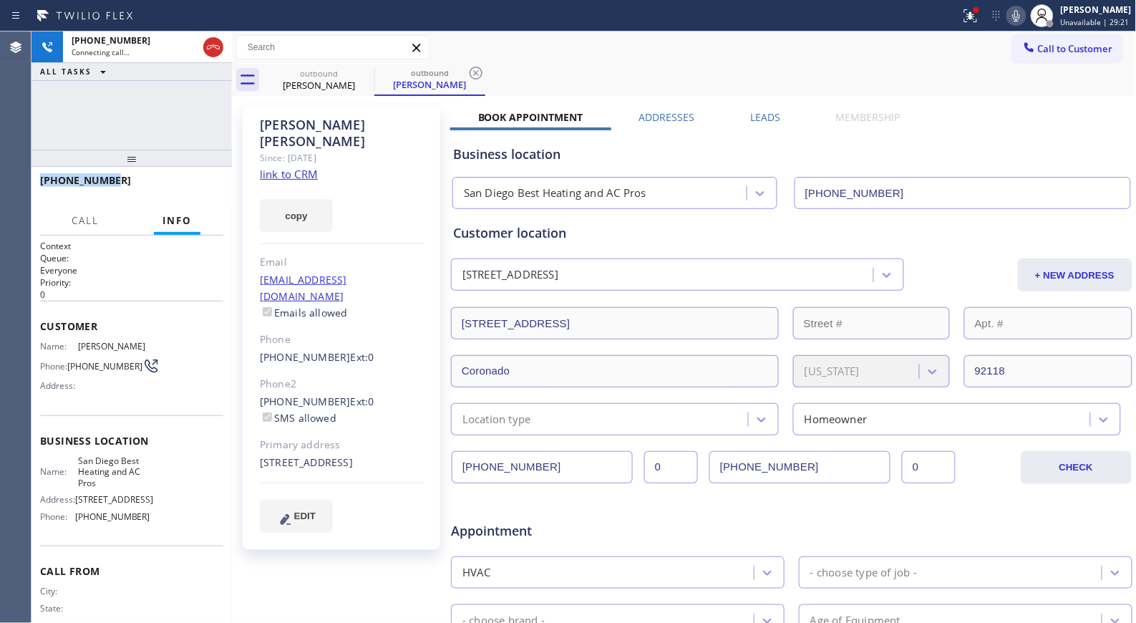
copy span "[PHONE_NUMBER]"
drag, startPoint x: 137, startPoint y: 182, endPoint x: 37, endPoint y: 175, distance: 99.7
click at [37, 175] on div "[PHONE_NUMBER]" at bounding box center [131, 187] width 200 height 40
click at [268, 124] on div "[PERSON_NAME]" at bounding box center [342, 133] width 164 height 33
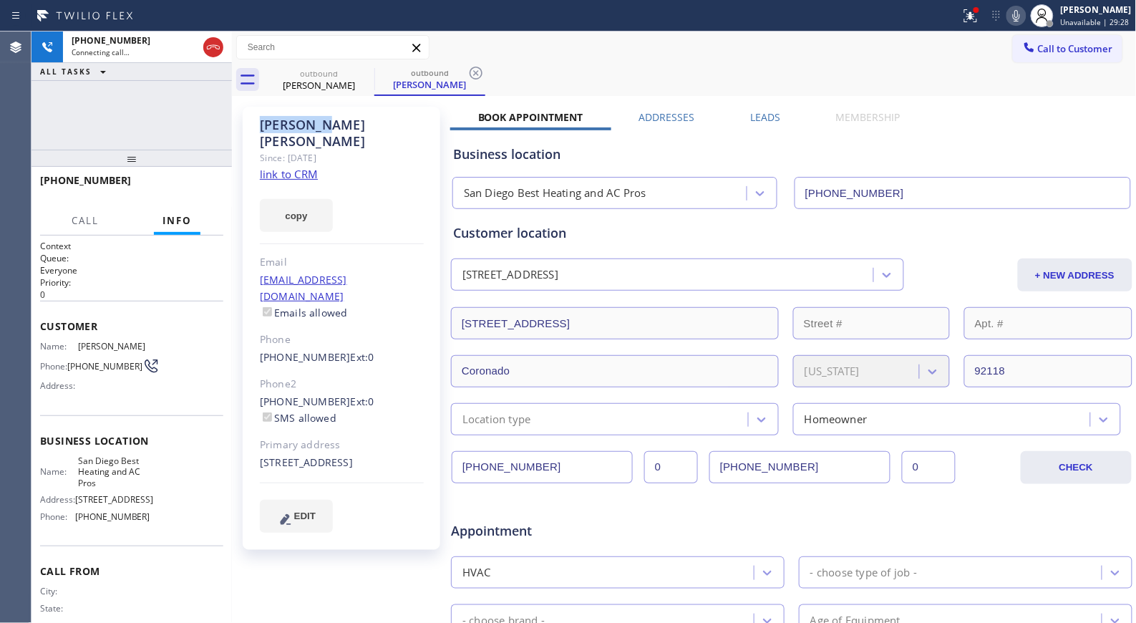
copy div "[PERSON_NAME]"
click at [185, 183] on span "HANG UP" at bounding box center [190, 187] width 44 height 10
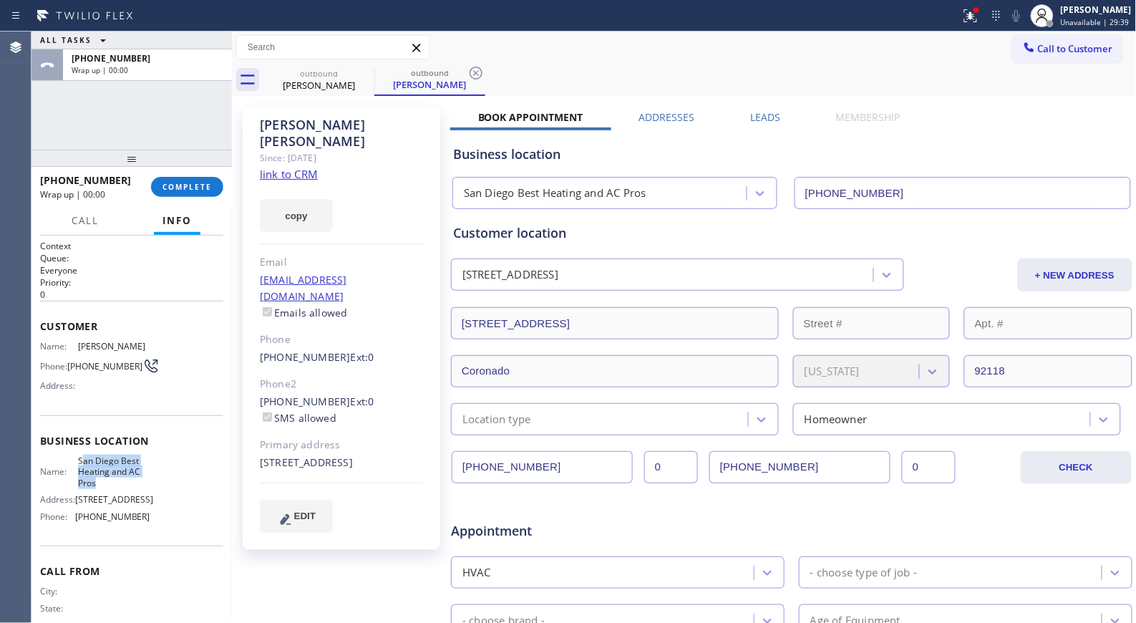
drag, startPoint x: 79, startPoint y: 467, endPoint x: 86, endPoint y: 477, distance: 12.5
click at [100, 488] on span "San Diego Best Heating and AC Pros" at bounding box center [114, 471] width 72 height 33
click at [87, 477] on span "San Diego Best Heating and AC Pros" at bounding box center [114, 471] width 72 height 33
drag, startPoint x: 117, startPoint y: 462, endPoint x: 135, endPoint y: 482, distance: 27.4
click at [135, 482] on span "San Diego Best Heating and AC Pros" at bounding box center [114, 471] width 72 height 33
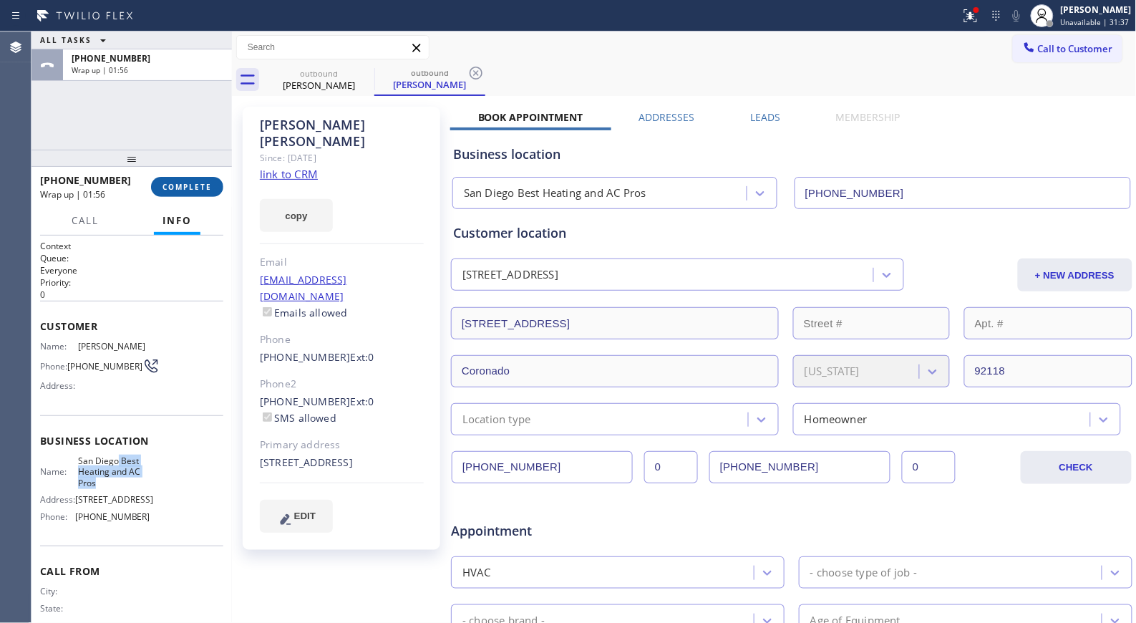
click at [192, 184] on span "COMPLETE" at bounding box center [186, 187] width 49 height 10
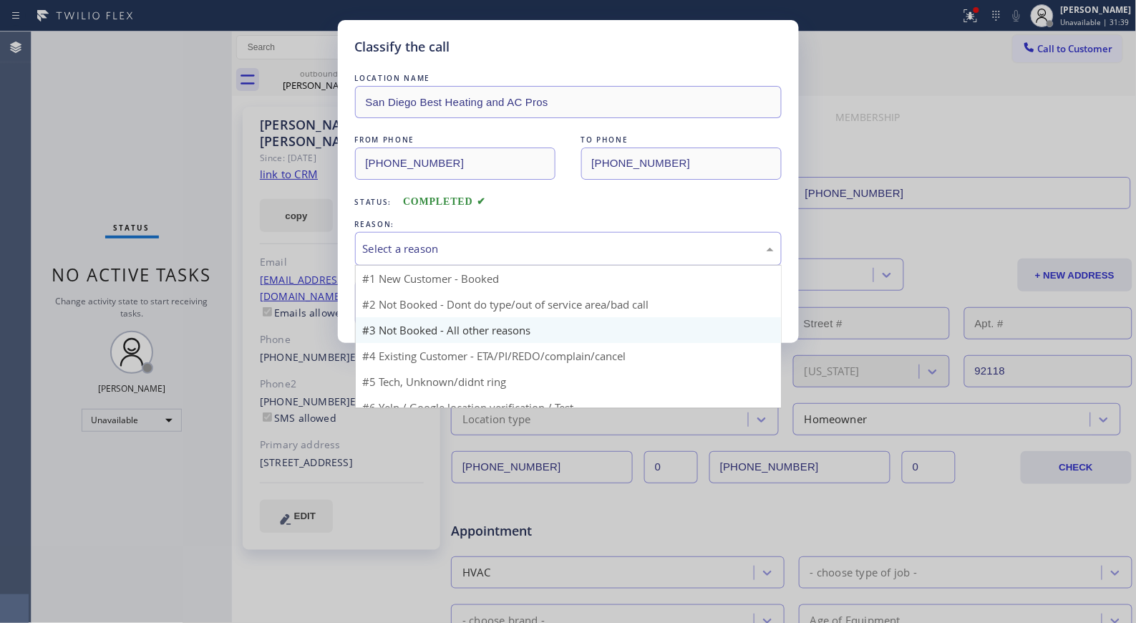
drag, startPoint x: 528, startPoint y: 251, endPoint x: 442, endPoint y: 296, distance: 97.3
click at [525, 251] on div "Select a reason" at bounding box center [568, 248] width 411 height 16
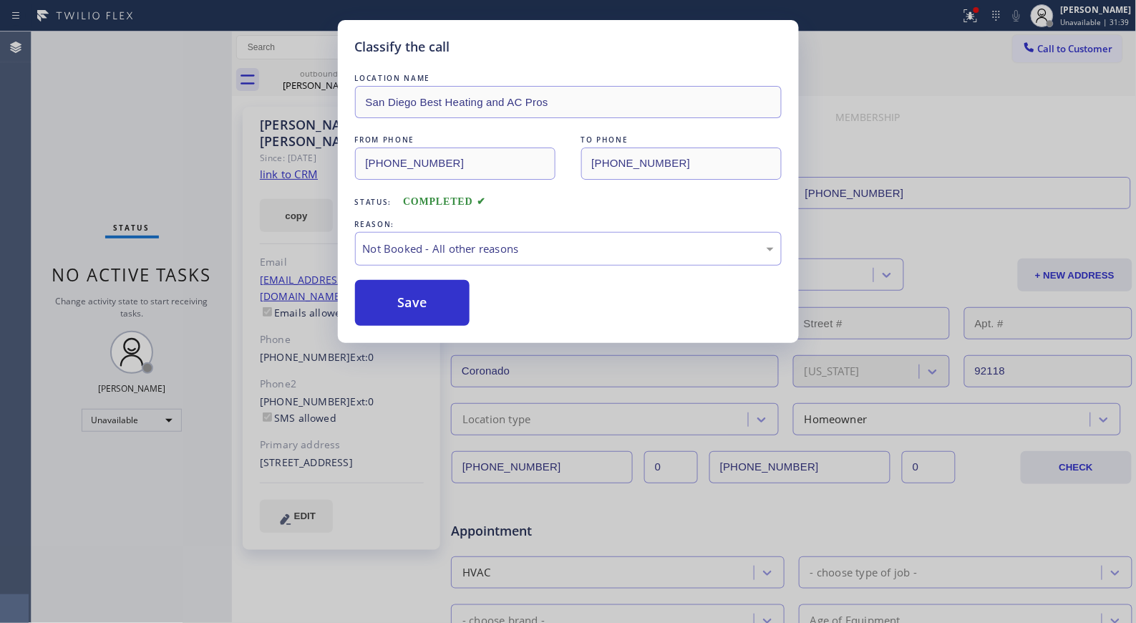
click at [437, 302] on button "Save" at bounding box center [412, 303] width 115 height 46
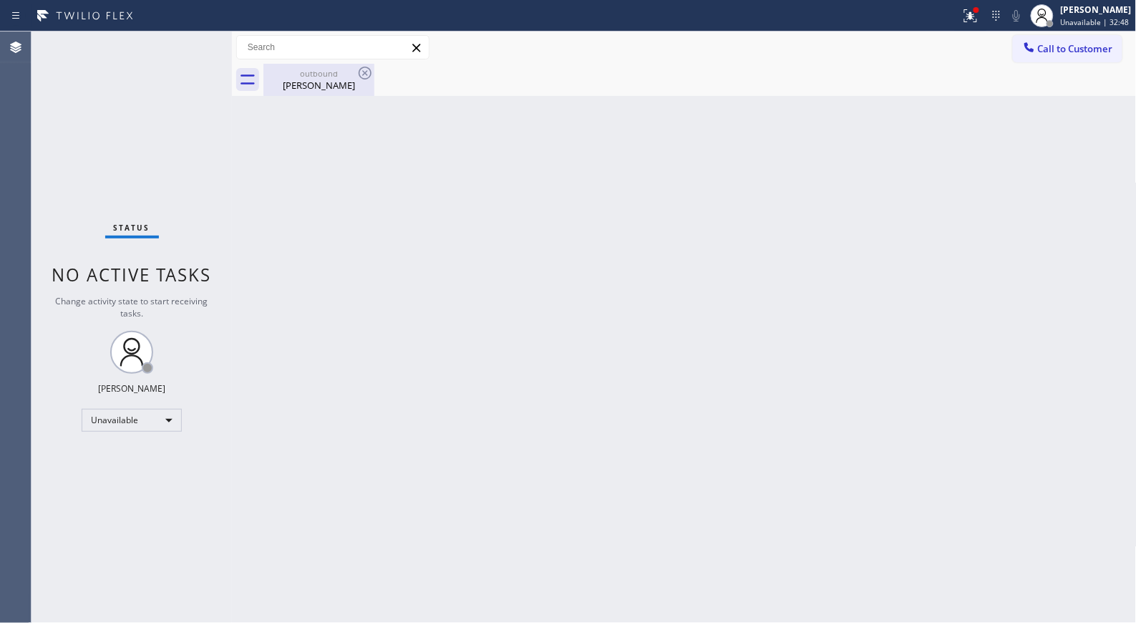
click at [310, 80] on div "[PERSON_NAME]" at bounding box center [319, 85] width 108 height 13
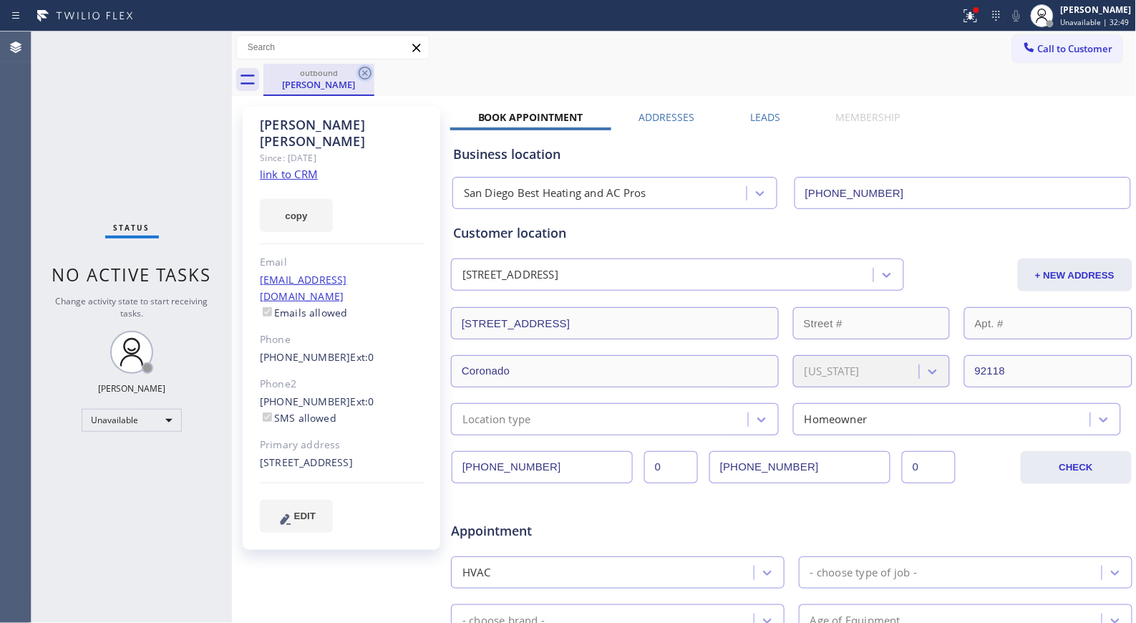
click at [361, 77] on icon at bounding box center [365, 73] width 13 height 13
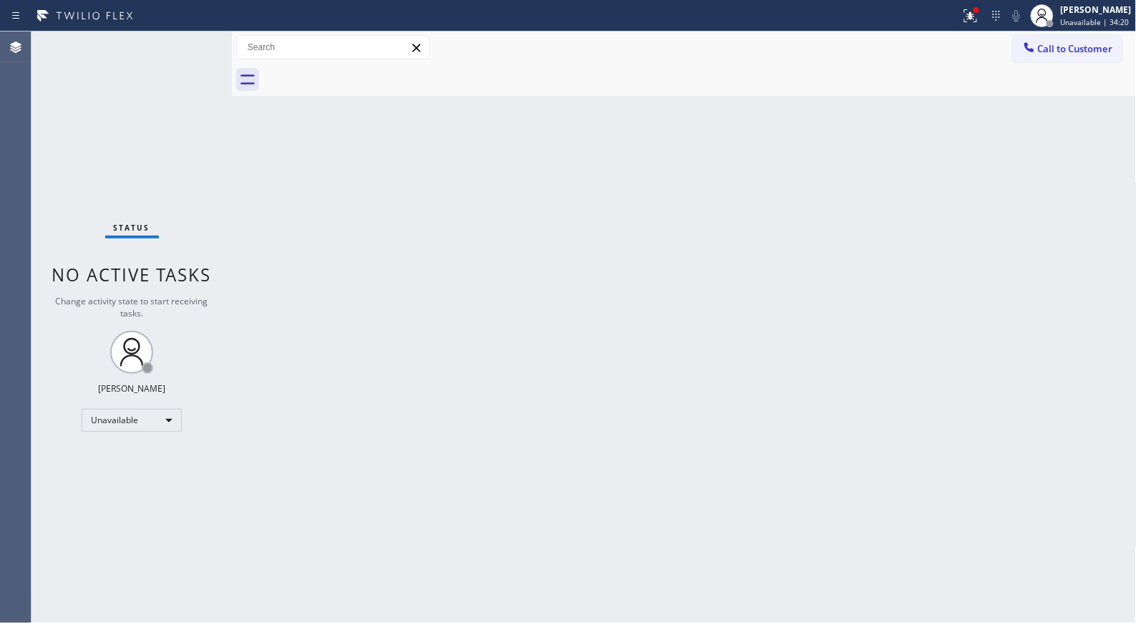
click at [475, 245] on div "Back to Dashboard Change Sender ID Customers Technicians Select a contact Outbo…" at bounding box center [684, 326] width 905 height 591
click at [555, 246] on div "Back to Dashboard Change Sender ID Customers Technicians Select a contact Outbo…" at bounding box center [684, 326] width 905 height 591
drag, startPoint x: 1034, startPoint y: 56, endPoint x: 831, endPoint y: 115, distance: 211.1
click at [1028, 56] on div at bounding box center [1029, 48] width 17 height 17
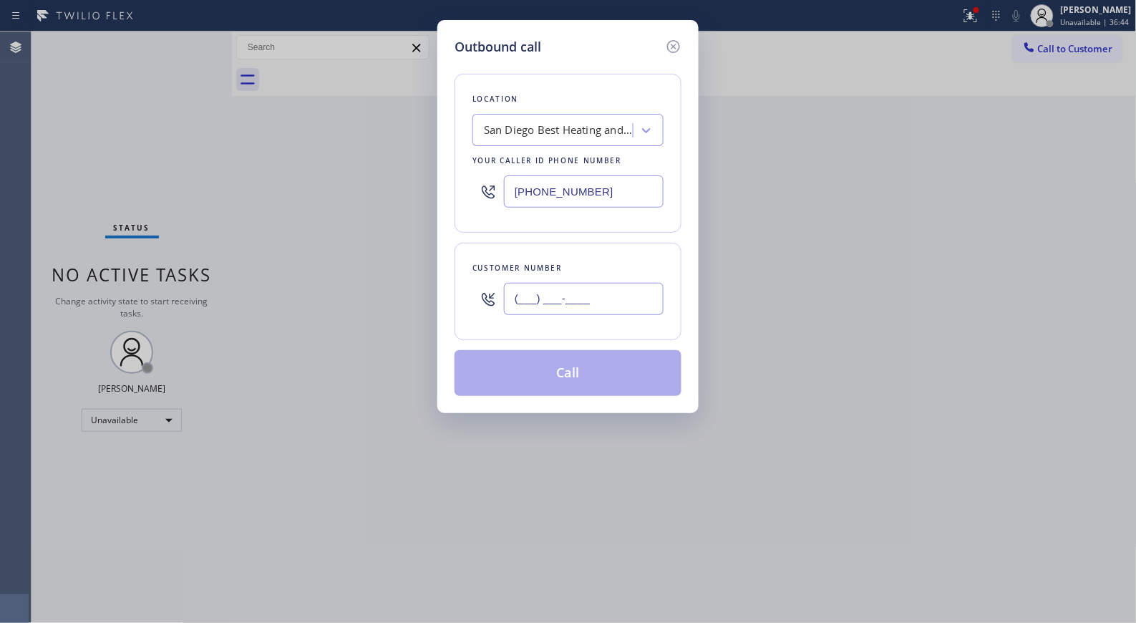
drag, startPoint x: 631, startPoint y: 295, endPoint x: 441, endPoint y: 269, distance: 192.1
click at [442, 272] on div "Outbound call Location [GEOGRAPHIC_DATA] Best Heating and AC Pros Your caller i…" at bounding box center [567, 216] width 261 height 393
paste input "253) 878-8737"
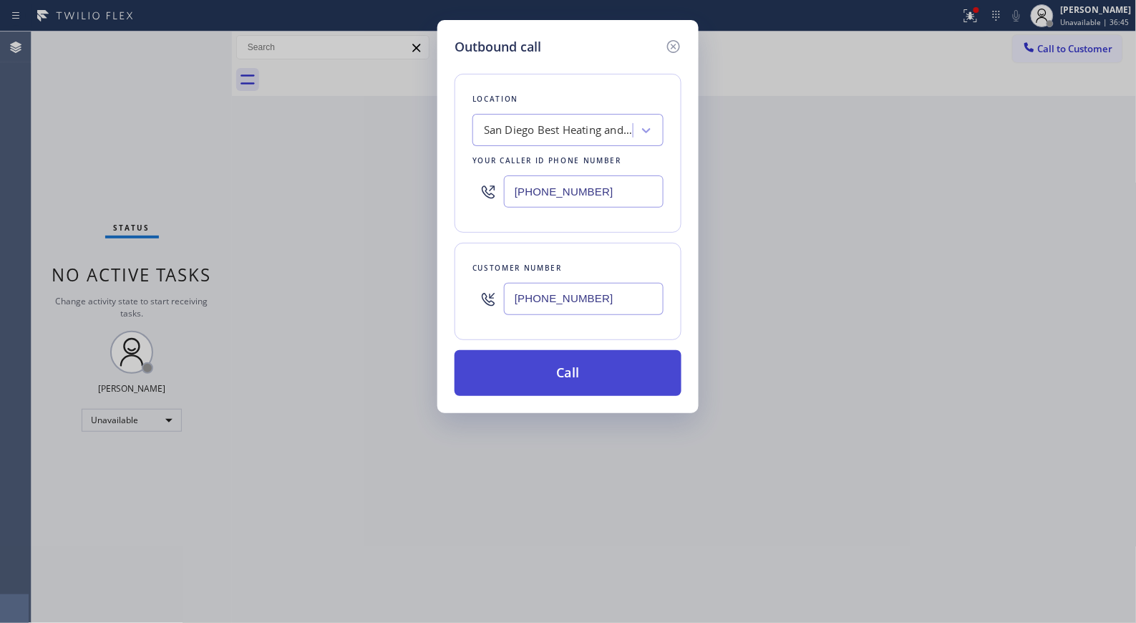
type input "[PHONE_NUMBER]"
click at [618, 376] on button "Call" at bounding box center [567, 373] width 227 height 46
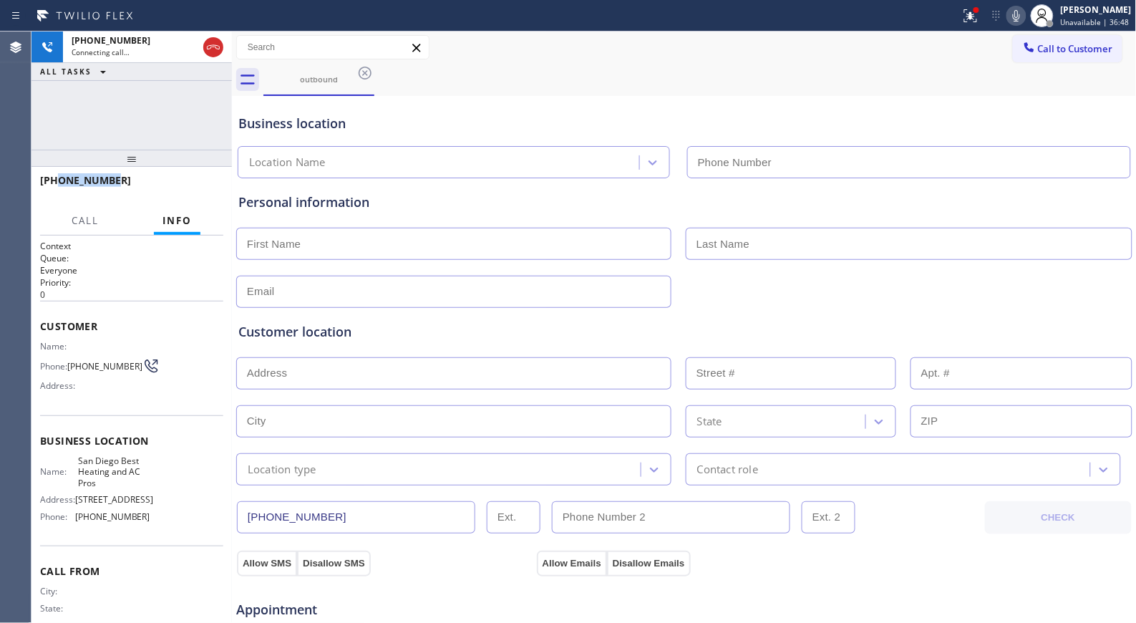
type input "[PHONE_NUMBER]"
drag, startPoint x: 131, startPoint y: 185, endPoint x: 53, endPoint y: 186, distance: 78.0
click at [53, 186] on div "[PHONE_NUMBER]" at bounding box center [126, 180] width 173 height 14
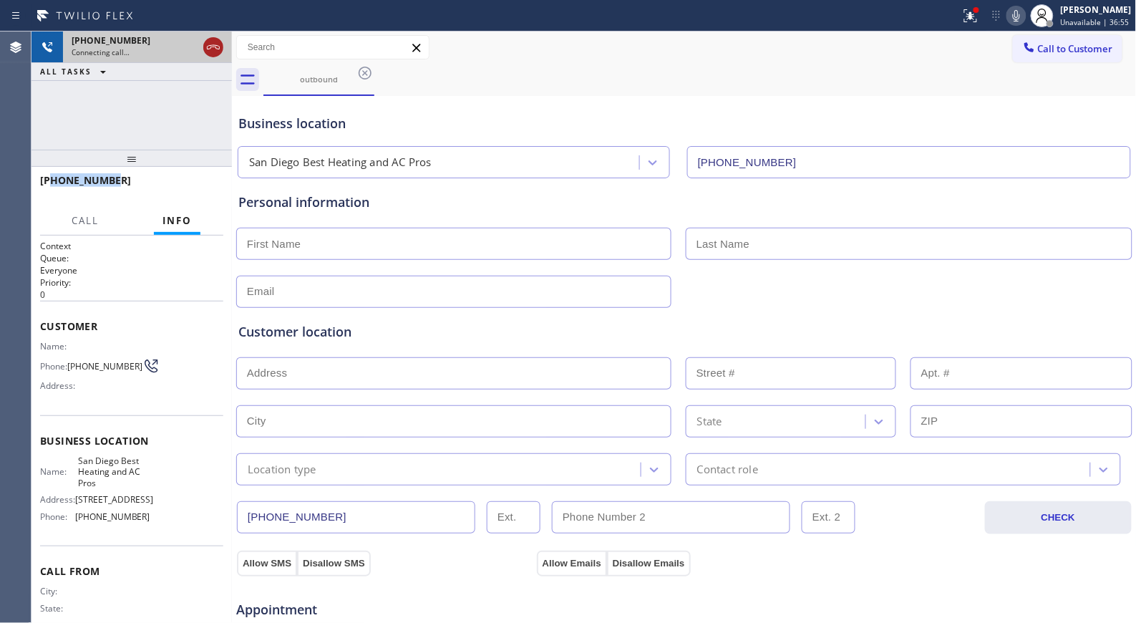
click at [210, 50] on icon at bounding box center [213, 47] width 17 height 17
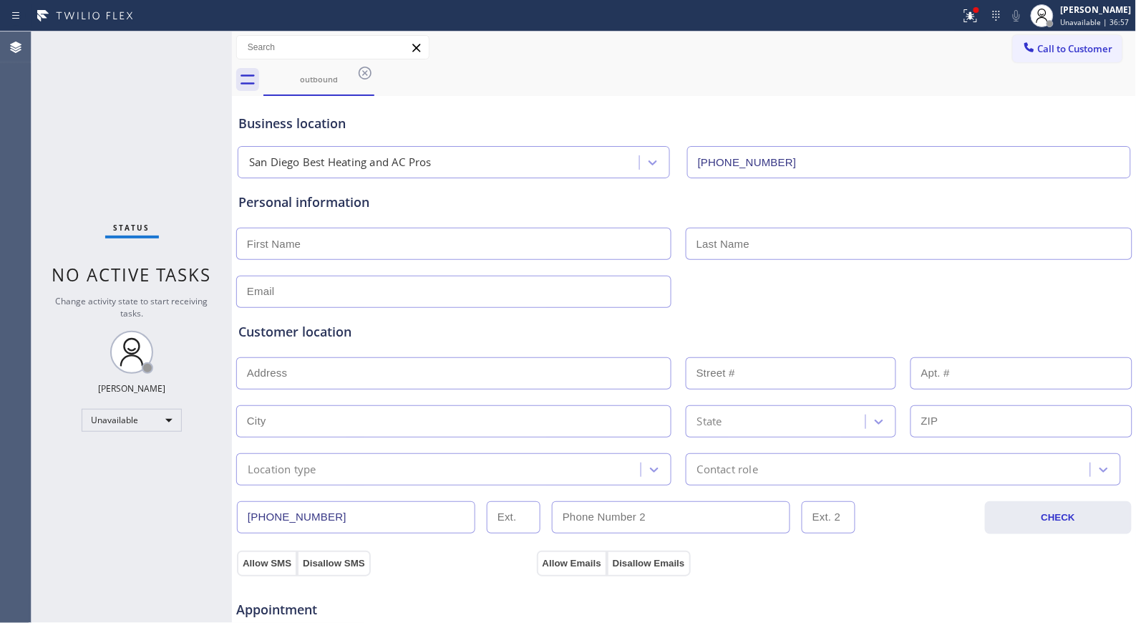
click at [361, 77] on icon at bounding box center [364, 72] width 17 height 17
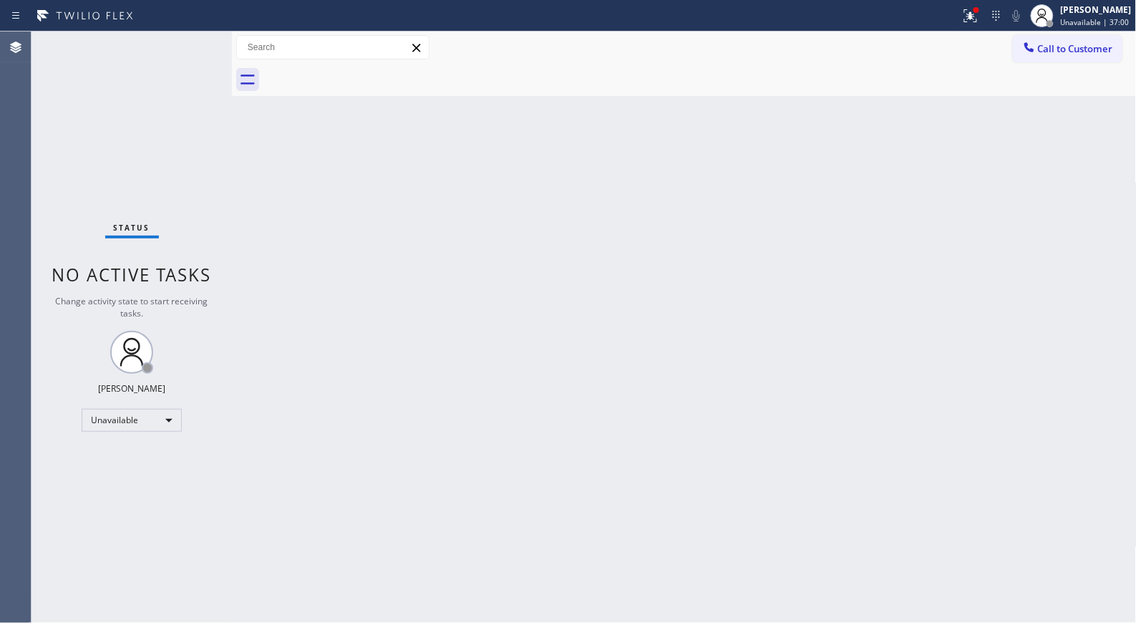
click at [497, 312] on div "Back to Dashboard Change Sender ID Customers Technicians Select a contact Outbo…" at bounding box center [684, 326] width 905 height 591
click at [566, 215] on div "Back to Dashboard Change Sender ID Customers Technicians Select a contact Outbo…" at bounding box center [684, 326] width 905 height 591
click at [553, 268] on div "Back to Dashboard Change Sender ID Customers Technicians Select a contact Outbo…" at bounding box center [684, 326] width 905 height 591
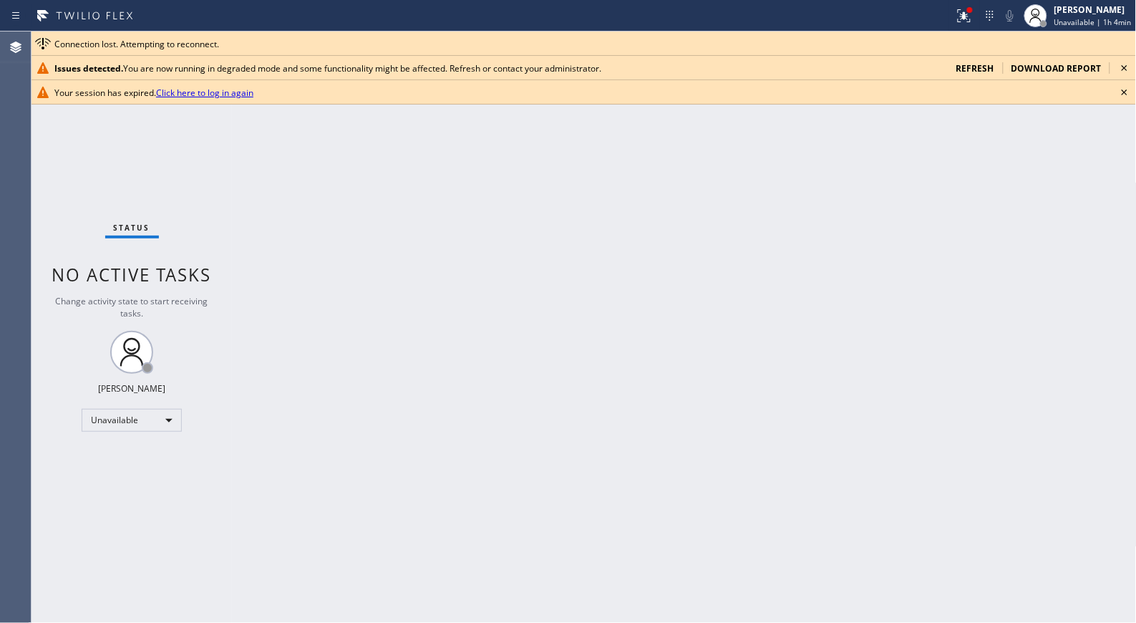
click at [1117, 67] on icon at bounding box center [1124, 67] width 17 height 17
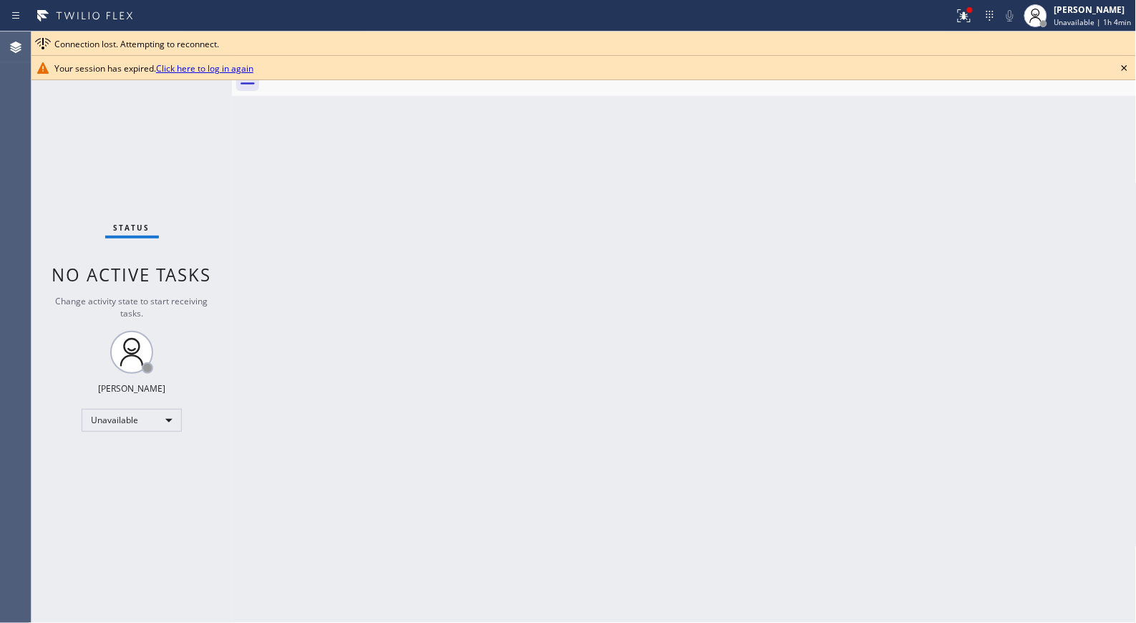
drag, startPoint x: 1128, startPoint y: 94, endPoint x: 1124, endPoint y: 73, distance: 21.1
click at [1126, 88] on div at bounding box center [699, 80] width 873 height 32
click at [1122, 68] on icon at bounding box center [1124, 67] width 17 height 17
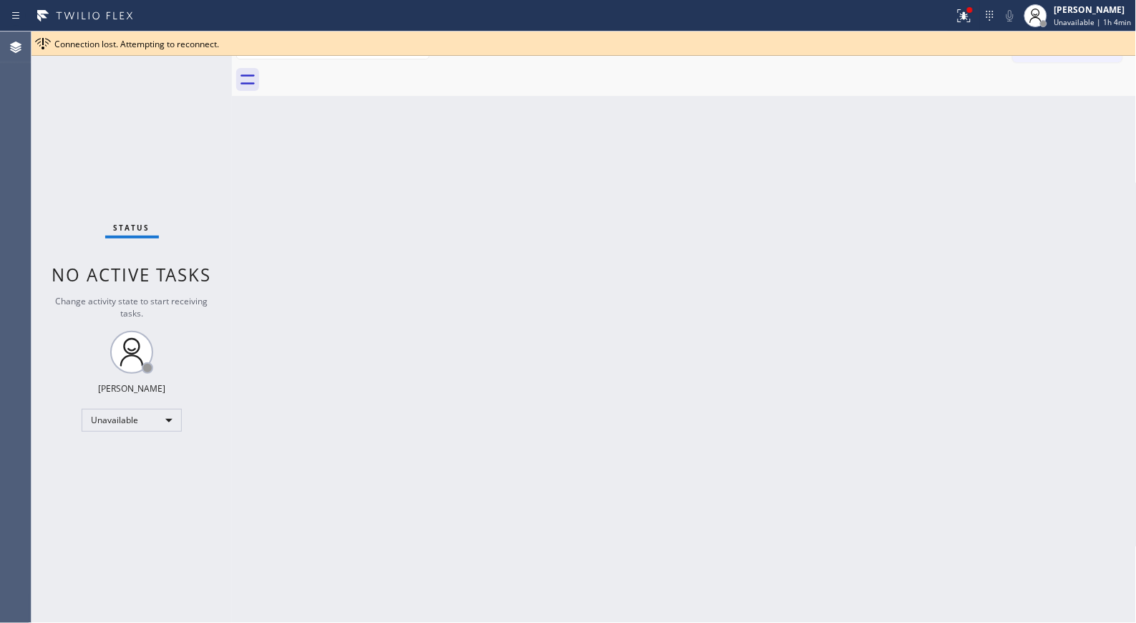
drag, startPoint x: 1106, startPoint y: 18, endPoint x: 1036, endPoint y: 109, distance: 114.8
click at [1036, 109] on div "Status report Issues detected You are now running in degraded mode and some fun…" at bounding box center [568, 311] width 1136 height 623
click at [1056, 50] on div "Connection lost. Attempting to reconnect." at bounding box center [583, 43] width 1104 height 24
click at [1054, 66] on div at bounding box center [699, 80] width 873 height 32
click at [1054, 56] on button "Call to Customer" at bounding box center [1068, 48] width 110 height 27
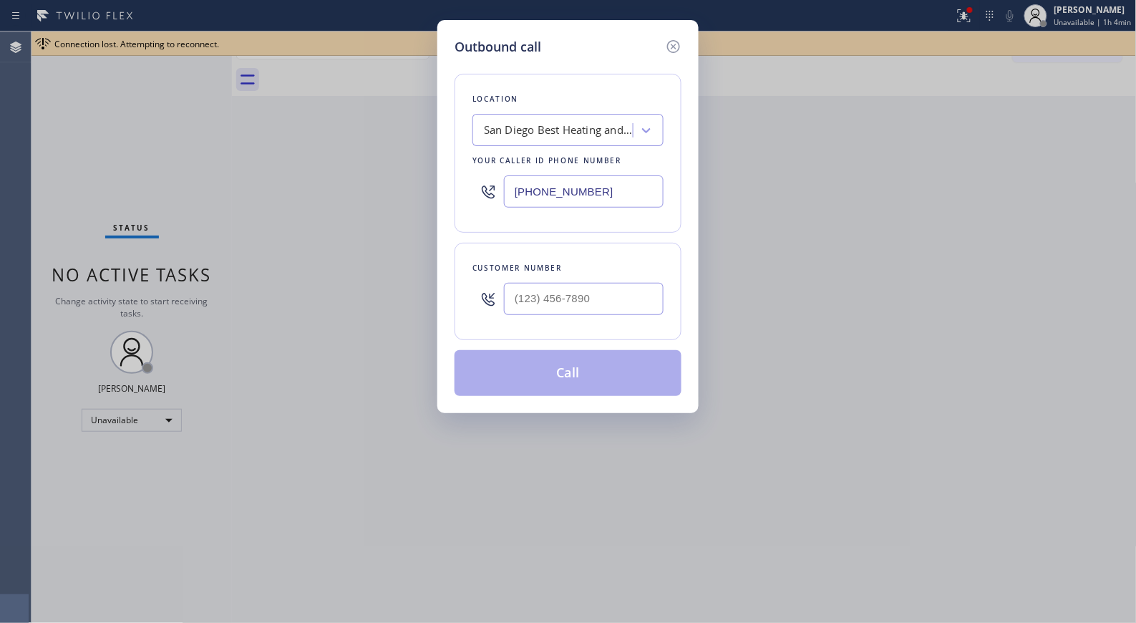
drag, startPoint x: 539, startPoint y: 187, endPoint x: 453, endPoint y: 162, distance: 89.5
click at [454, 169] on div "Location [GEOGRAPHIC_DATA] Best Heating and AC Pros Your caller id phone number…" at bounding box center [567, 153] width 227 height 159
paste input "05) 608-3353"
type input "[PHONE_NUMBER]"
click at [585, 298] on input "(___) ___-____" at bounding box center [584, 299] width 160 height 32
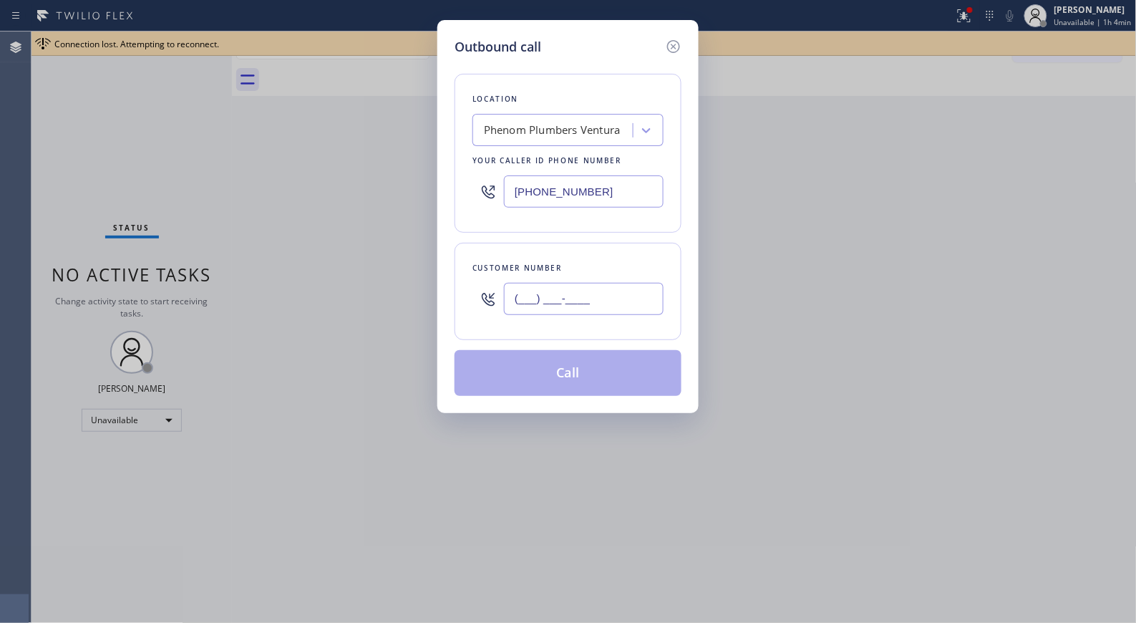
paste input "805) 358-5190"
type input "[PHONE_NUMBER]"
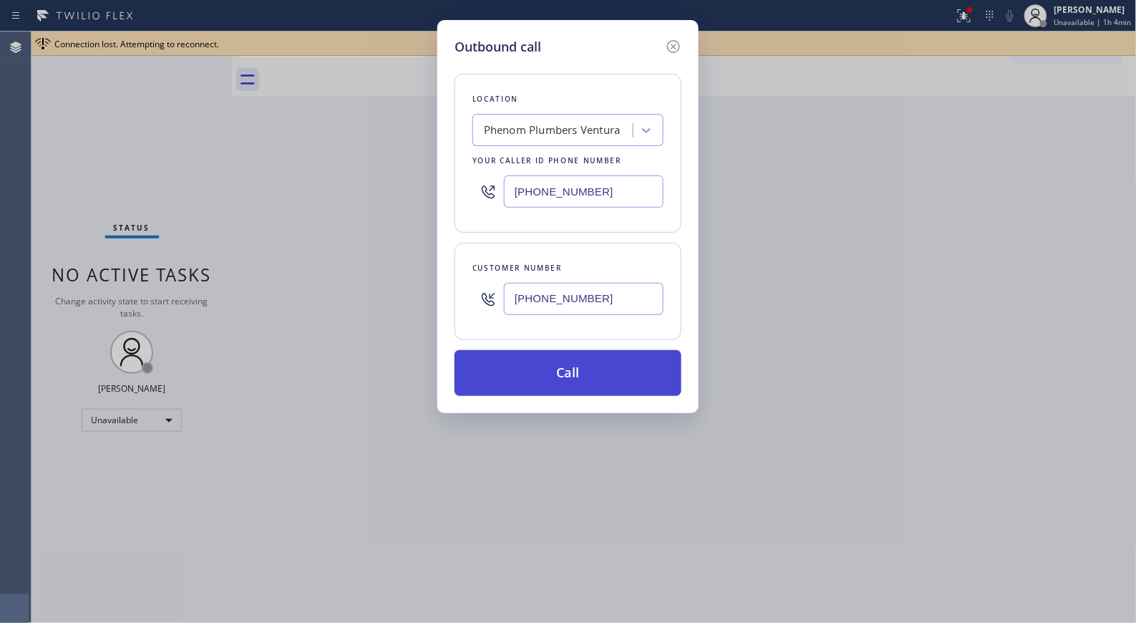
click at [616, 381] on button "Call" at bounding box center [567, 373] width 227 height 46
click at [583, 379] on button "Call" at bounding box center [567, 373] width 227 height 46
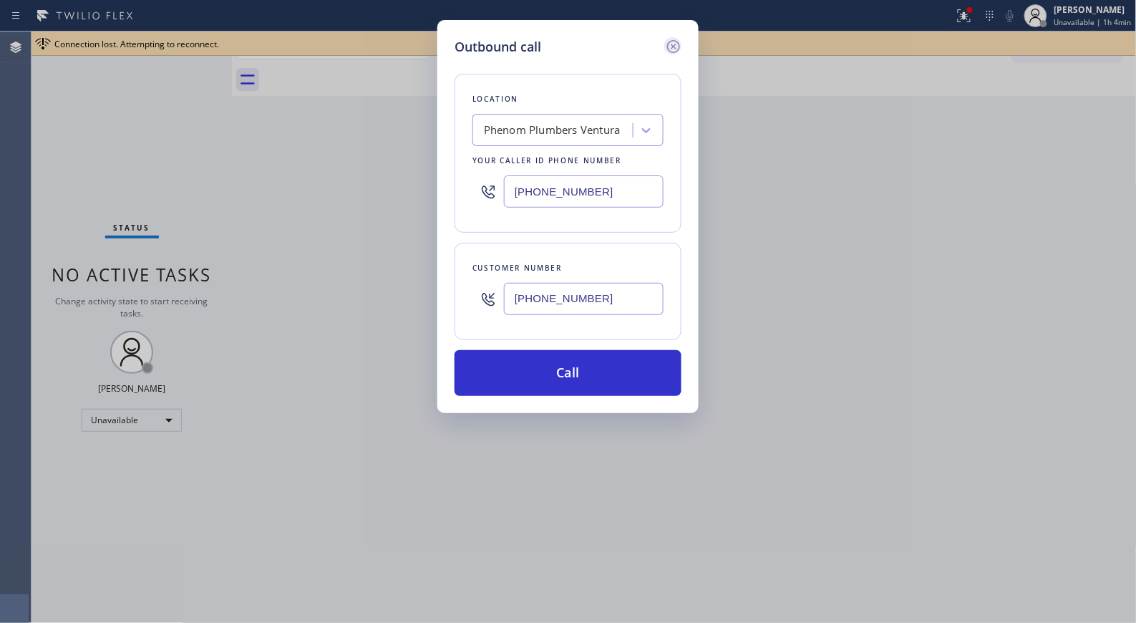
click at [668, 47] on icon at bounding box center [673, 46] width 13 height 13
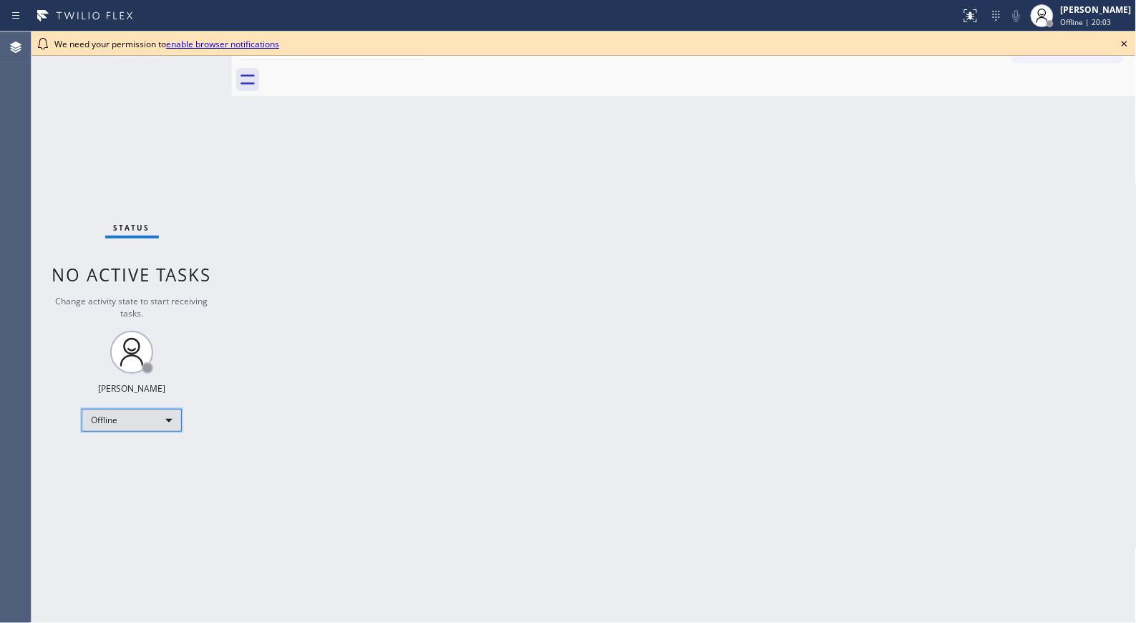
click at [161, 427] on div "Offline" at bounding box center [132, 420] width 100 height 23
click at [134, 476] on li "Unavailable" at bounding box center [130, 475] width 97 height 17
click at [1122, 38] on icon at bounding box center [1124, 43] width 17 height 17
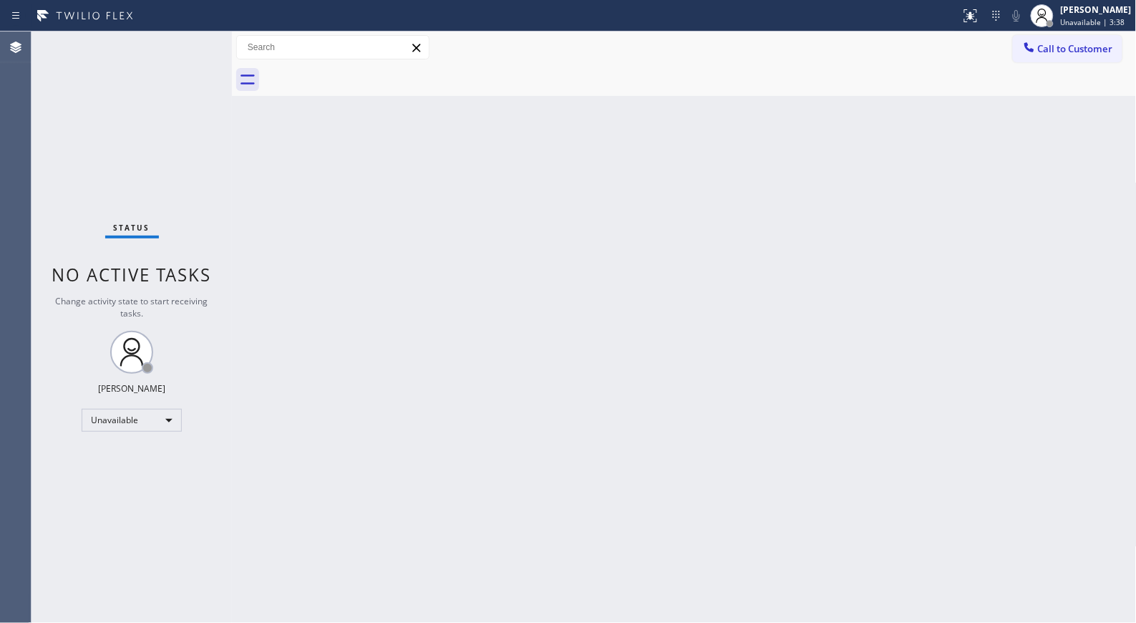
drag, startPoint x: 1055, startPoint y: 52, endPoint x: 1013, endPoint y: 44, distance: 42.3
click at [1050, 50] on span "Call to Customer" at bounding box center [1075, 48] width 75 height 13
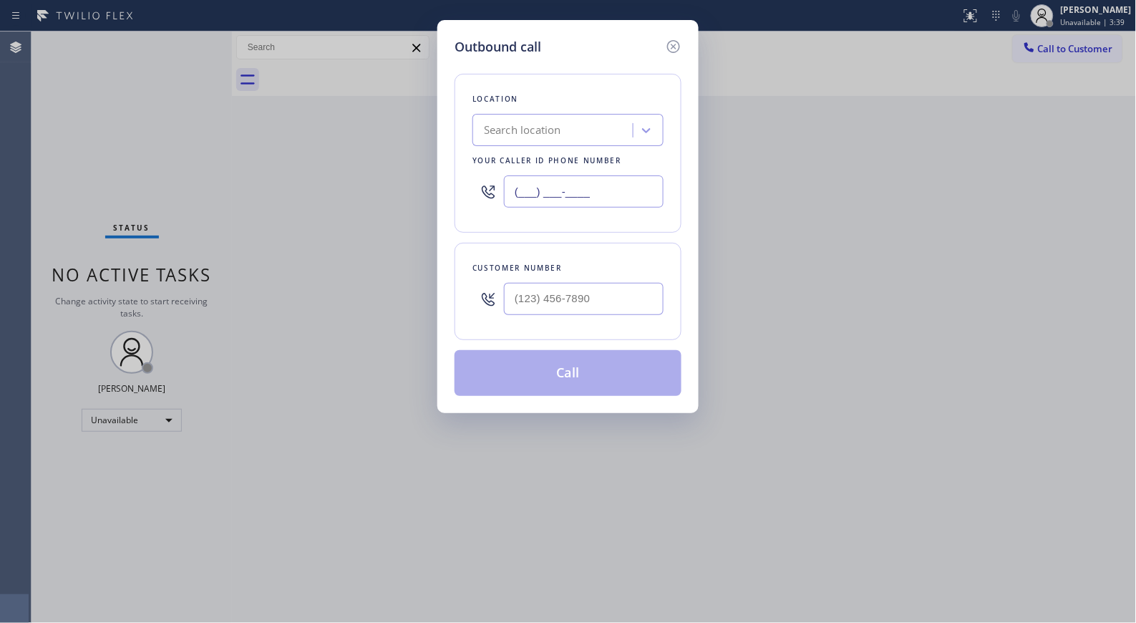
drag, startPoint x: 587, startPoint y: 201, endPoint x: 423, endPoint y: 155, distance: 170.2
click at [445, 169] on div "Outbound call Location Search location Your caller id phone number (___) ___-__…" at bounding box center [567, 216] width 261 height 393
paste input "866) 875-2471"
type input "(866) 875-2471"
click at [575, 309] on input "(___) ___-____" at bounding box center [584, 299] width 160 height 32
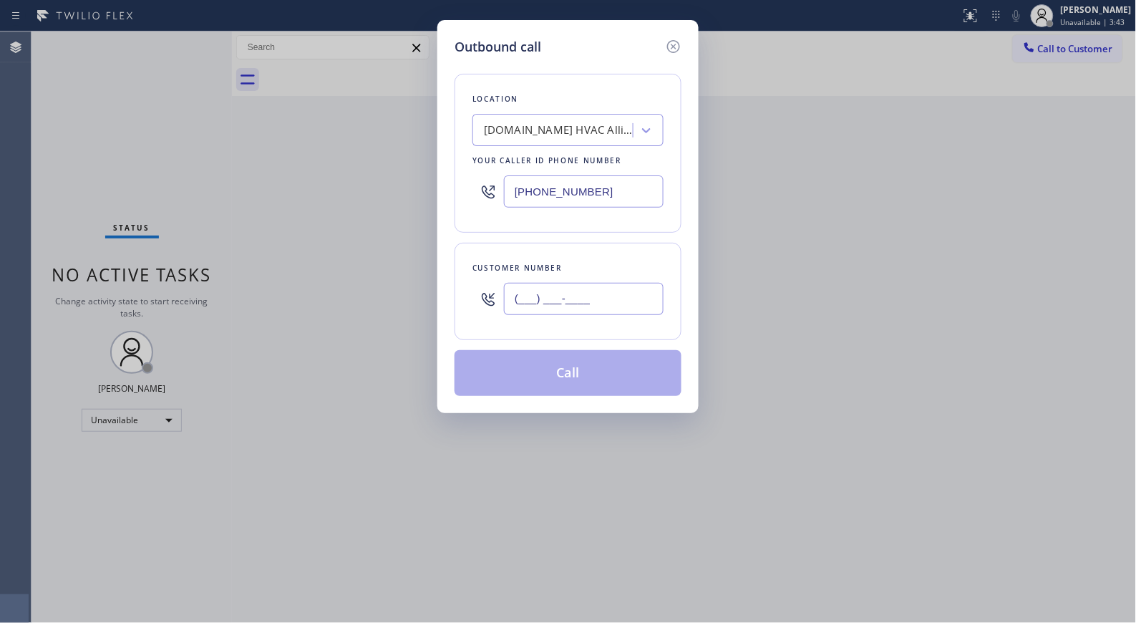
paste input "626) 420-2035"
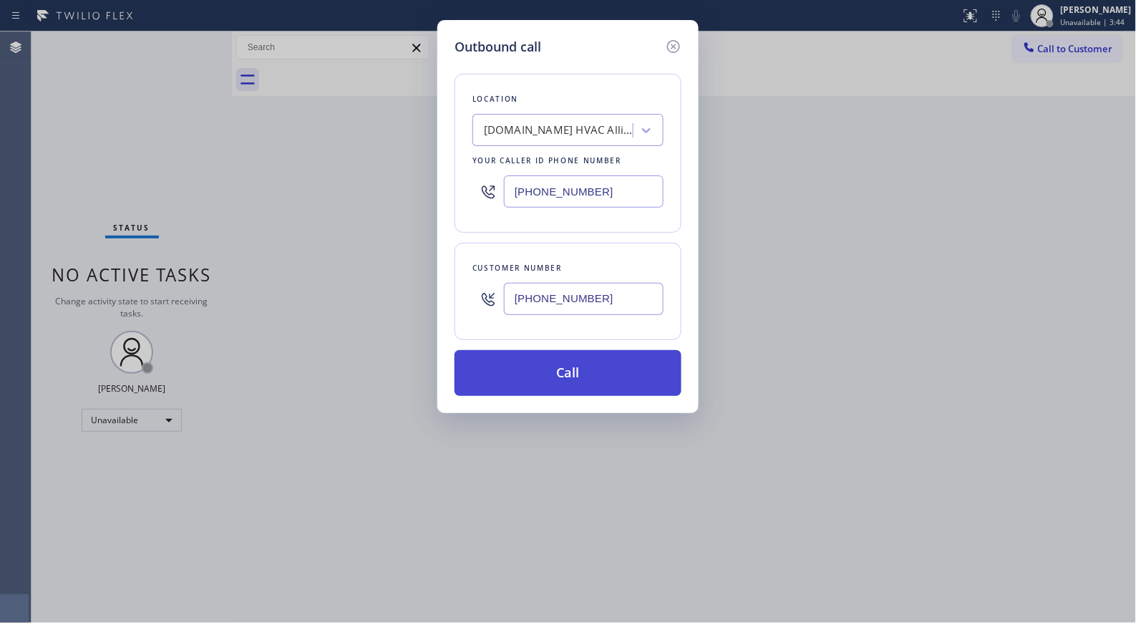
type input "(626) 420-2035"
click at [600, 387] on button "Call" at bounding box center [567, 373] width 227 height 46
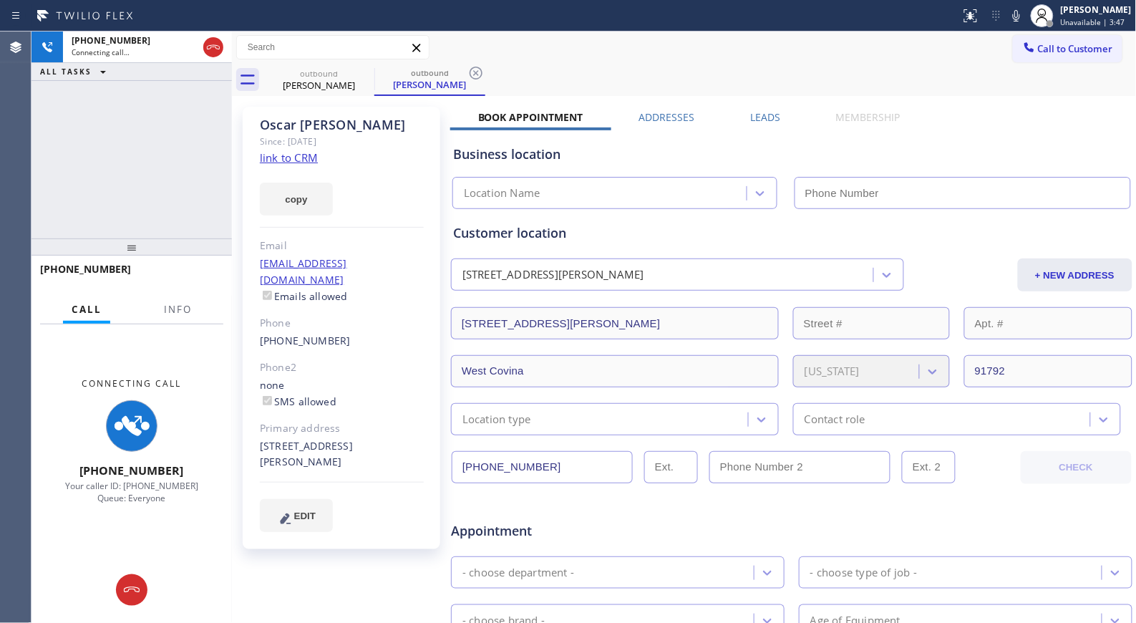
click at [180, 326] on div "Connecting Call +16264202035 Your caller ID: +18668752471 Queue: Everyone" at bounding box center [131, 440] width 200 height 233
type input "(866) 875-2471"
click at [474, 79] on icon at bounding box center [476, 73] width 13 height 13
click at [170, 312] on span "Info" at bounding box center [178, 309] width 28 height 13
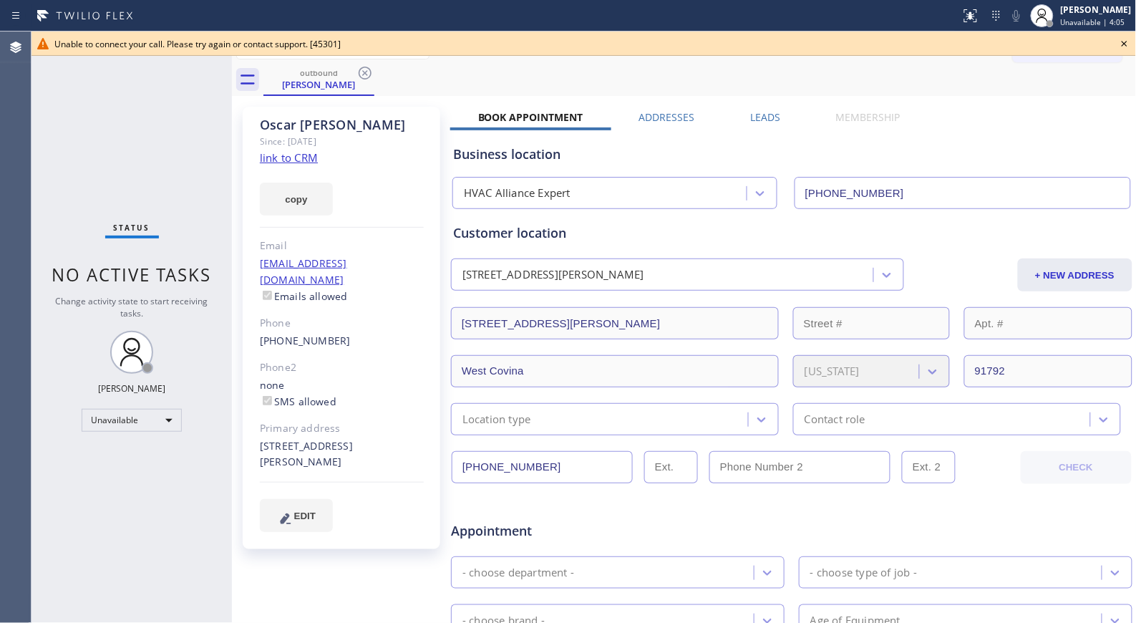
click at [363, 79] on icon at bounding box center [364, 72] width 17 height 17
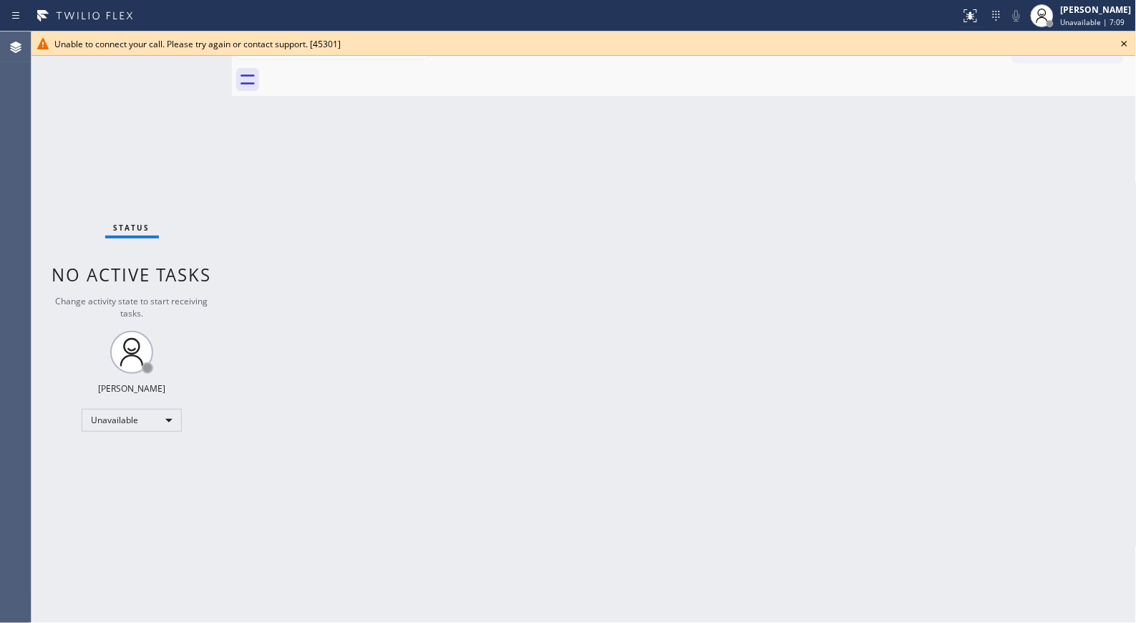
click at [1120, 40] on icon at bounding box center [1124, 43] width 17 height 17
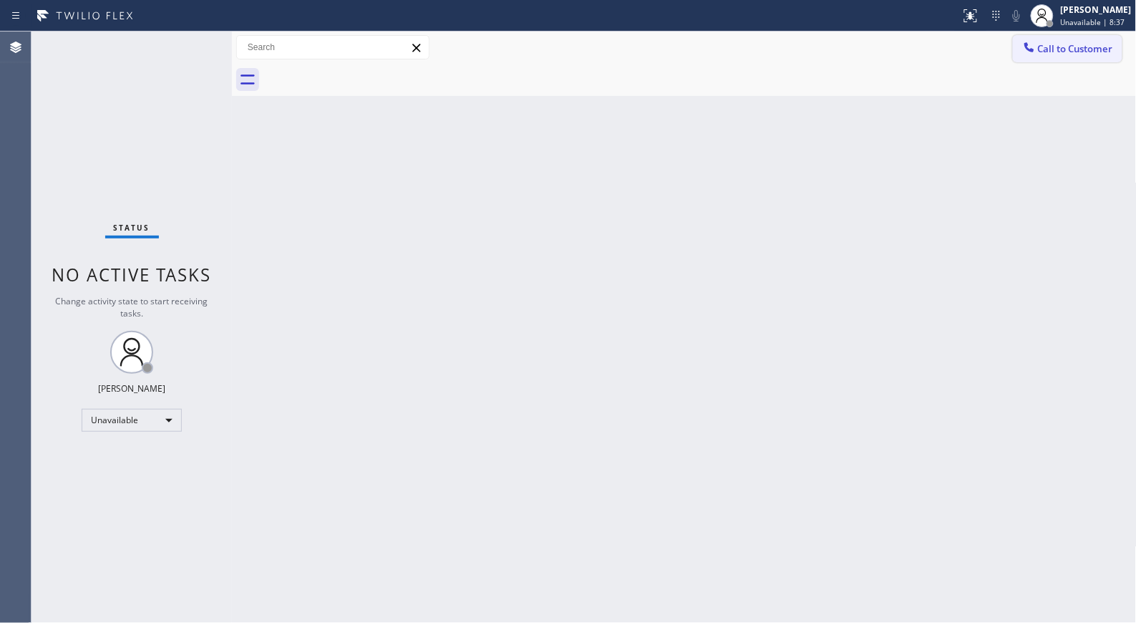
click at [1082, 47] on span "Call to Customer" at bounding box center [1075, 48] width 75 height 13
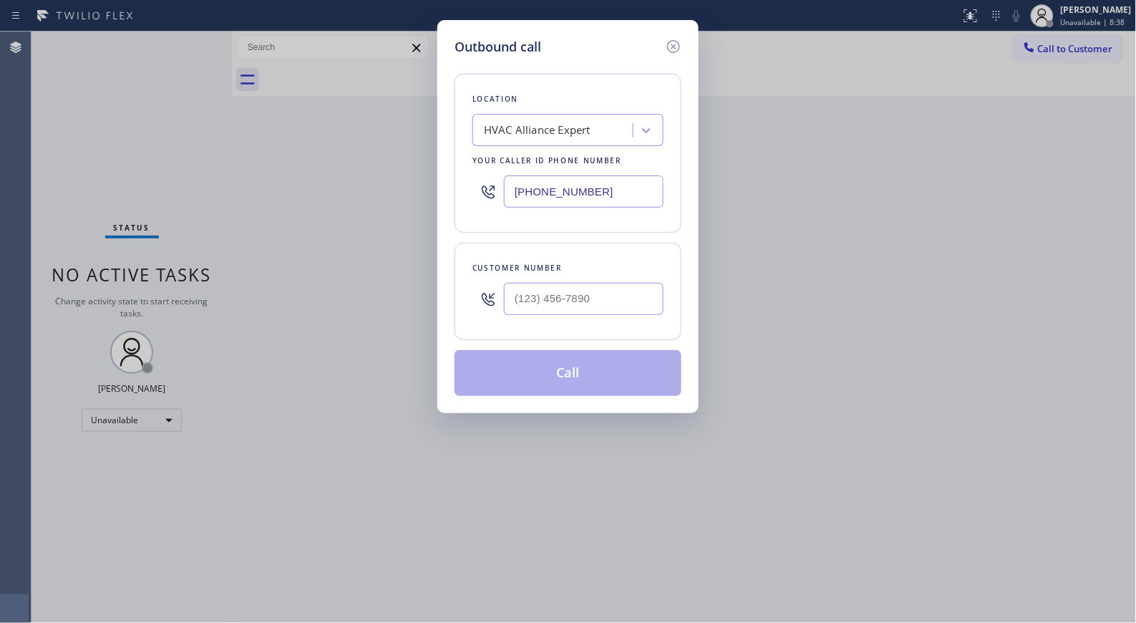
drag, startPoint x: 621, startPoint y: 185, endPoint x: 415, endPoint y: 148, distance: 209.3
click at [419, 162] on div "Outbound call Location HVAC Alliance Expert Your caller id phone number (866) 8…" at bounding box center [568, 311] width 1136 height 623
paste input "05) 608-3353"
type input "[PHONE_NUMBER]"
click at [589, 292] on input "(___) ___-____" at bounding box center [584, 299] width 160 height 32
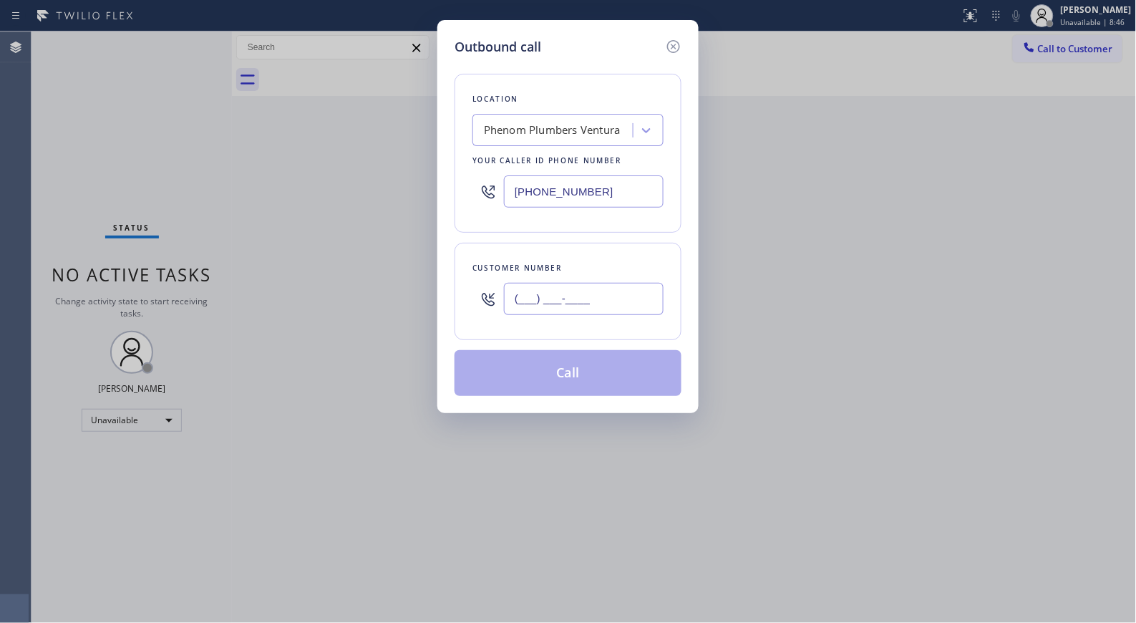
paste input "805) 358-5190"
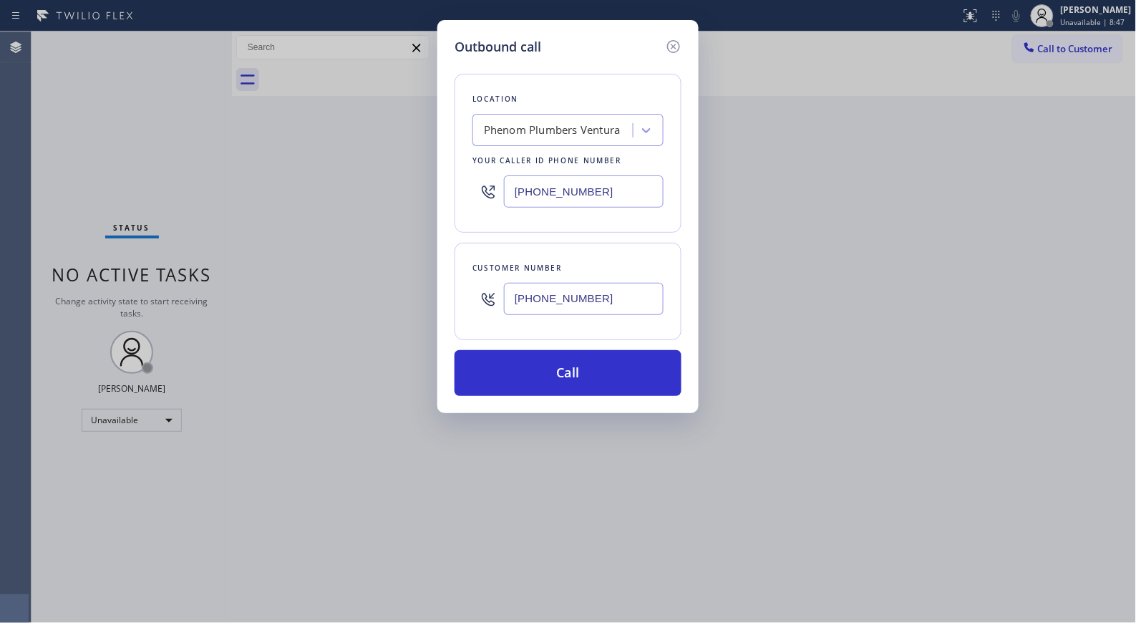
type input "[PHONE_NUMBER]"
click at [613, 349] on div "Location Phenom Plumbers Ventura Your caller id phone number (805) 608-3353 Cus…" at bounding box center [567, 226] width 227 height 339
click at [632, 411] on div "Outbound call Location Phenom Plumbers Ventura Your caller id phone number (805…" at bounding box center [567, 216] width 261 height 393
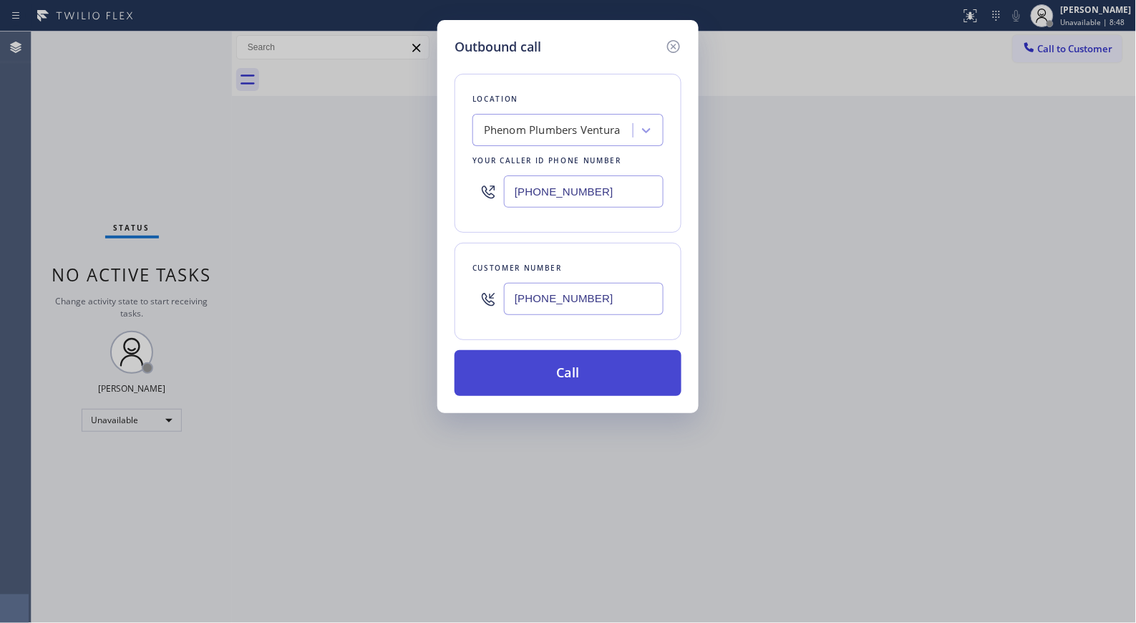
click at [610, 383] on button "Call" at bounding box center [567, 373] width 227 height 46
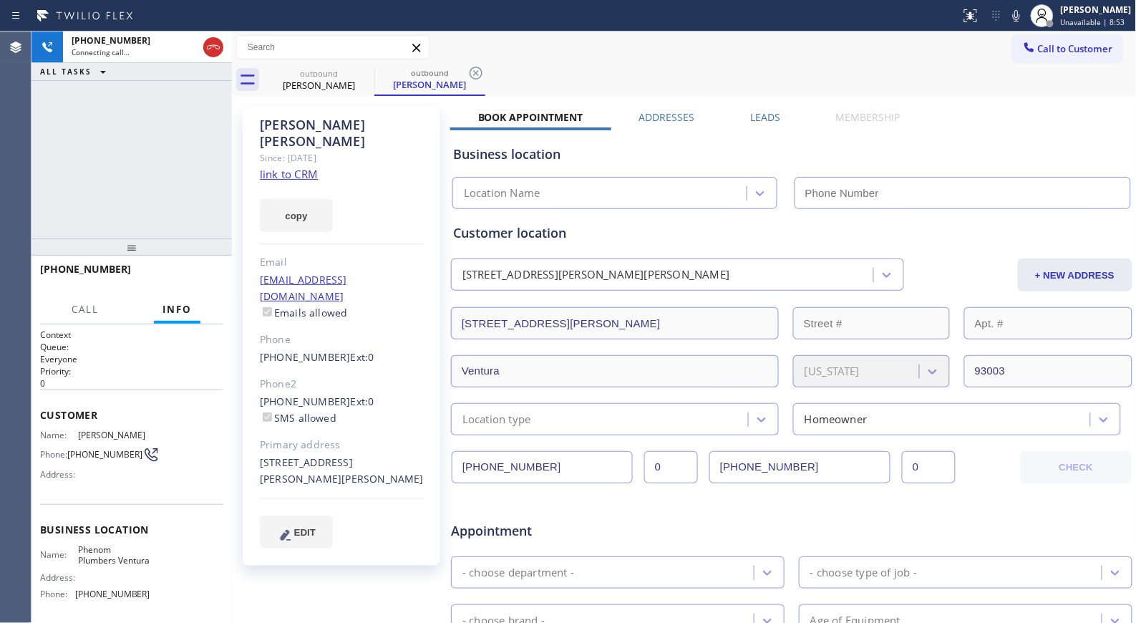
type input "[PHONE_NUMBER]"
click at [488, 75] on div "outbound John Zicari outbound John Zicari" at bounding box center [699, 80] width 873 height 32
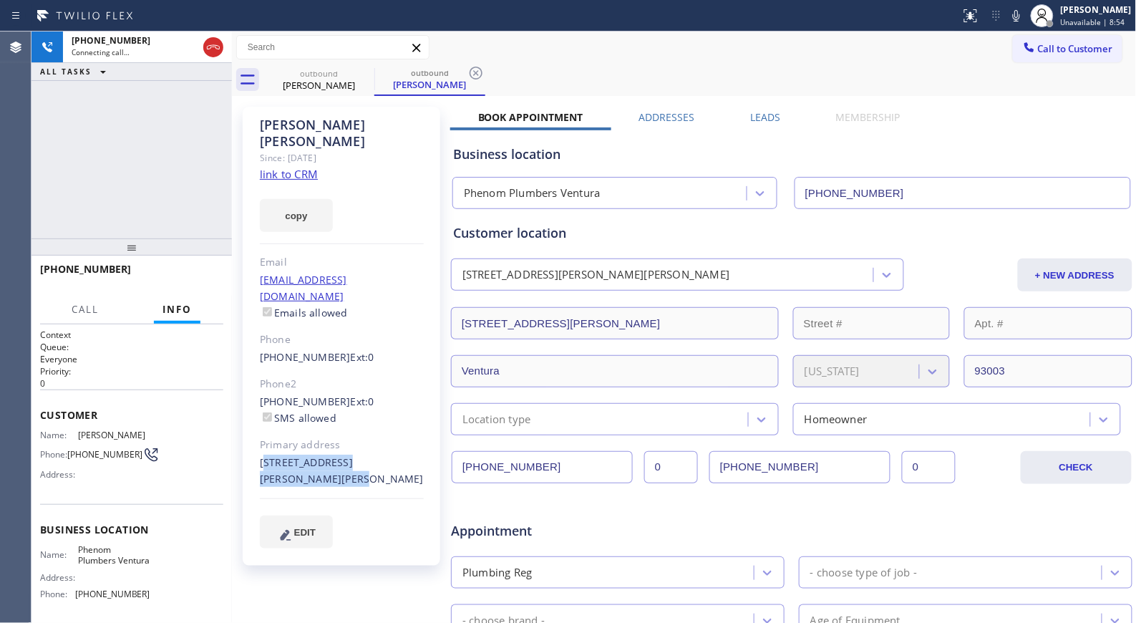
drag, startPoint x: 279, startPoint y: 448, endPoint x: 254, endPoint y: 434, distance: 28.9
click at [254, 434] on div "John Zicari Since: 20 may 2020 link to CRM copy Email johnzicari@gmail.com Emai…" at bounding box center [342, 336] width 198 height 459
copy div "3943 Dean Drive Ventura, 93003 CA"
click at [213, 44] on icon at bounding box center [213, 47] width 17 height 17
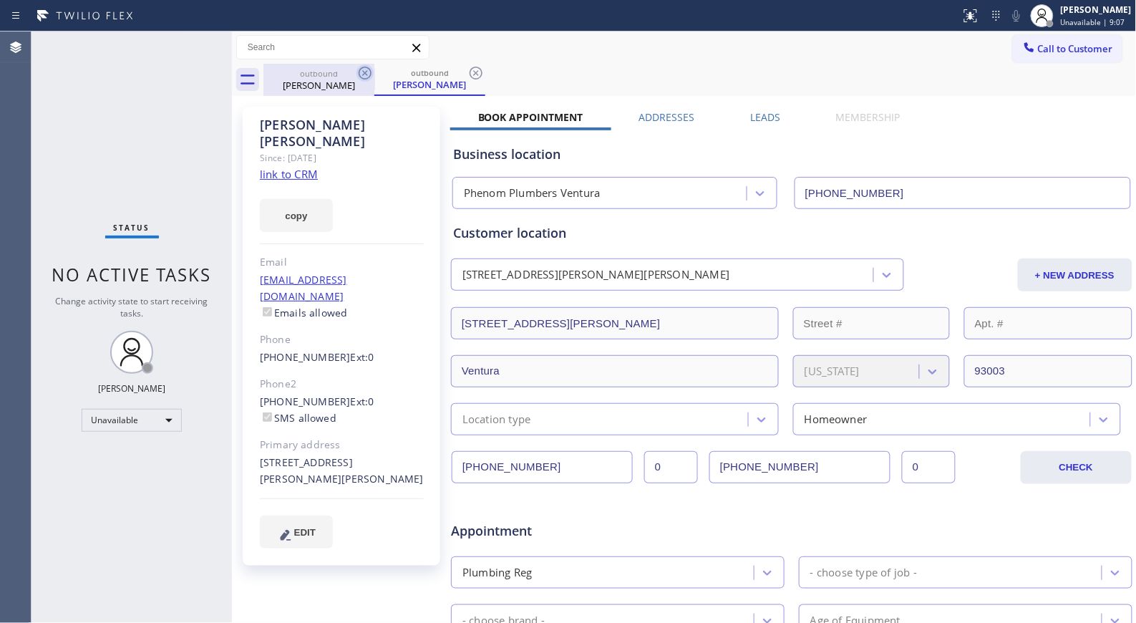
click at [367, 72] on icon at bounding box center [364, 72] width 17 height 17
click at [356, 81] on icon at bounding box center [364, 72] width 17 height 17
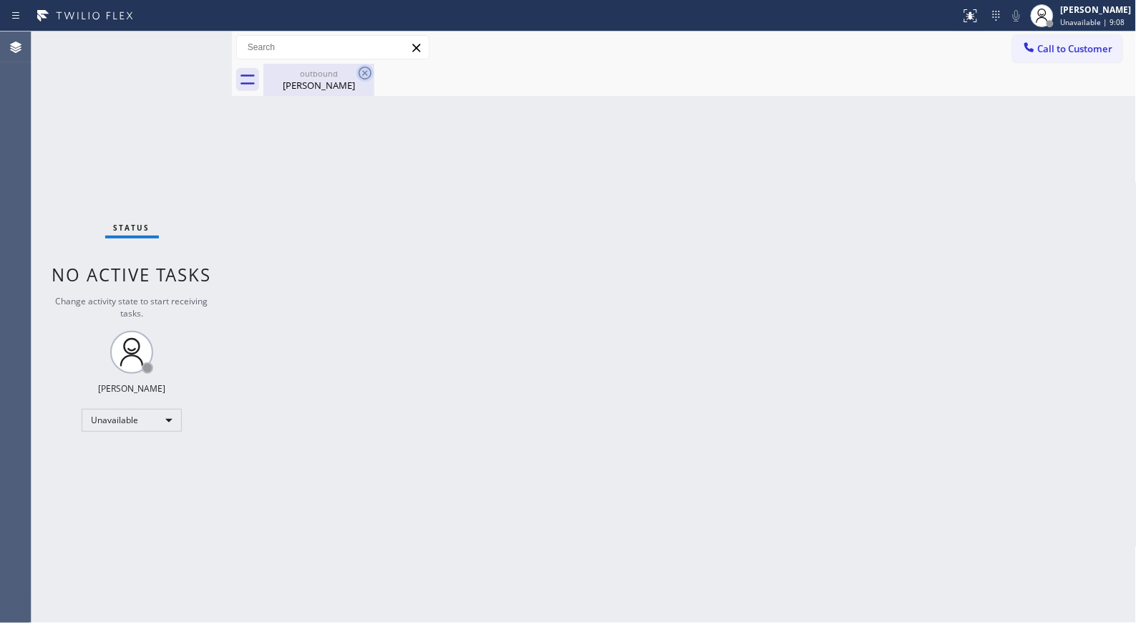
click at [361, 75] on icon at bounding box center [364, 72] width 17 height 17
click at [328, 95] on div "outbound John Zicari" at bounding box center [319, 80] width 108 height 32
click at [1119, 22] on span "Unavailable | 24:33" at bounding box center [1095, 22] width 69 height 10
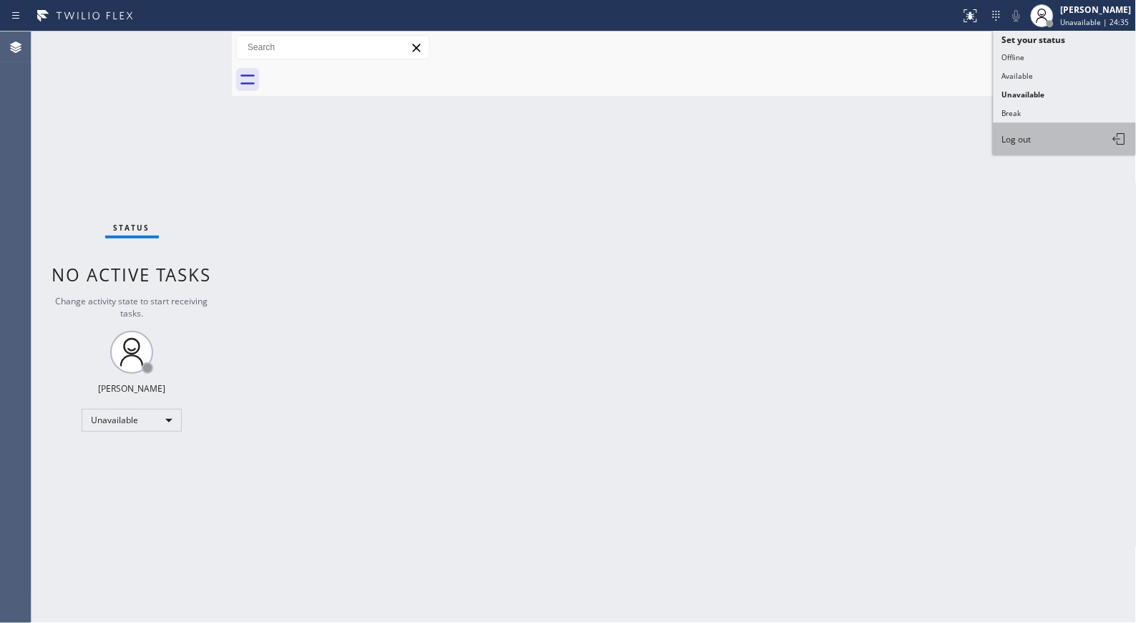
click at [1031, 145] on span "Log out" at bounding box center [1016, 139] width 29 height 12
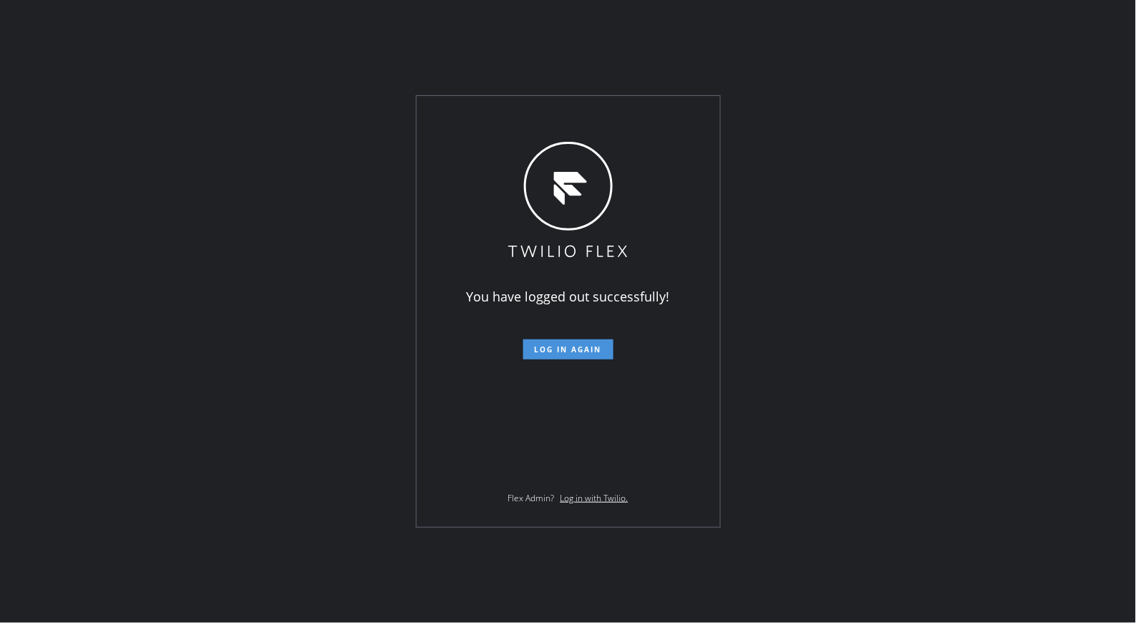
click at [585, 346] on span "Log in again" at bounding box center [568, 349] width 67 height 10
click at [563, 359] on button "Log in again" at bounding box center [568, 349] width 90 height 20
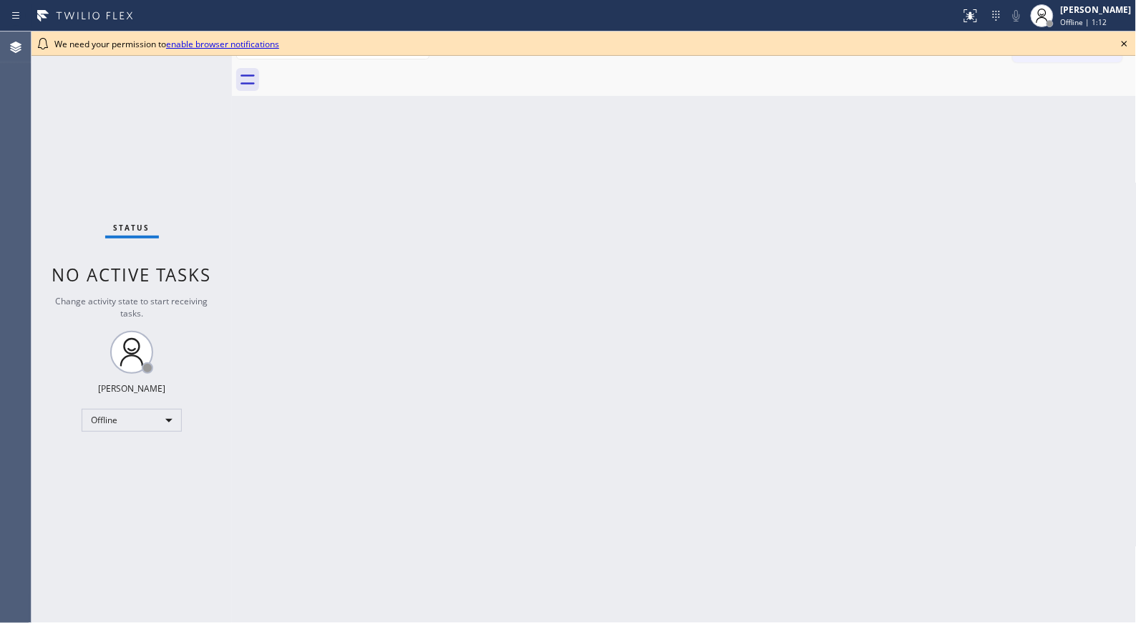
drag, startPoint x: 157, startPoint y: 432, endPoint x: 162, endPoint y: 437, distance: 7.6
click at [157, 434] on div "Status No active tasks Change activity state to start receiving tasks. Donna Ar…" at bounding box center [131, 326] width 200 height 591
drag, startPoint x: 167, startPoint y: 417, endPoint x: 160, endPoint y: 460, distance: 43.7
click at [168, 432] on div "Status No active tasks Change activity state to start receiving tasks. Donna Ar…" at bounding box center [131, 326] width 200 height 591
click at [172, 419] on div "Offline" at bounding box center [132, 420] width 100 height 23
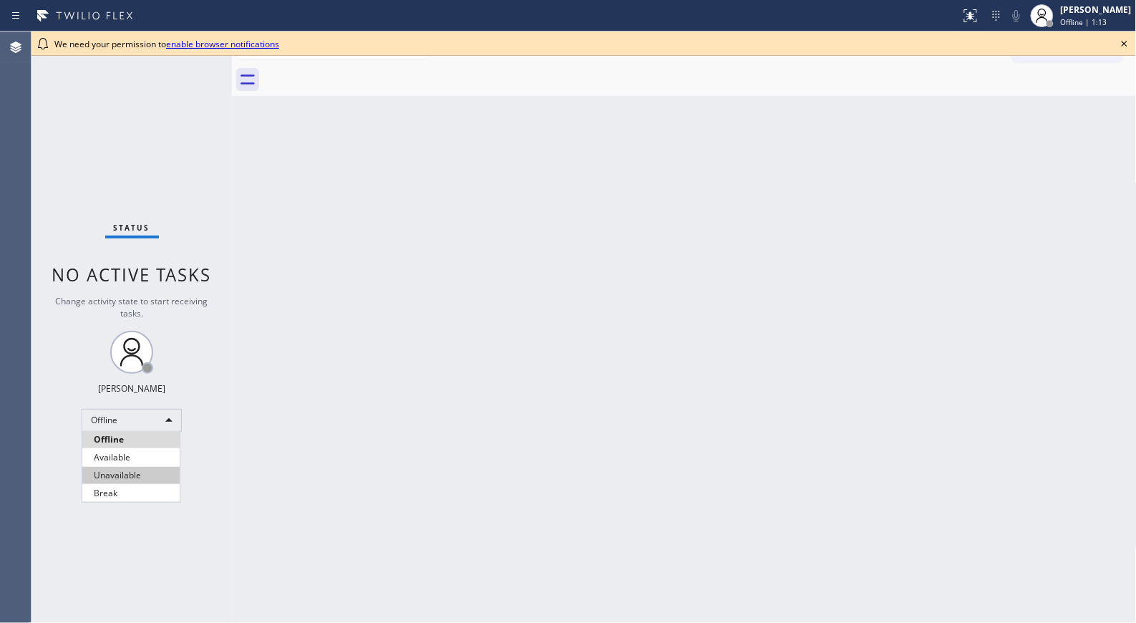
click at [144, 471] on li "Unavailable" at bounding box center [130, 475] width 97 height 17
click at [1125, 44] on icon at bounding box center [1125, 44] width 6 height 6
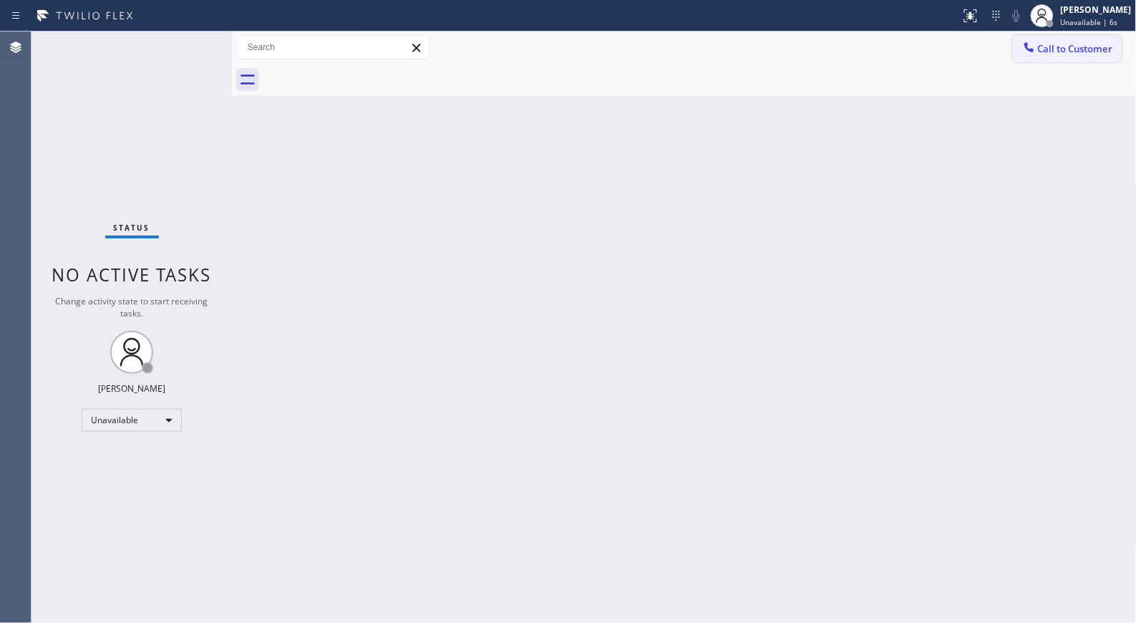
click at [1092, 51] on span "Call to Customer" at bounding box center [1075, 48] width 75 height 13
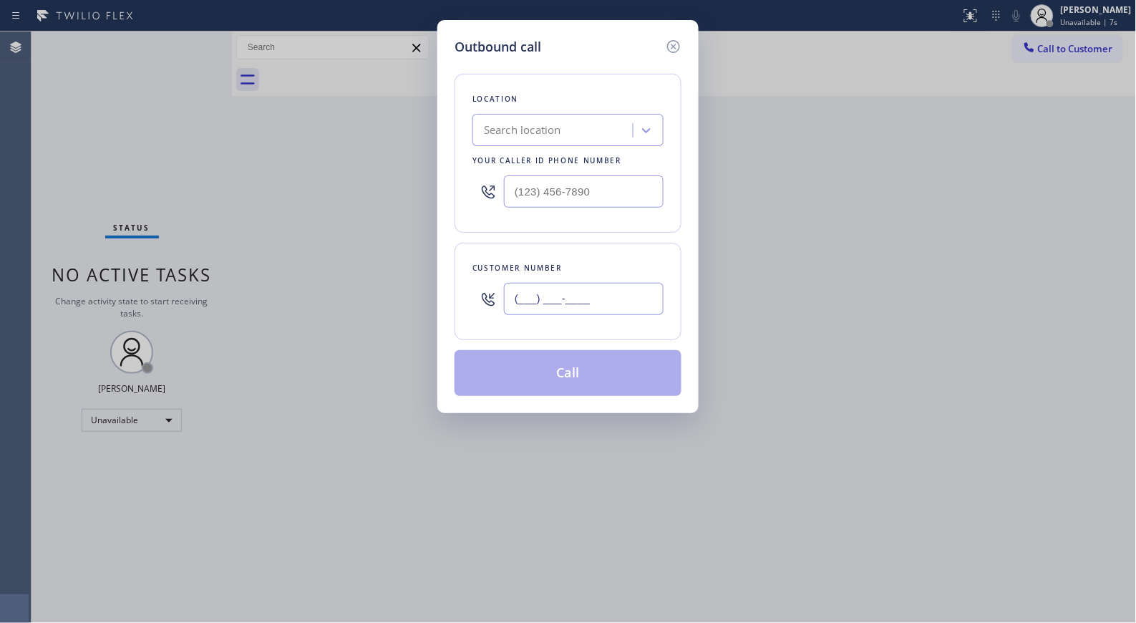
drag, startPoint x: 626, startPoint y: 298, endPoint x: 444, endPoint y: 220, distance: 197.6
click at [466, 253] on div "Customer number (___) ___-____" at bounding box center [567, 291] width 227 height 97
paste input "626) 420-2035"
type input "(626) 420-2035"
click at [525, 118] on div "Search location" at bounding box center [555, 130] width 156 height 25
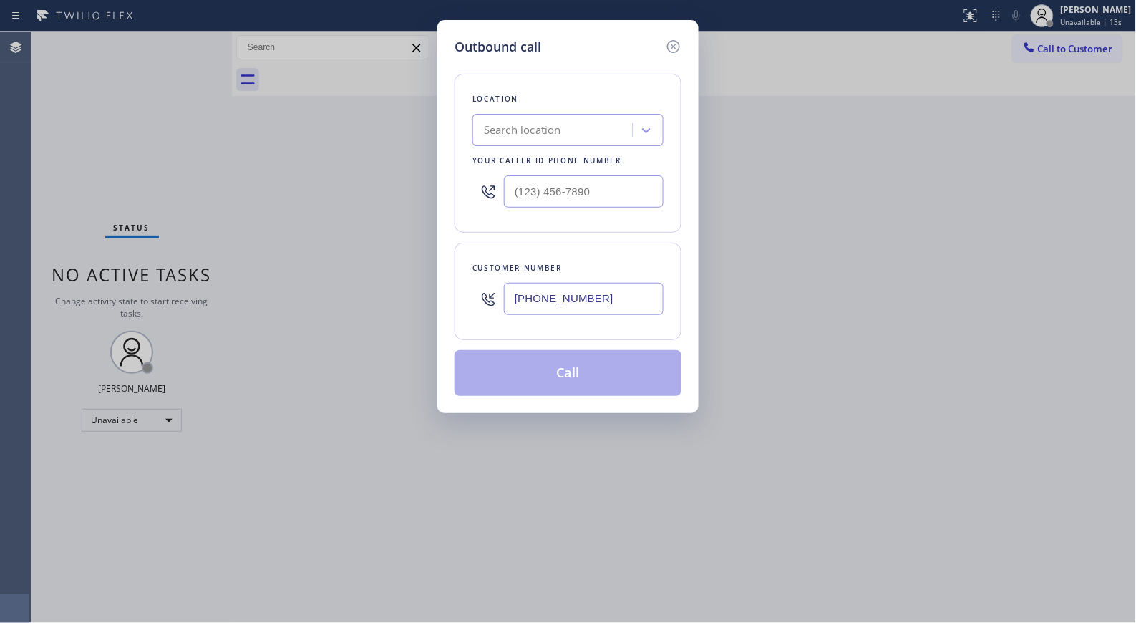
paste input "HVAC Alliance Exper"
type input "HVAC Alliance Exper"
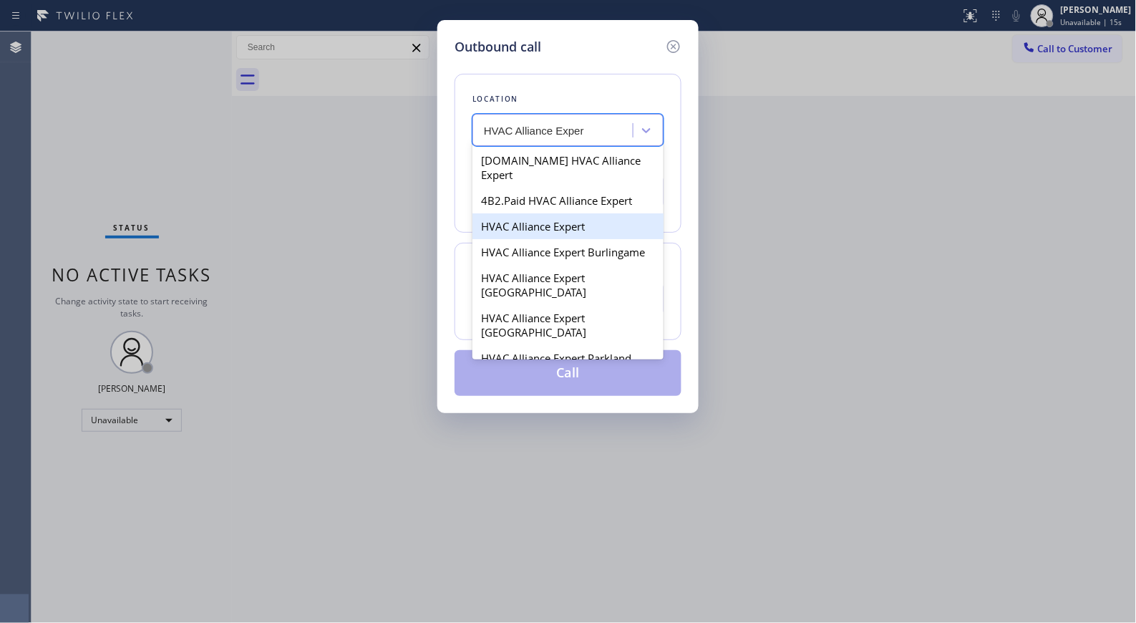
click at [570, 213] on div "HVAC Alliance Expert" at bounding box center [567, 226] width 191 height 26
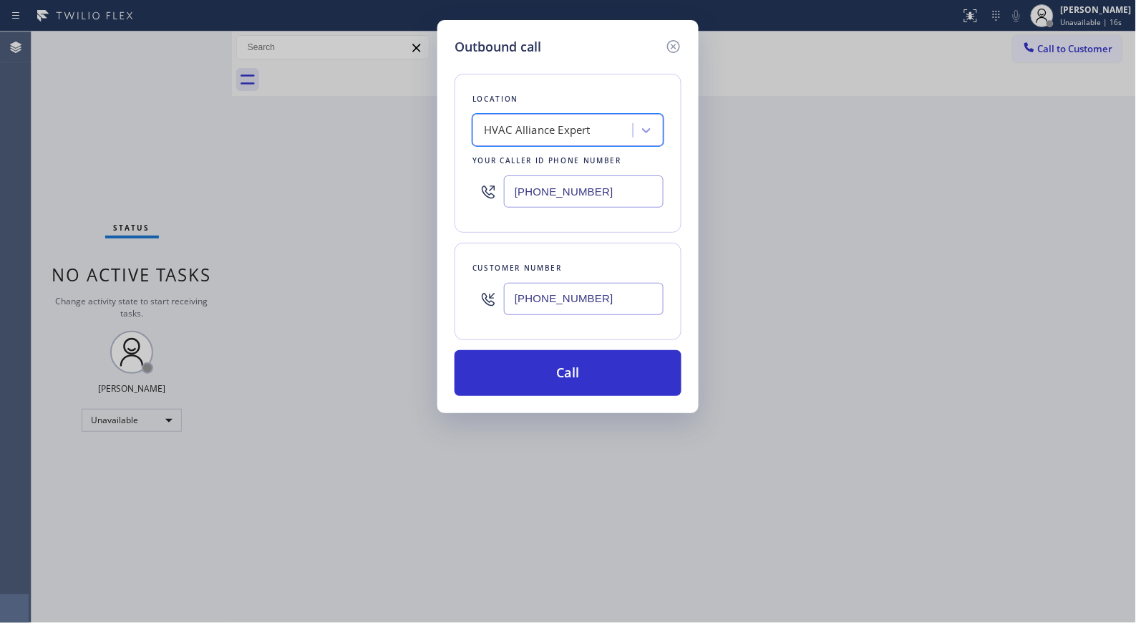
click at [545, 138] on div "HVAC Alliance Expert" at bounding box center [537, 130] width 107 height 16
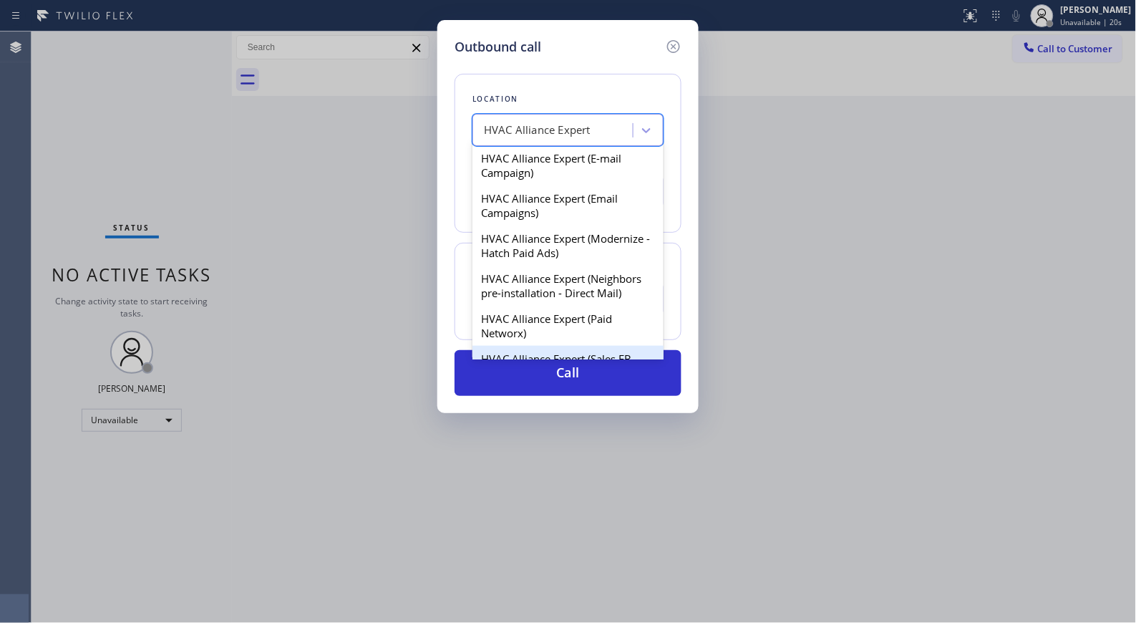
scroll to position [477, 0]
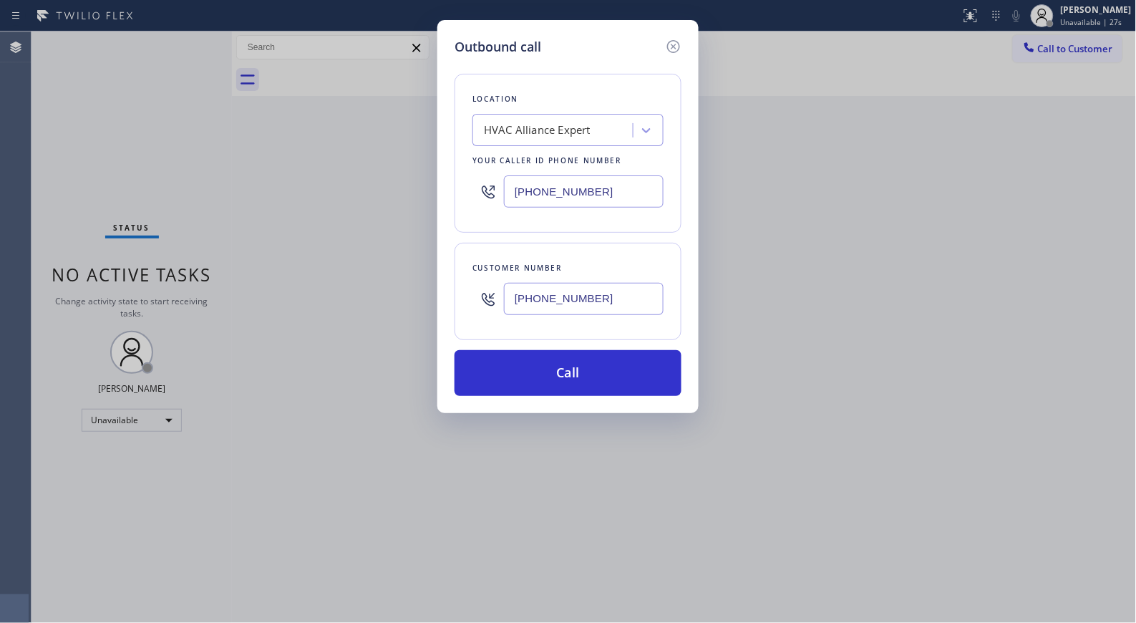
paste input "866) 875-2471"
drag, startPoint x: 604, startPoint y: 183, endPoint x: 477, endPoint y: 166, distance: 128.6
click at [503, 174] on div "[PHONE_NUMBER]" at bounding box center [567, 191] width 191 height 47
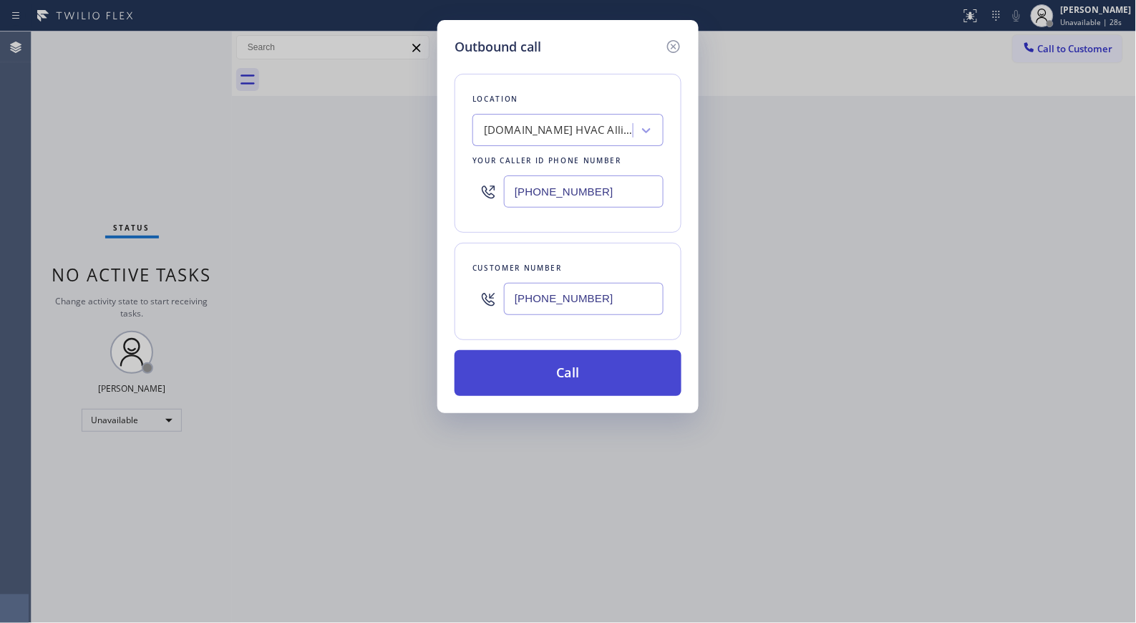
type input "(866) 875-2471"
click at [575, 389] on button "Call" at bounding box center [567, 373] width 227 height 46
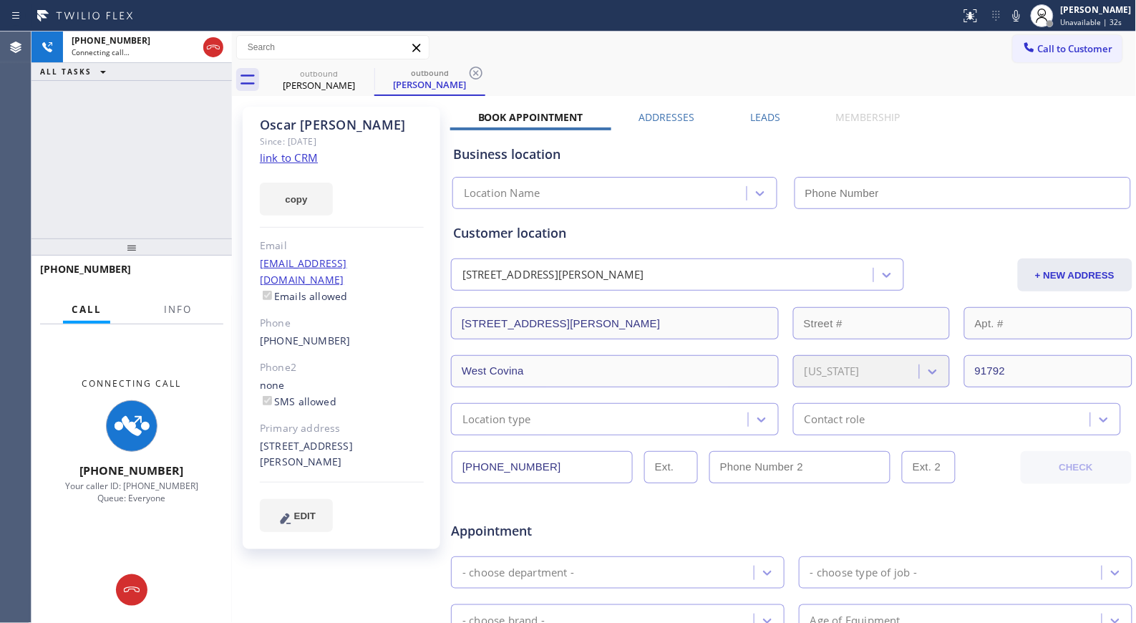
type input "(866) 875-2471"
click at [170, 326] on div "Connecting Call +16264202035 Your caller ID: +18668752471 Queue: Everyone" at bounding box center [131, 440] width 200 height 233
click at [205, 309] on div "Call Info" at bounding box center [131, 310] width 183 height 29
click at [177, 311] on span "Info" at bounding box center [178, 309] width 28 height 13
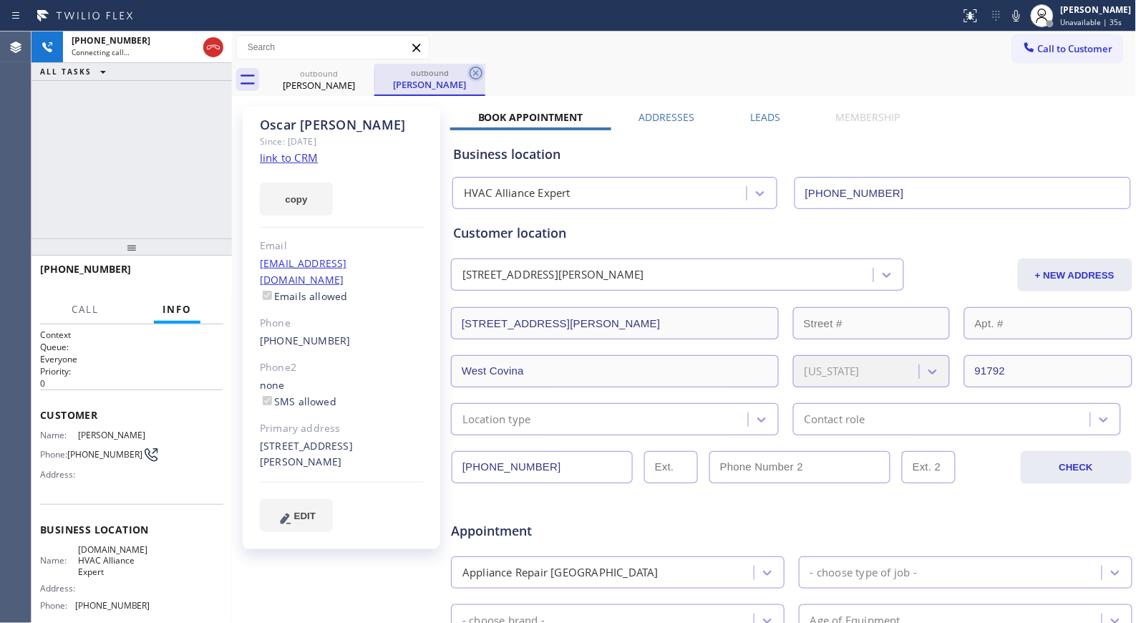
click at [467, 74] on icon at bounding box center [475, 72] width 17 height 17
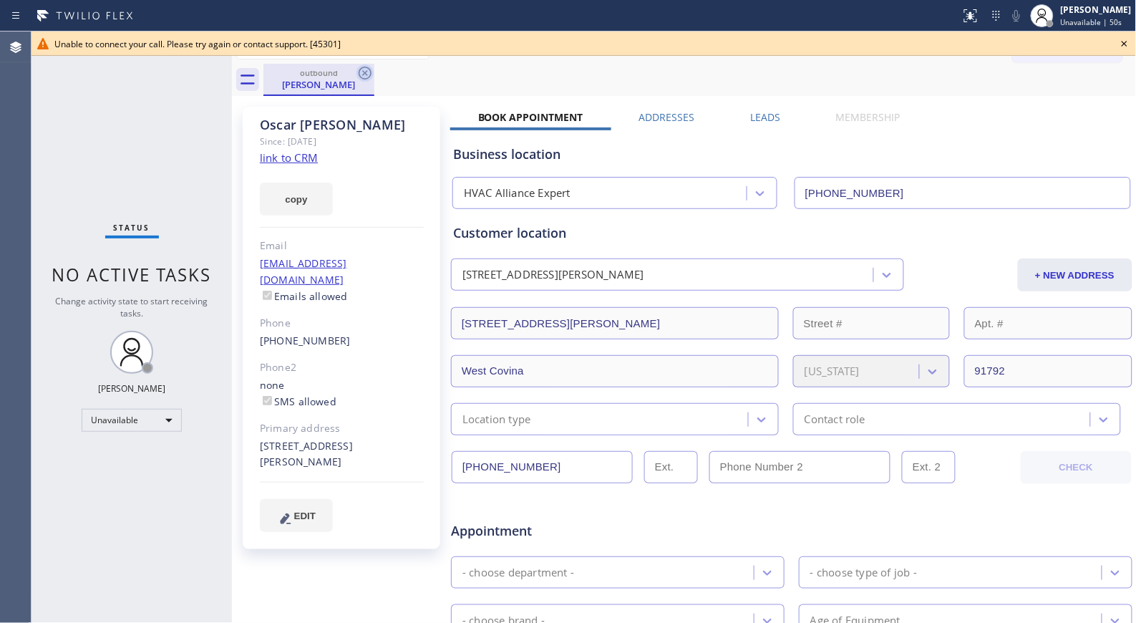
click at [356, 79] on icon at bounding box center [364, 72] width 17 height 17
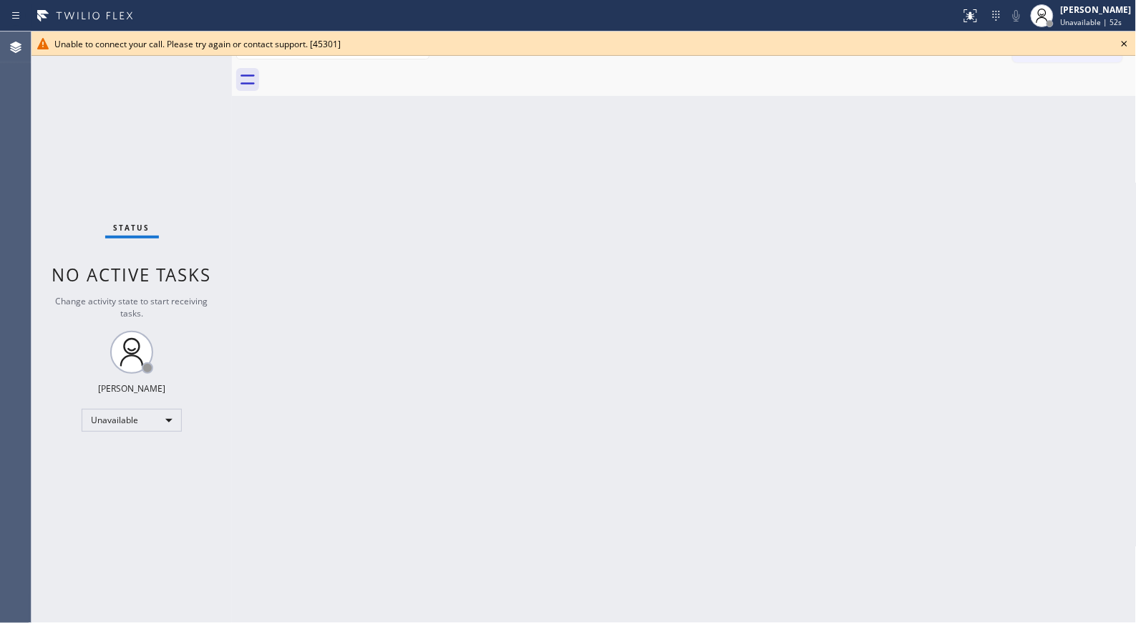
click at [1129, 42] on icon at bounding box center [1124, 43] width 17 height 17
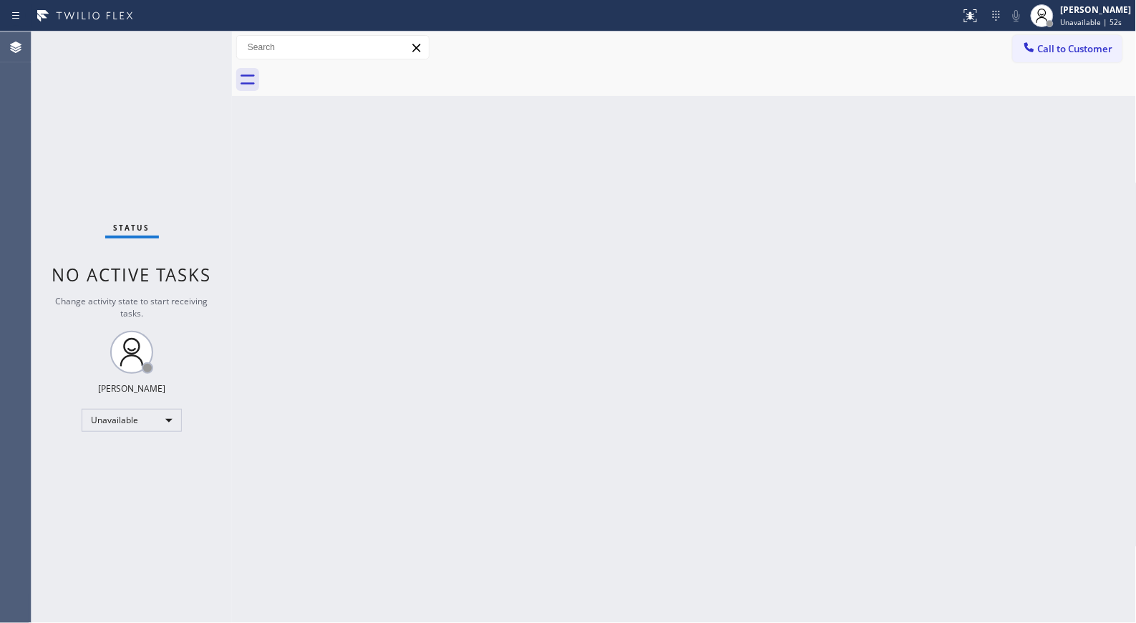
click at [1078, 43] on span "Call to Customer" at bounding box center [1075, 48] width 75 height 13
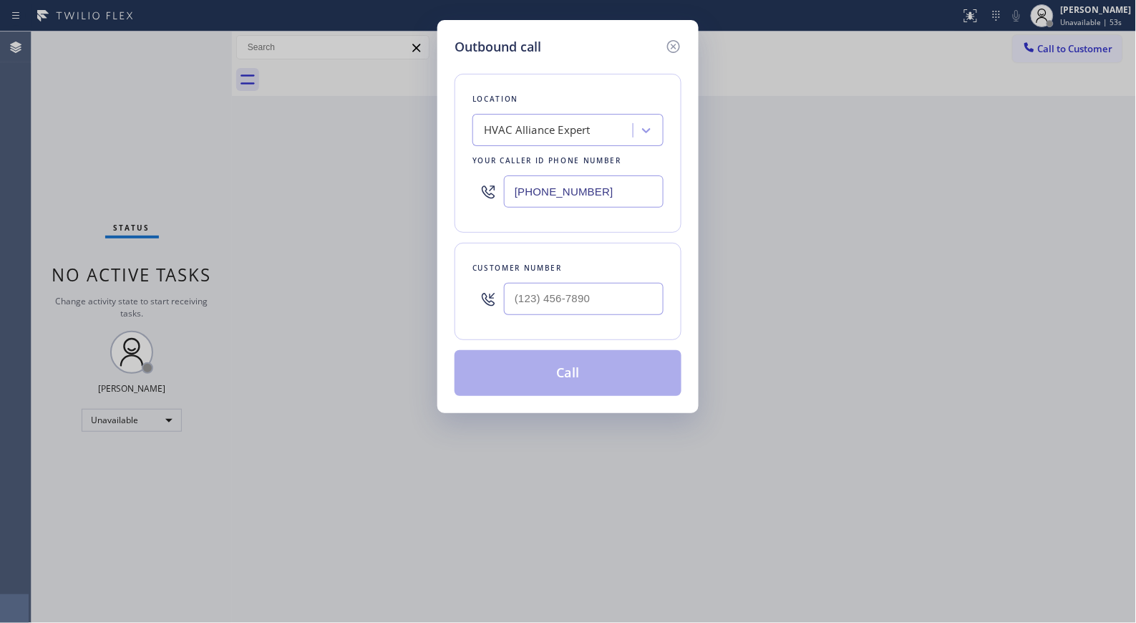
click at [606, 280] on div at bounding box center [584, 299] width 160 height 47
paste input "866) 875-2471"
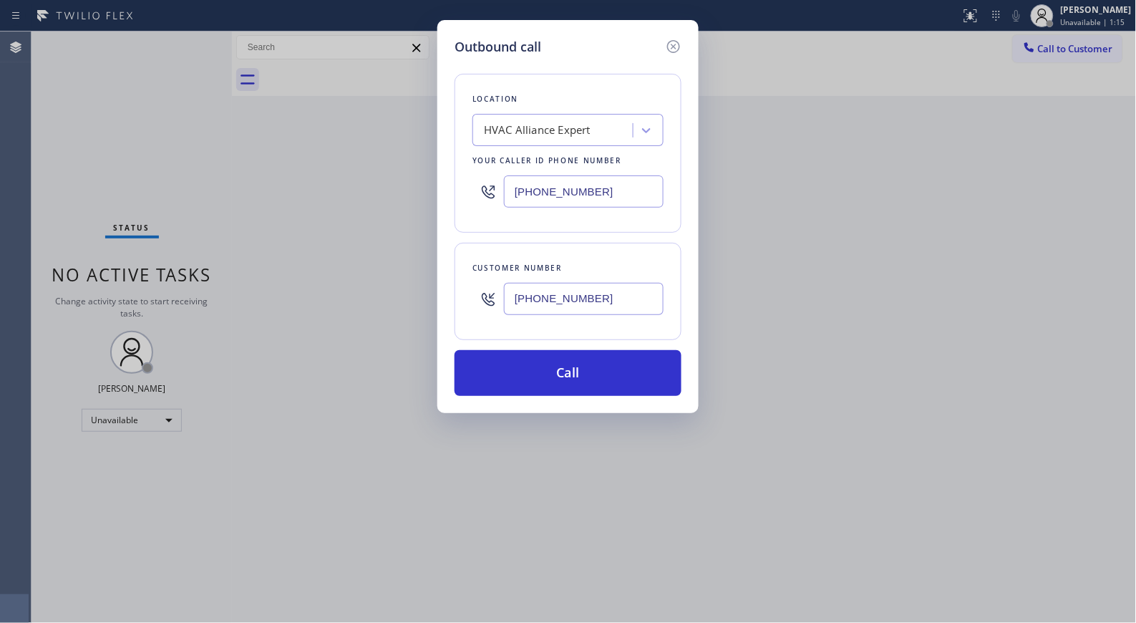
drag, startPoint x: 619, startPoint y: 306, endPoint x: 491, endPoint y: 292, distance: 128.9
click at [491, 292] on div "(866) 875-2471" at bounding box center [567, 299] width 191 height 47
paste input "626) 420-2035"
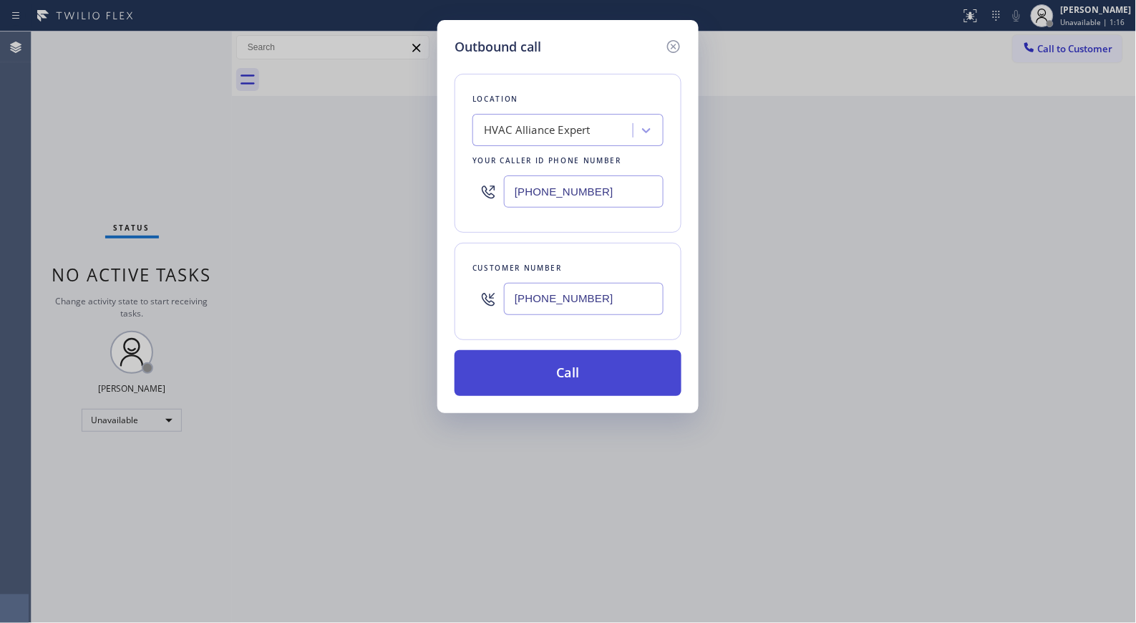
type input "(626) 420-2035"
click at [594, 381] on button "Call" at bounding box center [567, 373] width 227 height 46
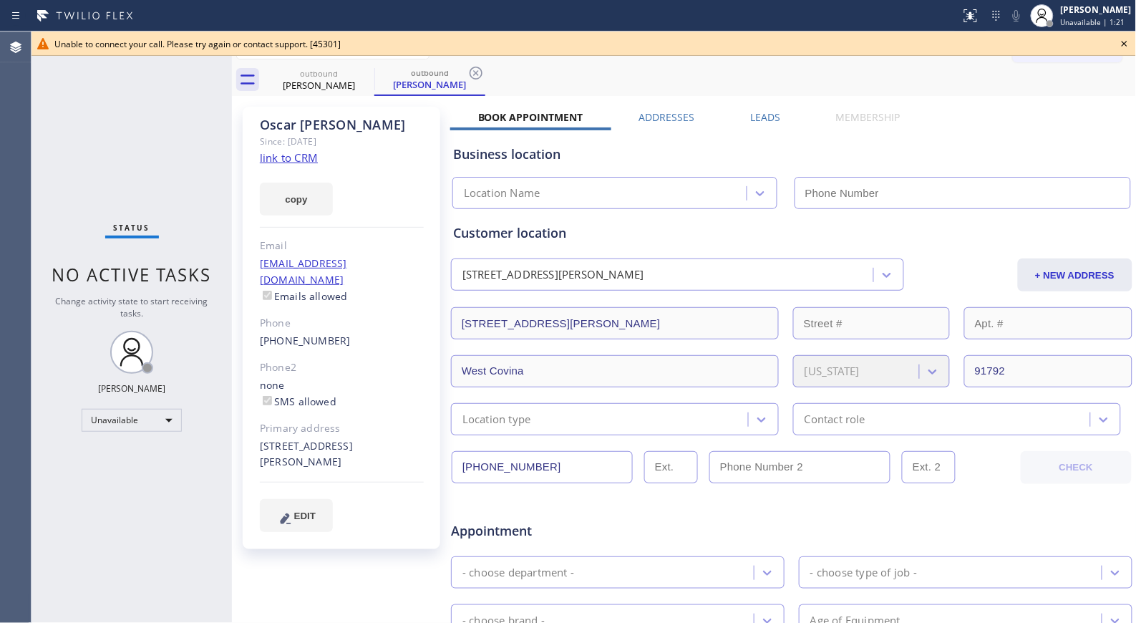
type input "(866) 875-2471"
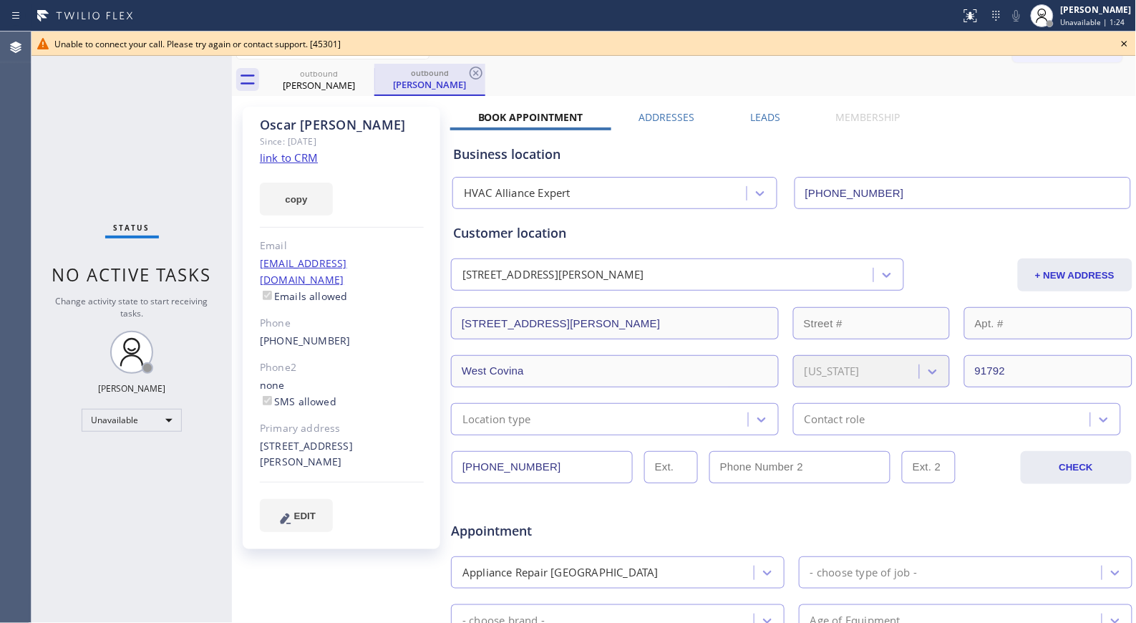
click at [387, 88] on div "Oscar Jimenez" at bounding box center [430, 84] width 108 height 13
click at [313, 76] on div "outbound" at bounding box center [319, 73] width 108 height 11
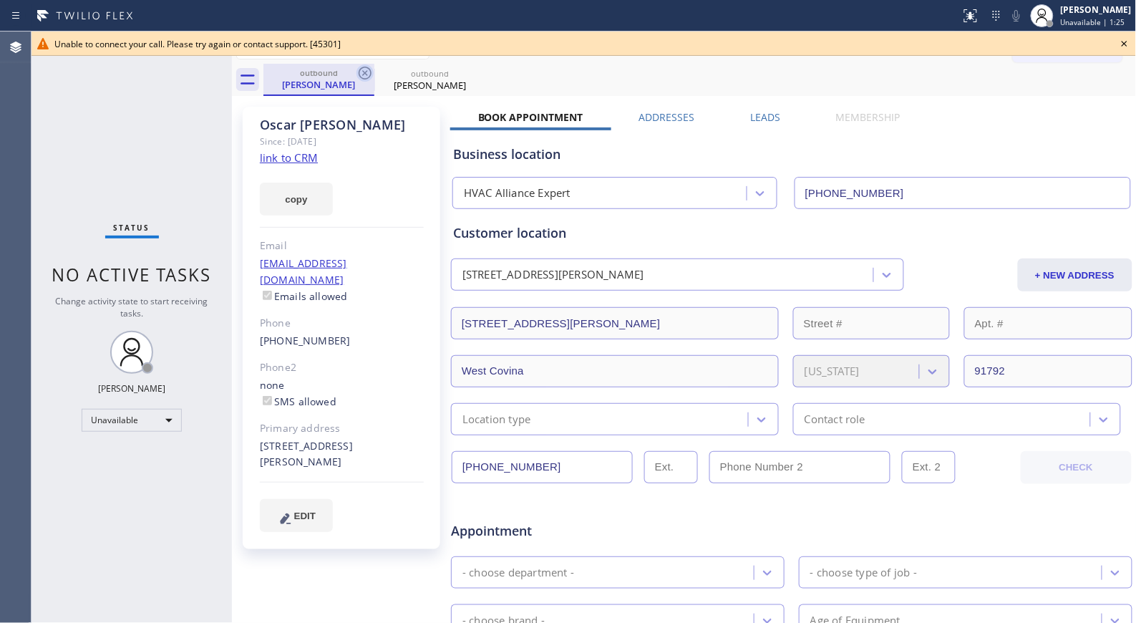
click at [364, 69] on icon at bounding box center [364, 72] width 17 height 17
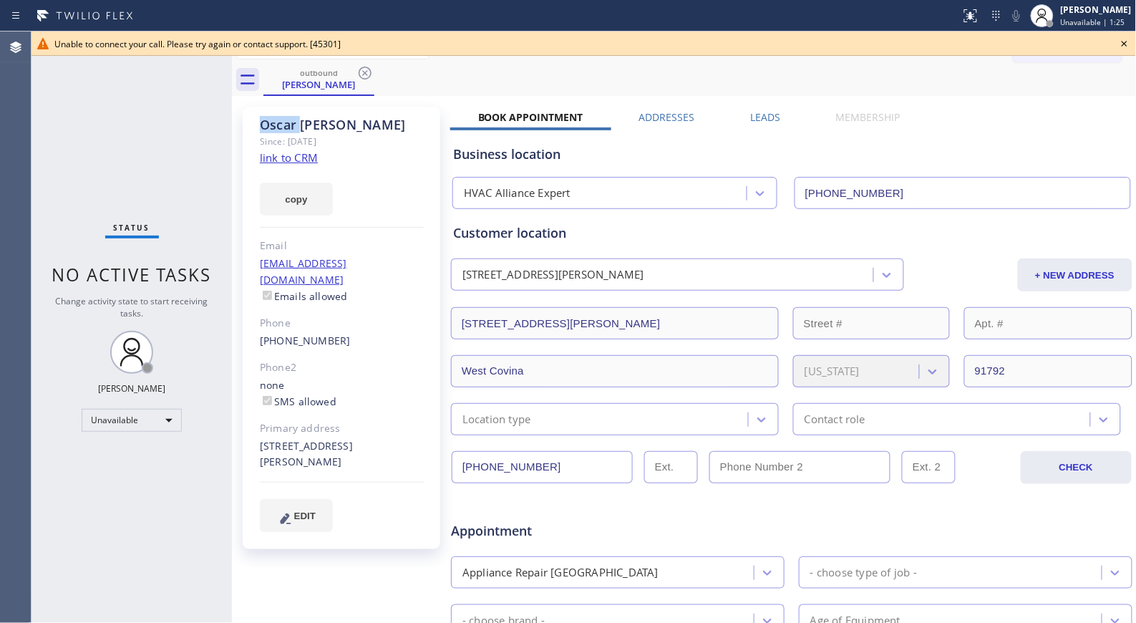
click at [364, 69] on icon at bounding box center [364, 72] width 17 height 17
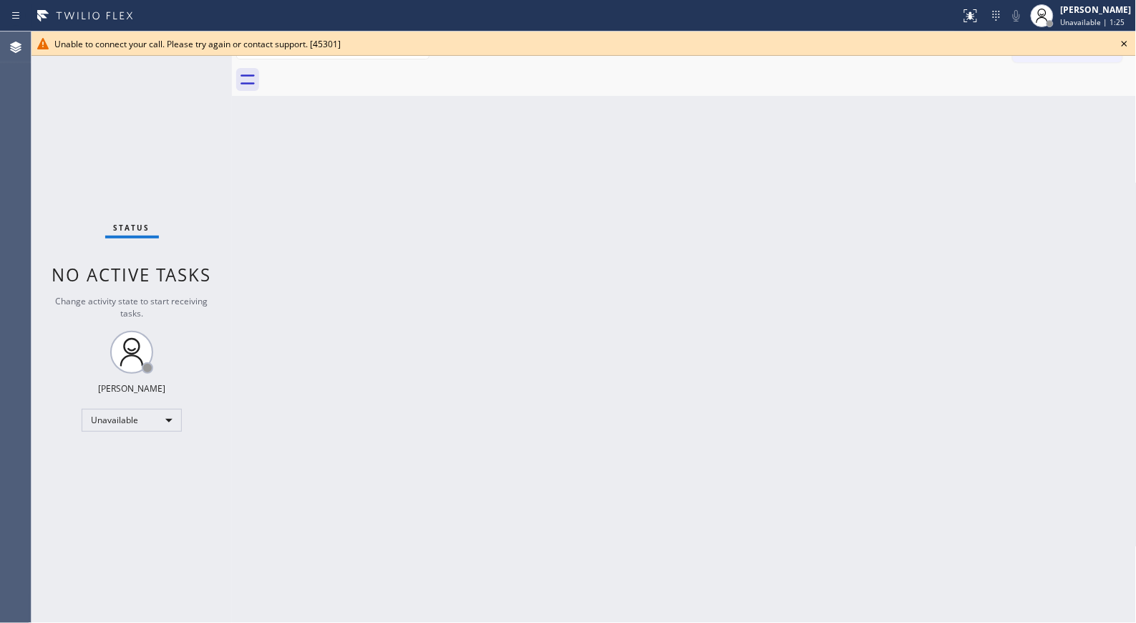
click at [364, 69] on div at bounding box center [699, 80] width 873 height 32
click at [1044, 23] on icon at bounding box center [1042, 15] width 17 height 17
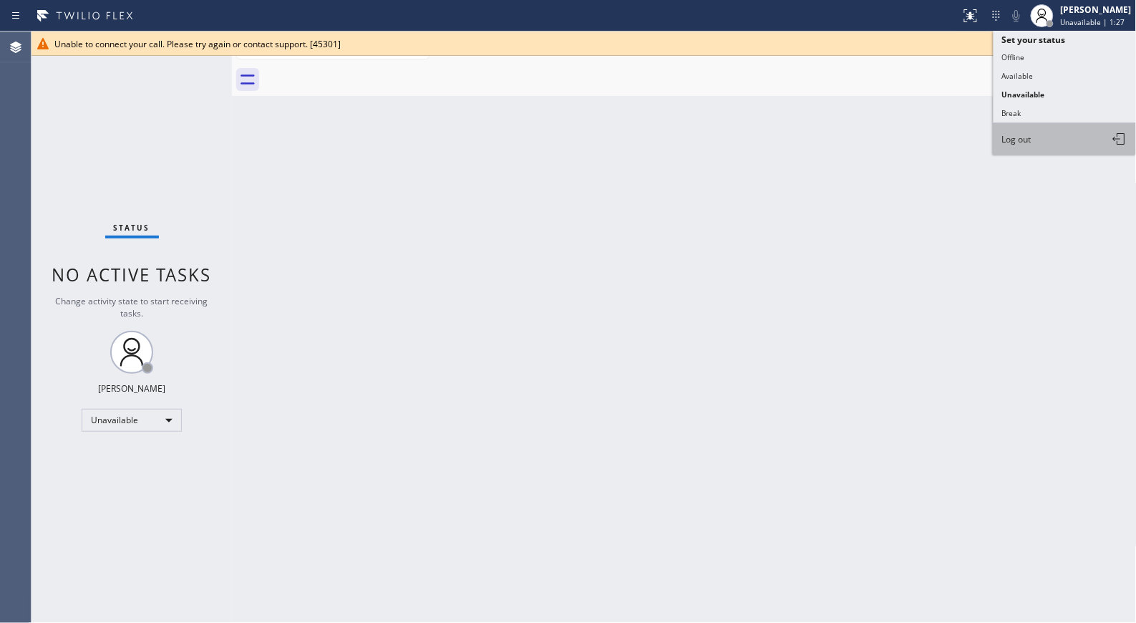
click at [1034, 142] on button "Log out" at bounding box center [1064, 138] width 143 height 31
